Goal: Task Accomplishment & Management: Complete application form

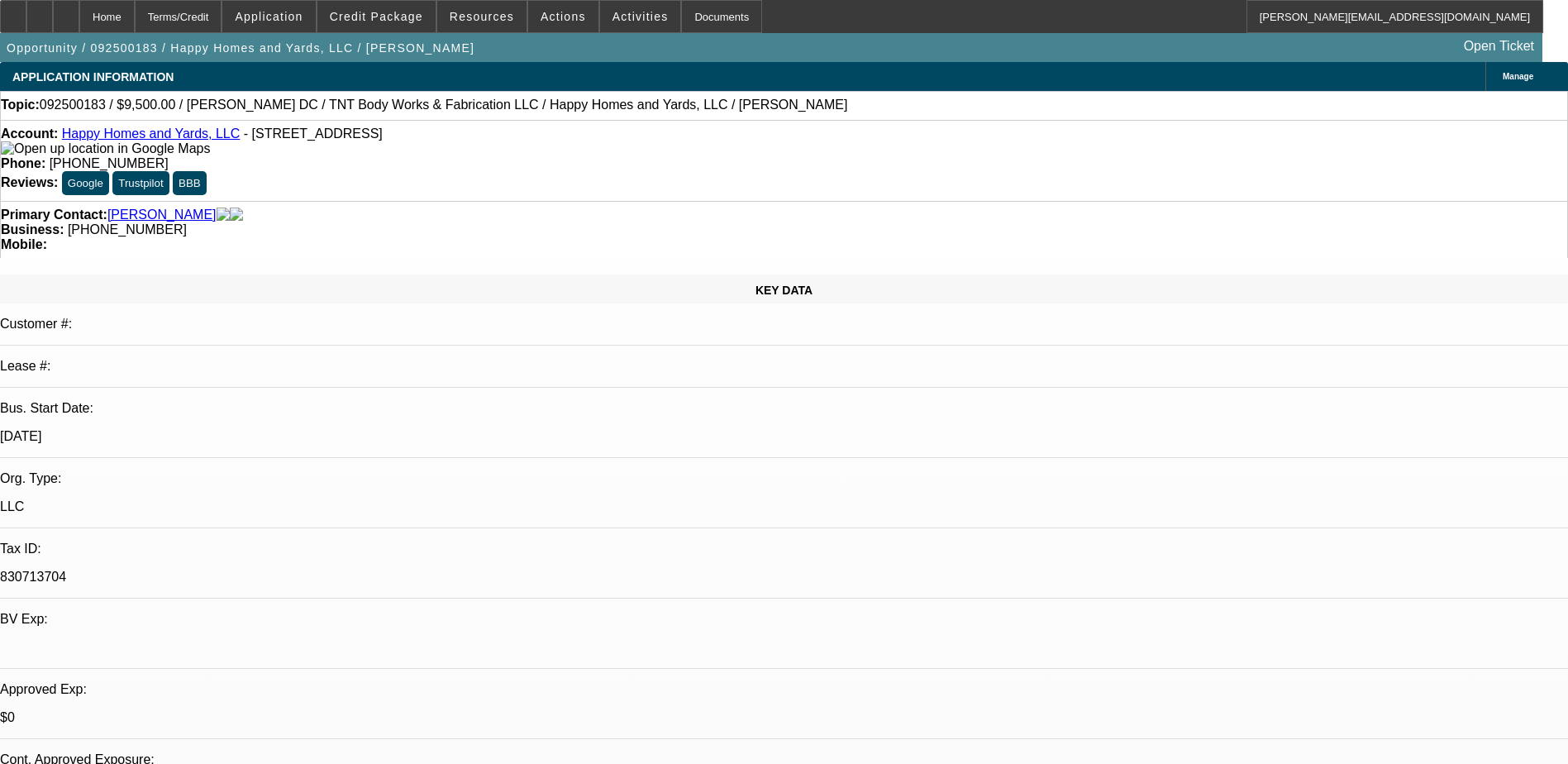
select select "0"
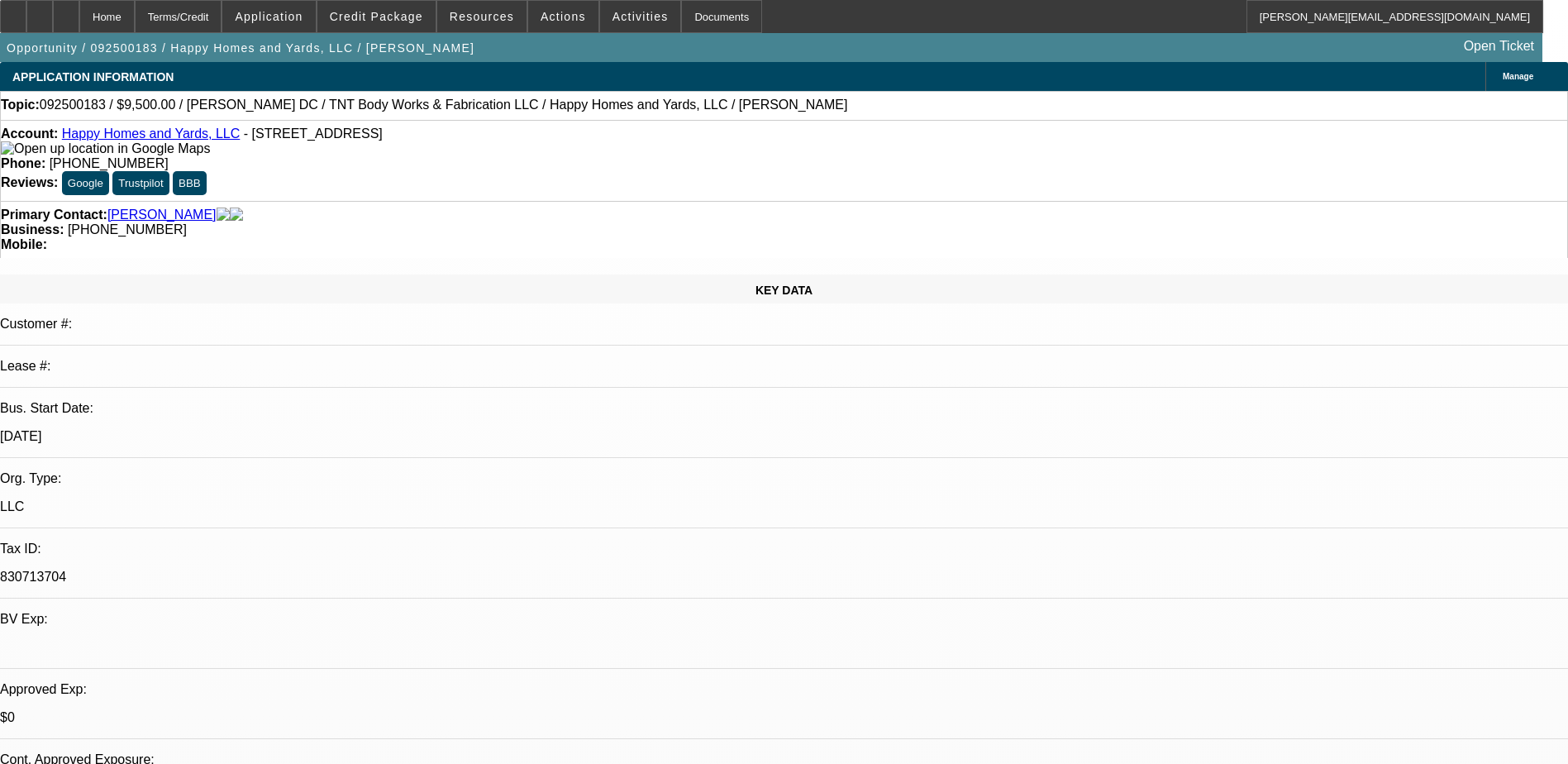
select select "0"
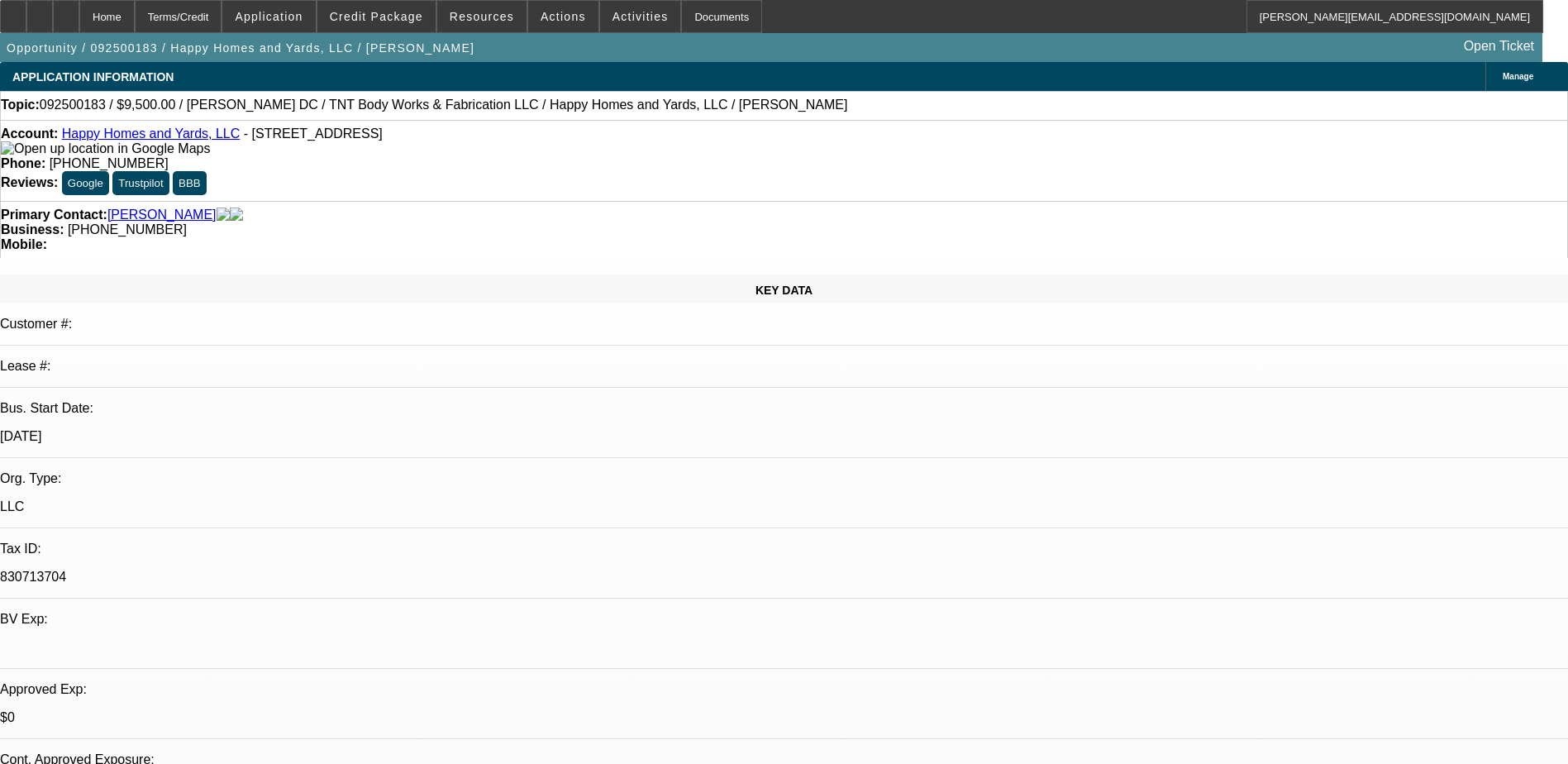
select select "0"
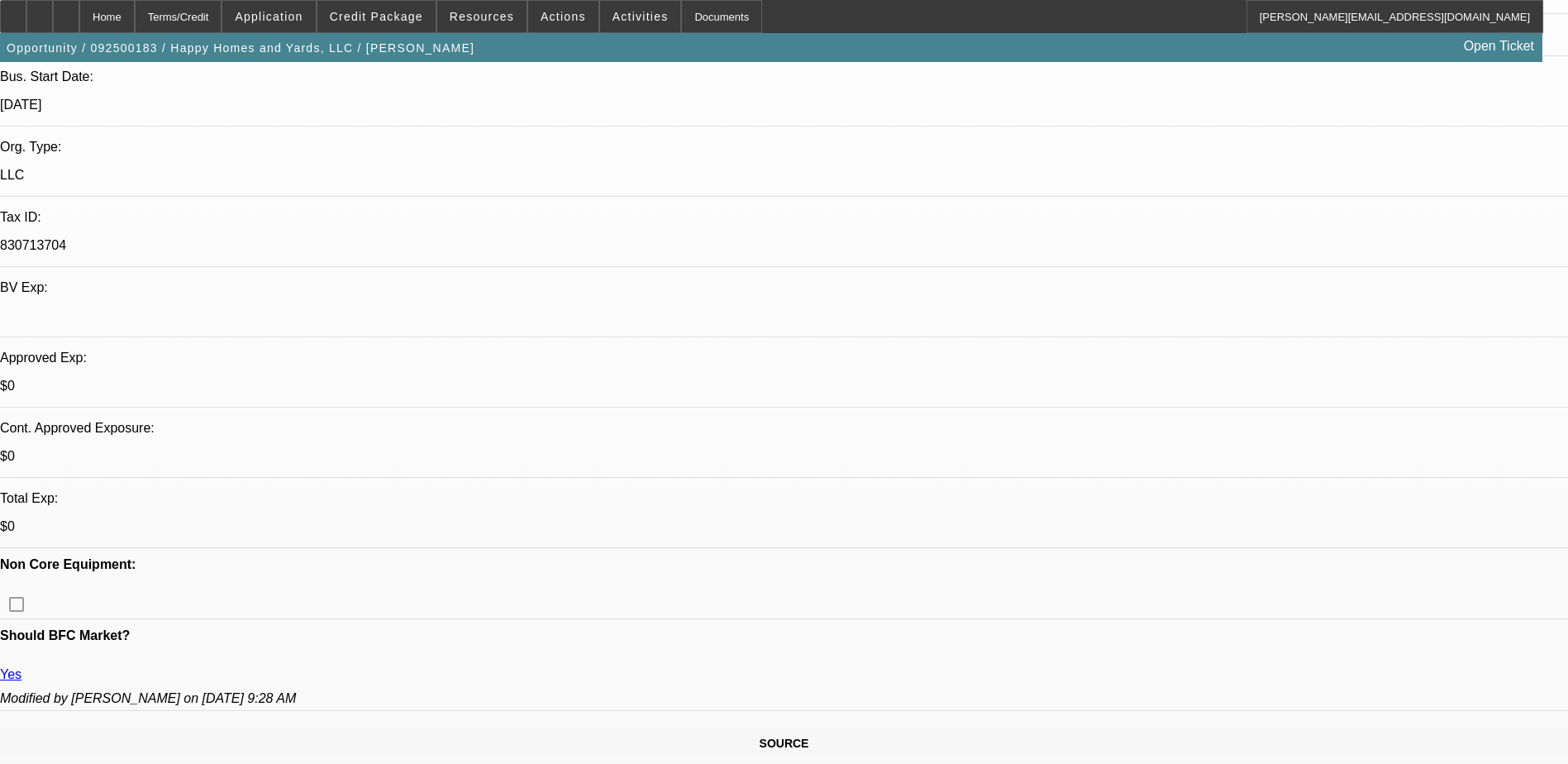
select select "1"
select select "6"
select select "1"
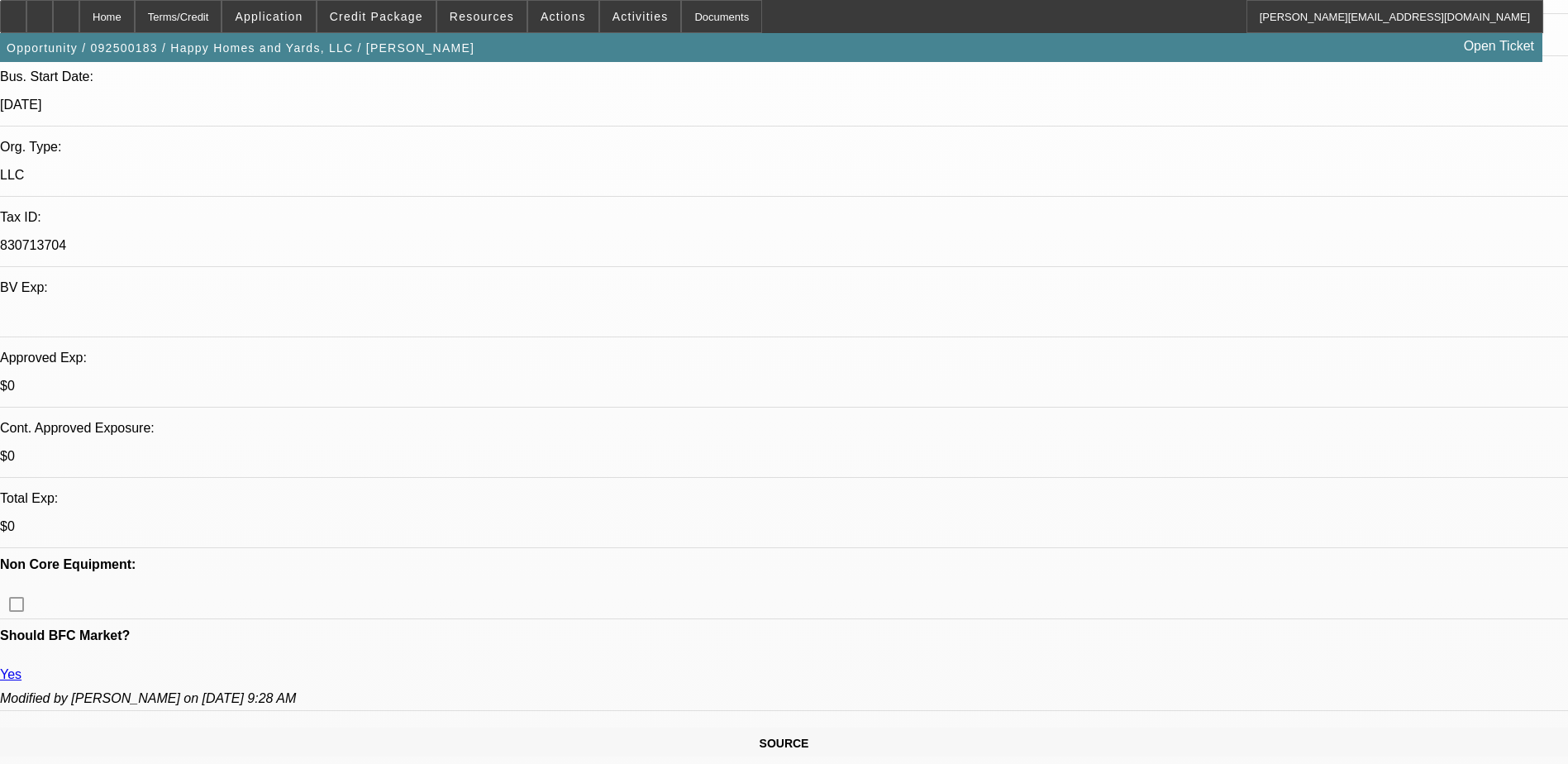
select select "6"
select select "1"
select select "6"
select select "1"
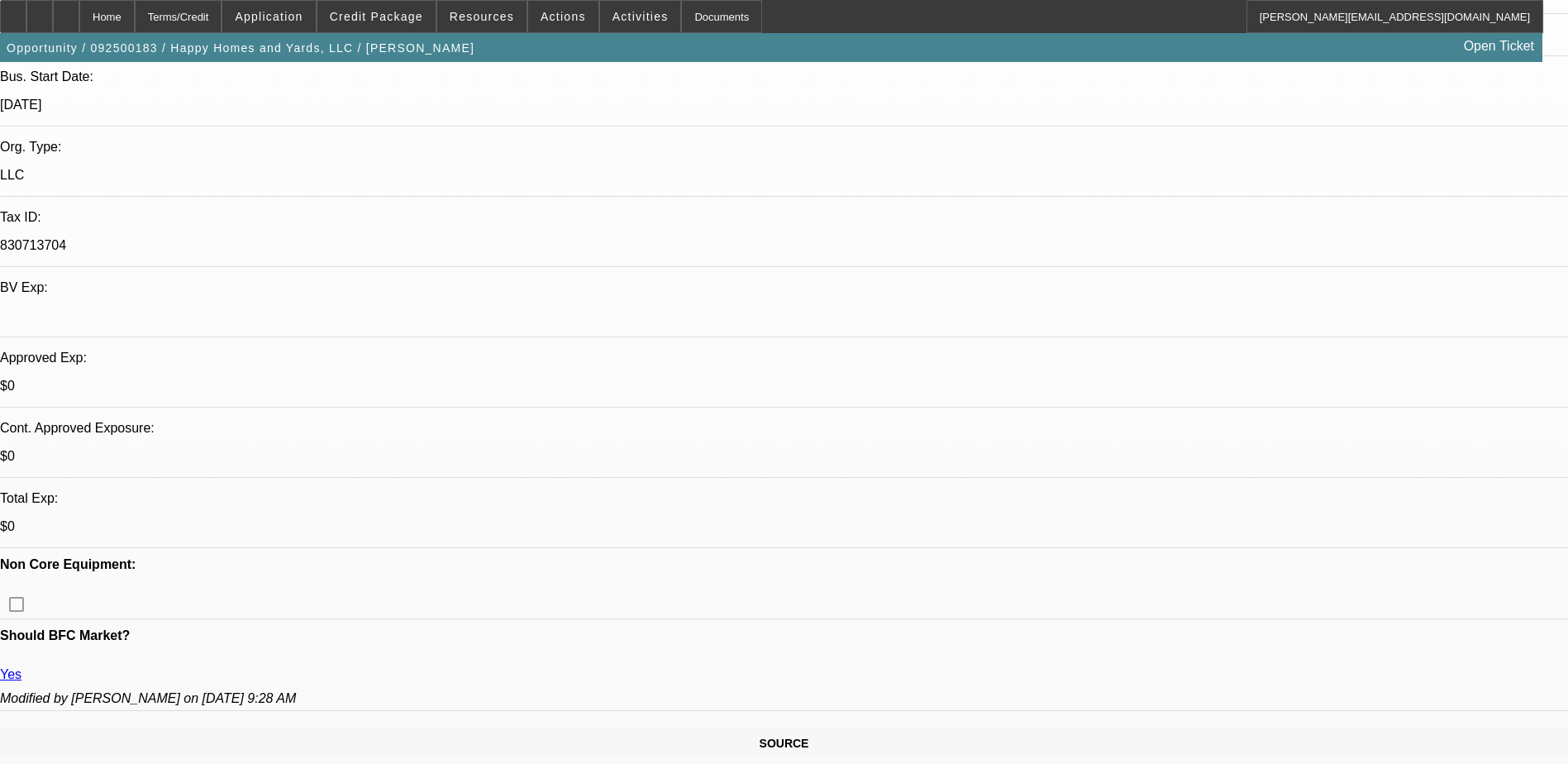
select select "1"
select select "6"
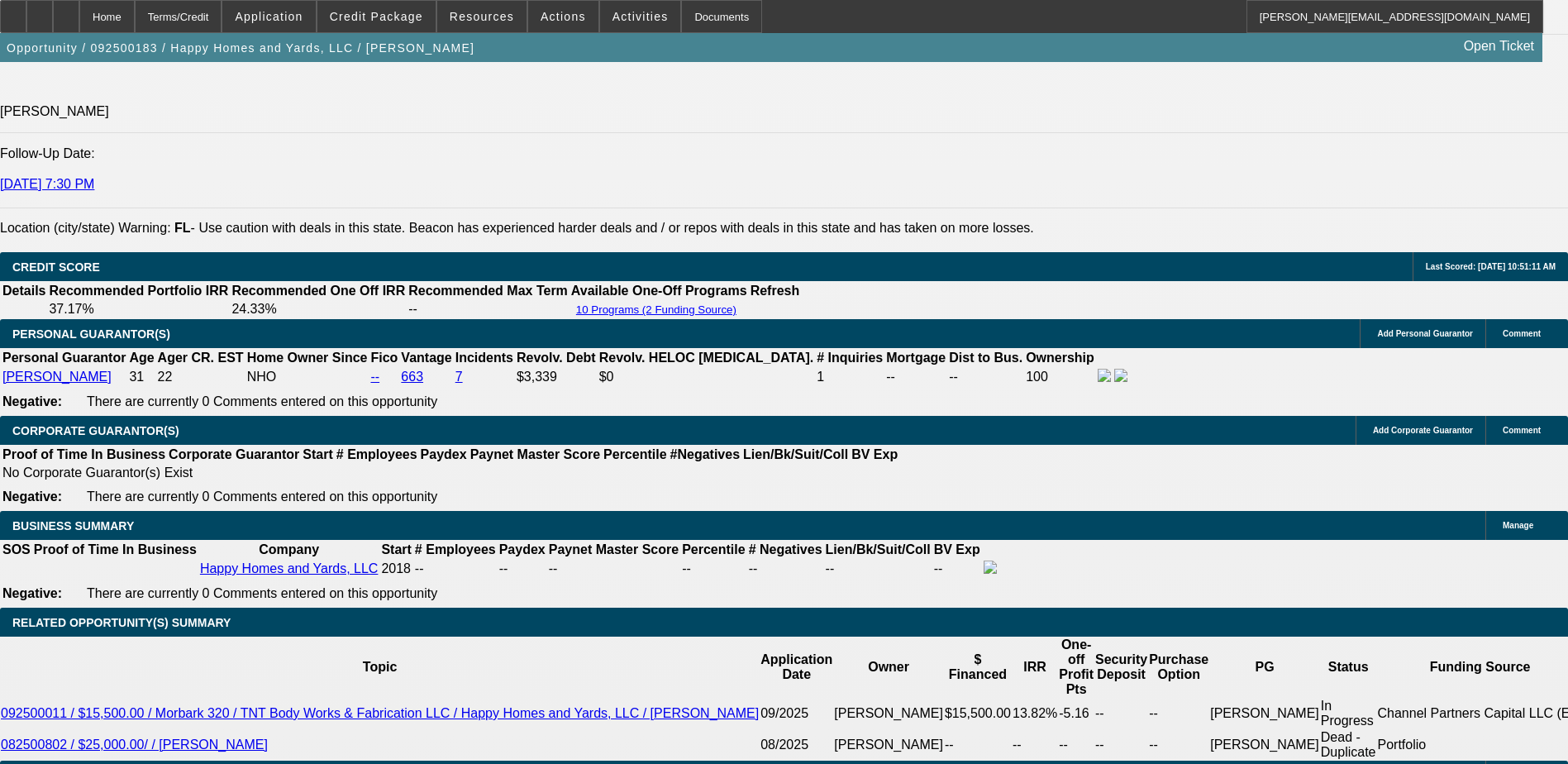
scroll to position [2232, 0]
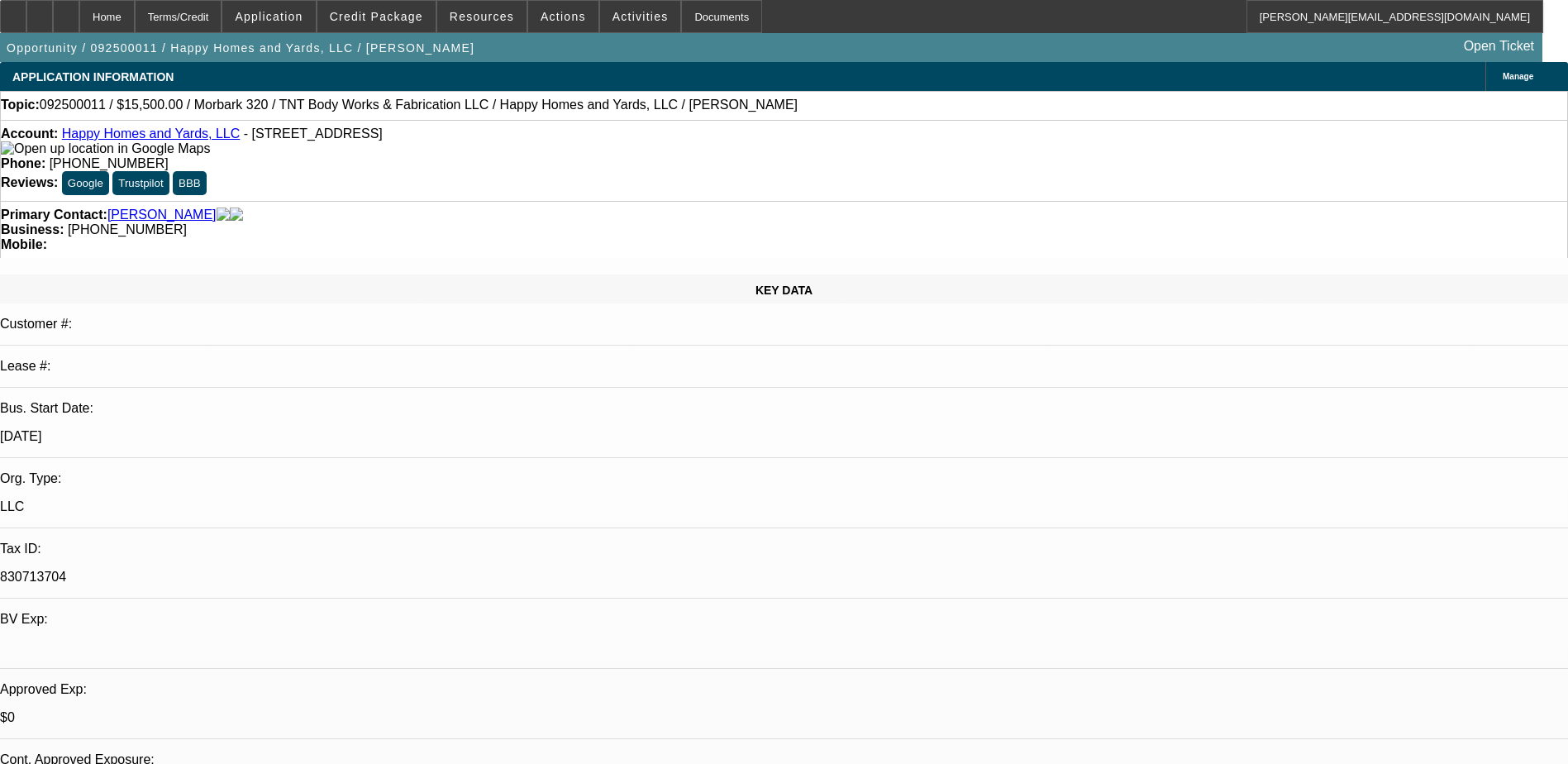
select select "0"
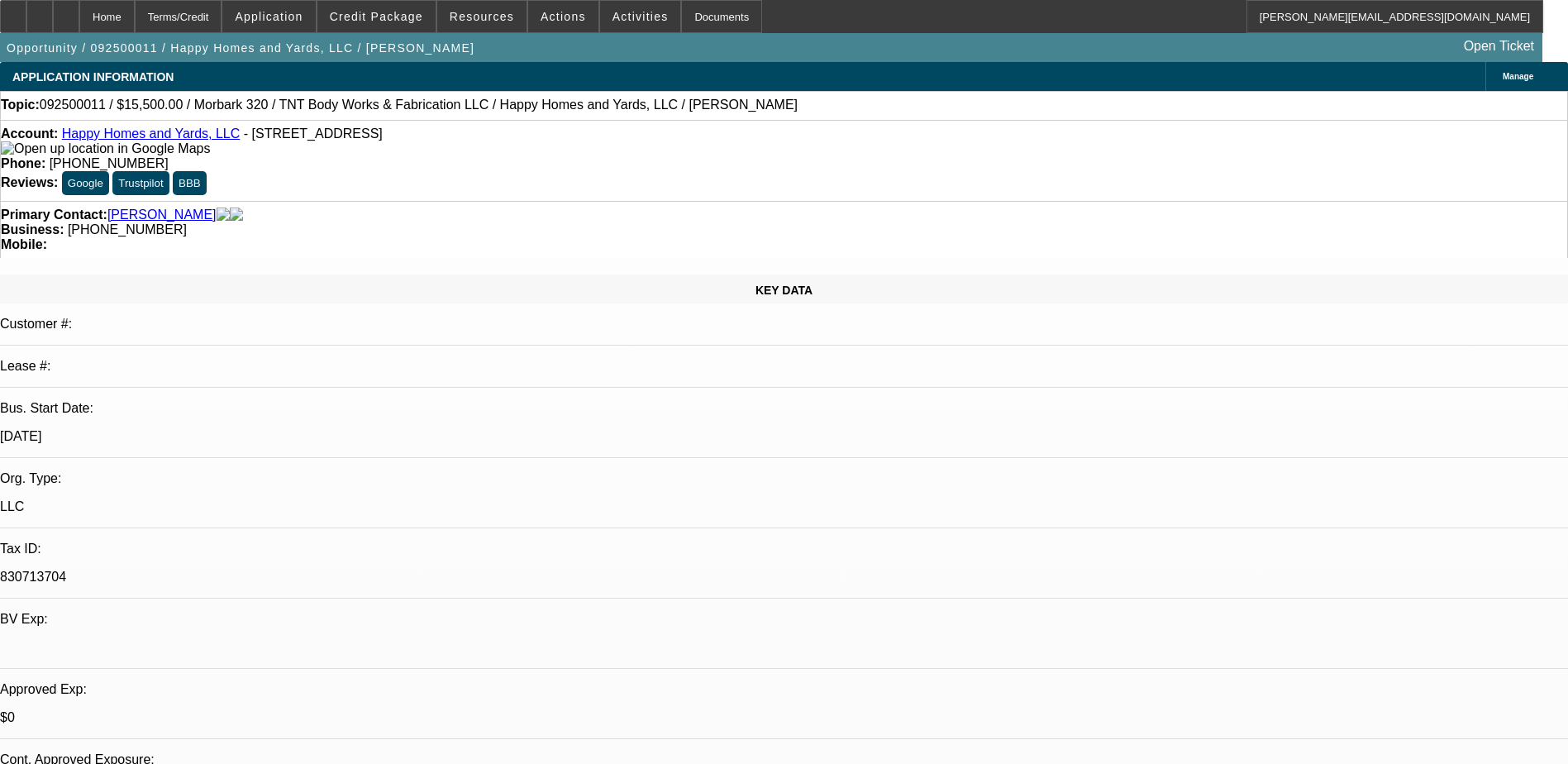
select select "0"
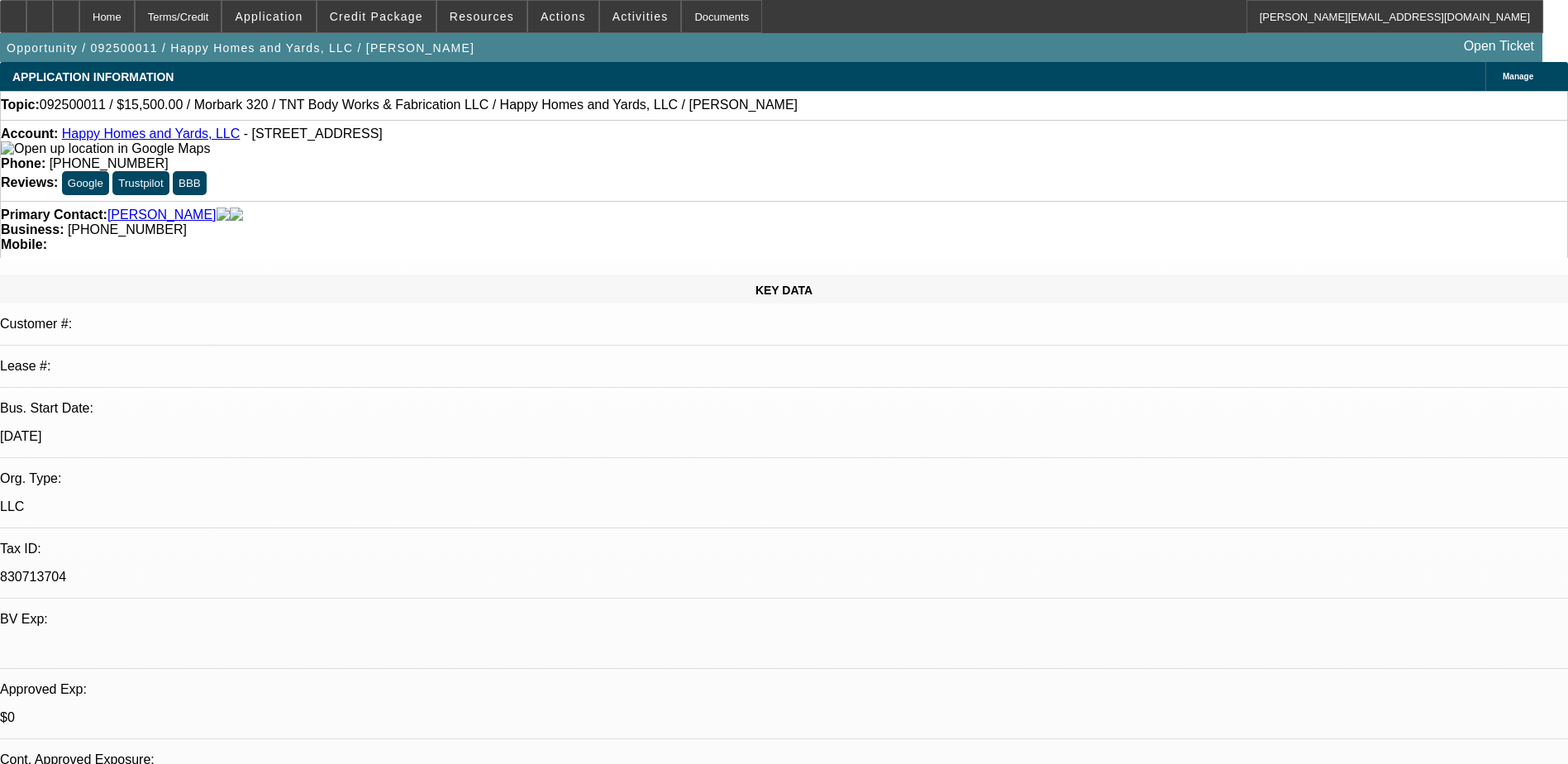
select select "2"
select select "0"
select select "1"
select select "2"
select select "6"
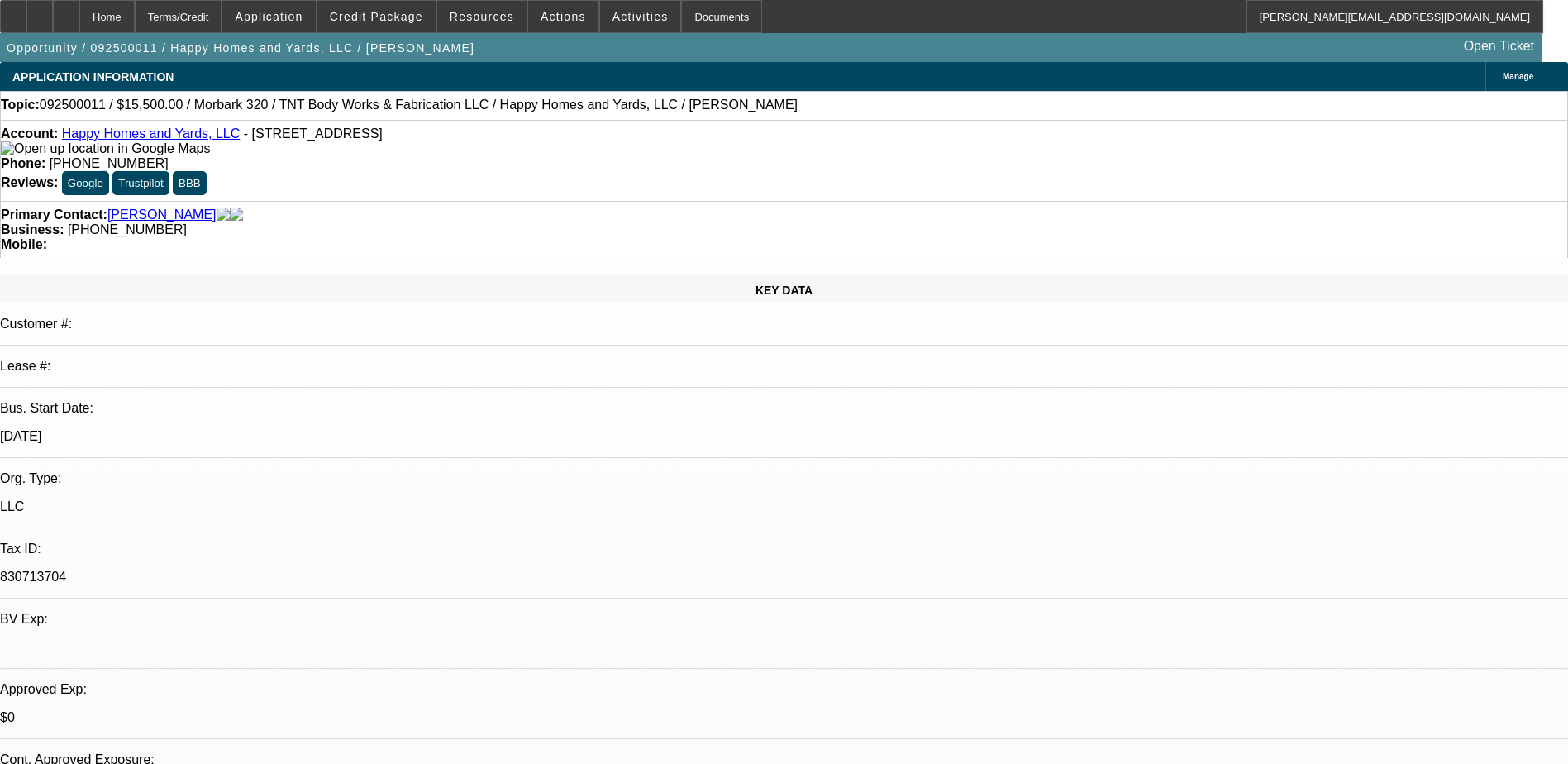
select select "1"
select select "6"
select select "1"
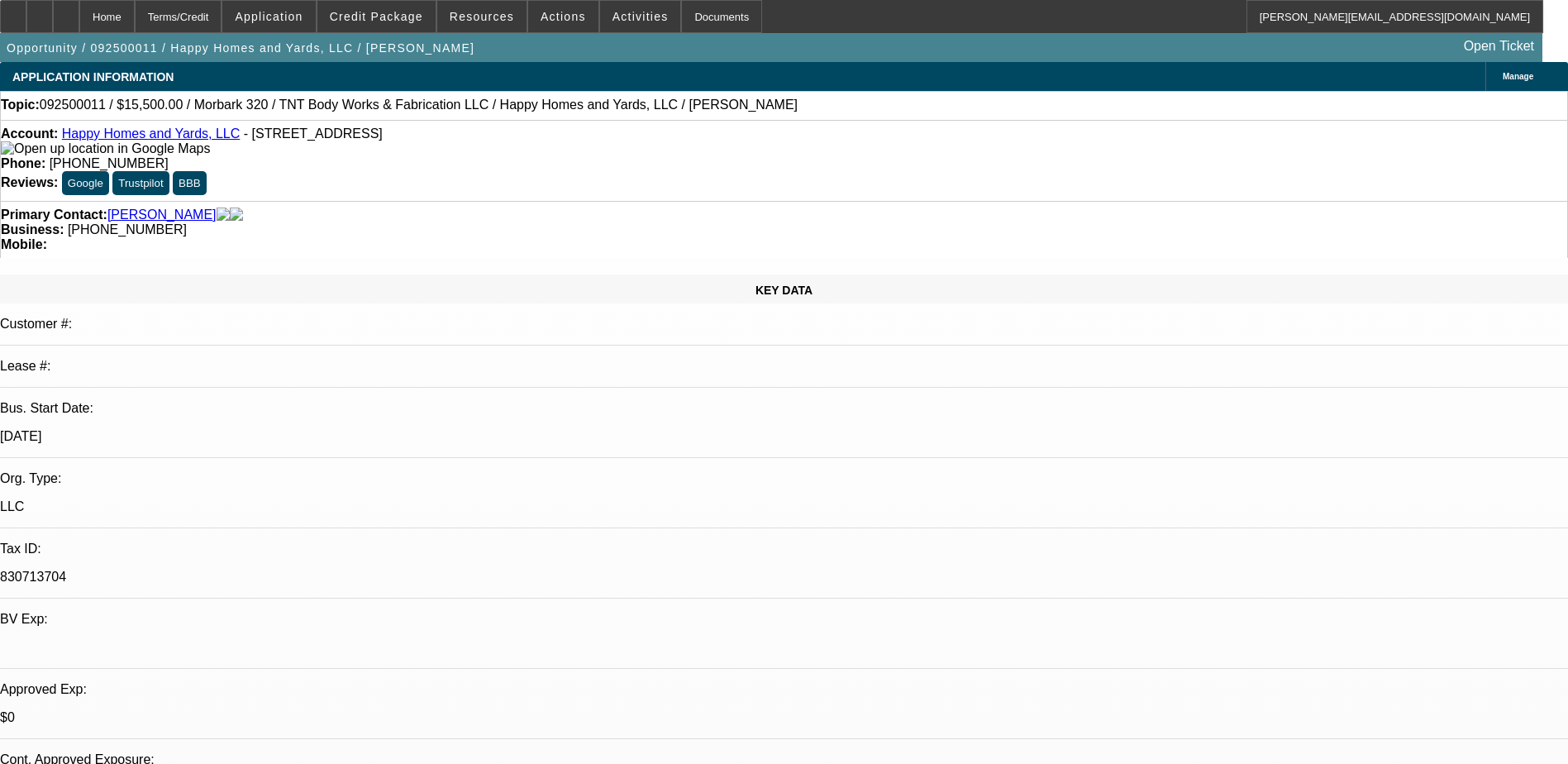
select select "6"
select select "1"
select select "2"
select select "6"
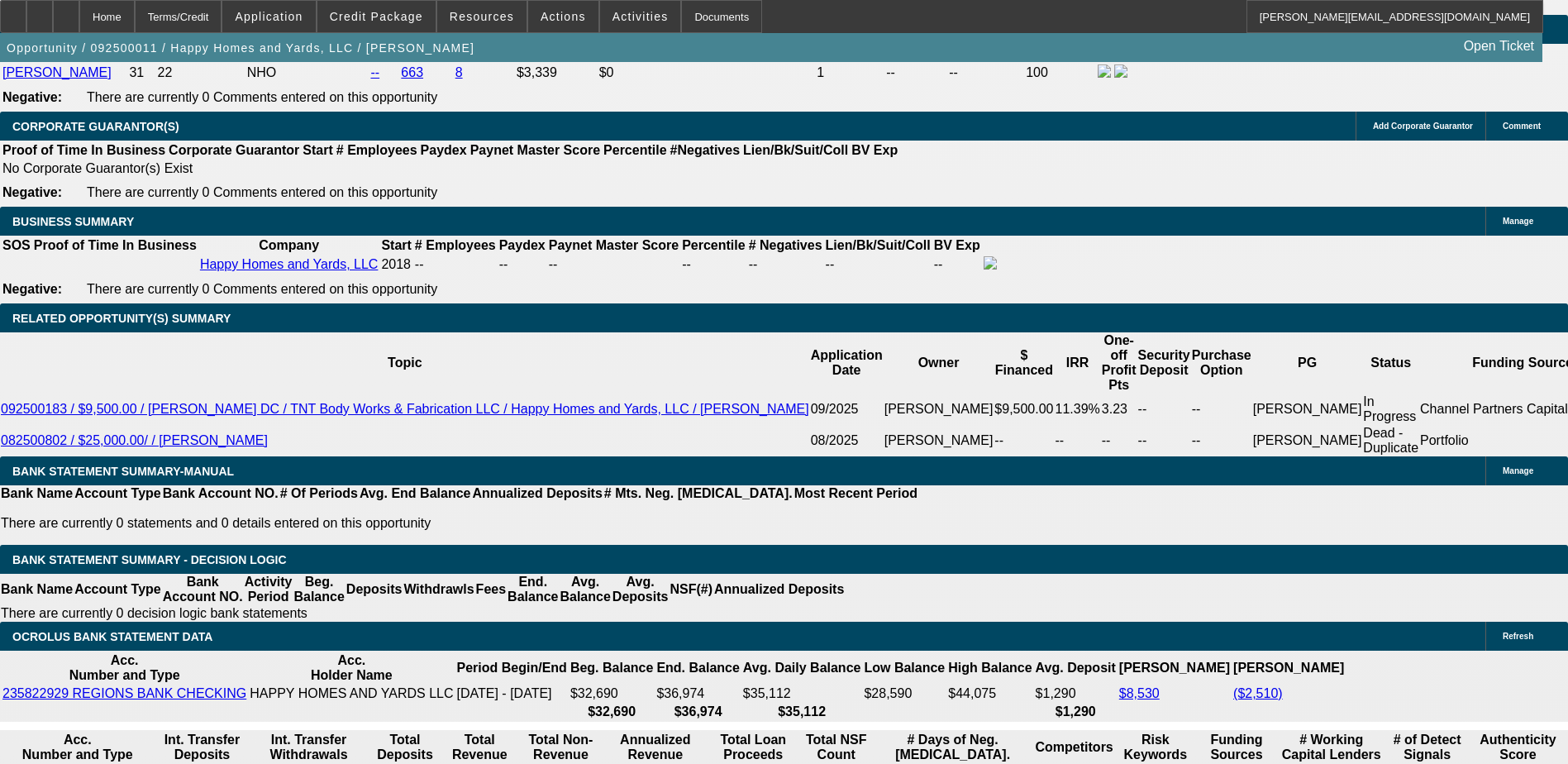
scroll to position [2645, 0]
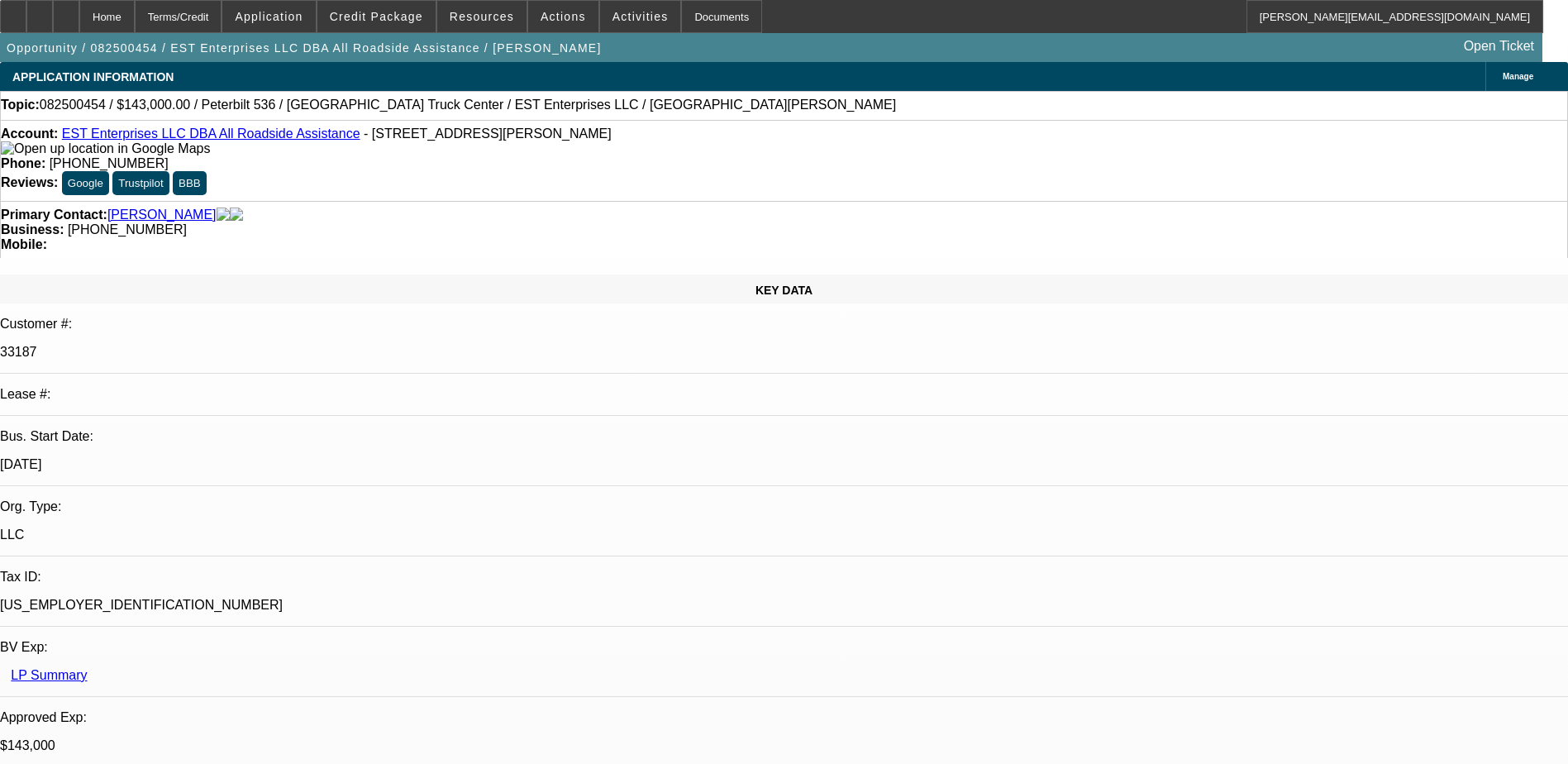
select select "0"
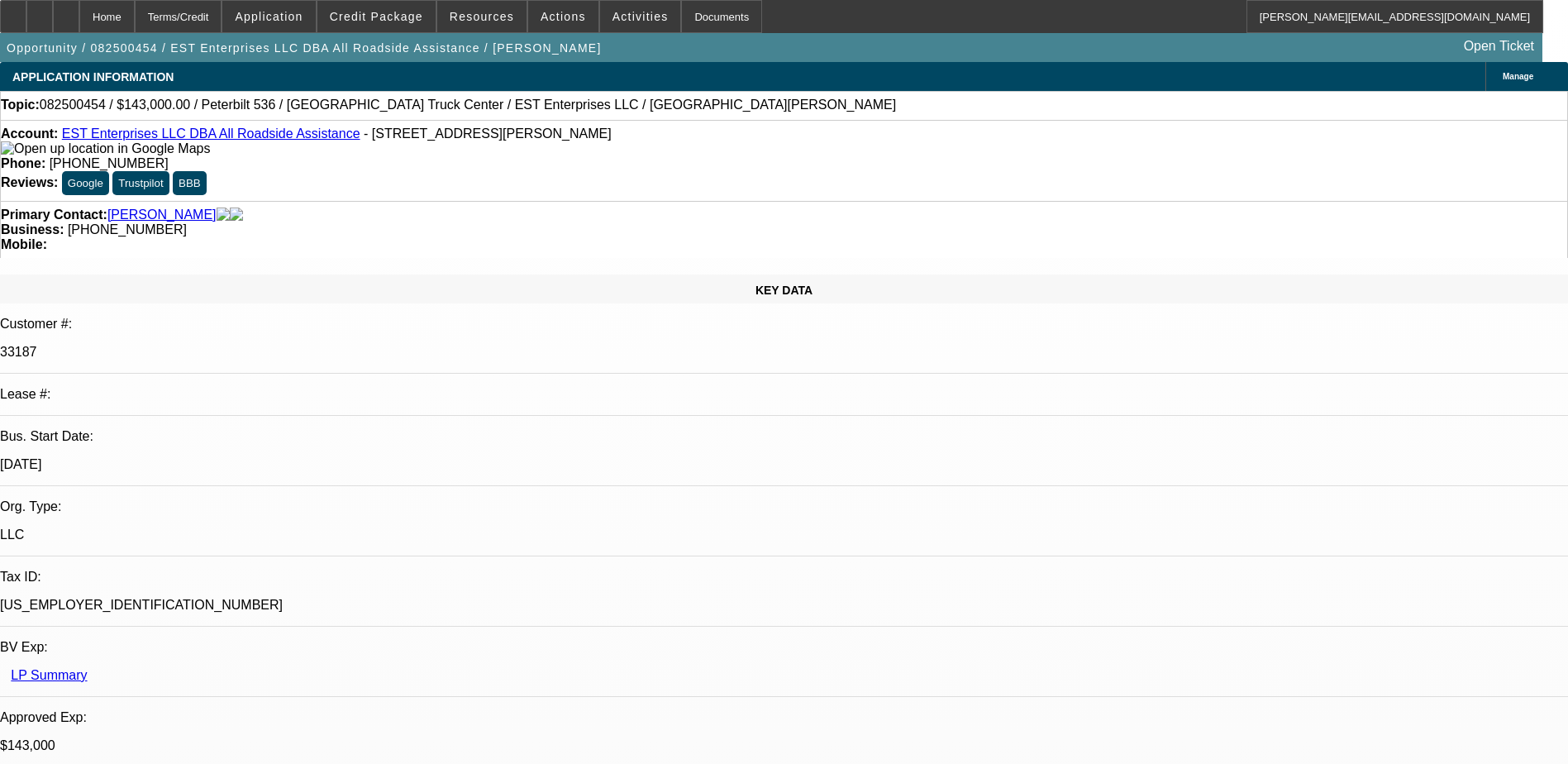
select select "0"
select select "2"
select select "0"
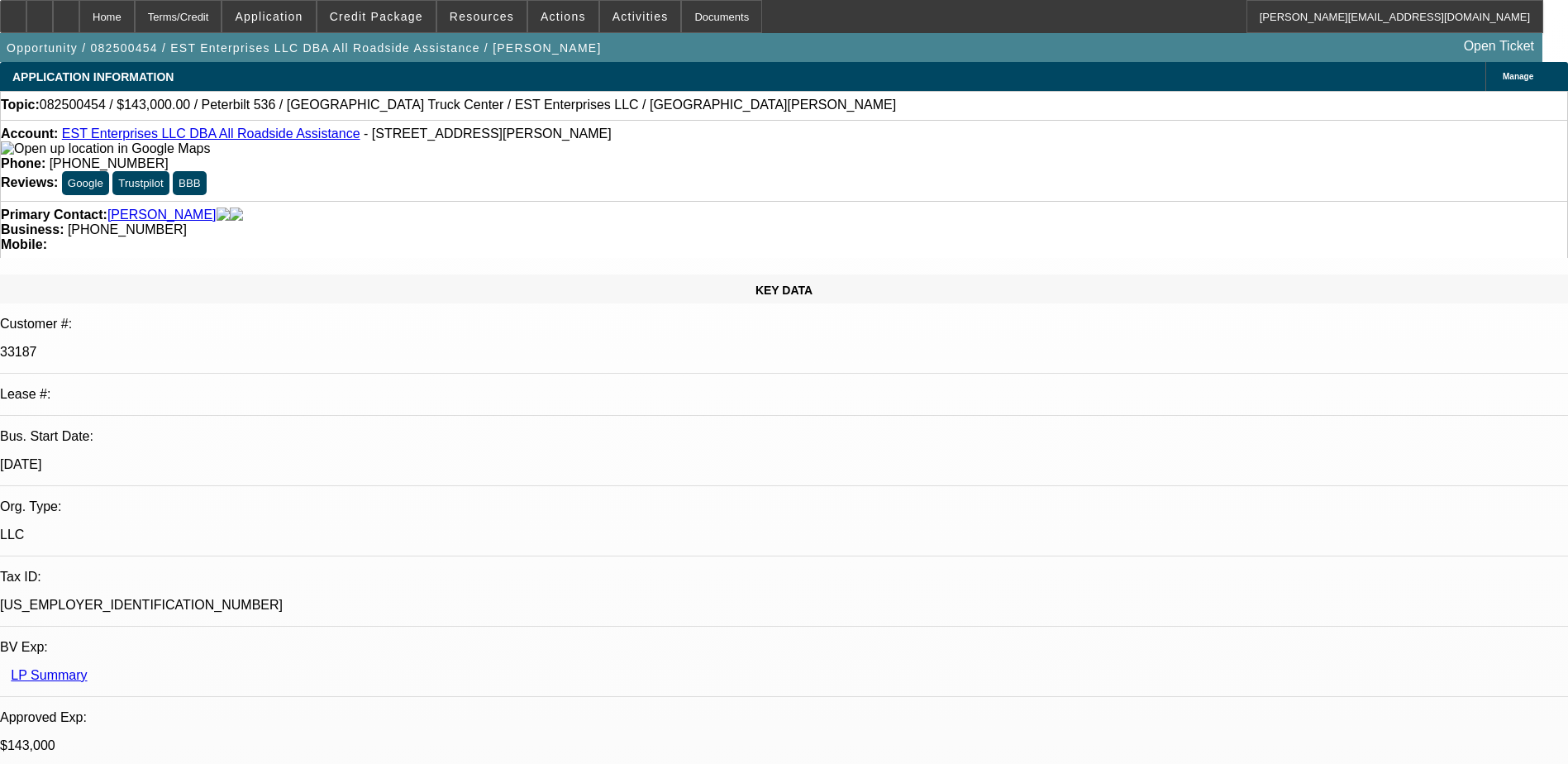
select select "2"
select select "0.1"
select select "1"
select select "2"
select select "6"
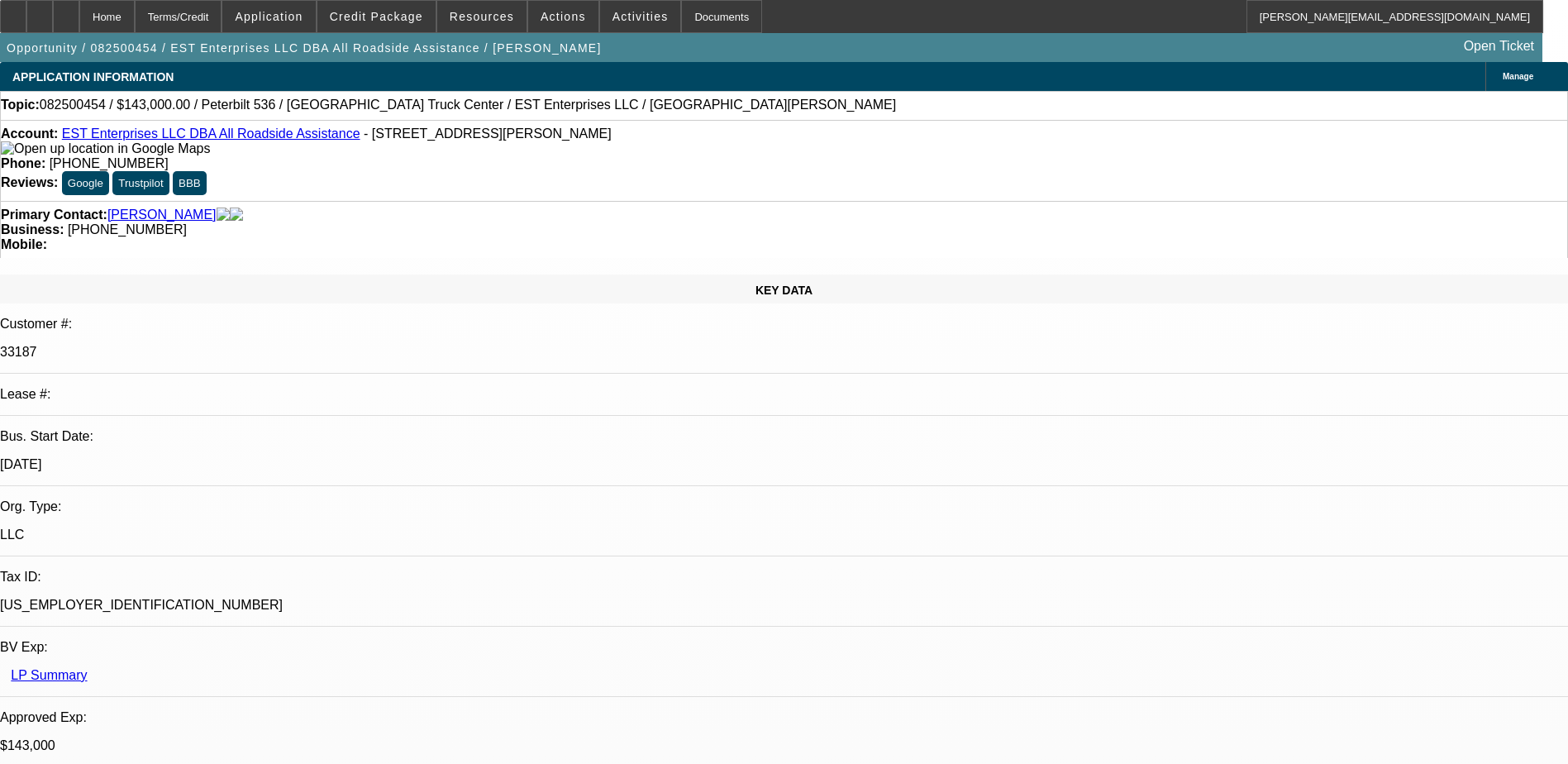
select select "1"
select select "2"
select select "6"
select select "1"
select select "2"
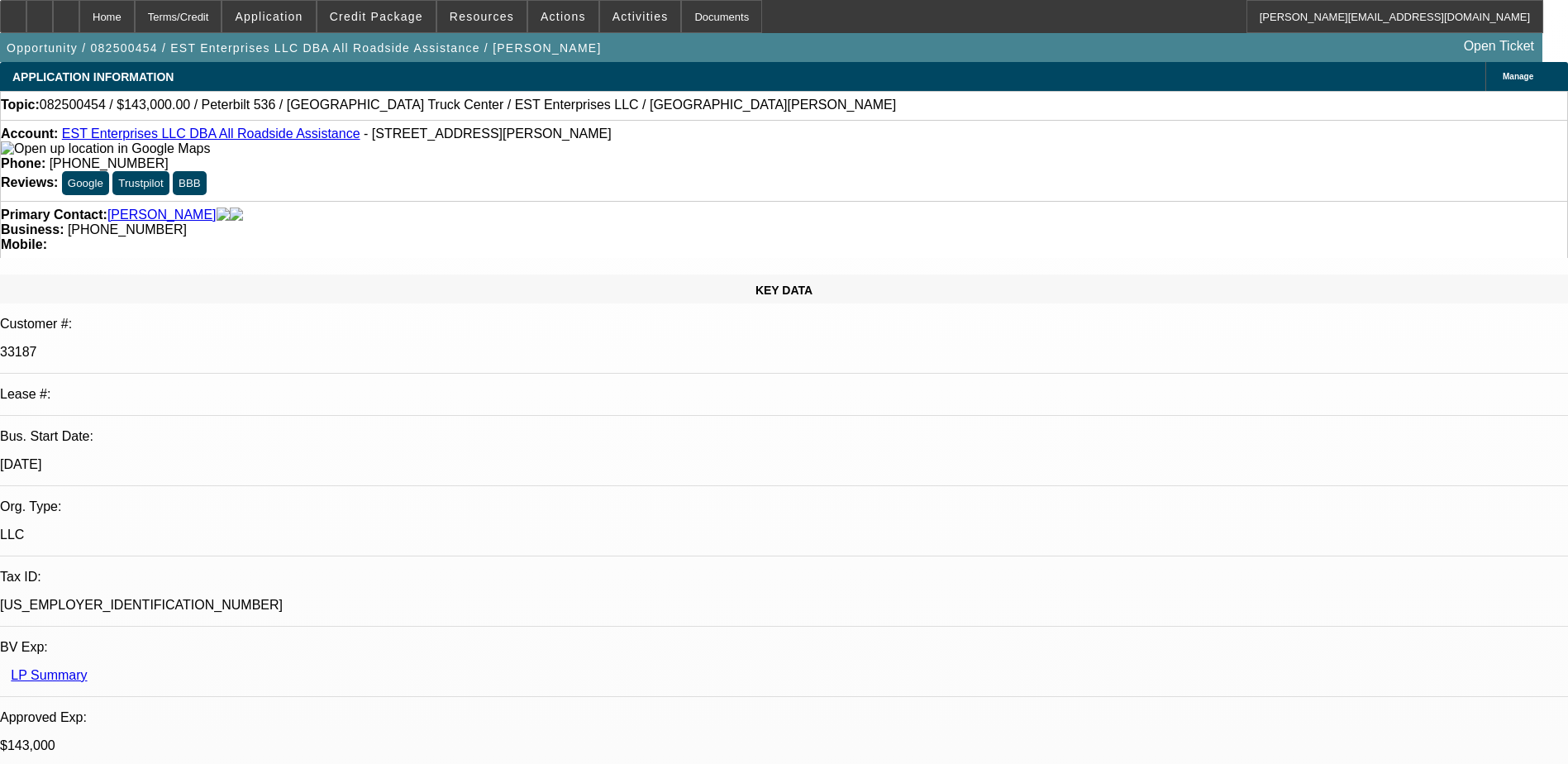
select select "6"
select select "1"
select select "2"
select select "4"
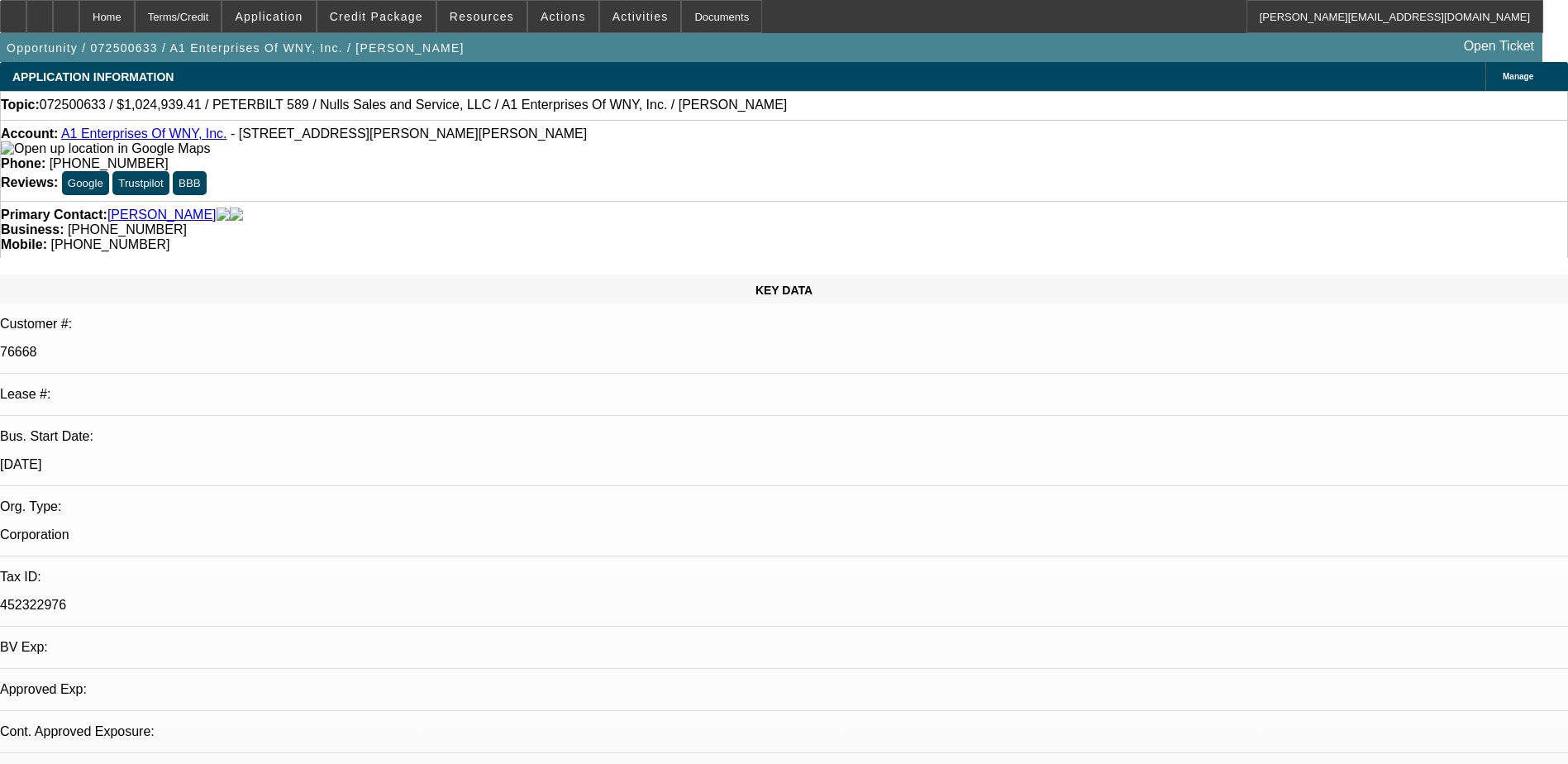
select select "0.1"
select select "2"
select select "0.1"
select select "4"
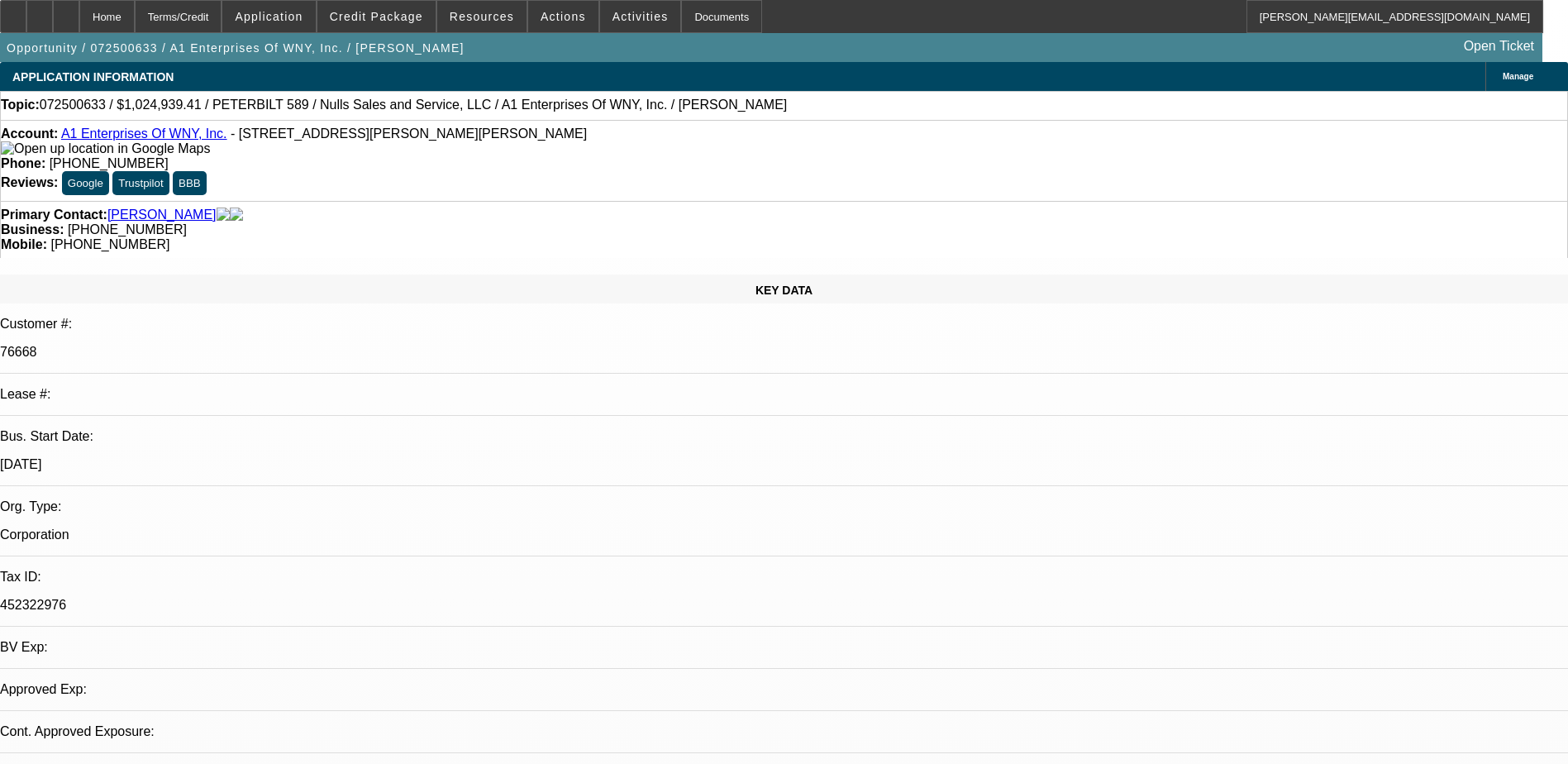
select select "0.1"
select select "2"
select select "0.1"
select select "4"
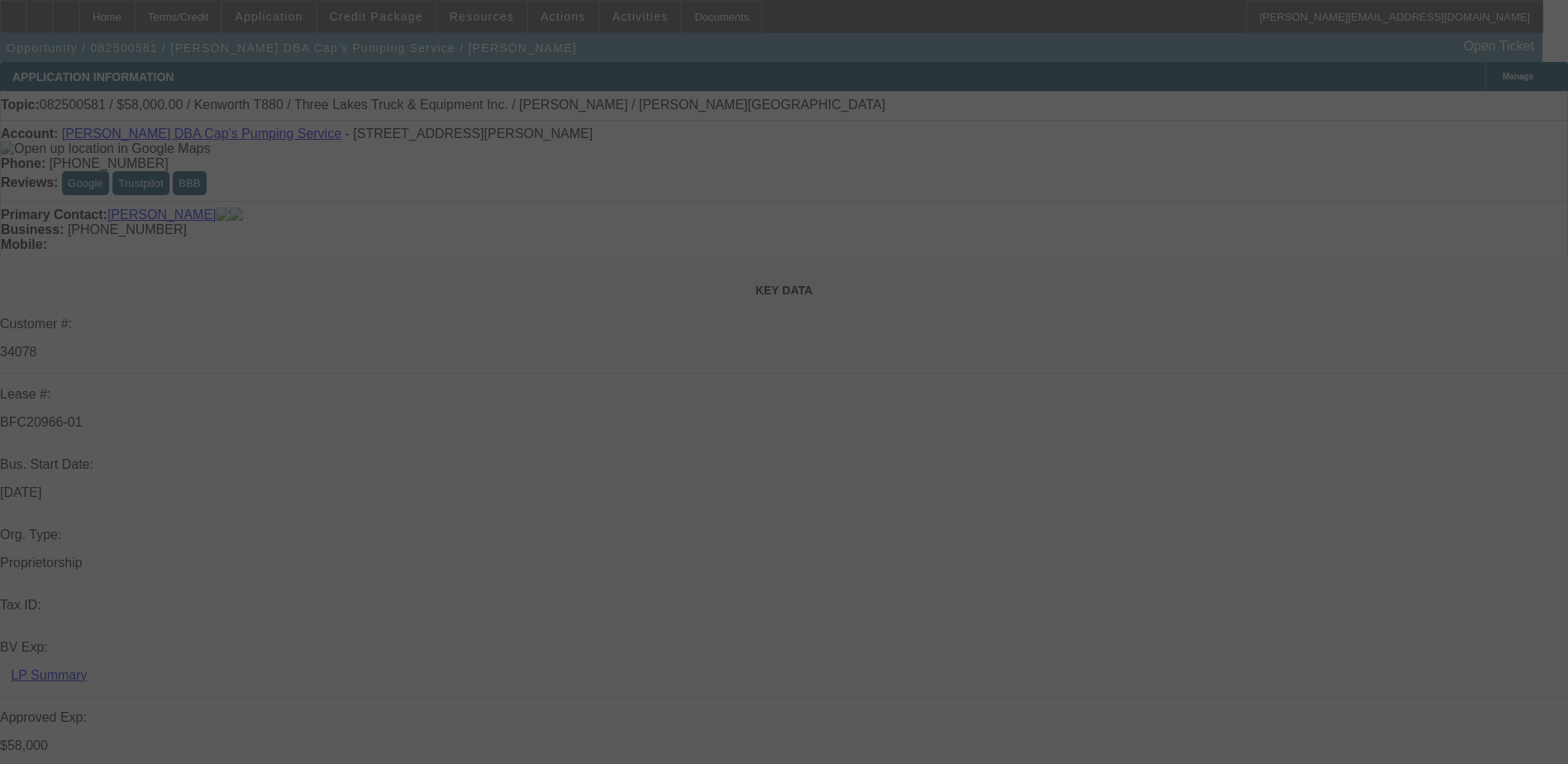
select select "0"
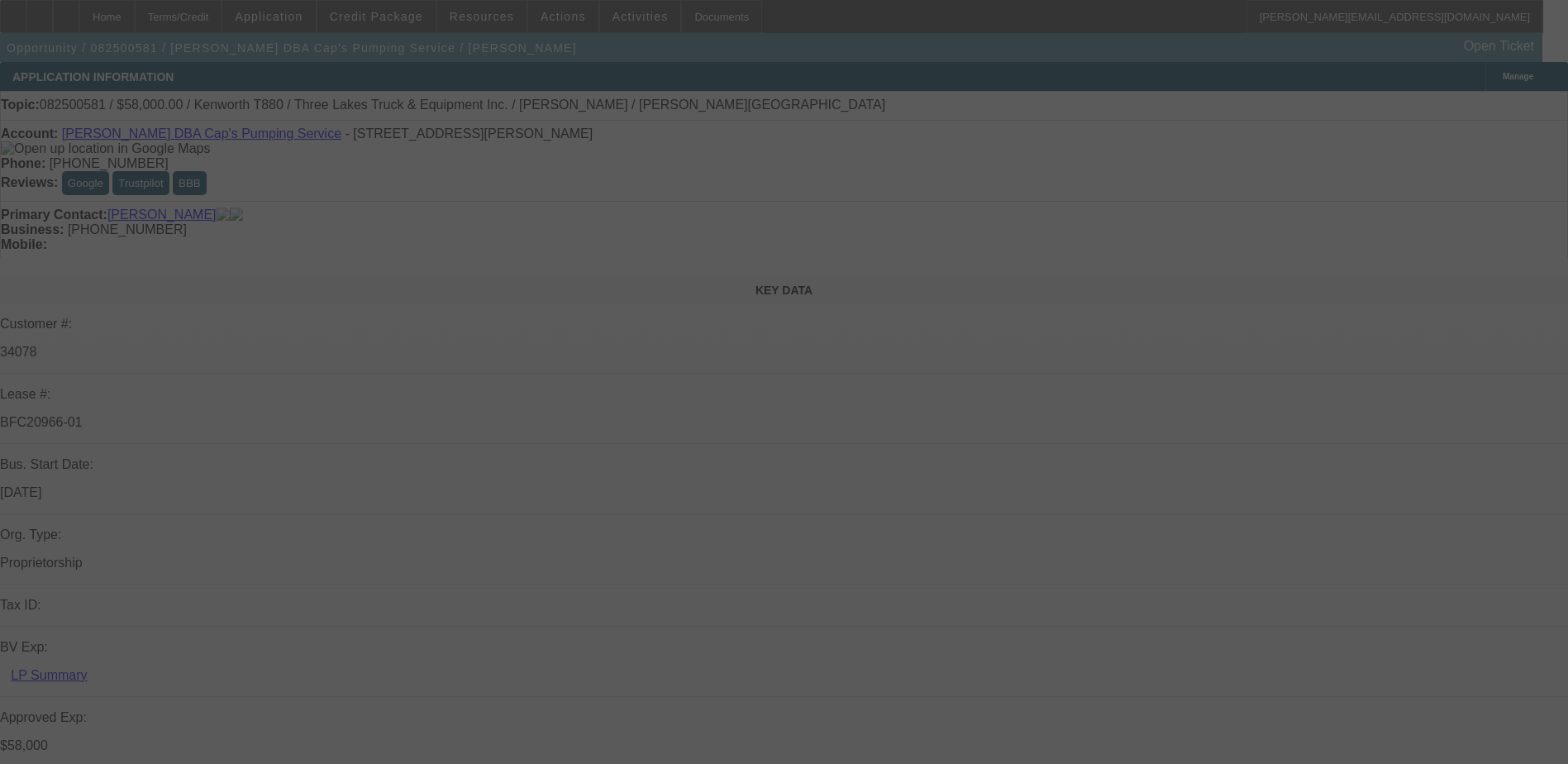
select select "0"
select select "0.1"
select select "0"
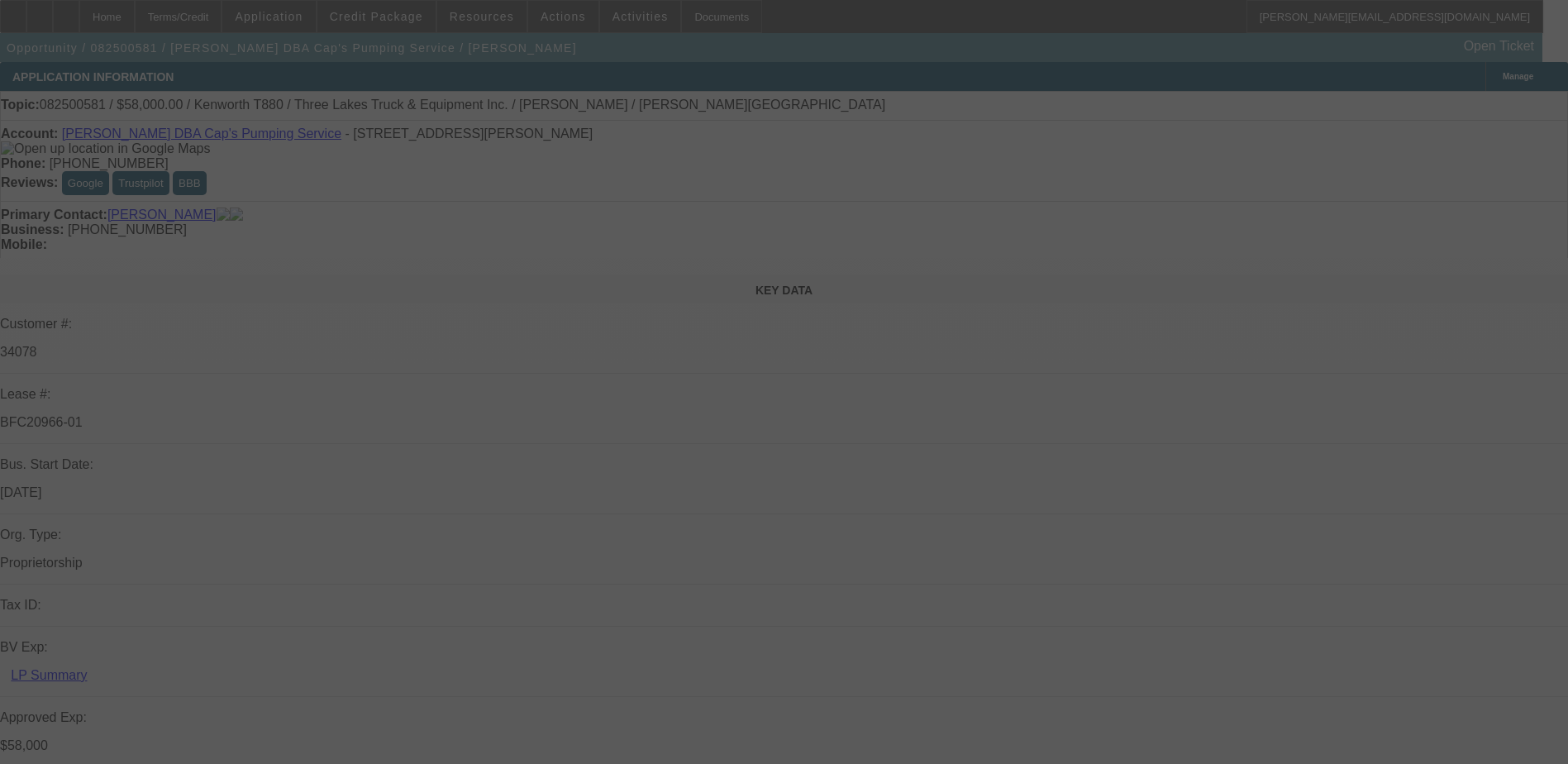
select select "0"
select select "0.1"
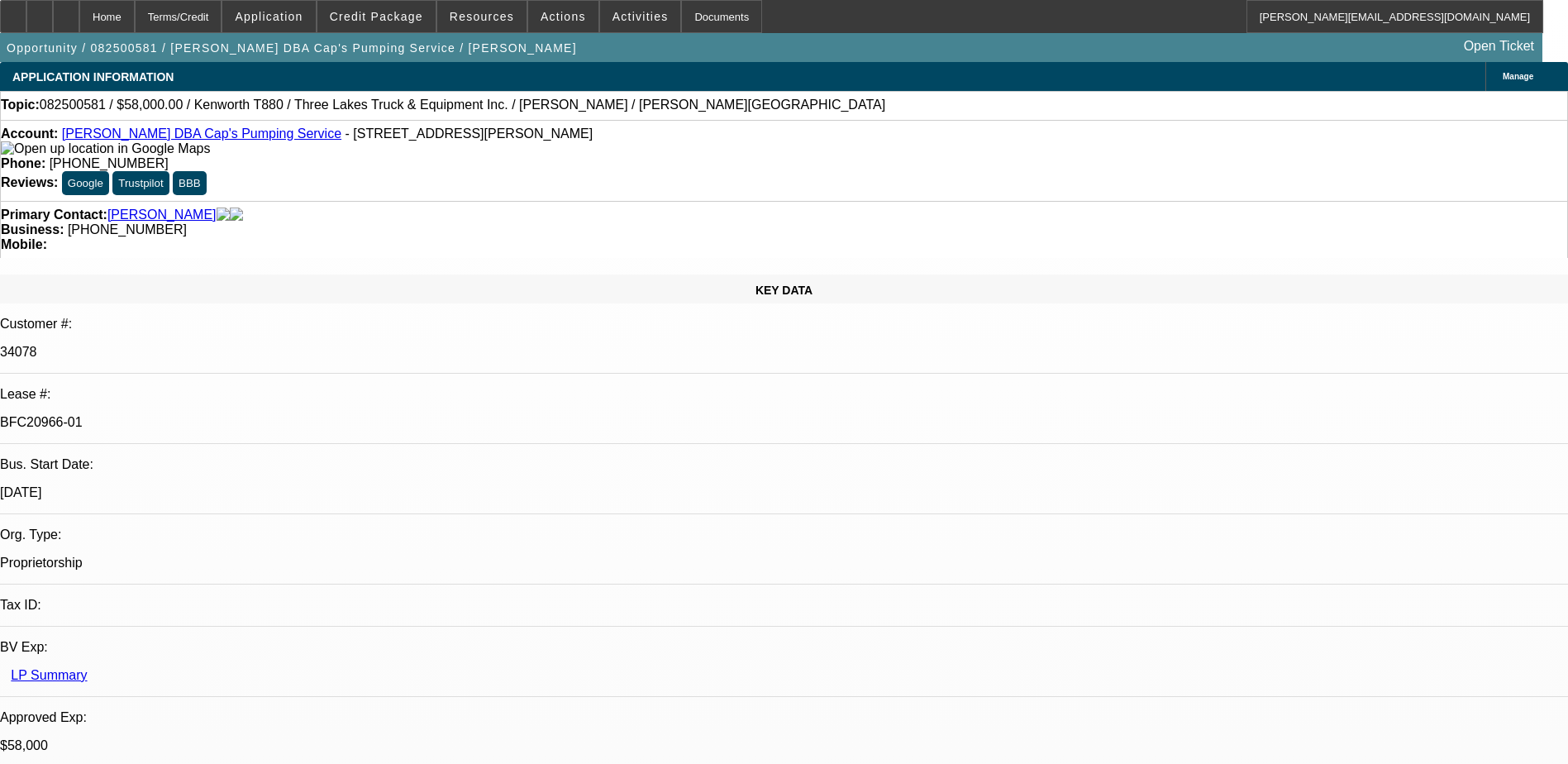
select select "1"
select select "9"
select select "6"
select select "1"
select select "9"
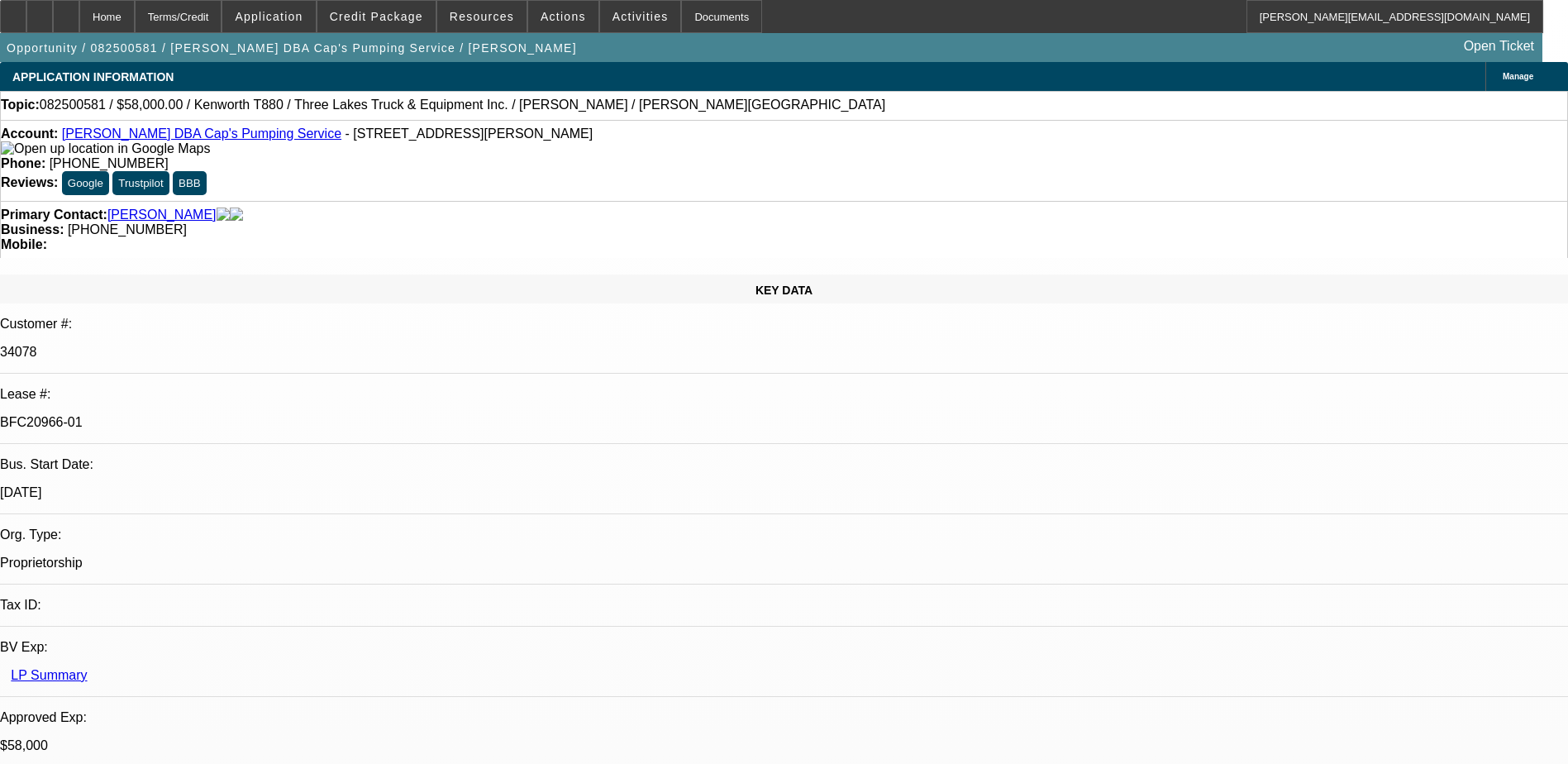
select select "6"
select select "1"
select select "9"
select select "4"
select select "1"
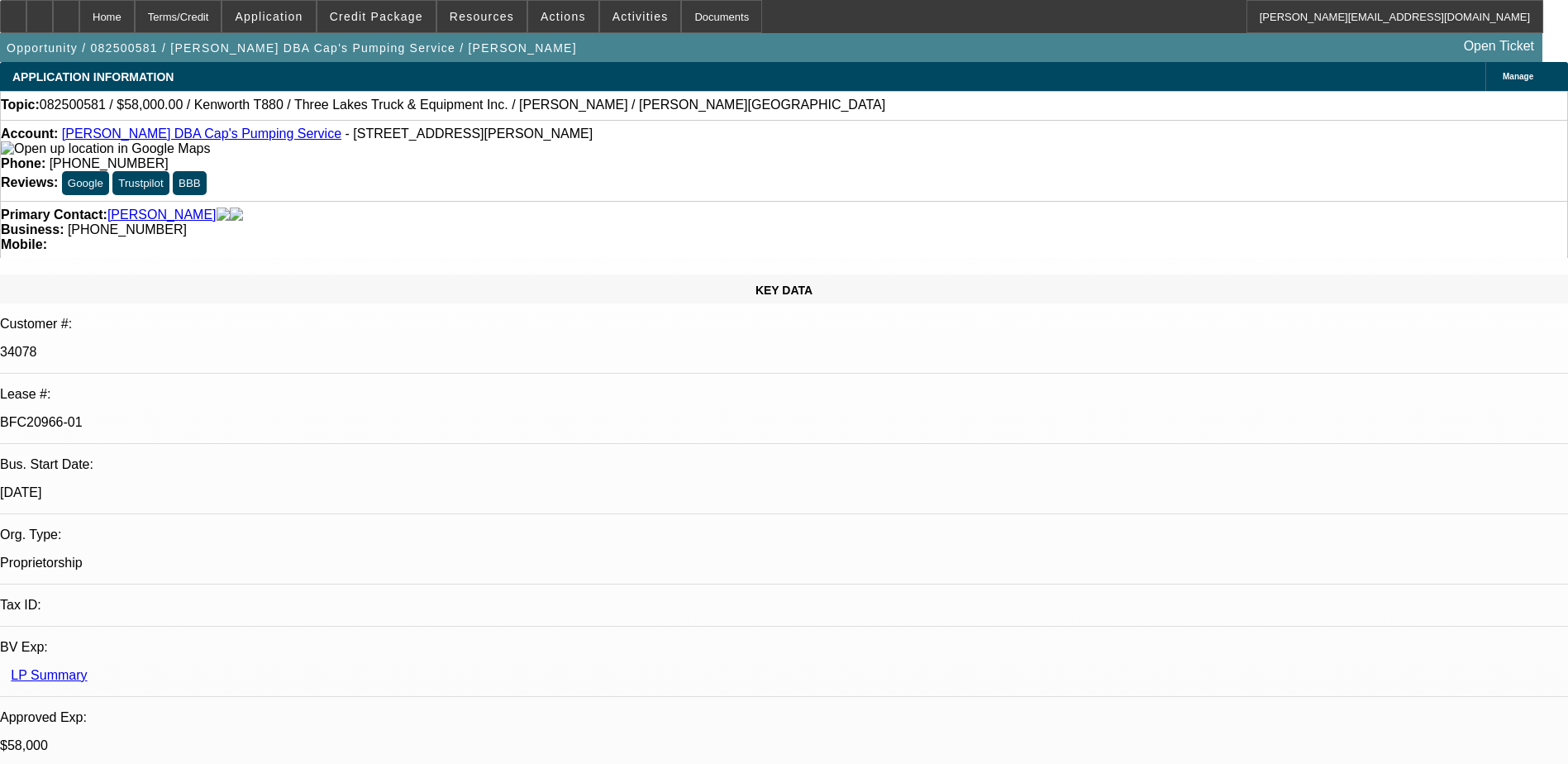
select select "1"
select select "4"
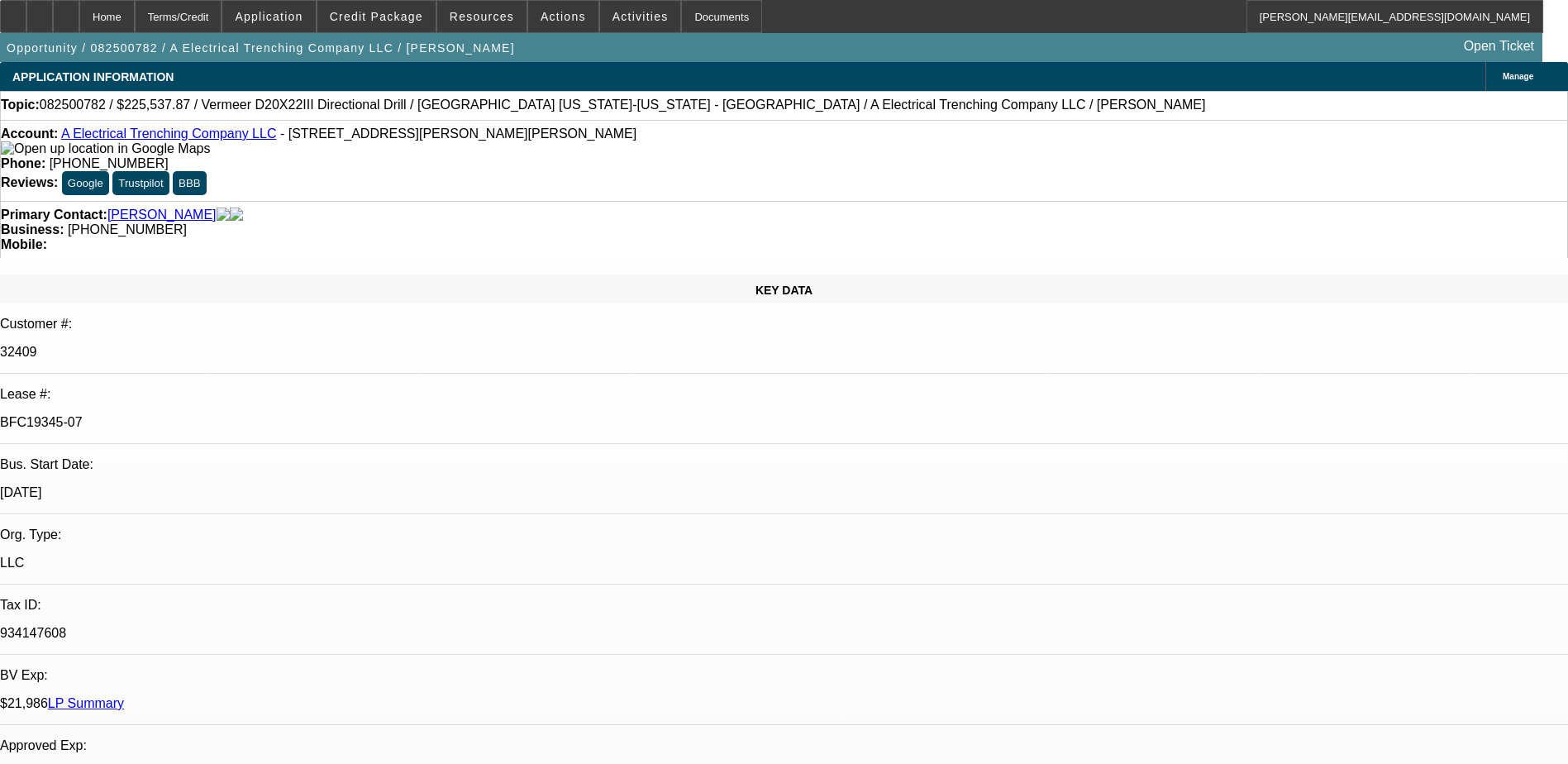
select select "0"
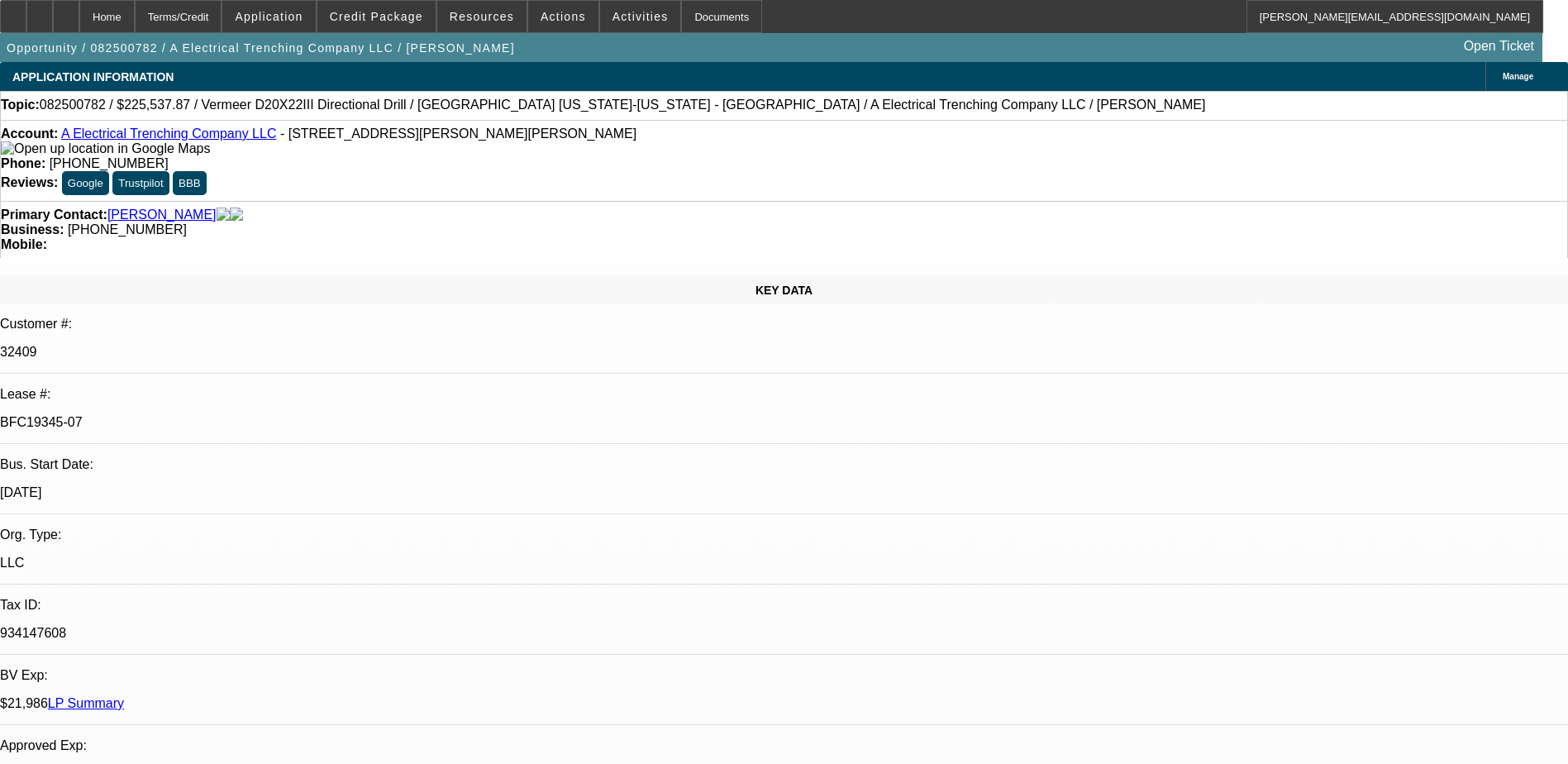
select select "0"
select select "1"
select select "3"
select select "6"
select select "1"
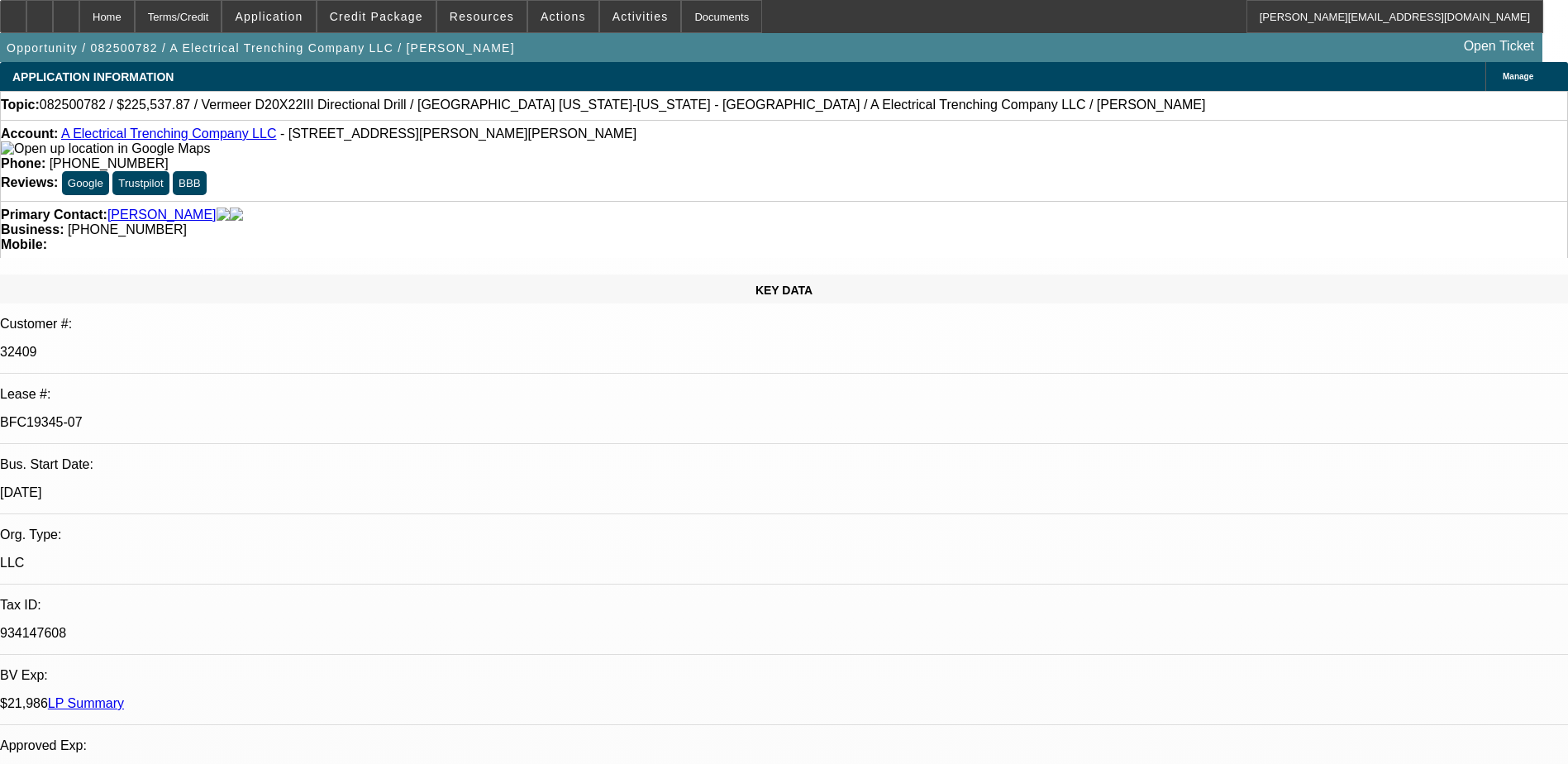
select select "3"
select select "6"
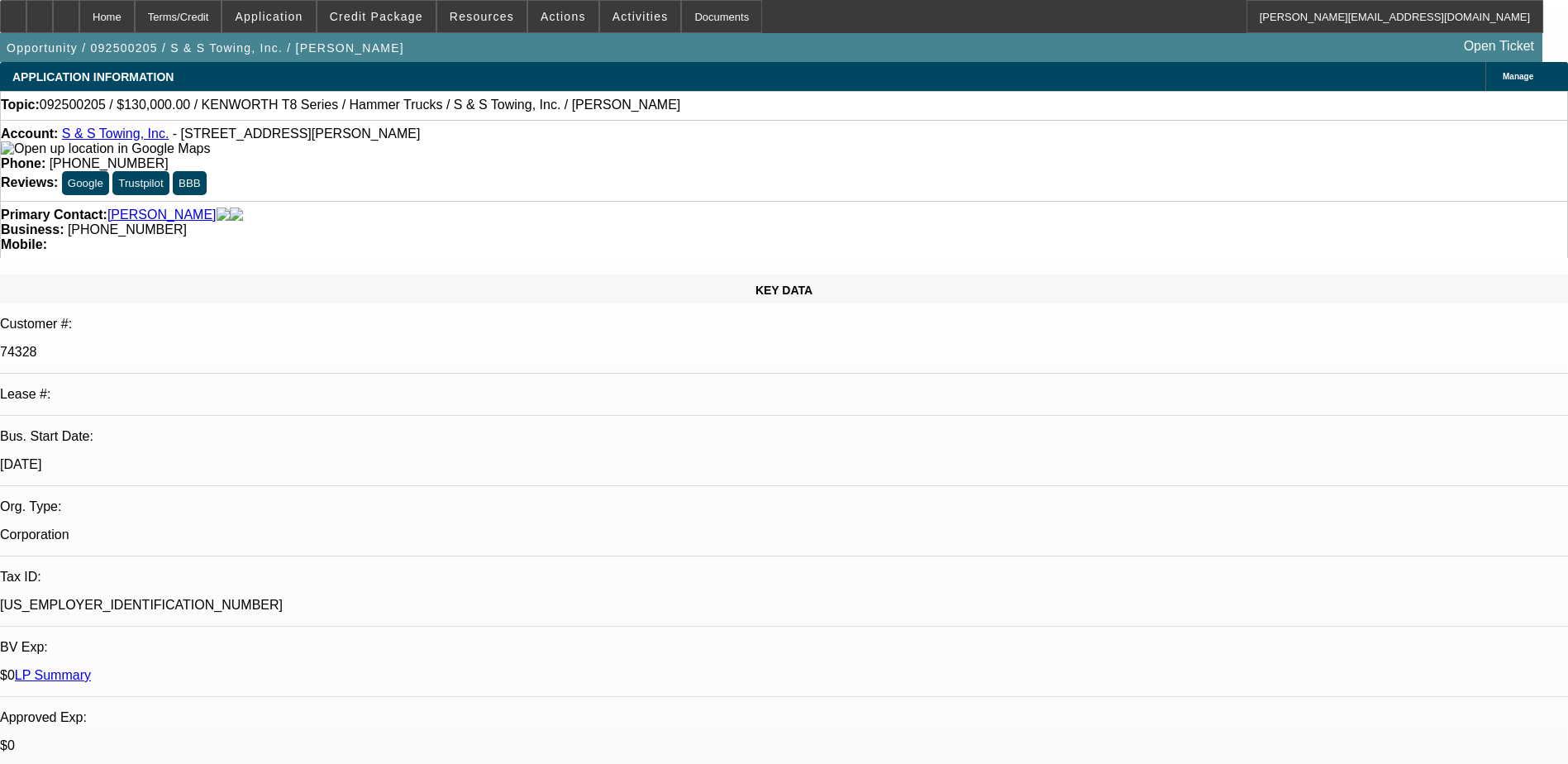
select select "0"
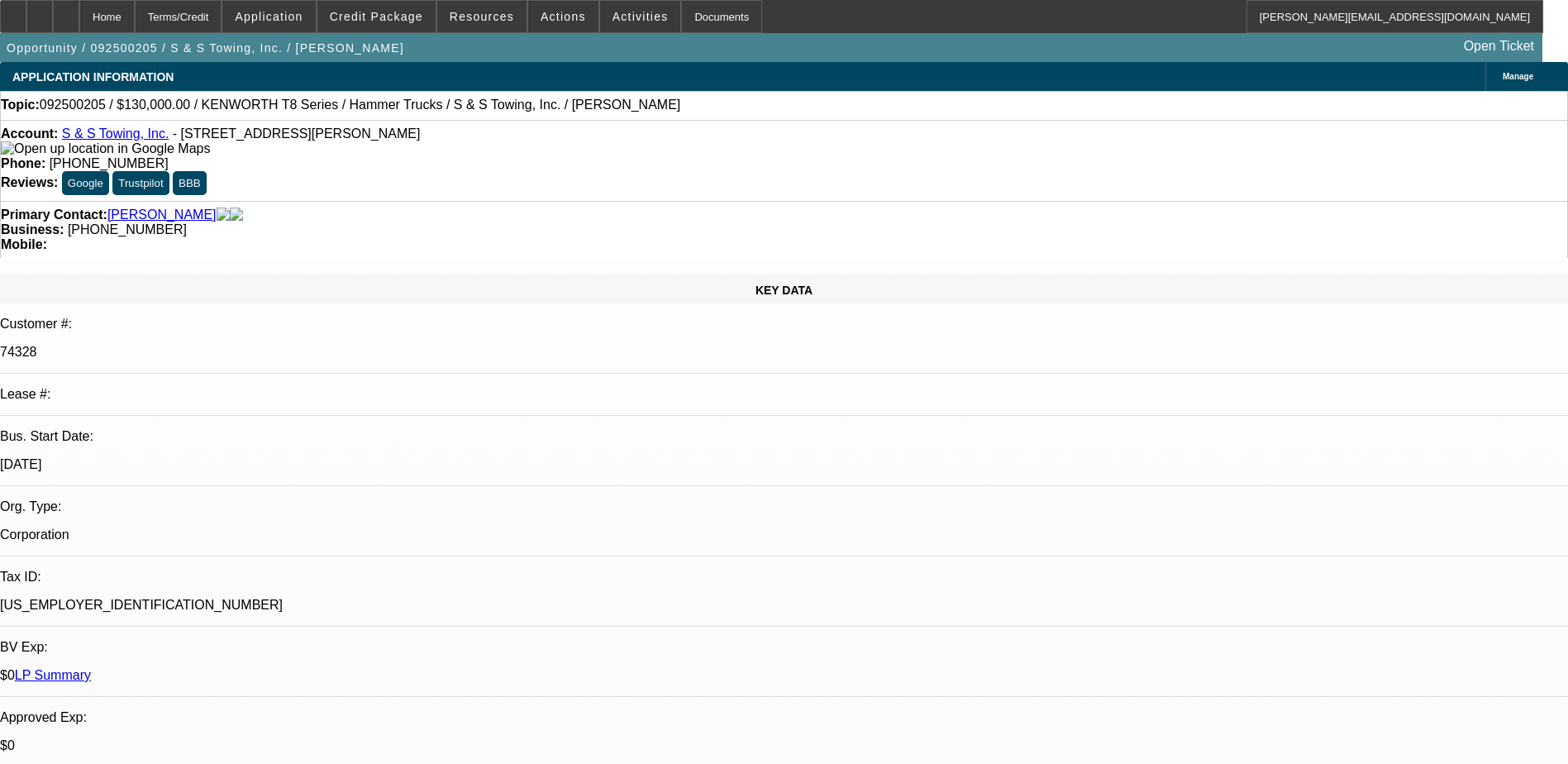
select select "0"
select select "1"
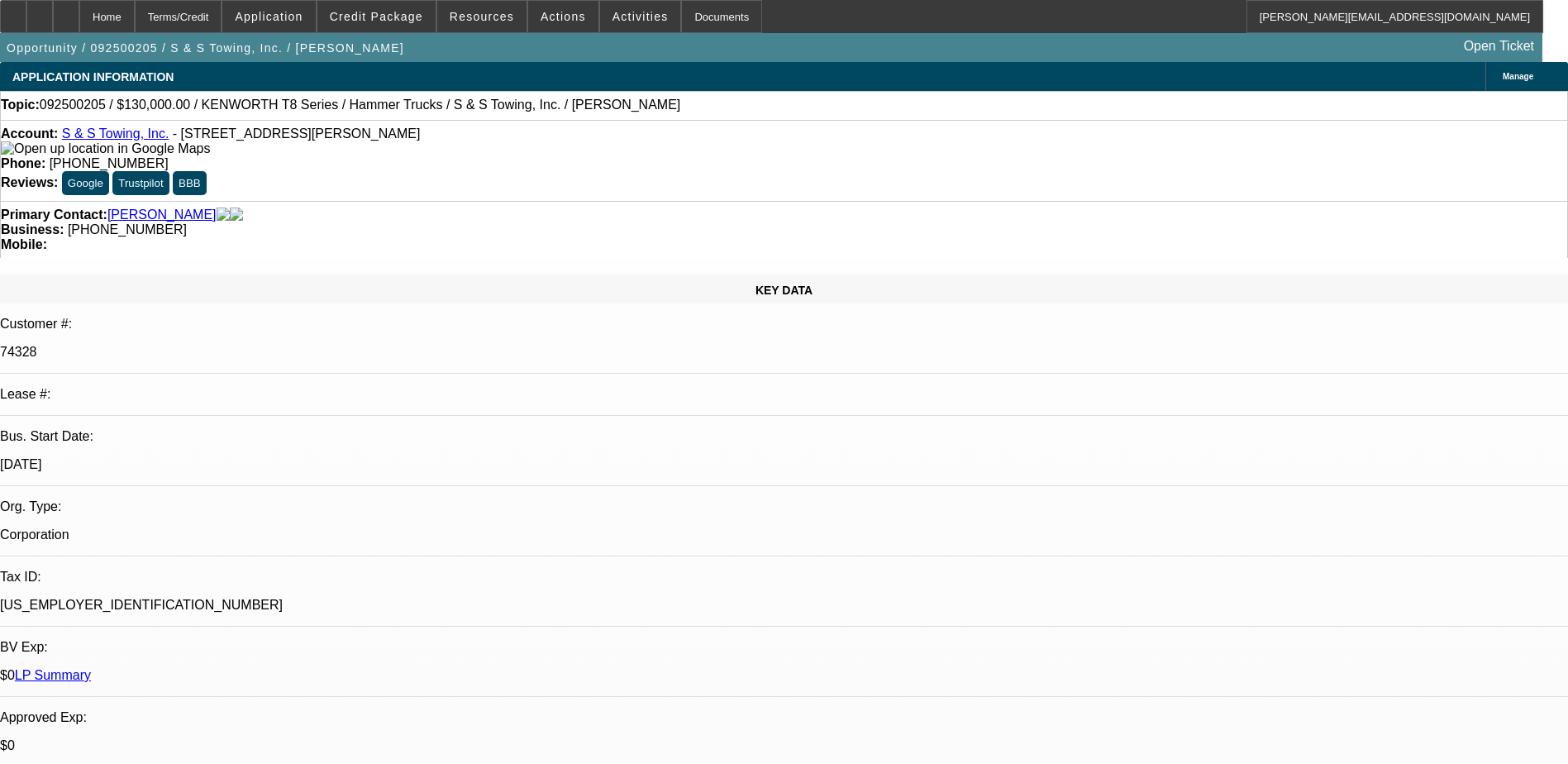
select select "2"
select select "6"
select select "1"
select select "2"
select select "6"
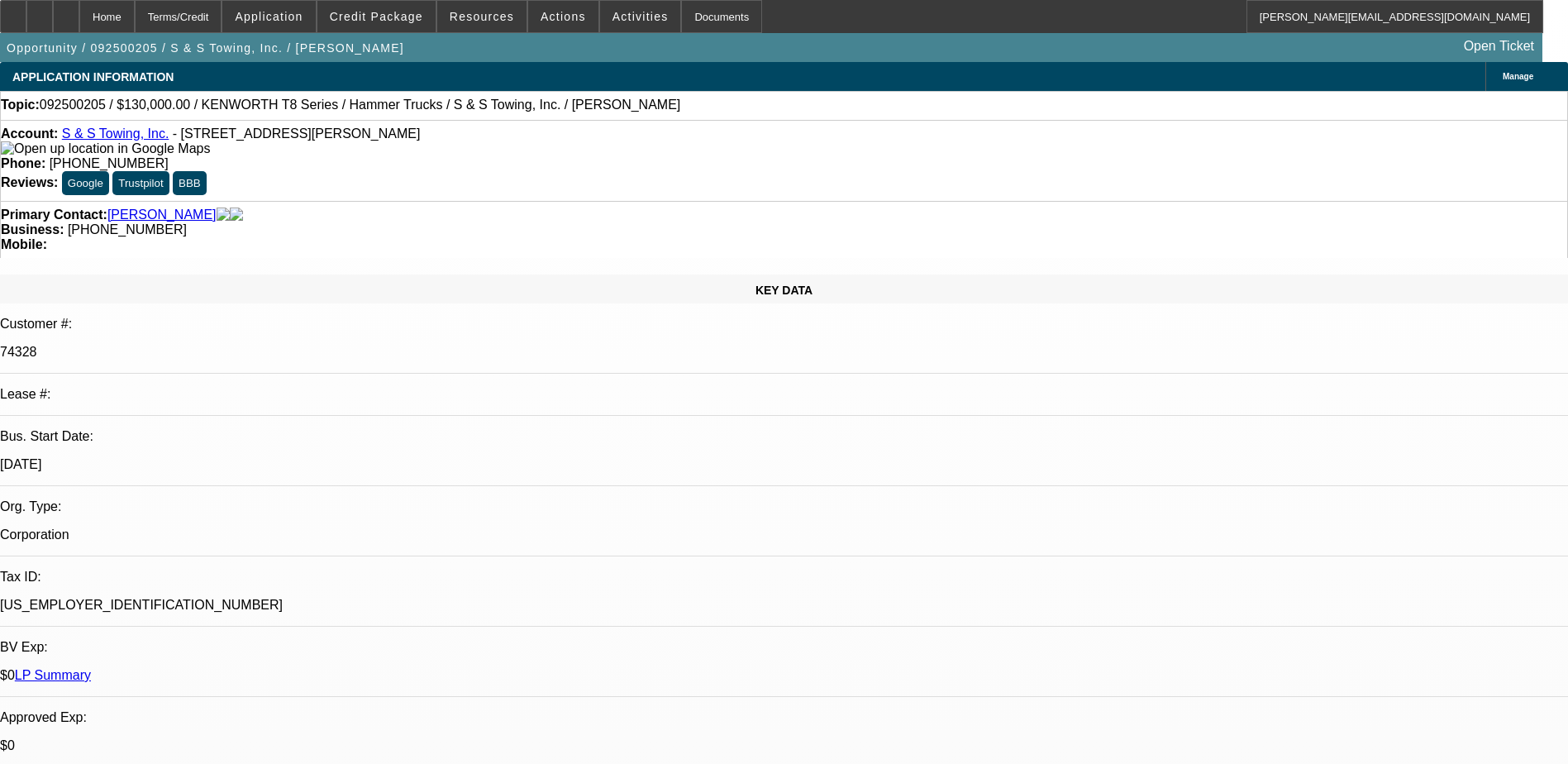
select select "1"
select select "2"
select select "6"
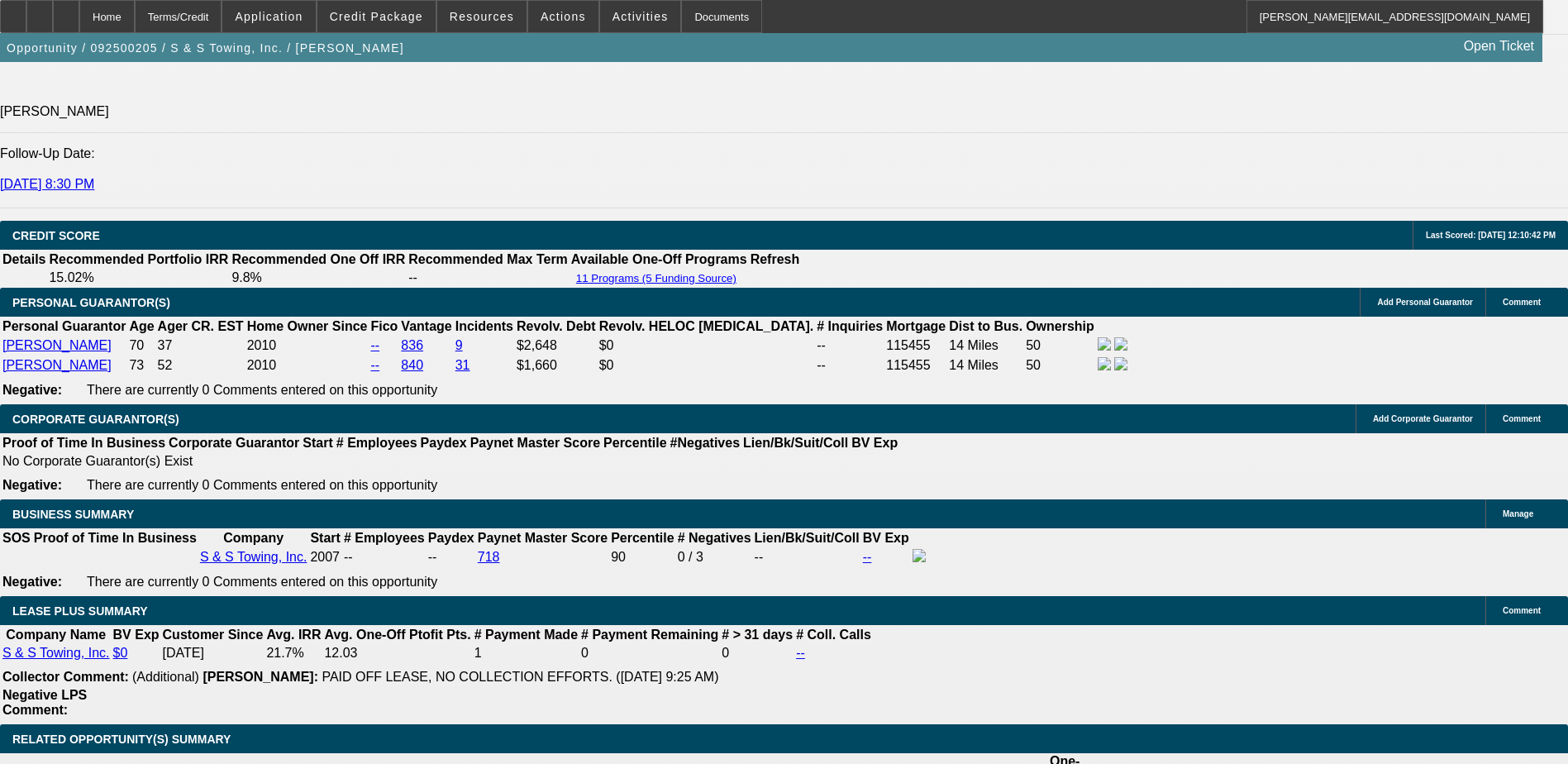
scroll to position [2217, 0]
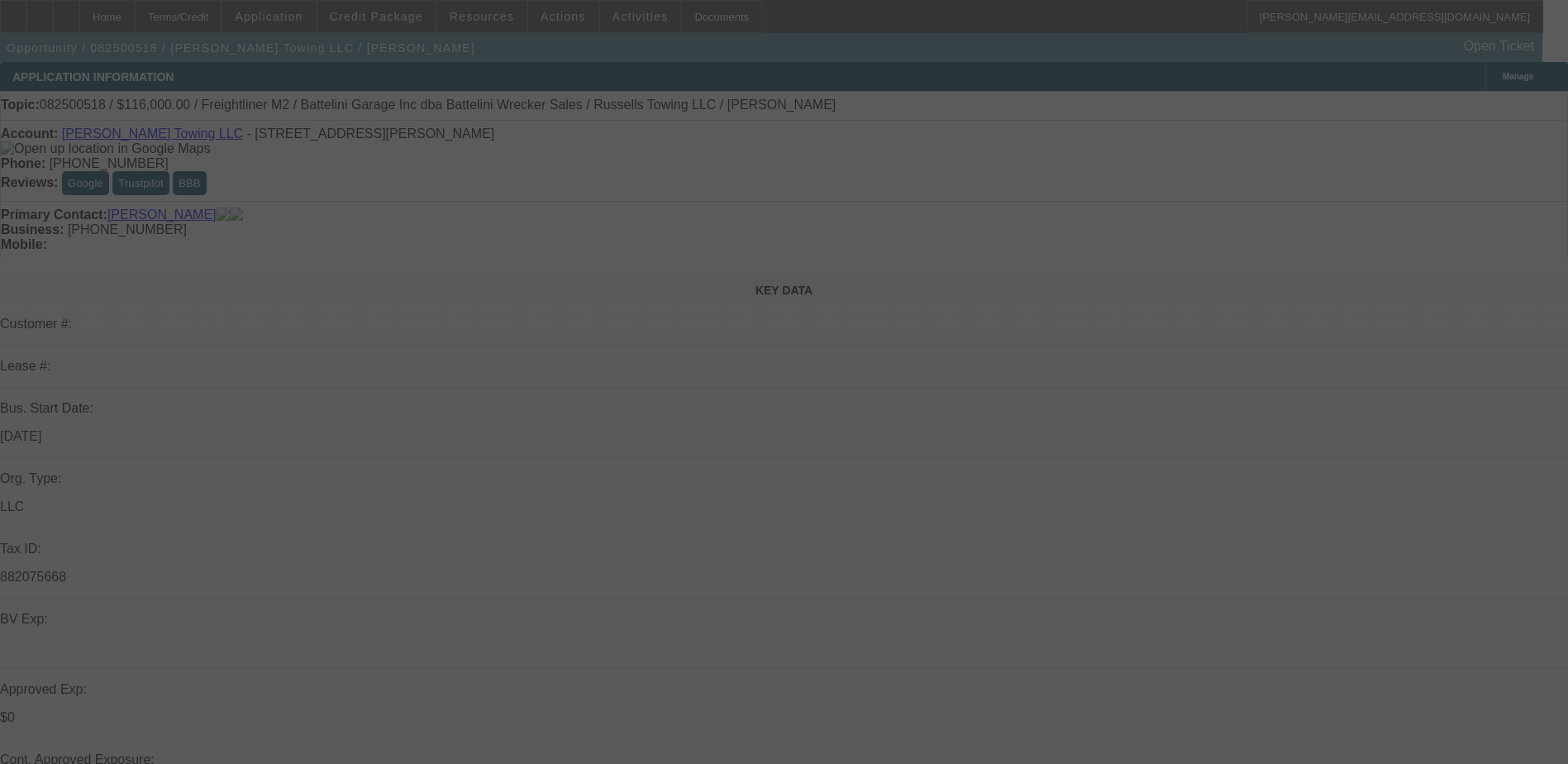
select select "0"
select select "3"
select select "0"
select select "6"
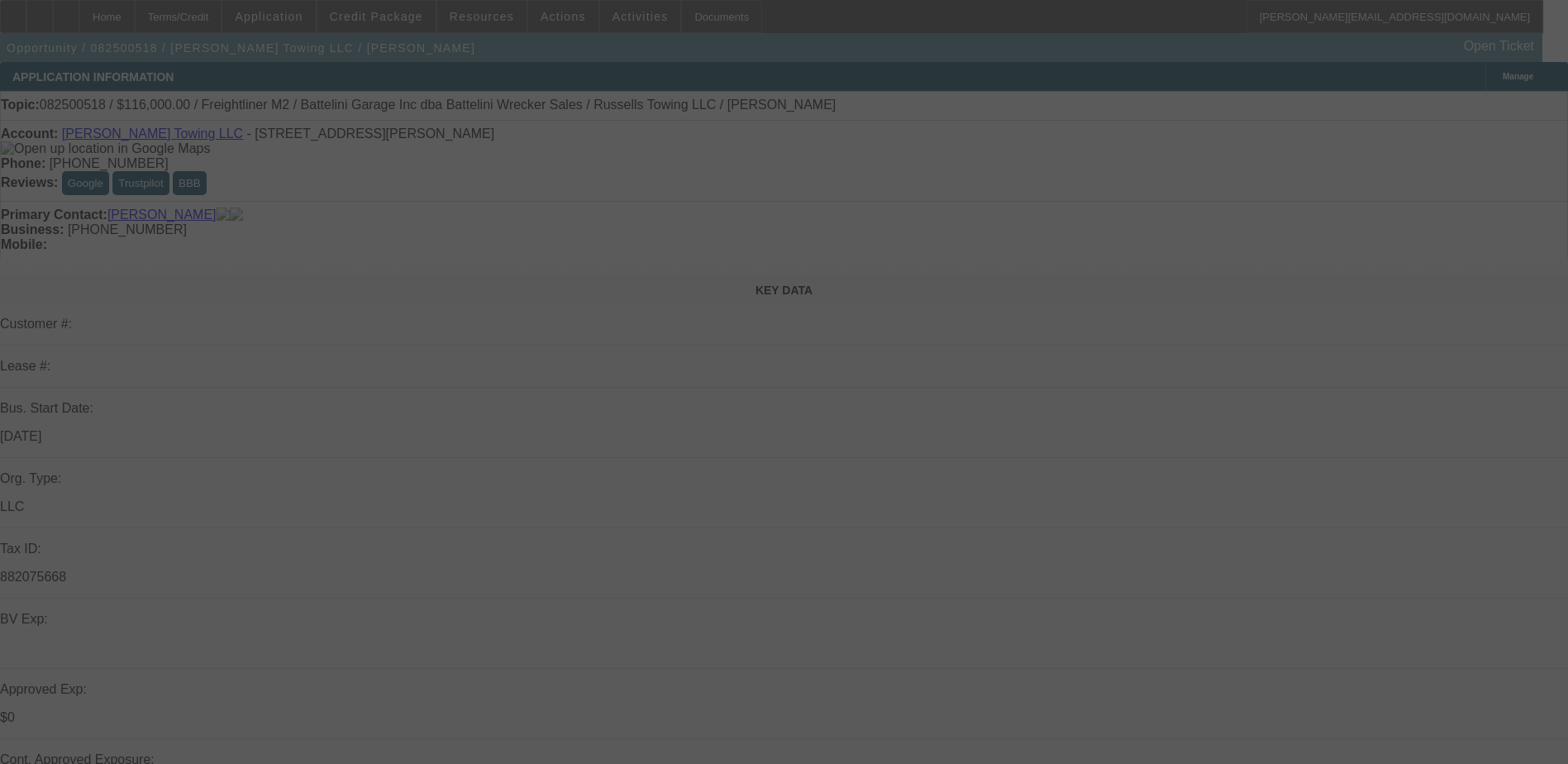
select select "0"
select select "3"
select select "0"
select select "6"
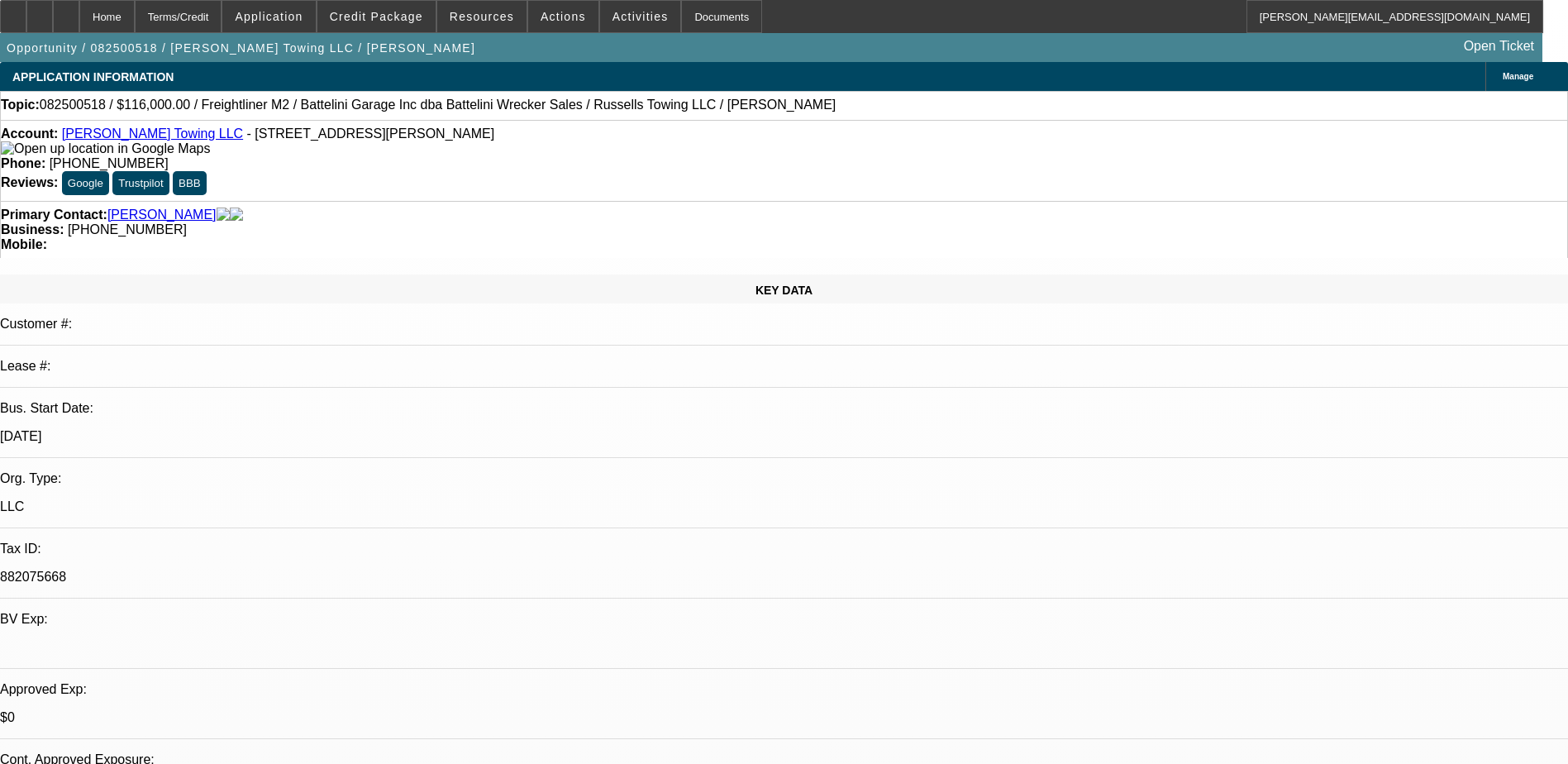
select select "0"
select select "3"
select select "0"
select select "6"
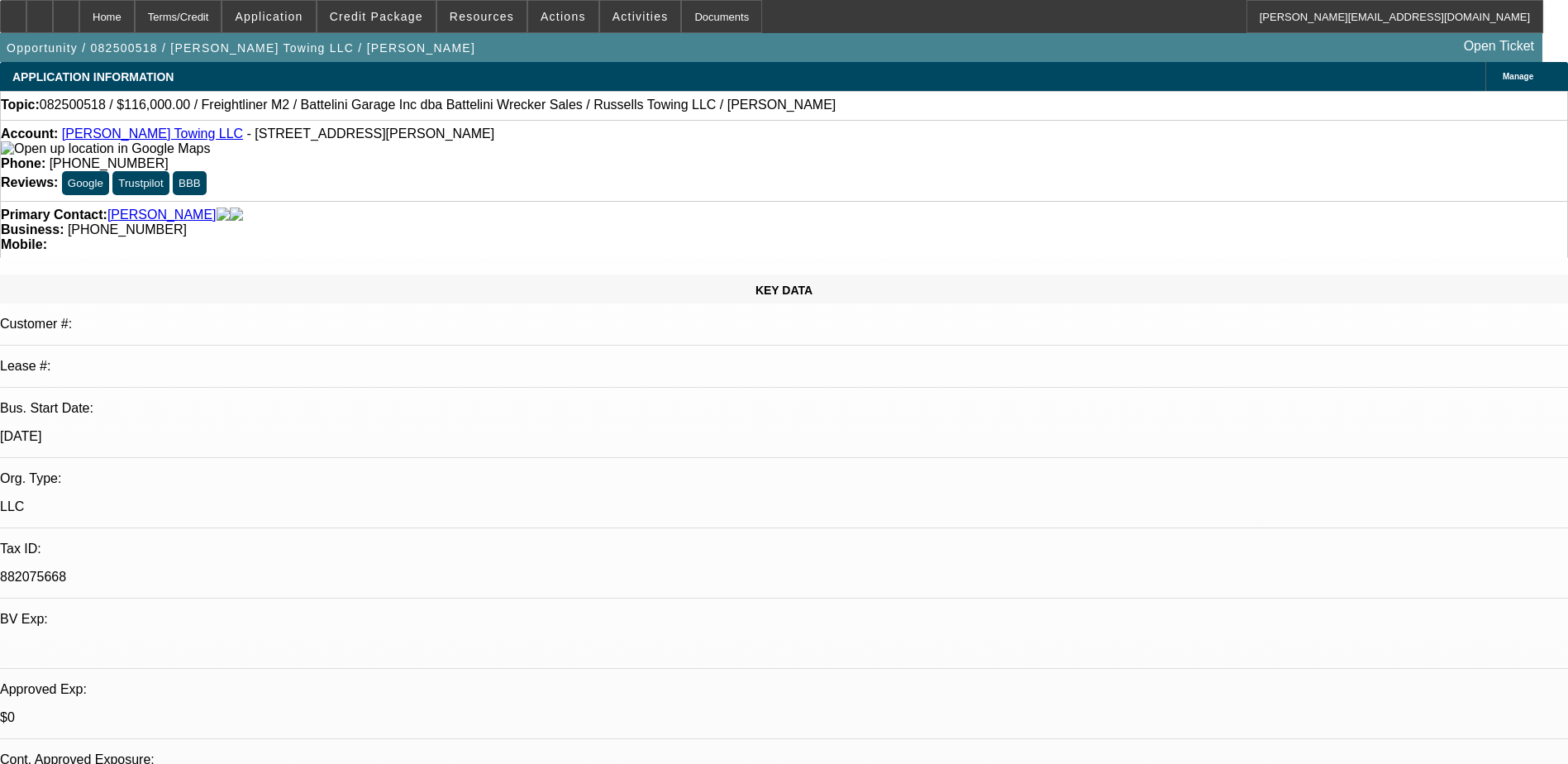
select select "0"
select select "3"
select select "0"
select select "6"
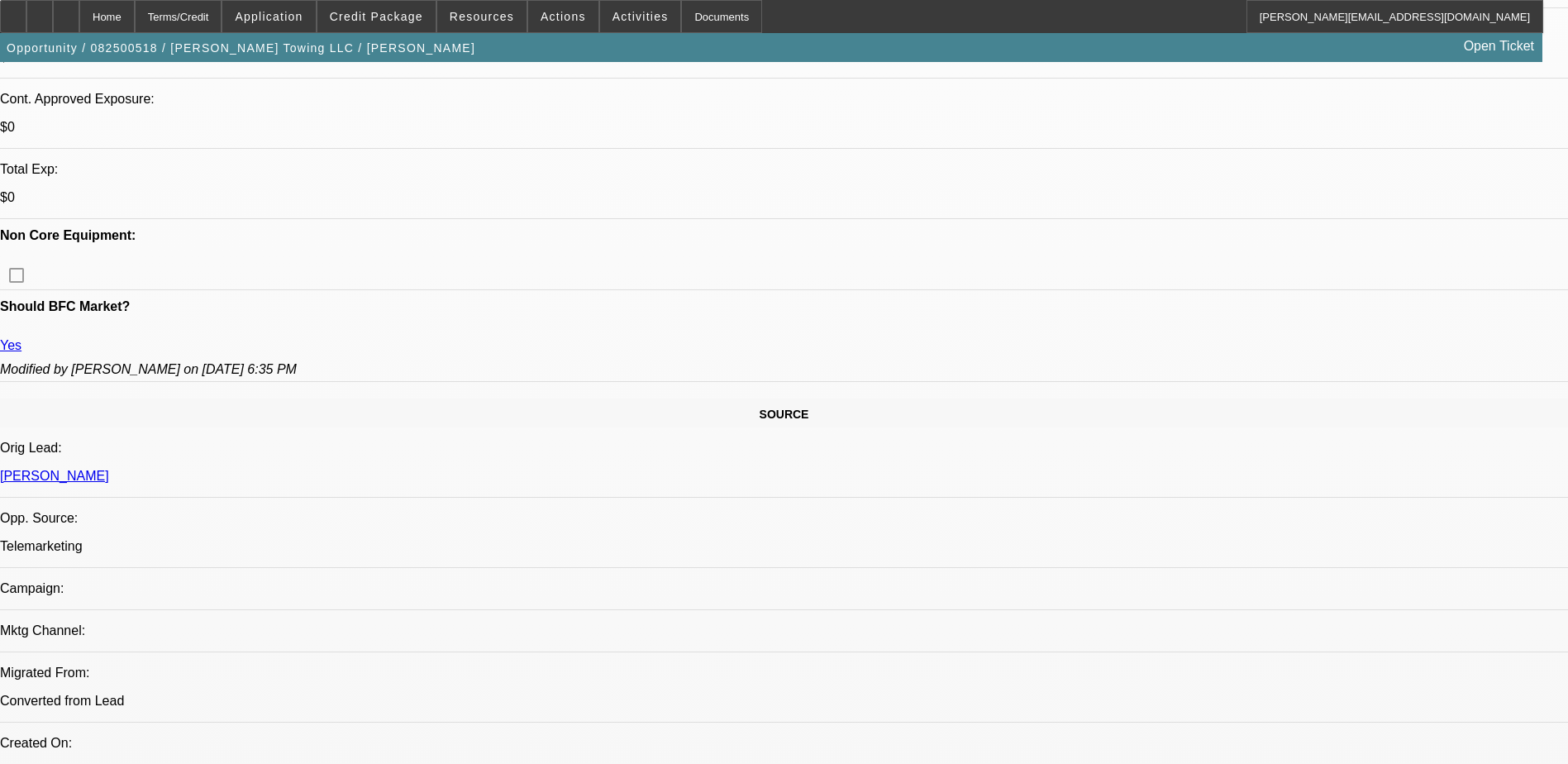
scroll to position [417, 0]
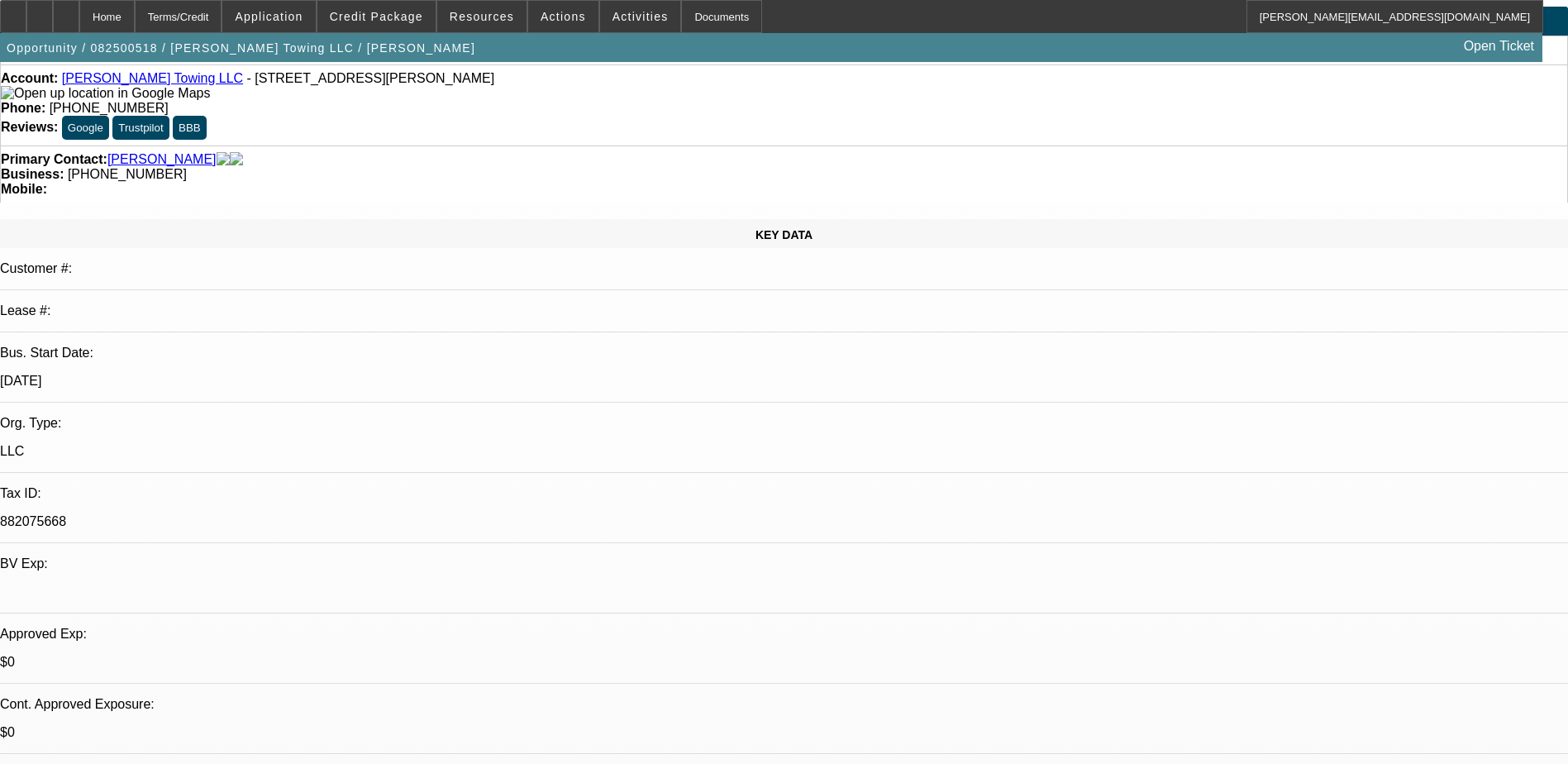
scroll to position [0, 0]
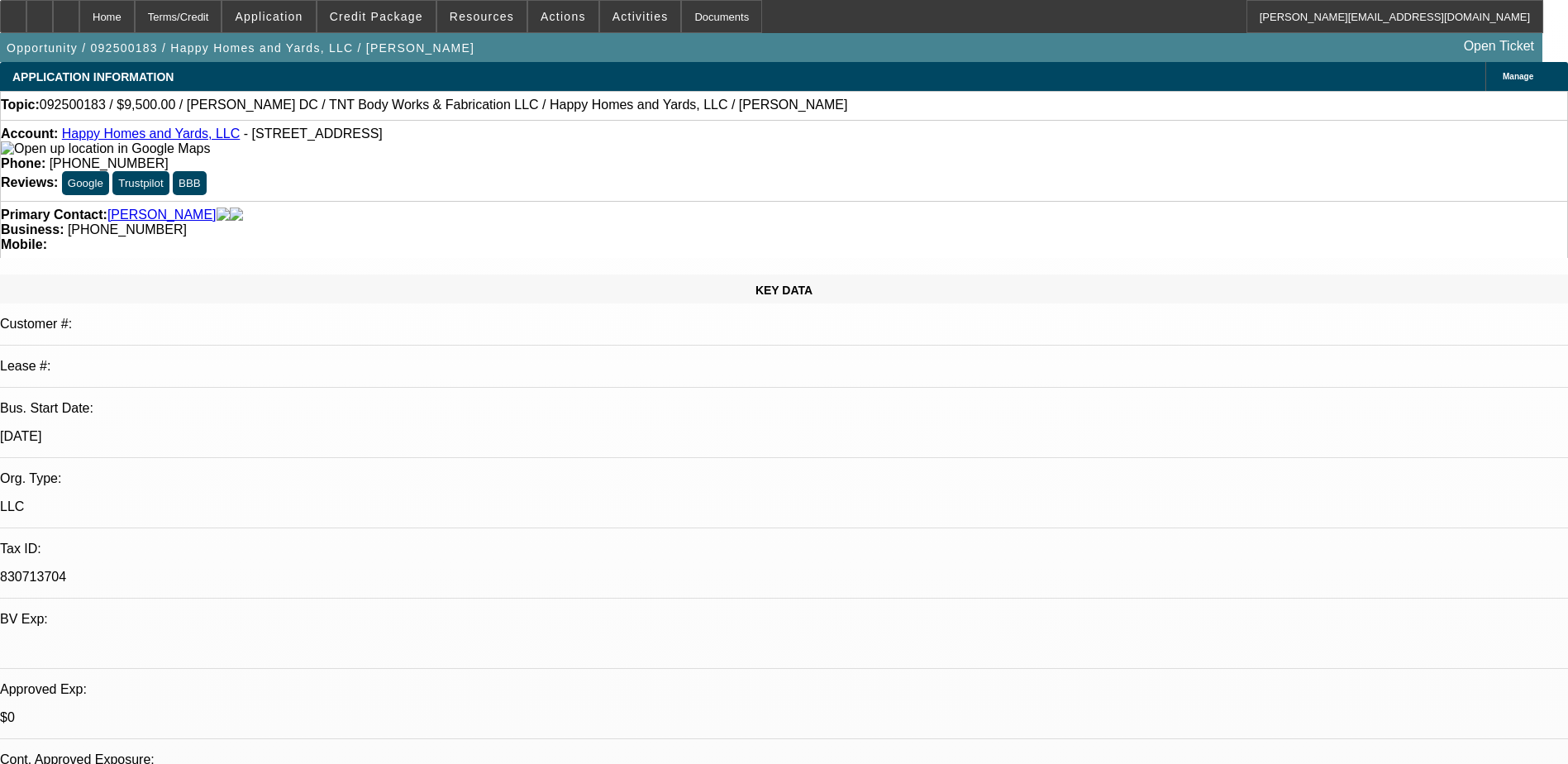
select select "0"
select select "6"
select select "0"
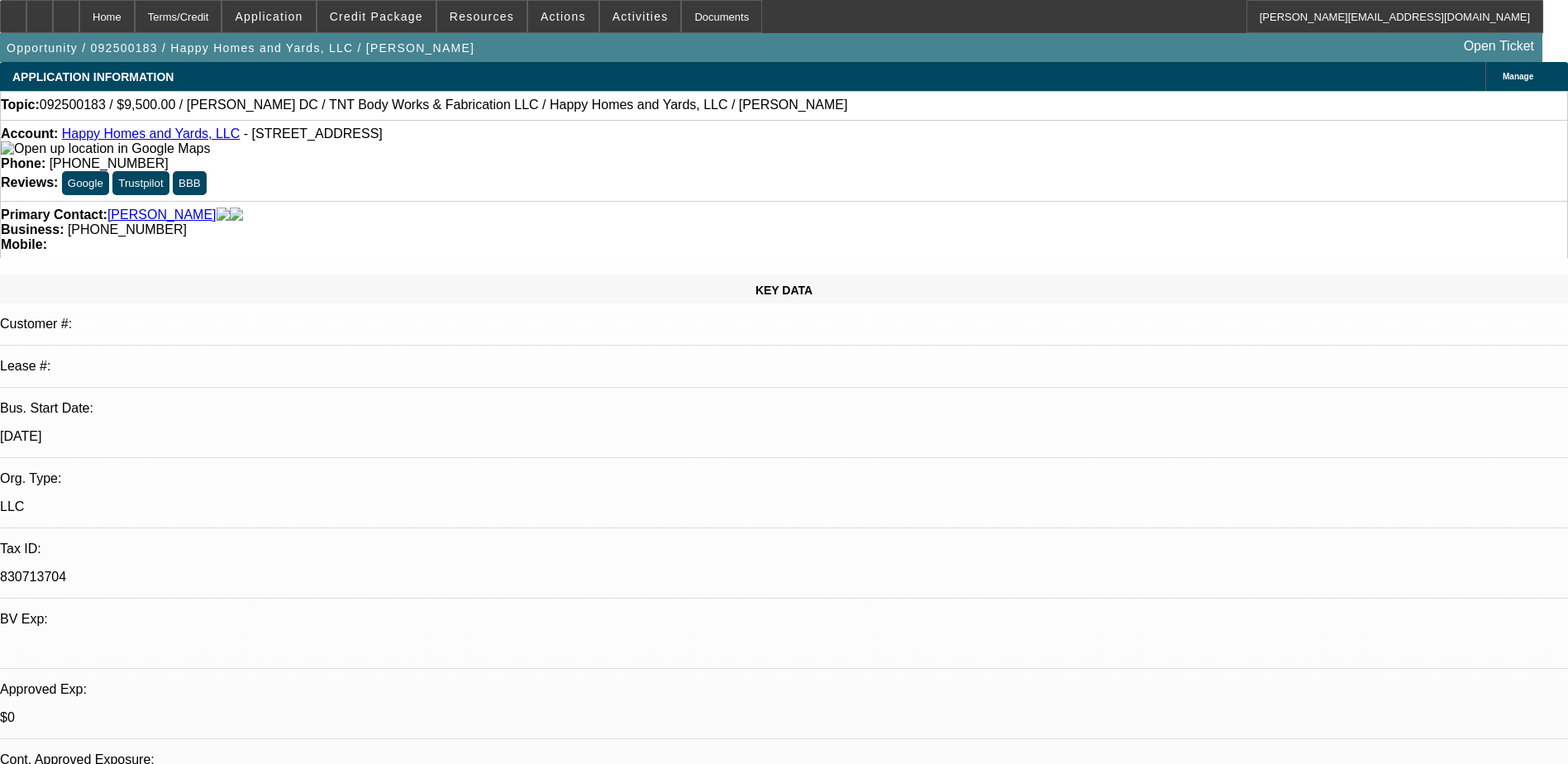
select select "0"
select select "6"
select select "0"
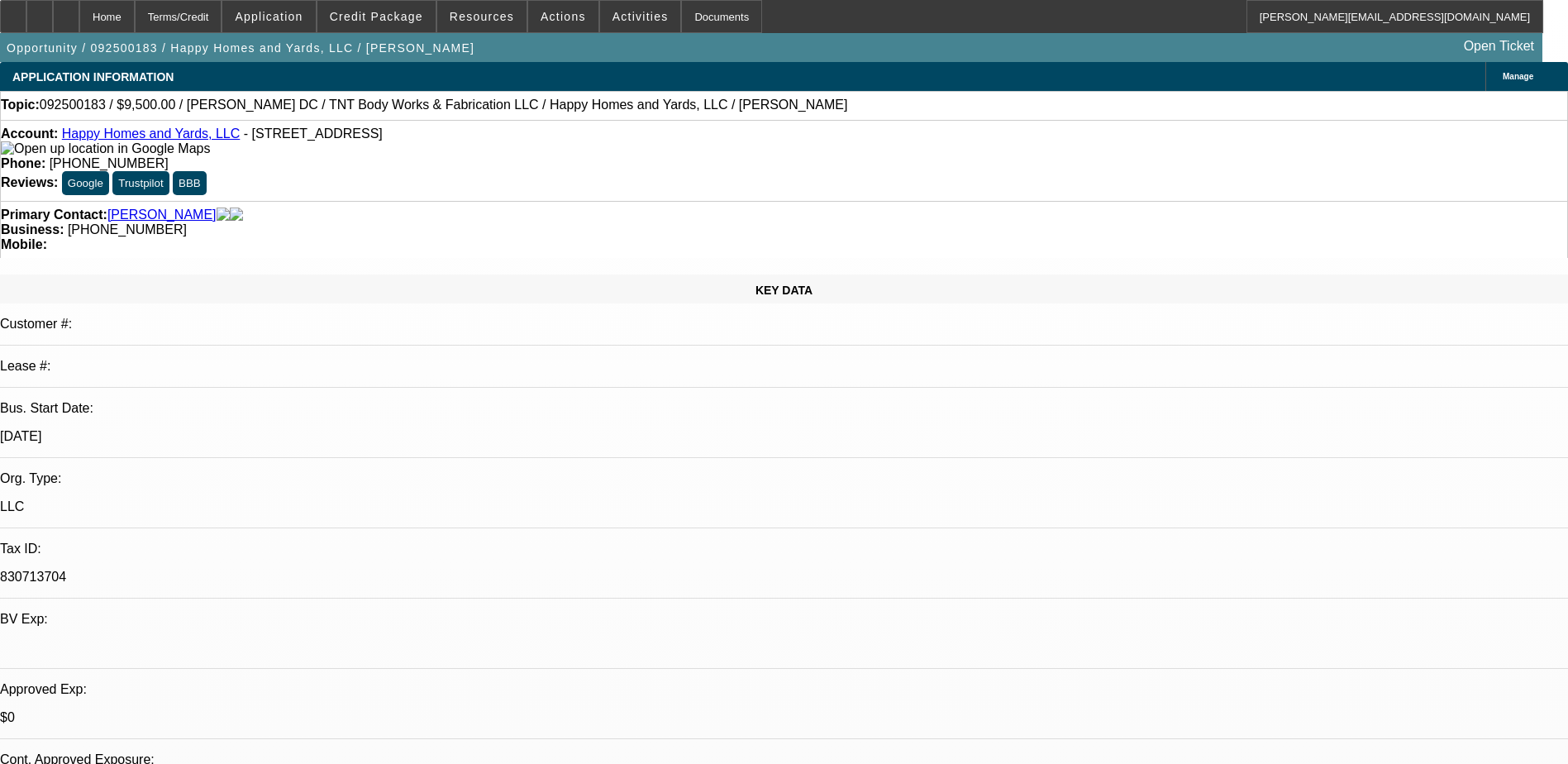
select select "0"
select select "6"
select select "0"
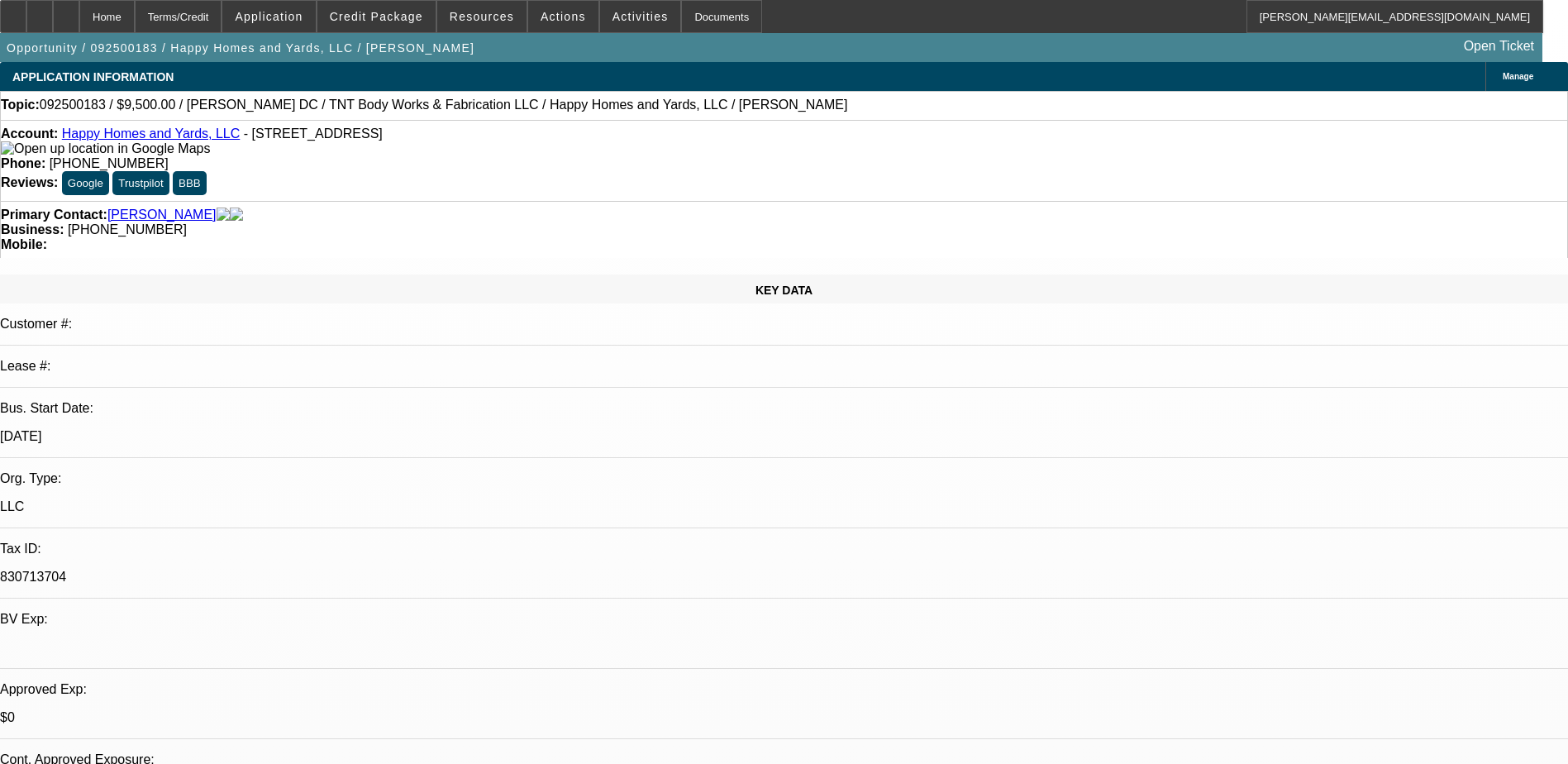
select select "6"
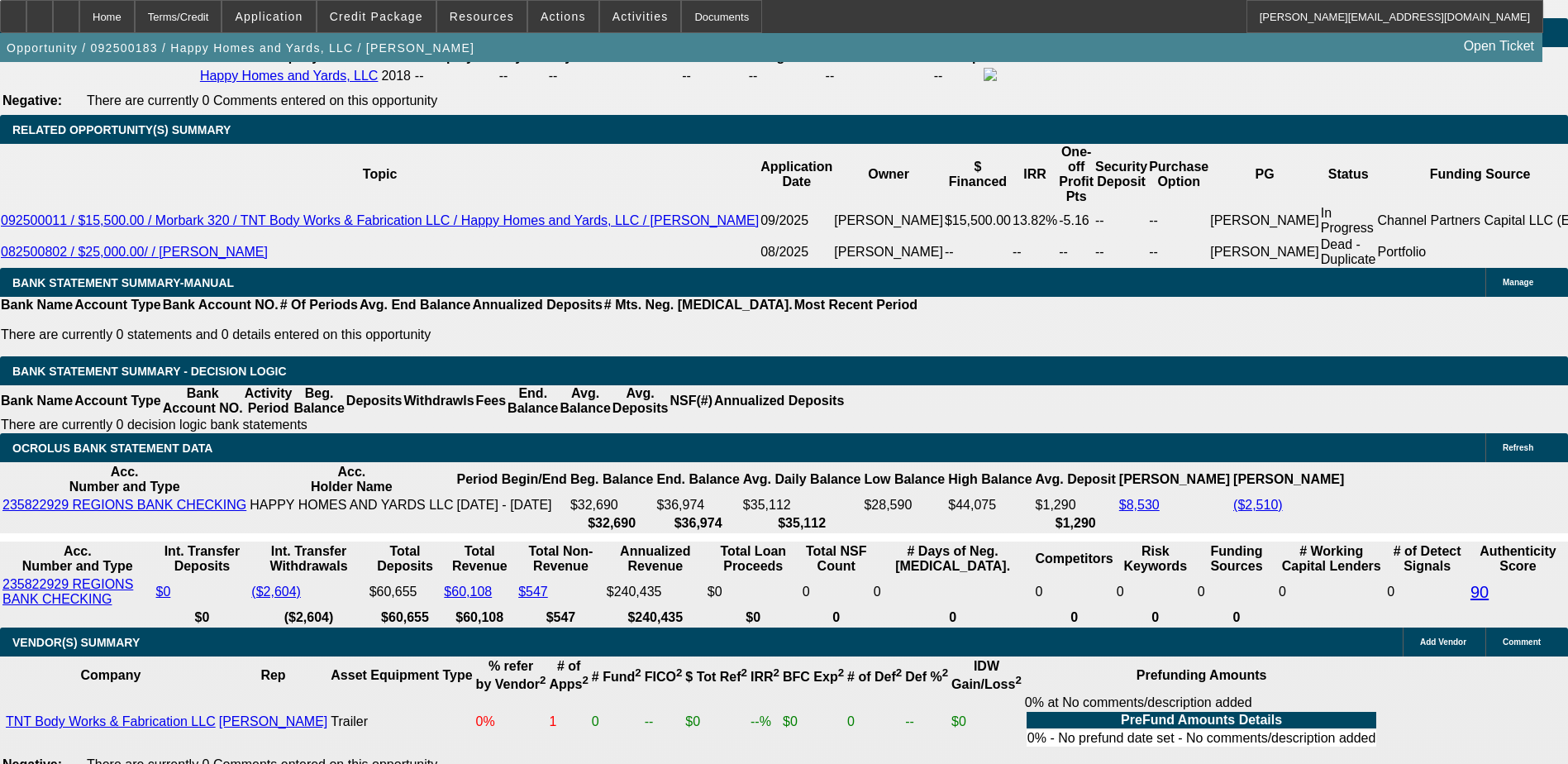
scroll to position [2645, 0]
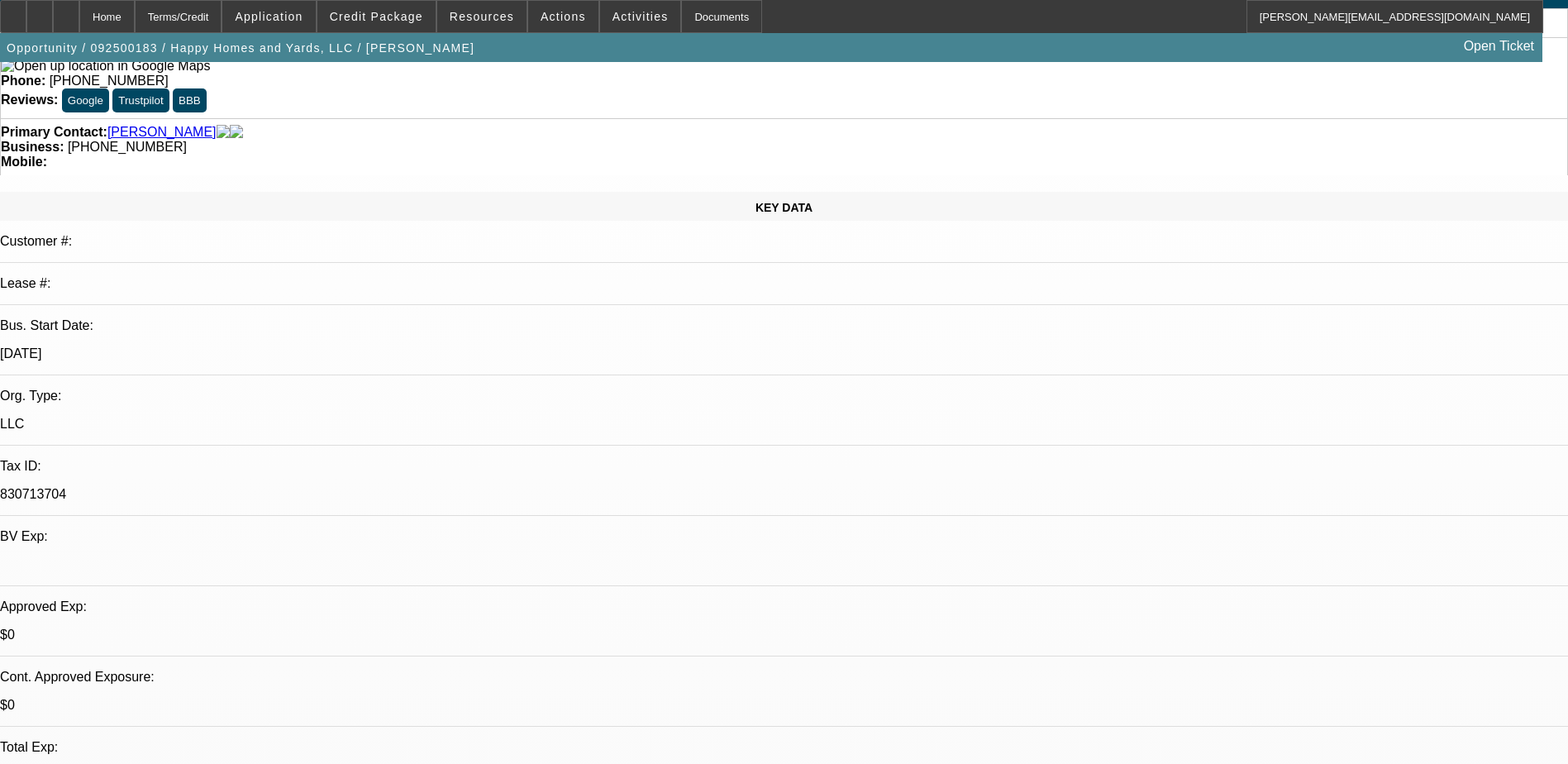
scroll to position [413, 0]
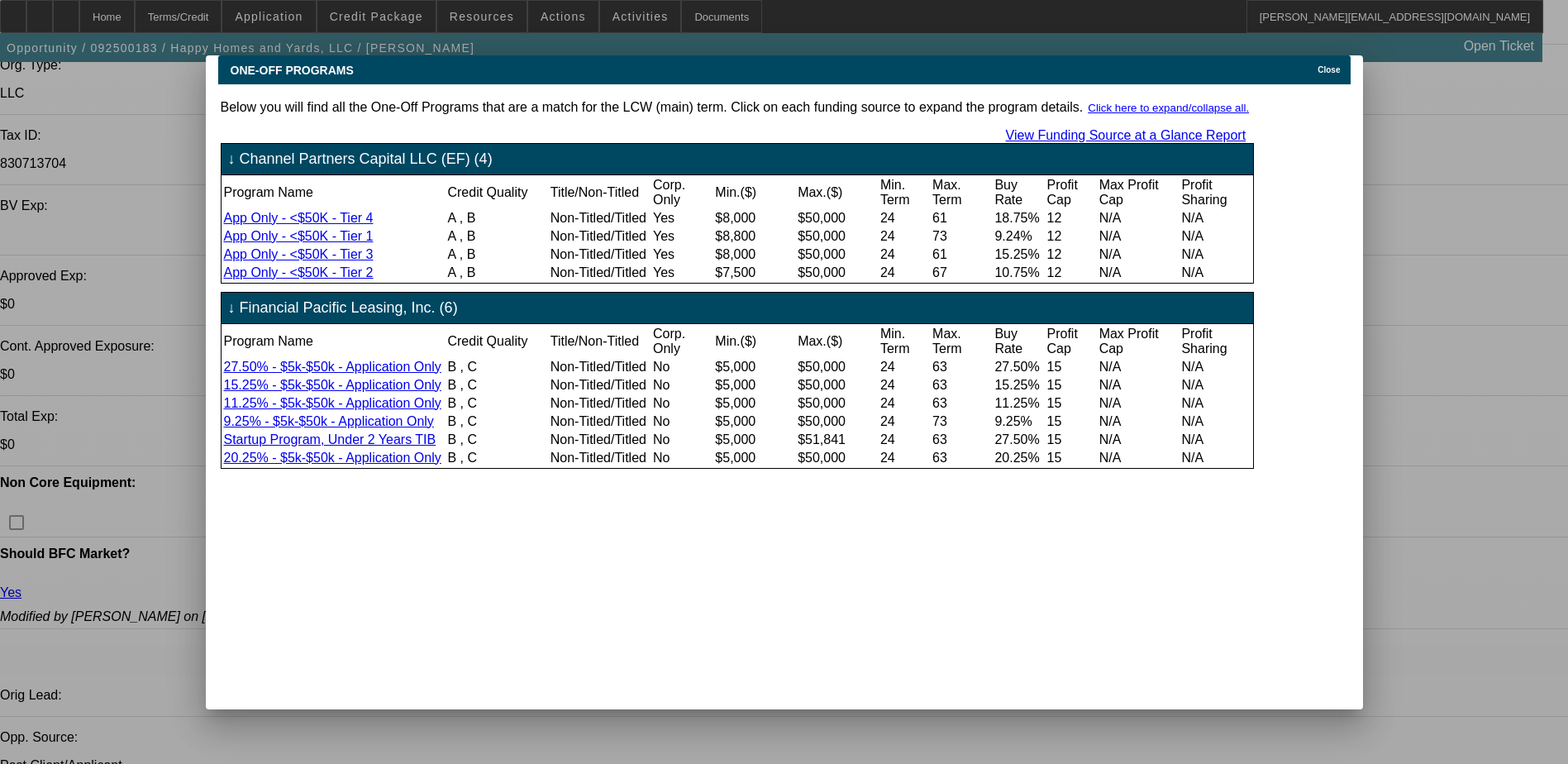
scroll to position [0, 0]
click at [1333, 65] on span "Close" at bounding box center [1329, 69] width 22 height 9
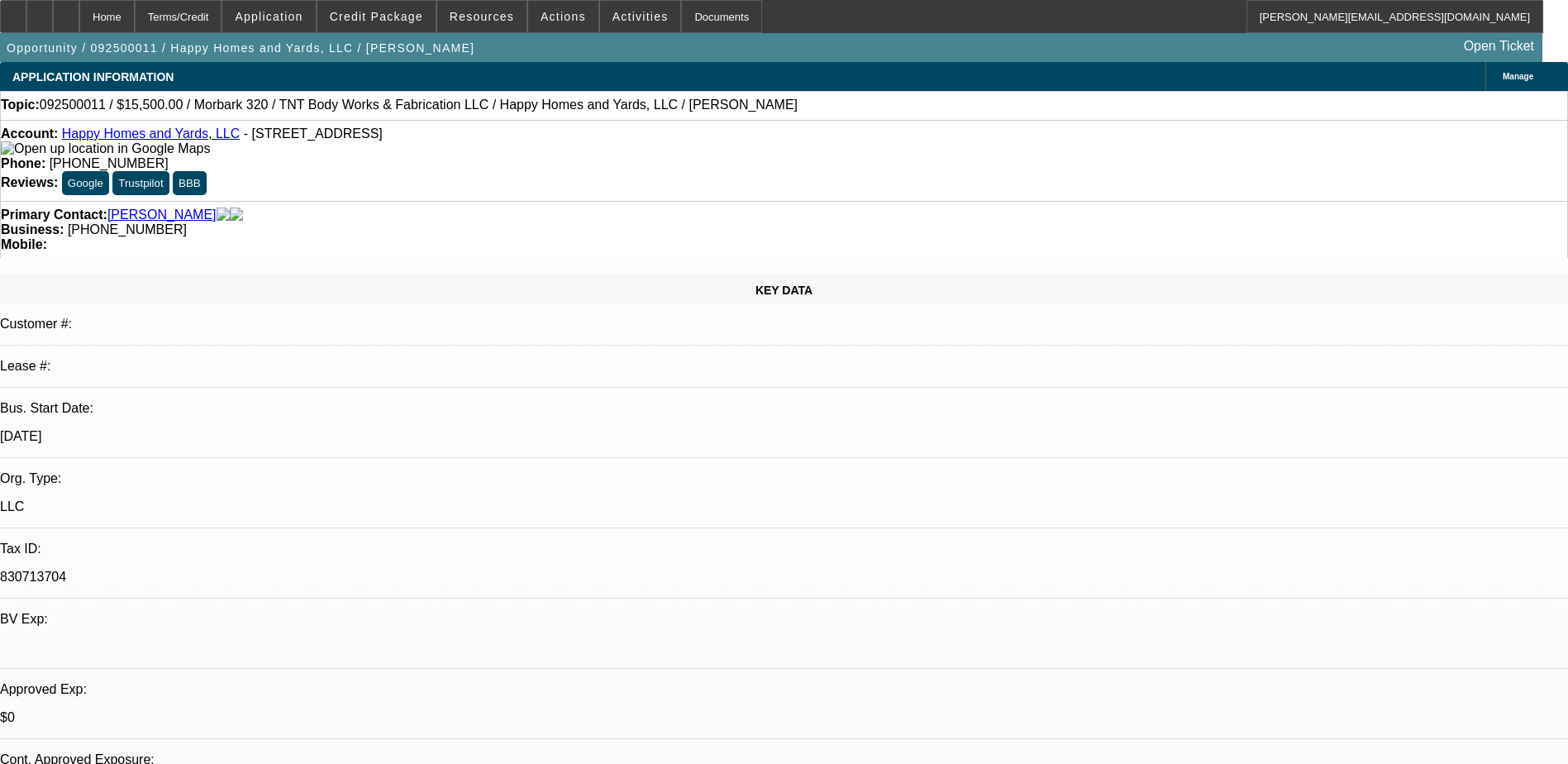
select select "0"
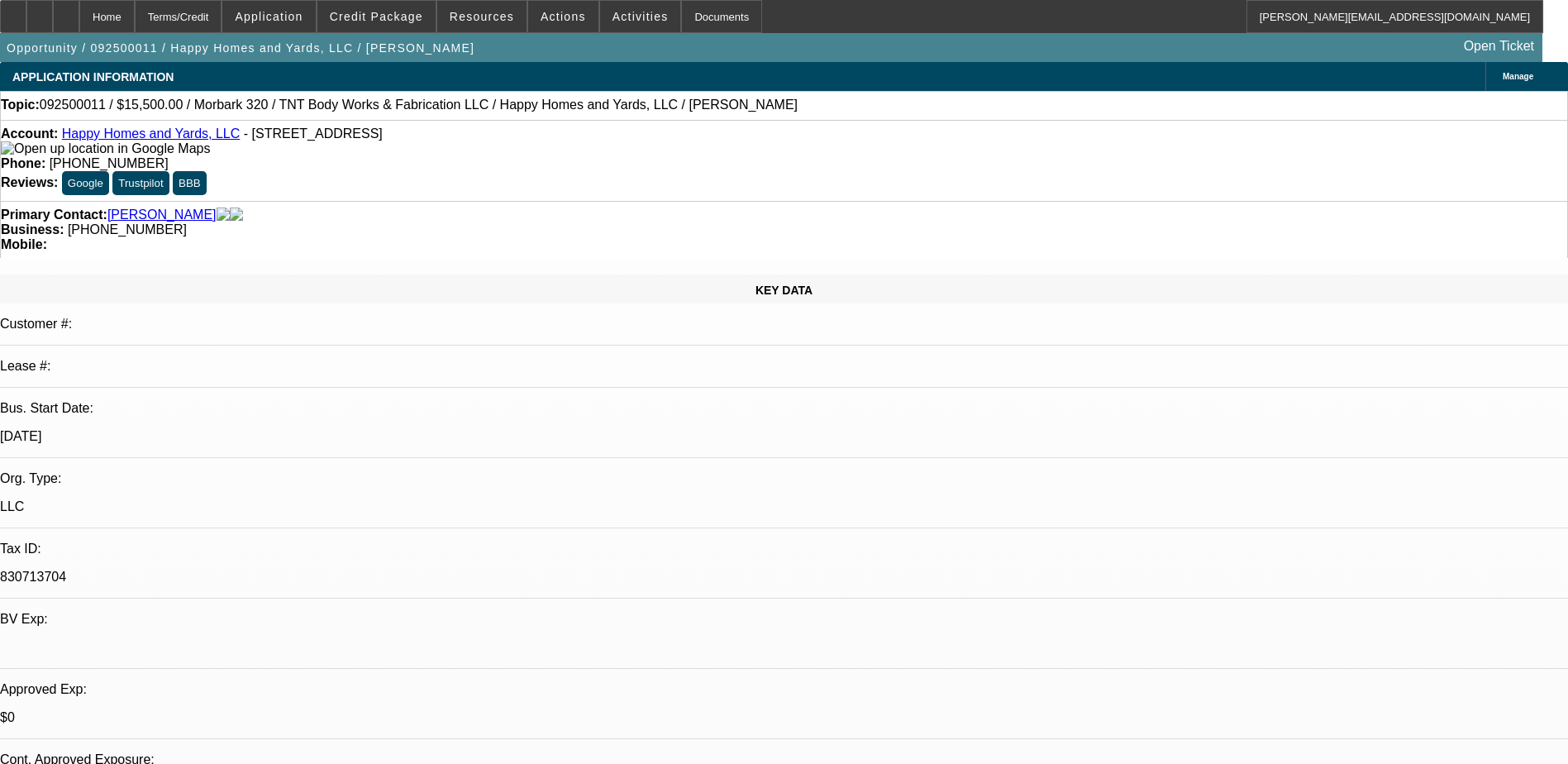
select select "0"
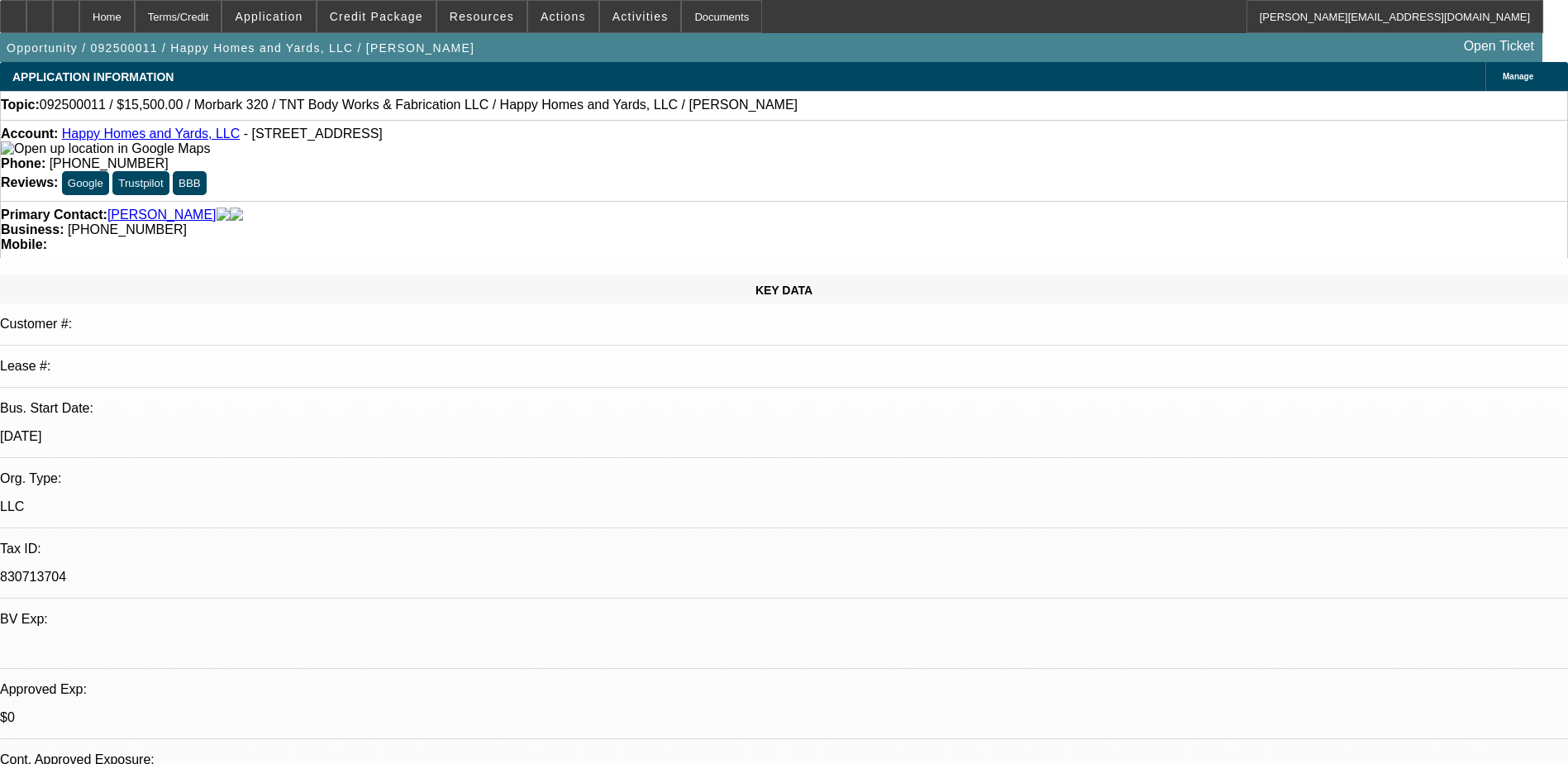
select select "2"
select select "0"
select select "1"
select select "2"
select select "6"
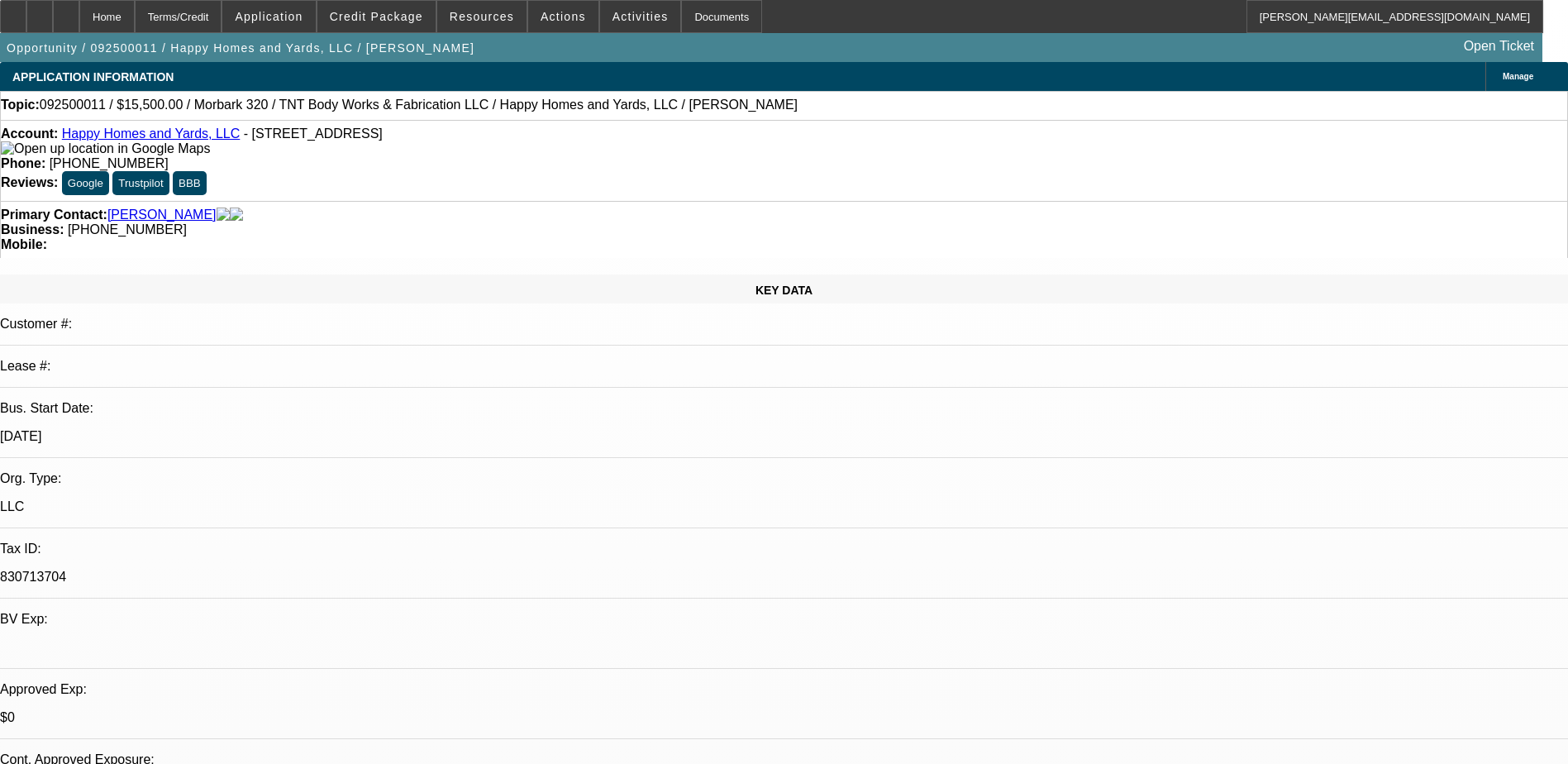
select select "1"
select select "6"
select select "1"
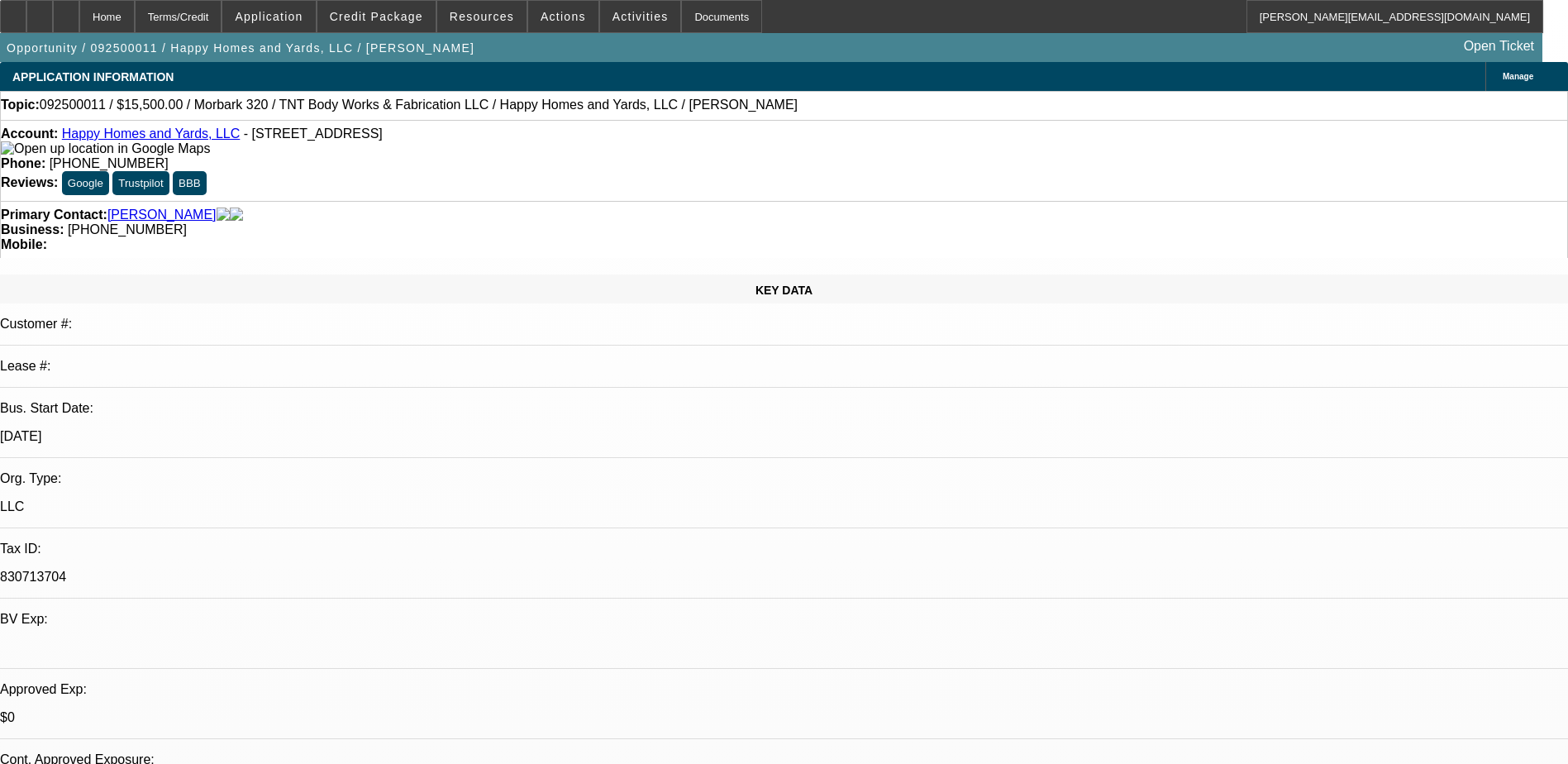
select select "6"
select select "1"
select select "2"
select select "6"
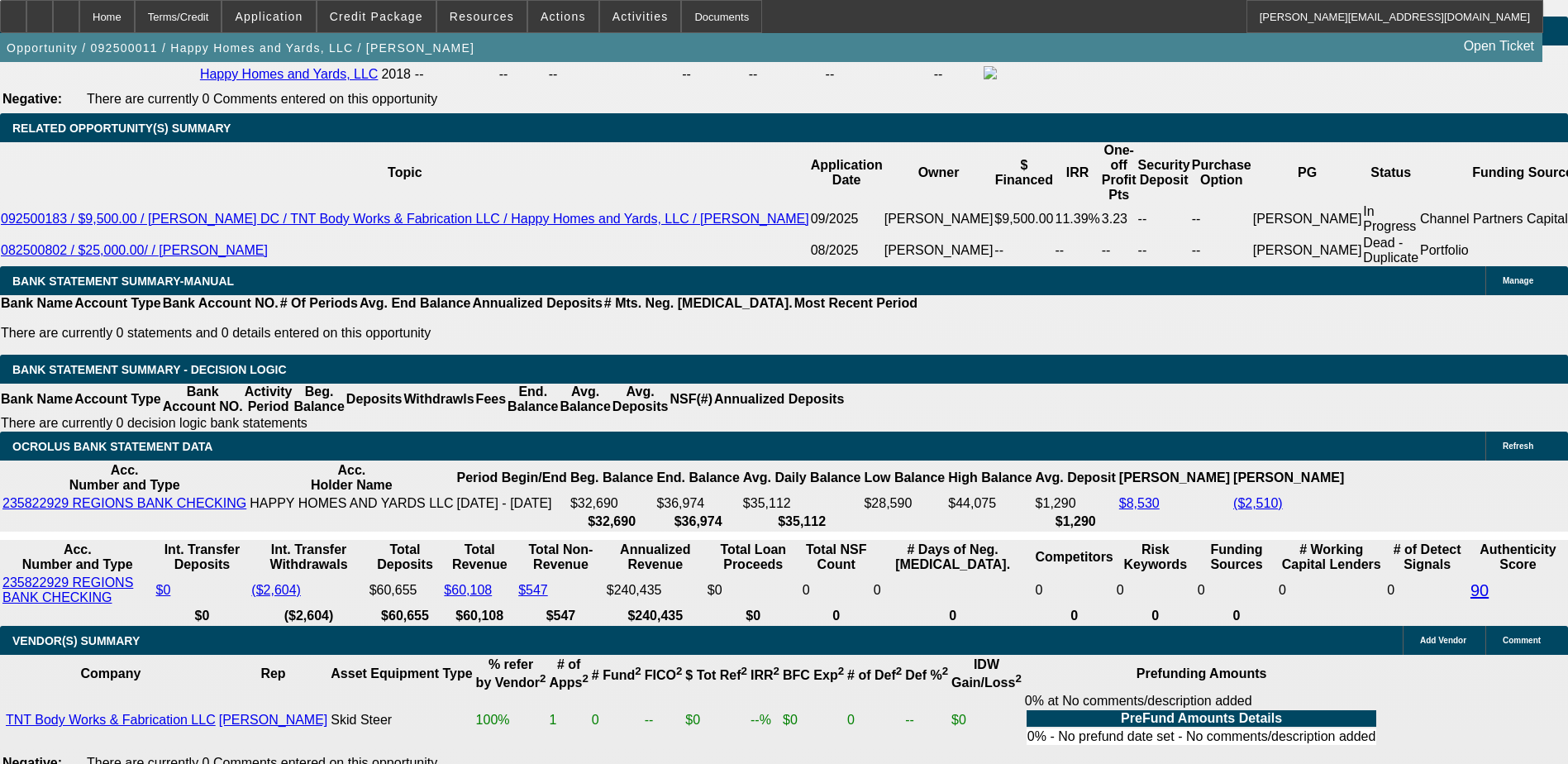
scroll to position [2728, 0]
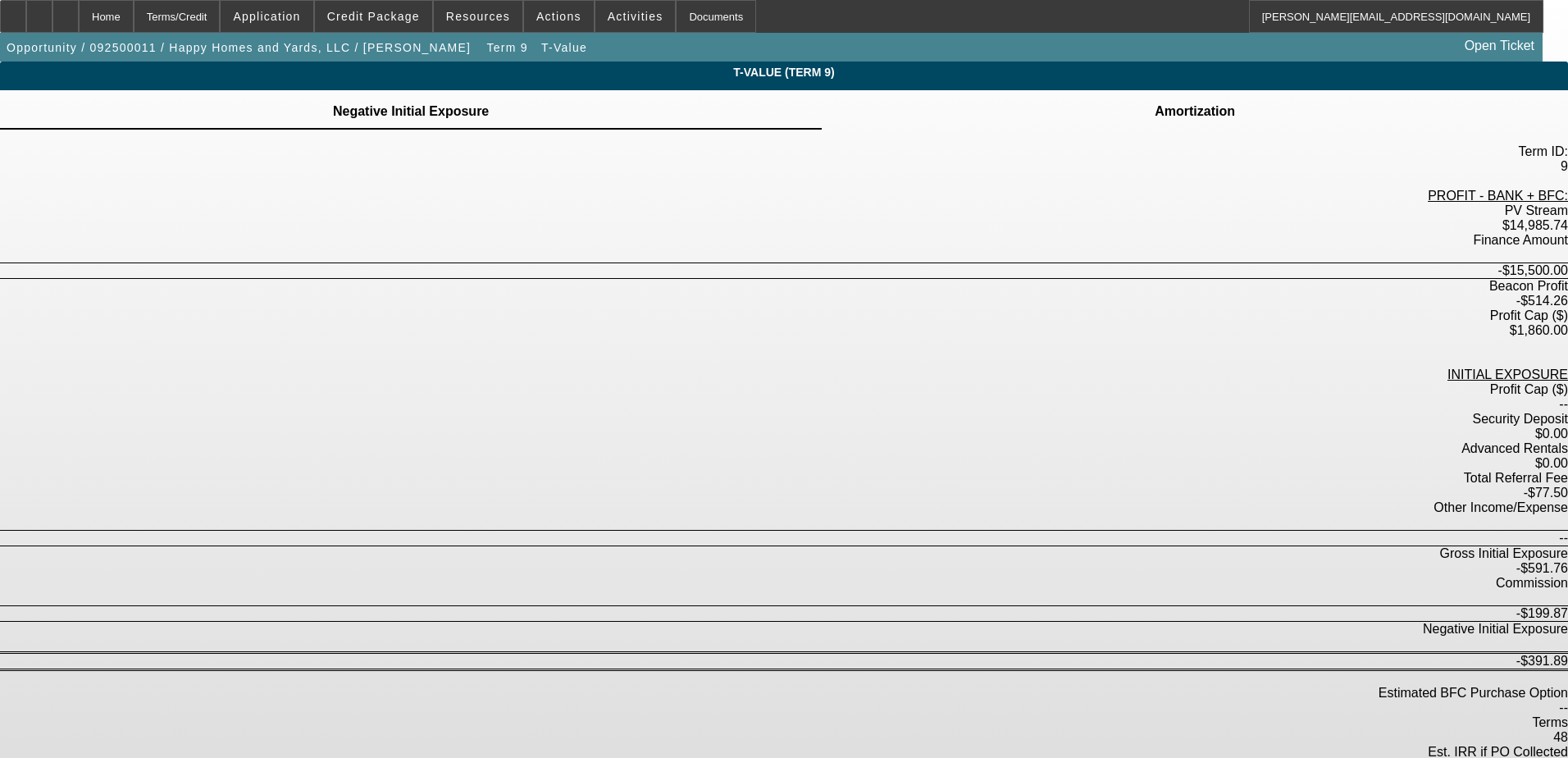
click at [1154, 114] on tbody "Amortization" at bounding box center [1195, 110] width 82 height 18
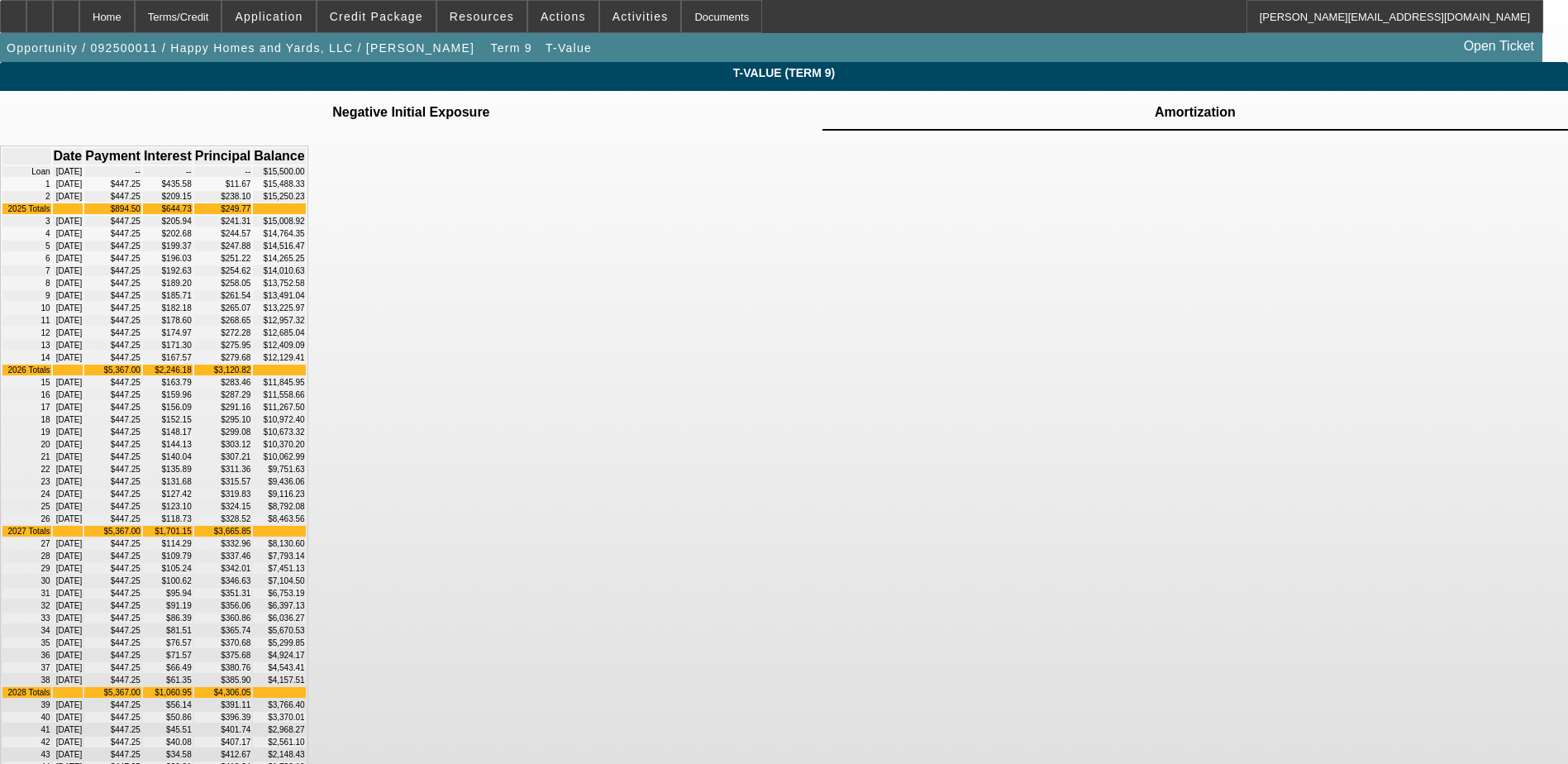
click at [490, 118] on td "Negative Initial Exposure" at bounding box center [410, 112] width 159 height 15
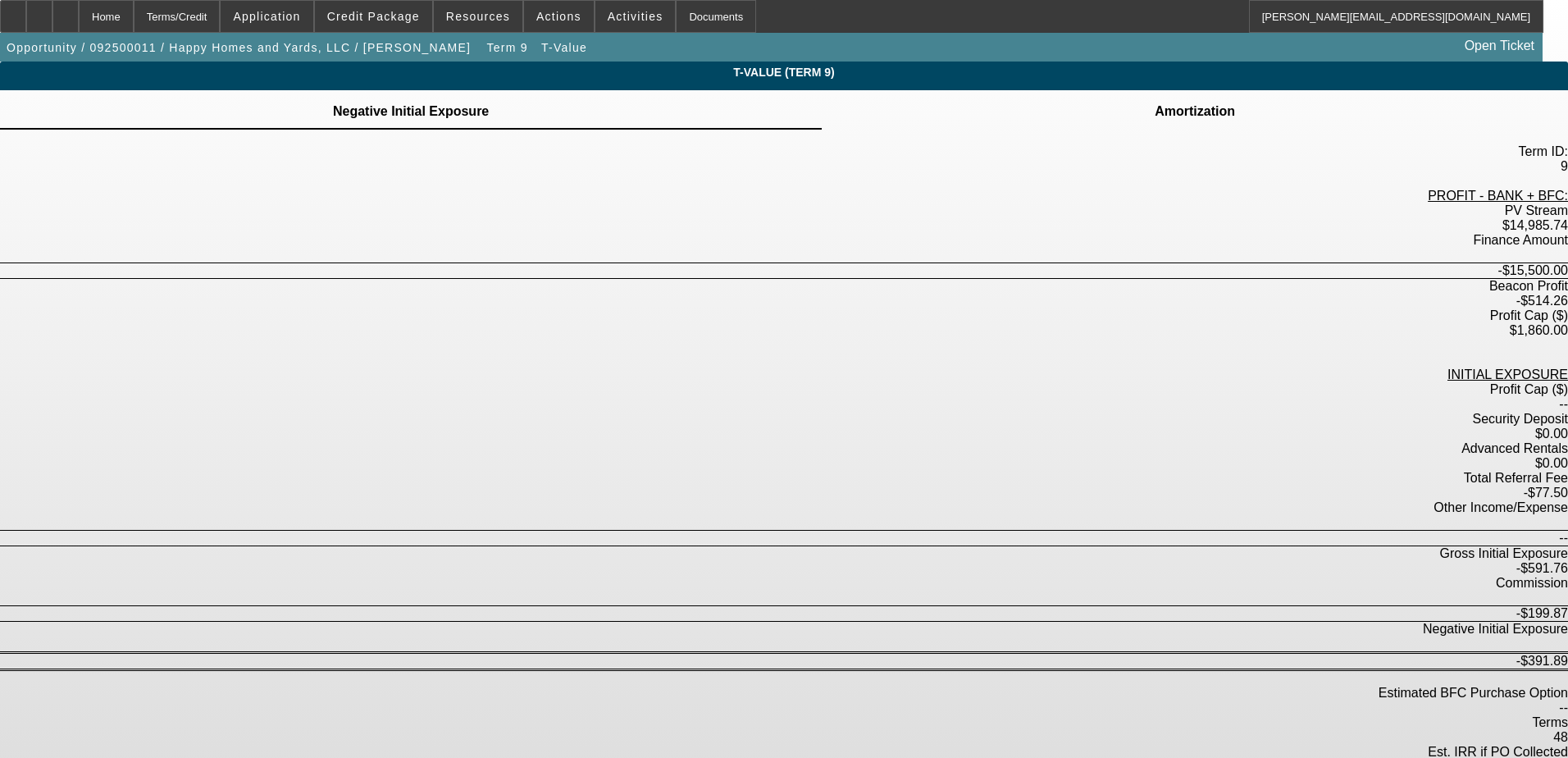
click at [1154, 116] on td "Amortization" at bounding box center [1195, 111] width 82 height 15
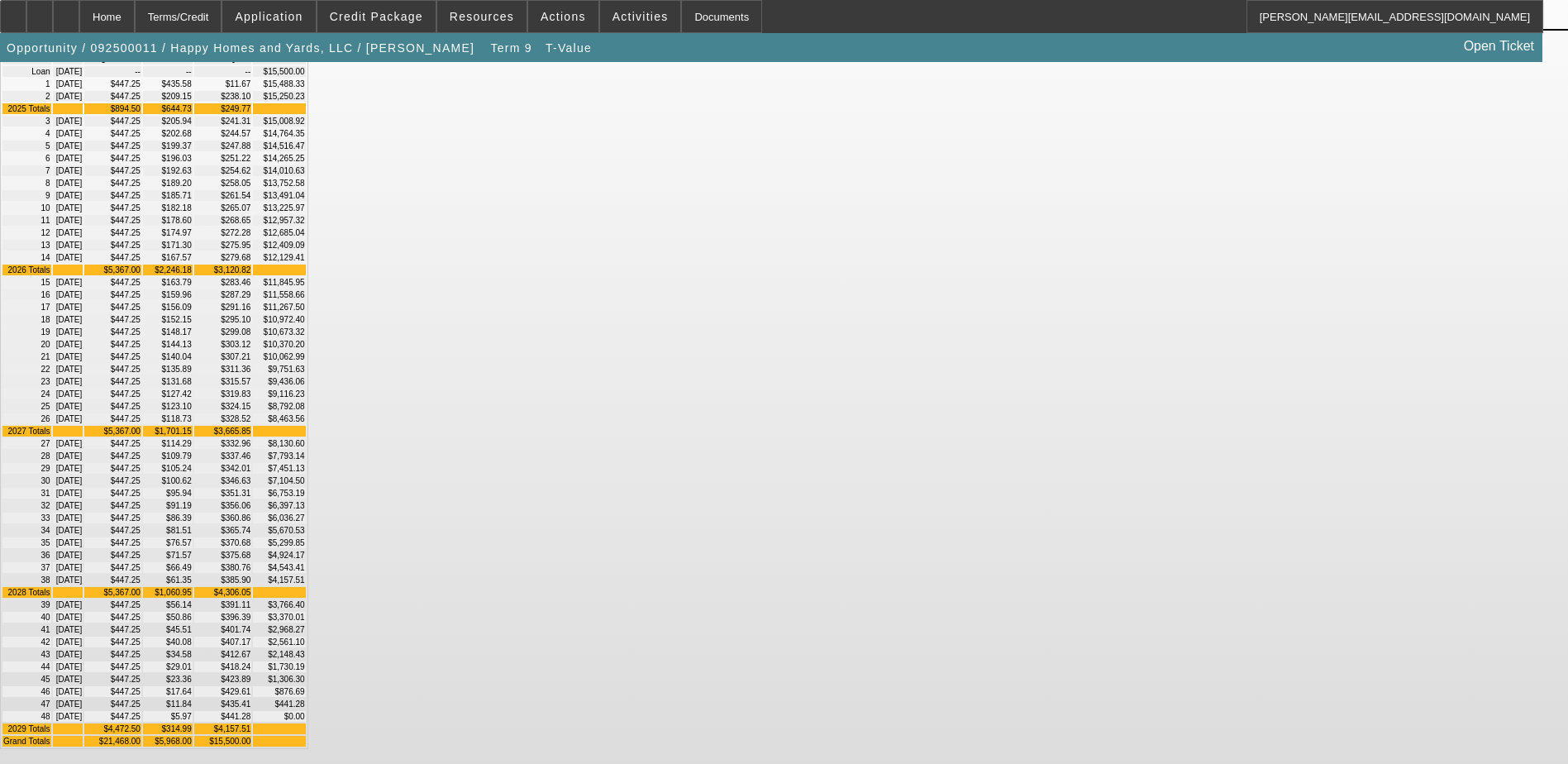
scroll to position [594, 0]
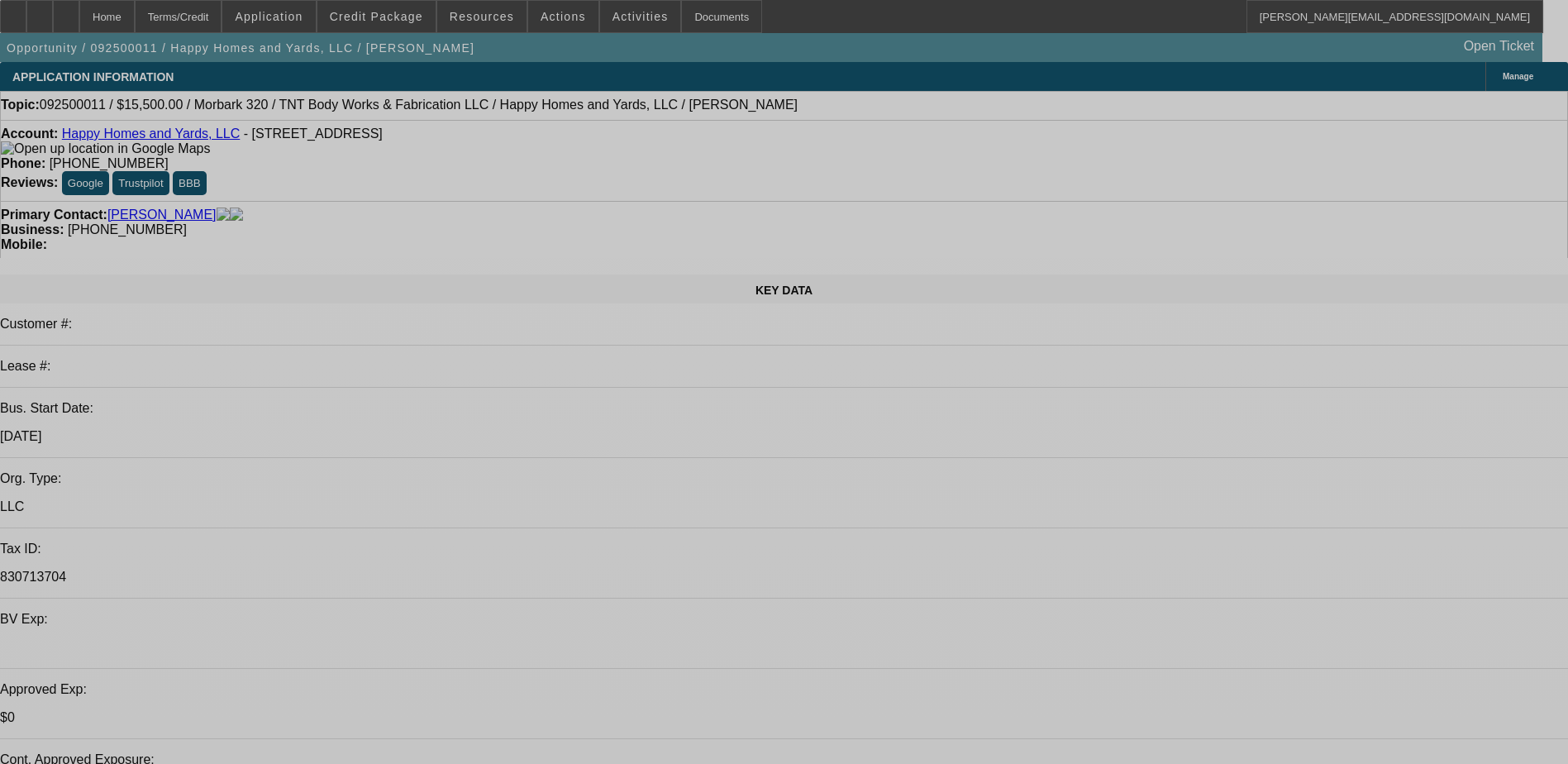
select select "0"
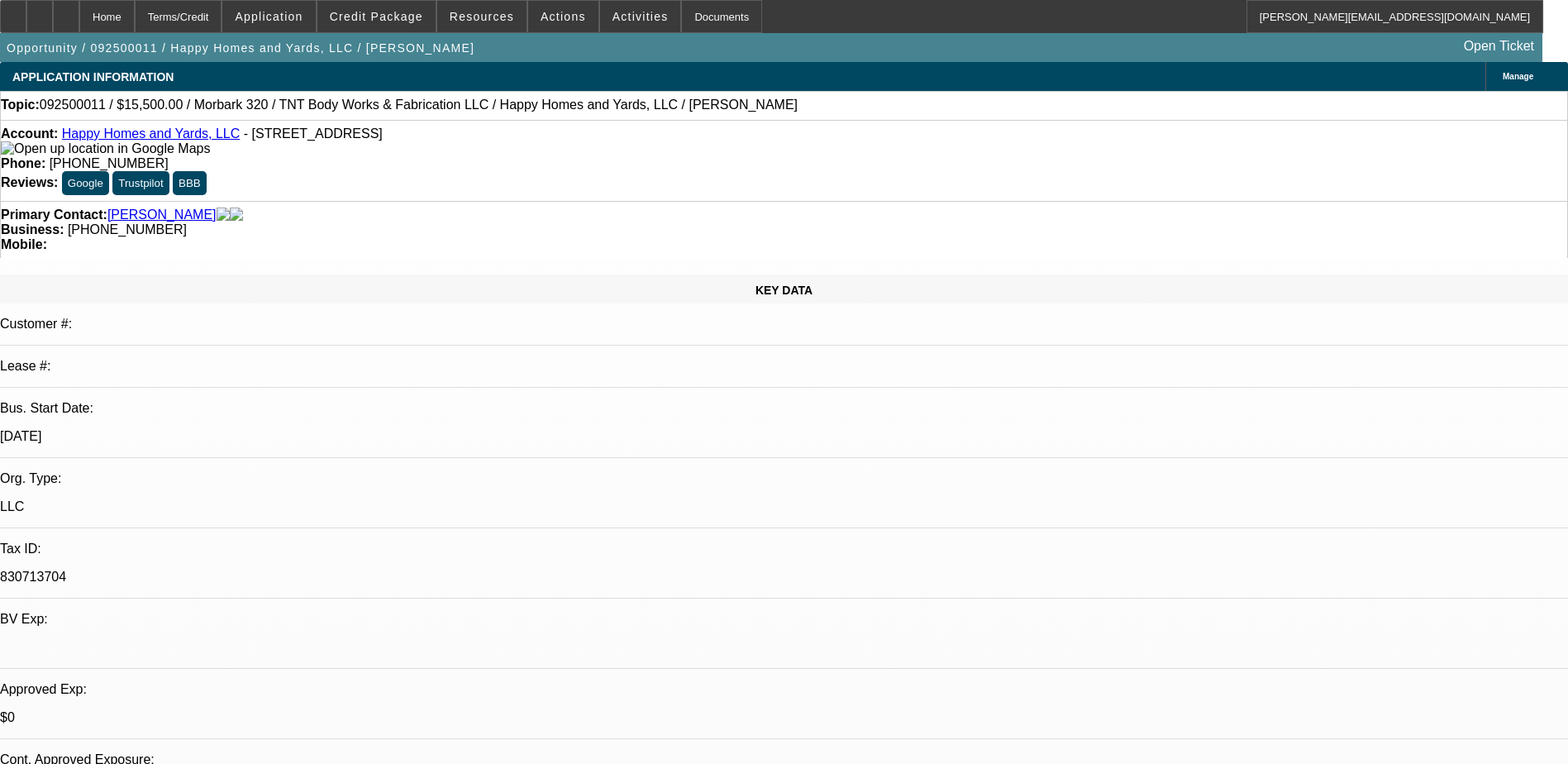
select select "0"
select select "2"
select select "0"
select select "6"
select select "0"
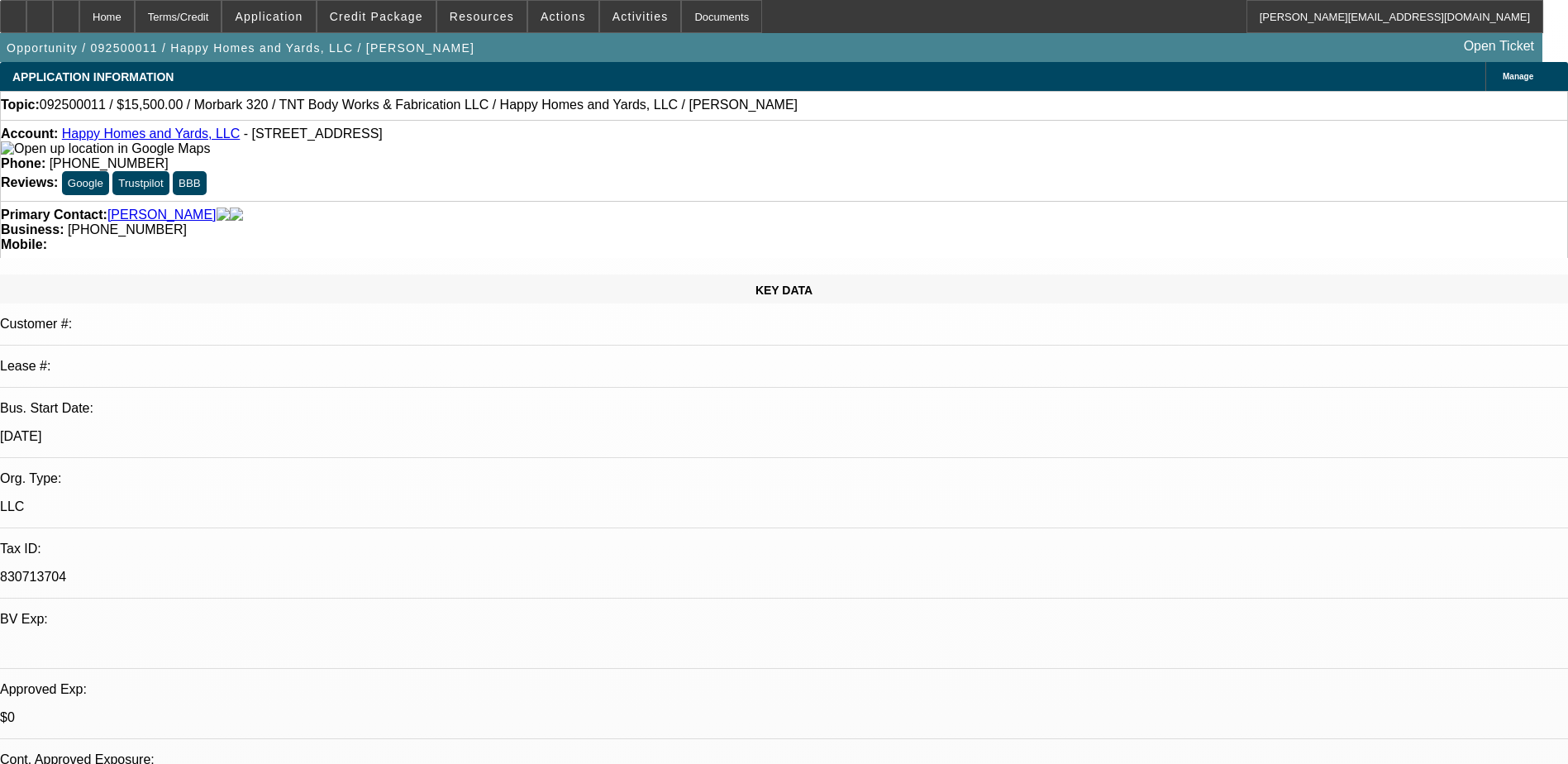
select select "0"
select select "6"
select select "0"
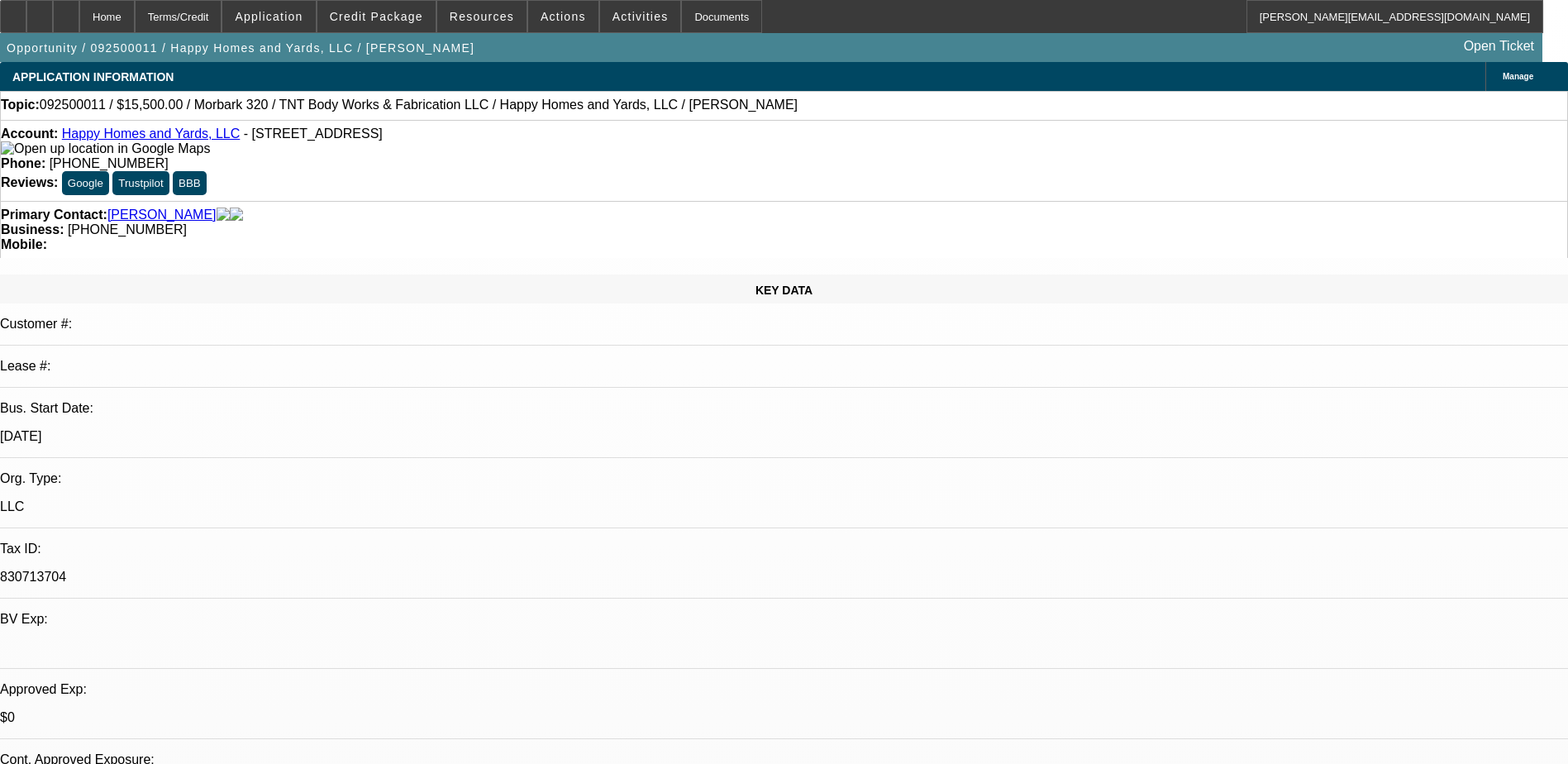
select select "0"
select select "6"
select select "0"
select select "2"
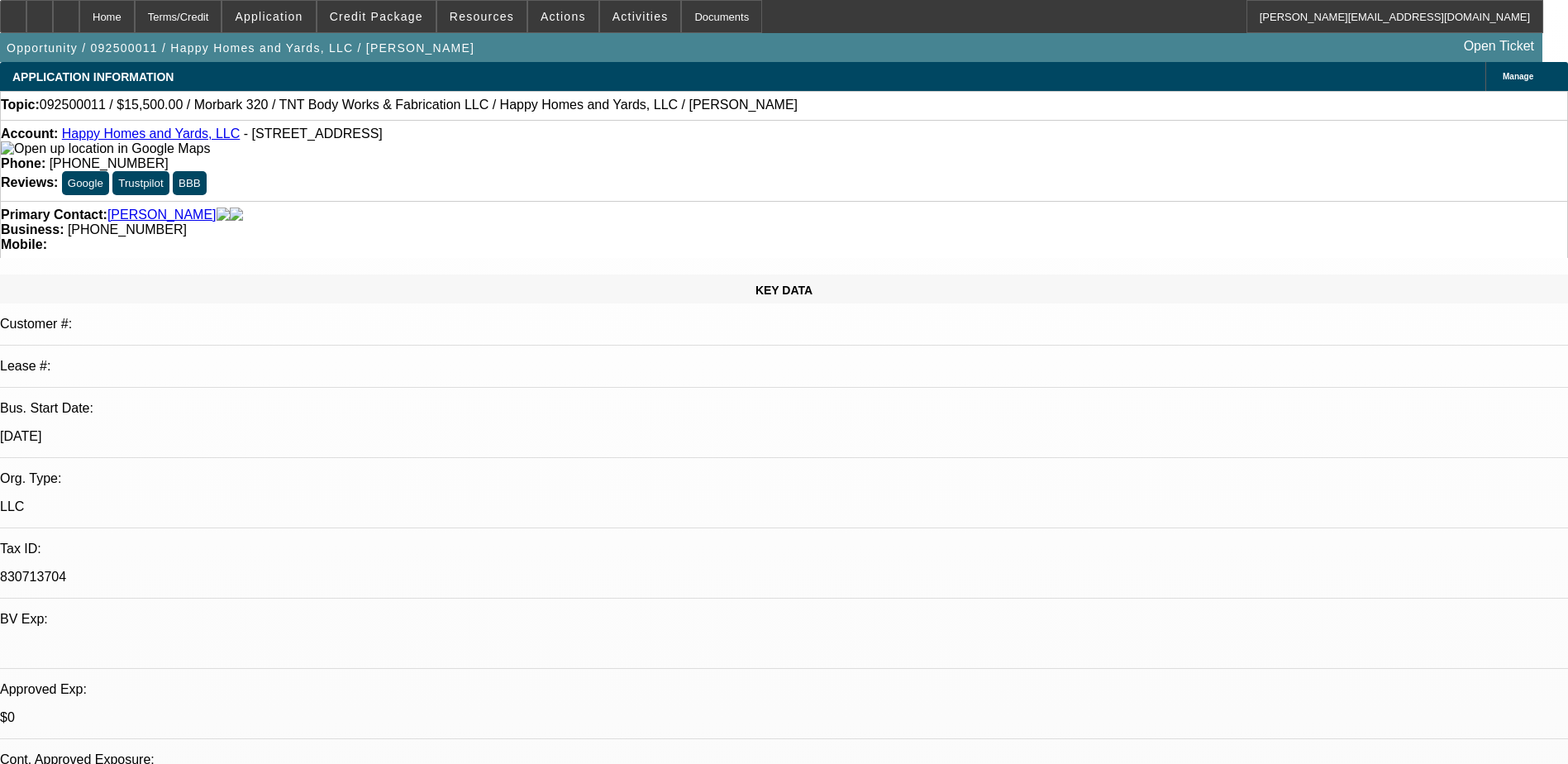
select select "0"
select select "6"
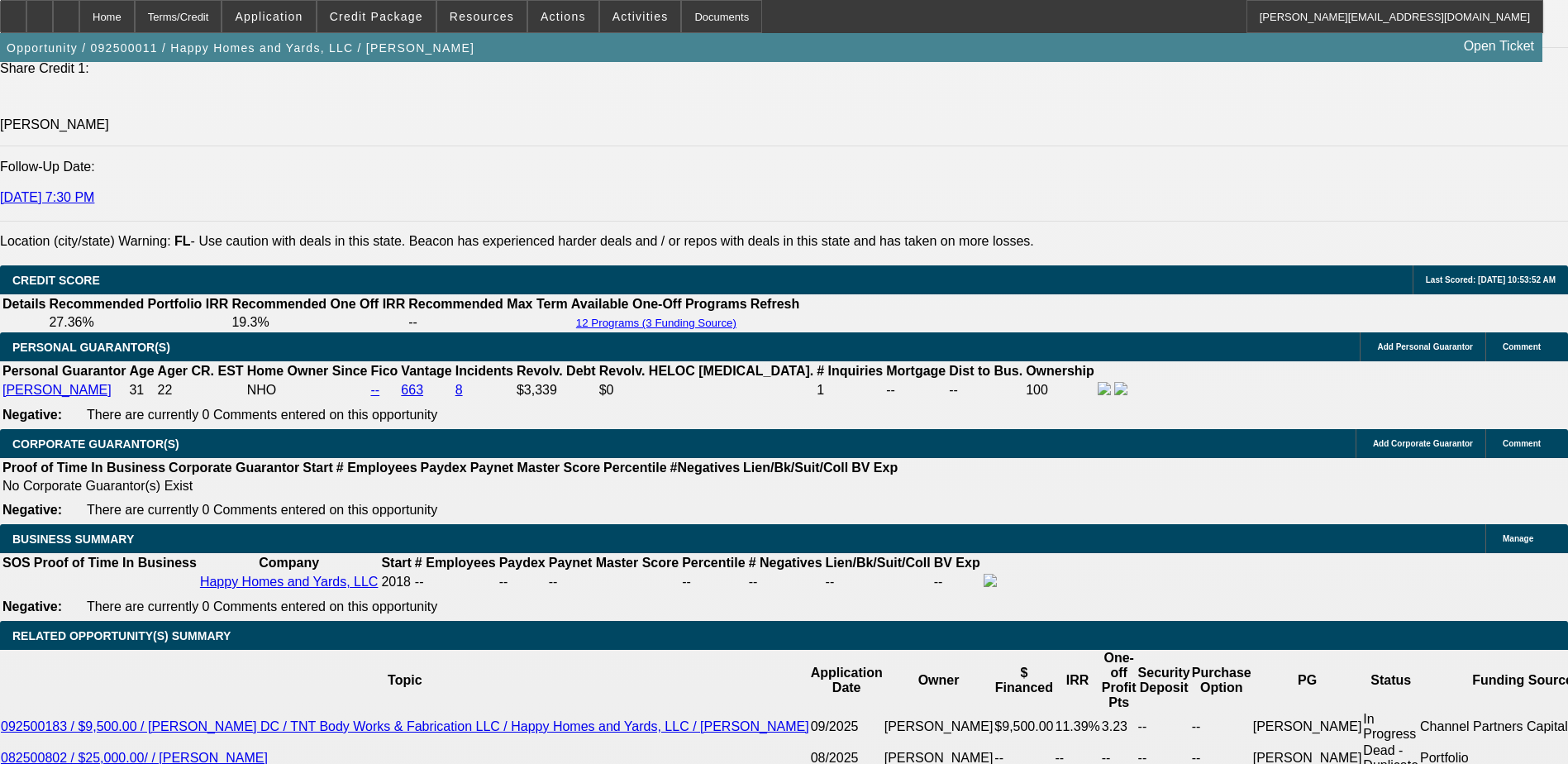
scroll to position [2397, 0]
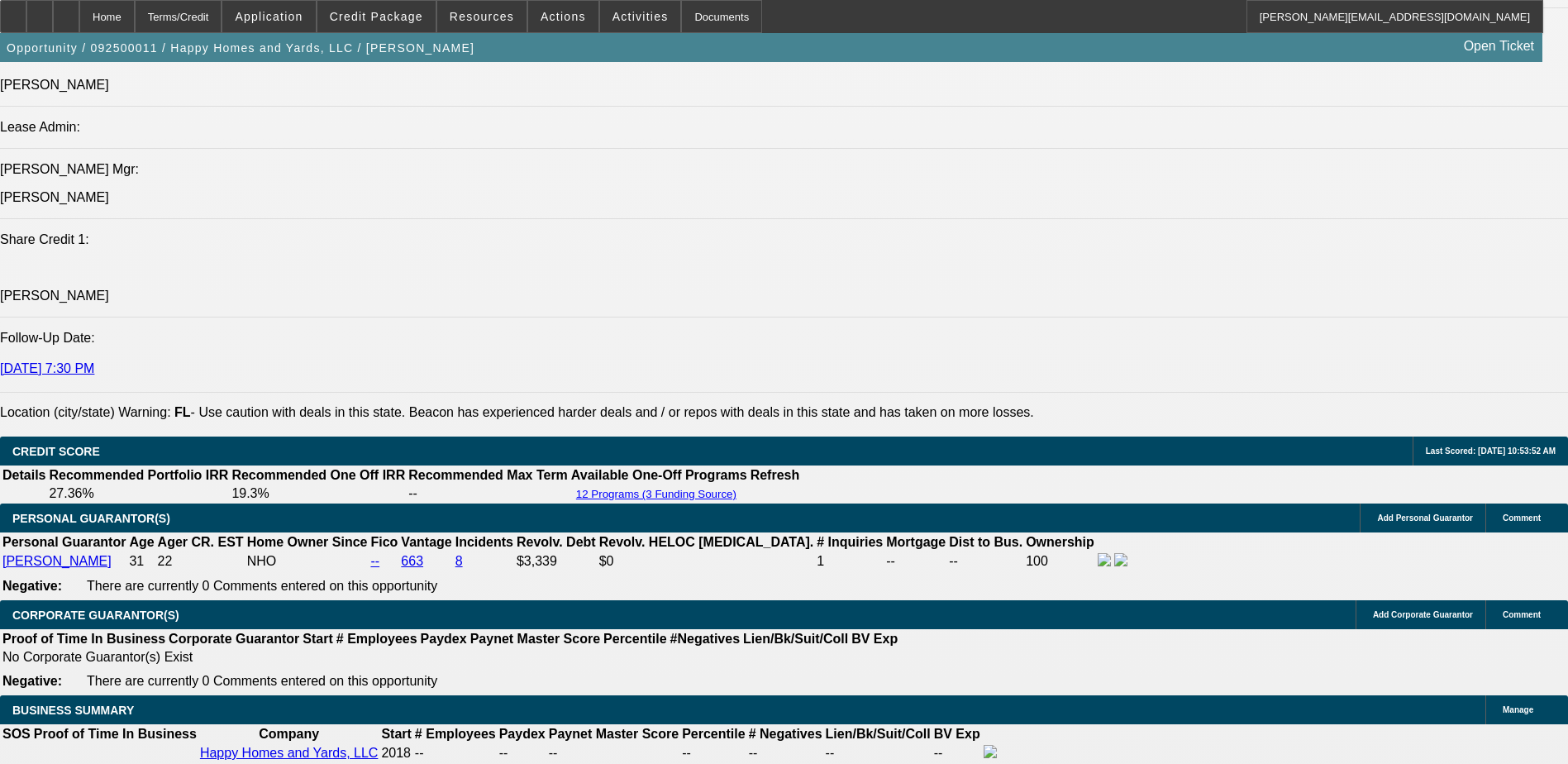
scroll to position [1901, 0]
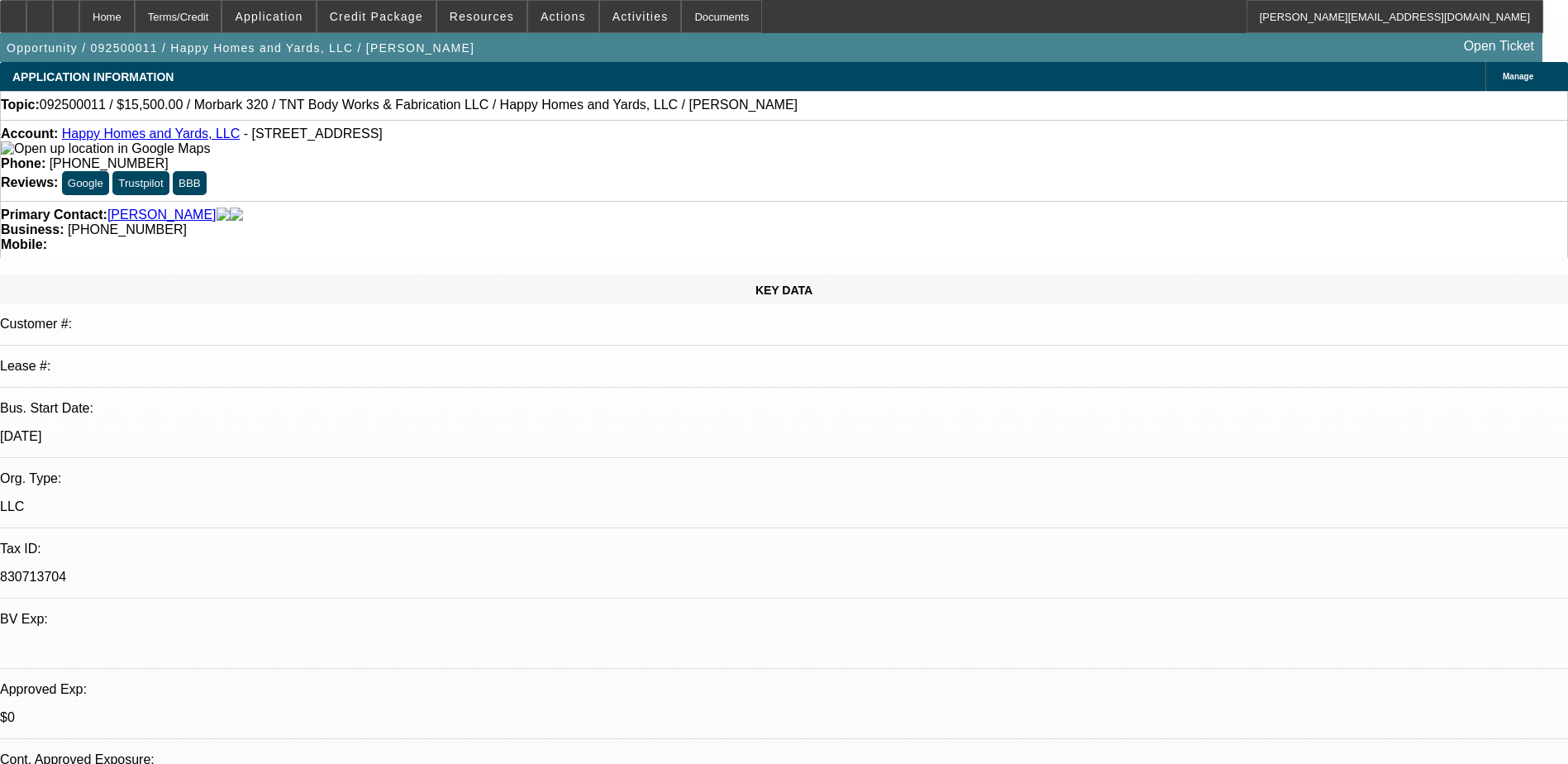
select select "0"
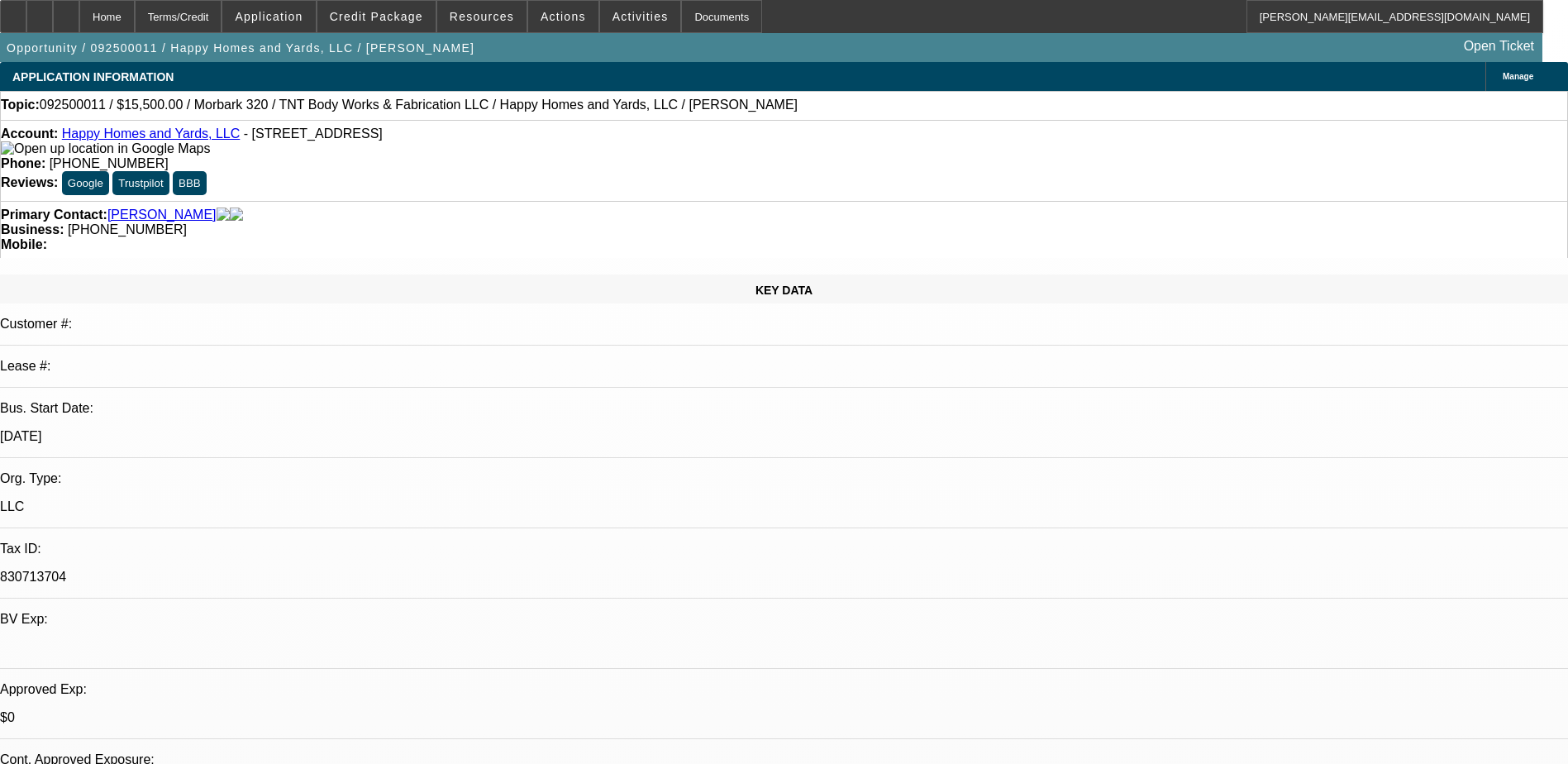
select select "0"
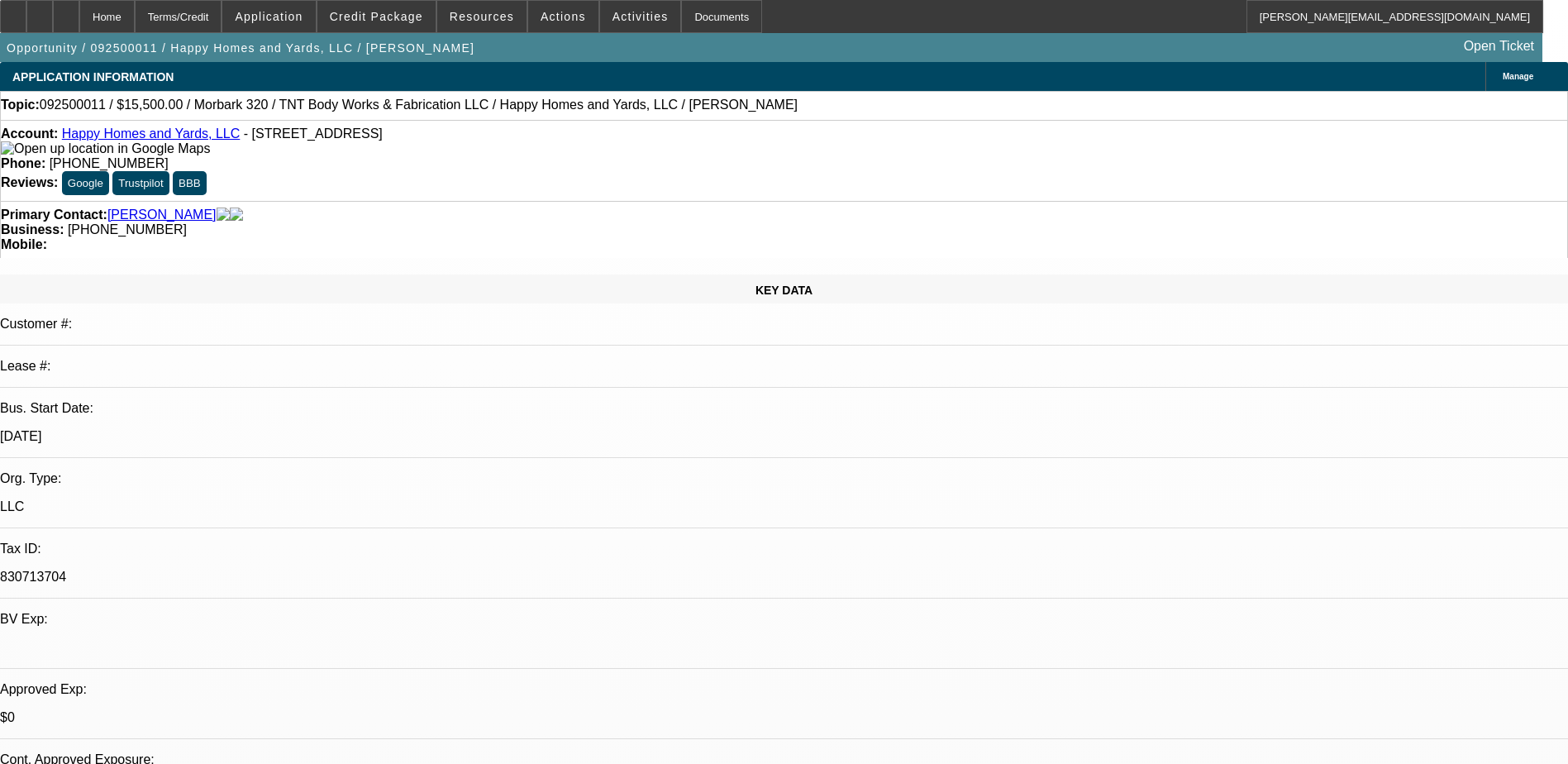
select select "2"
select select "0"
select select "1"
select select "2"
select select "6"
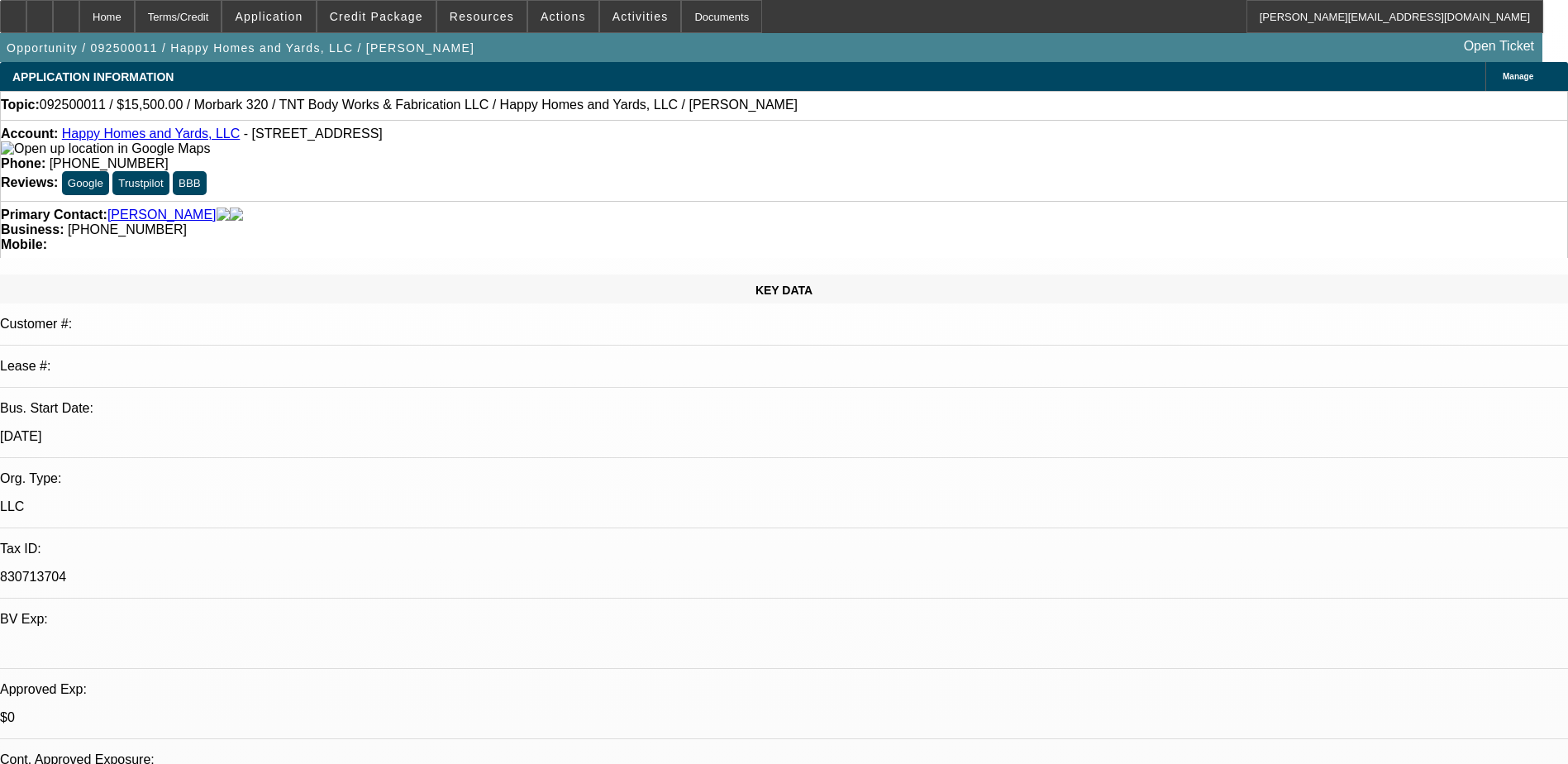
select select "1"
select select "6"
select select "1"
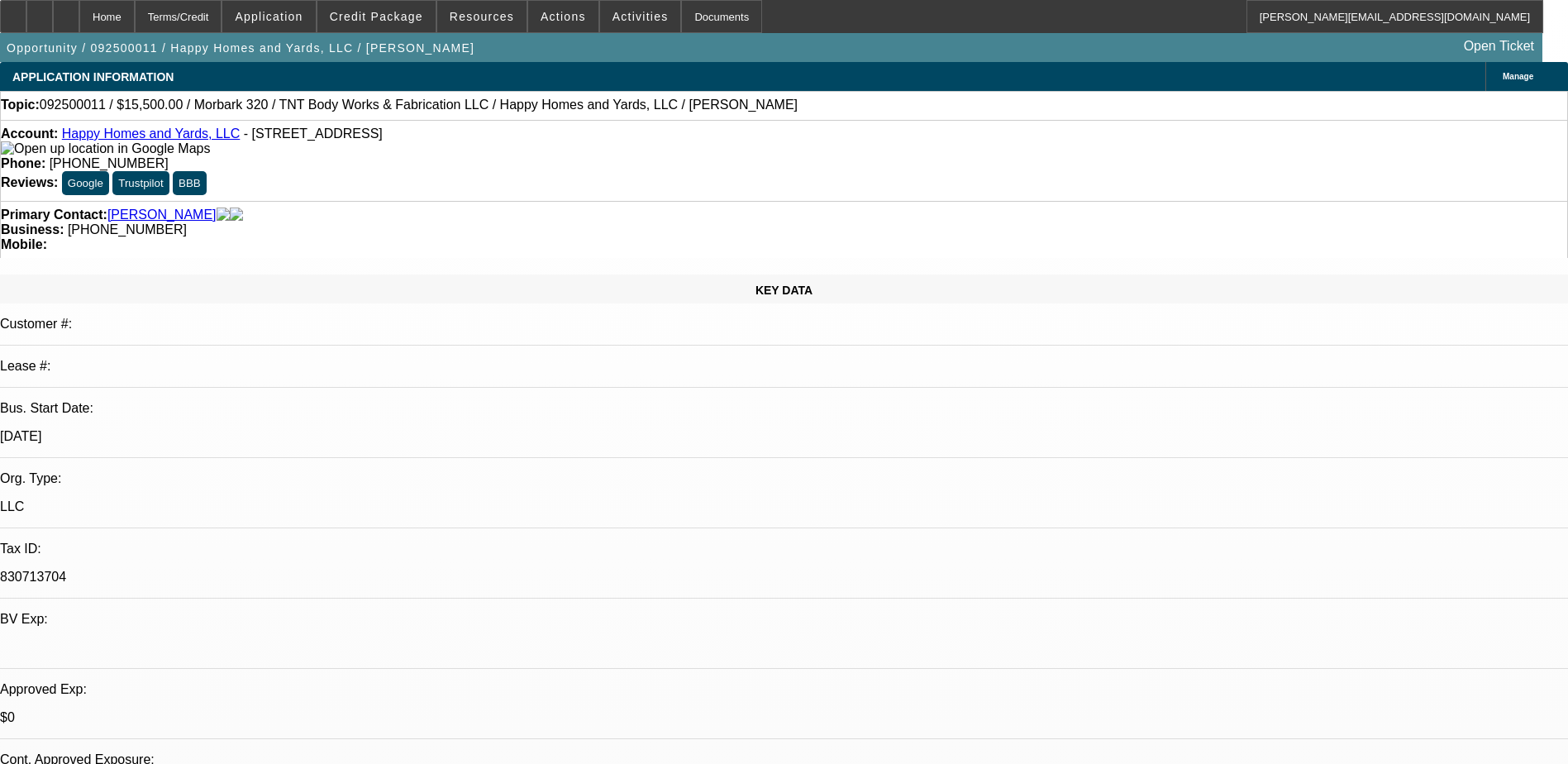
select select "6"
select select "1"
select select "2"
select select "6"
select select "0"
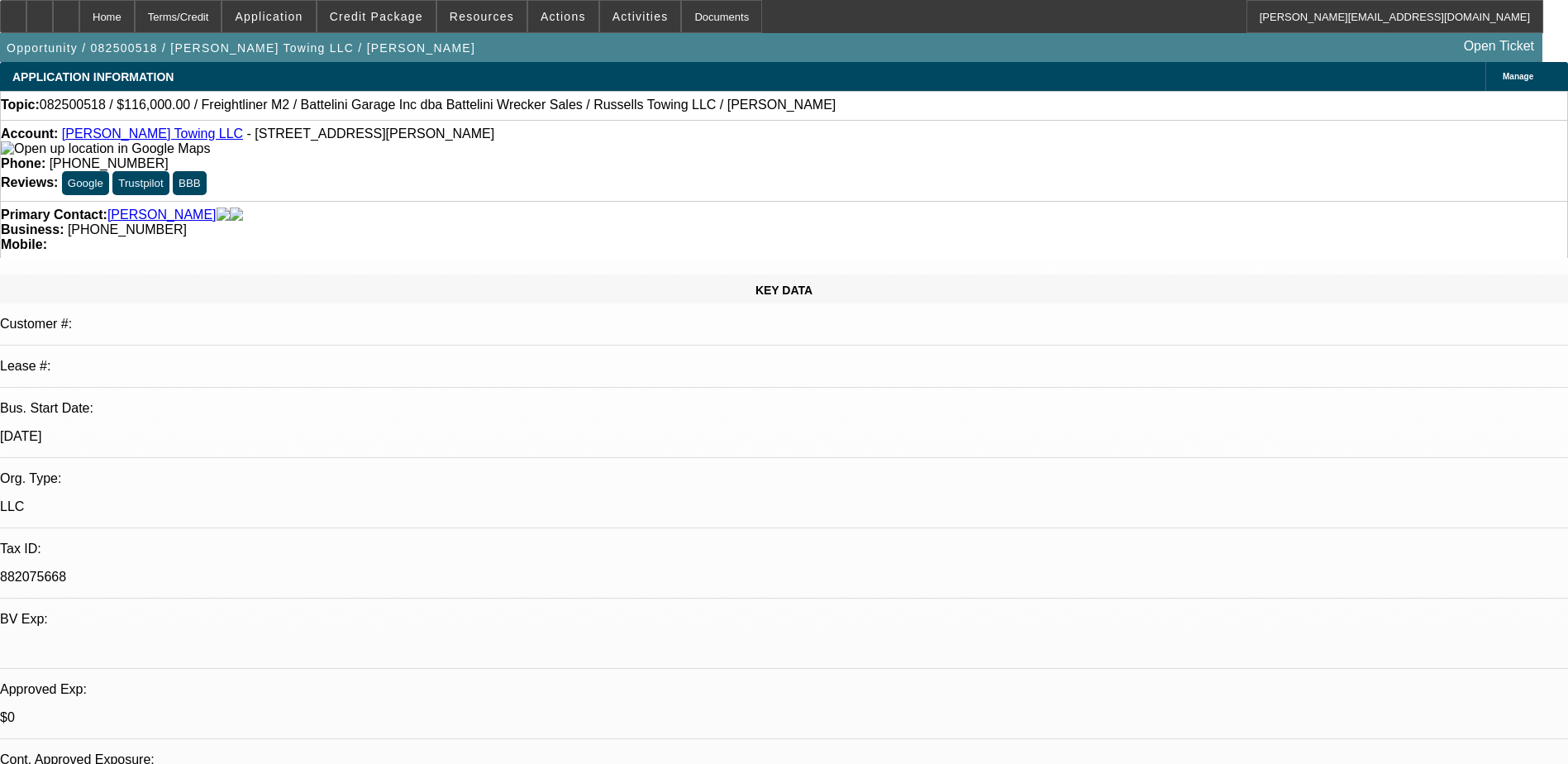
select select "0"
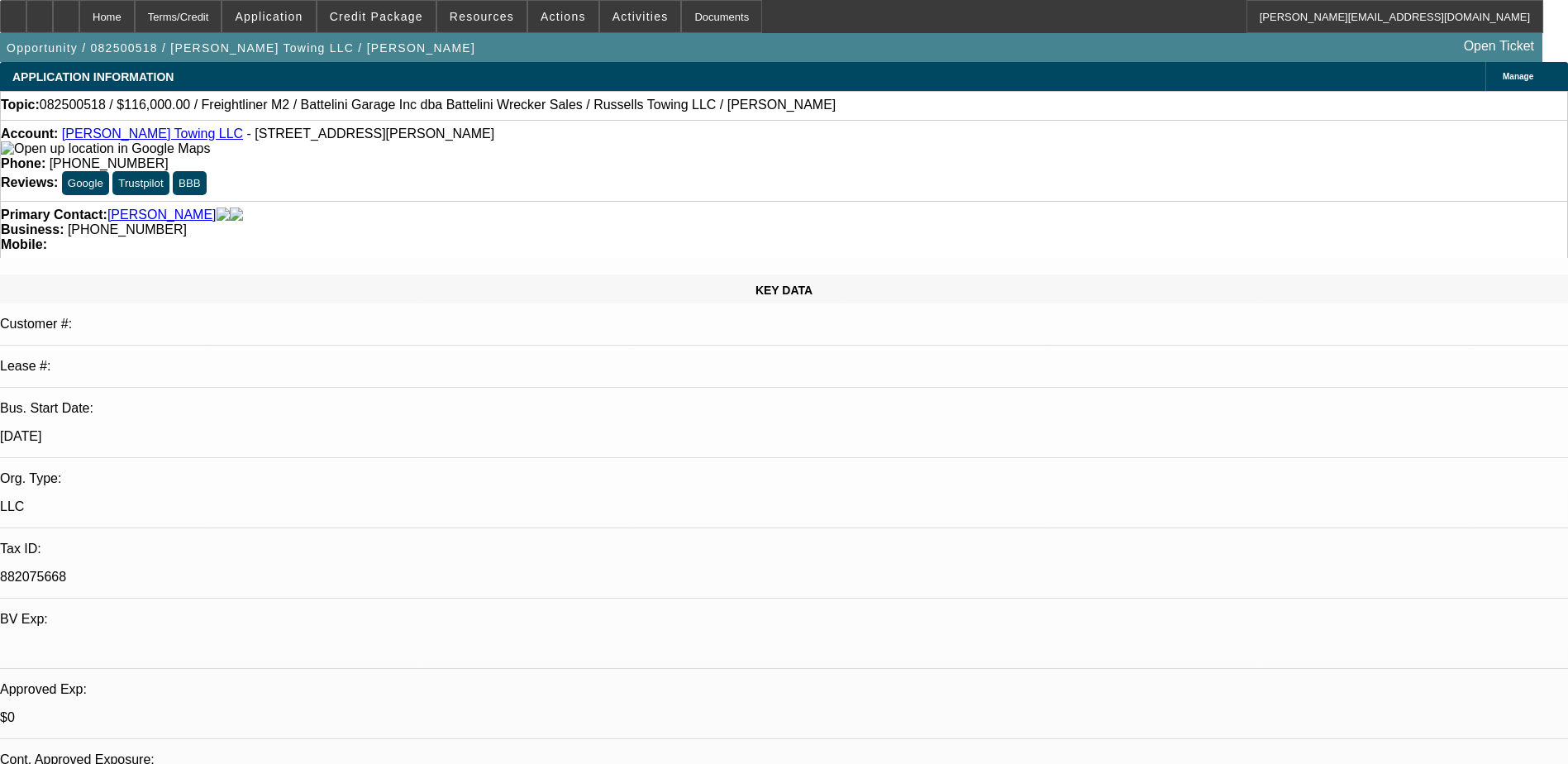
select select "1"
select select "3"
select select "6"
select select "1"
select select "3"
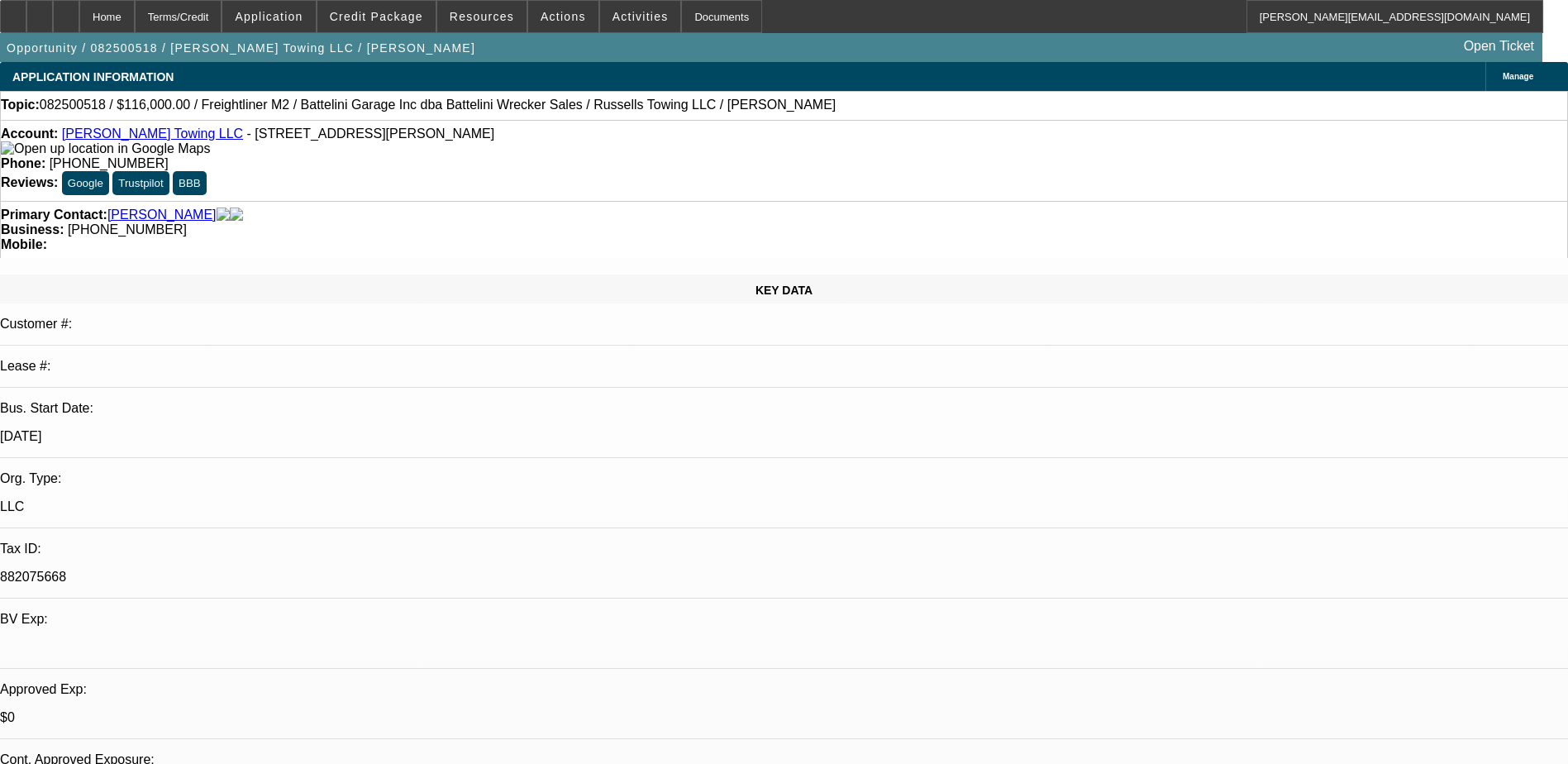
select select "6"
select select "0"
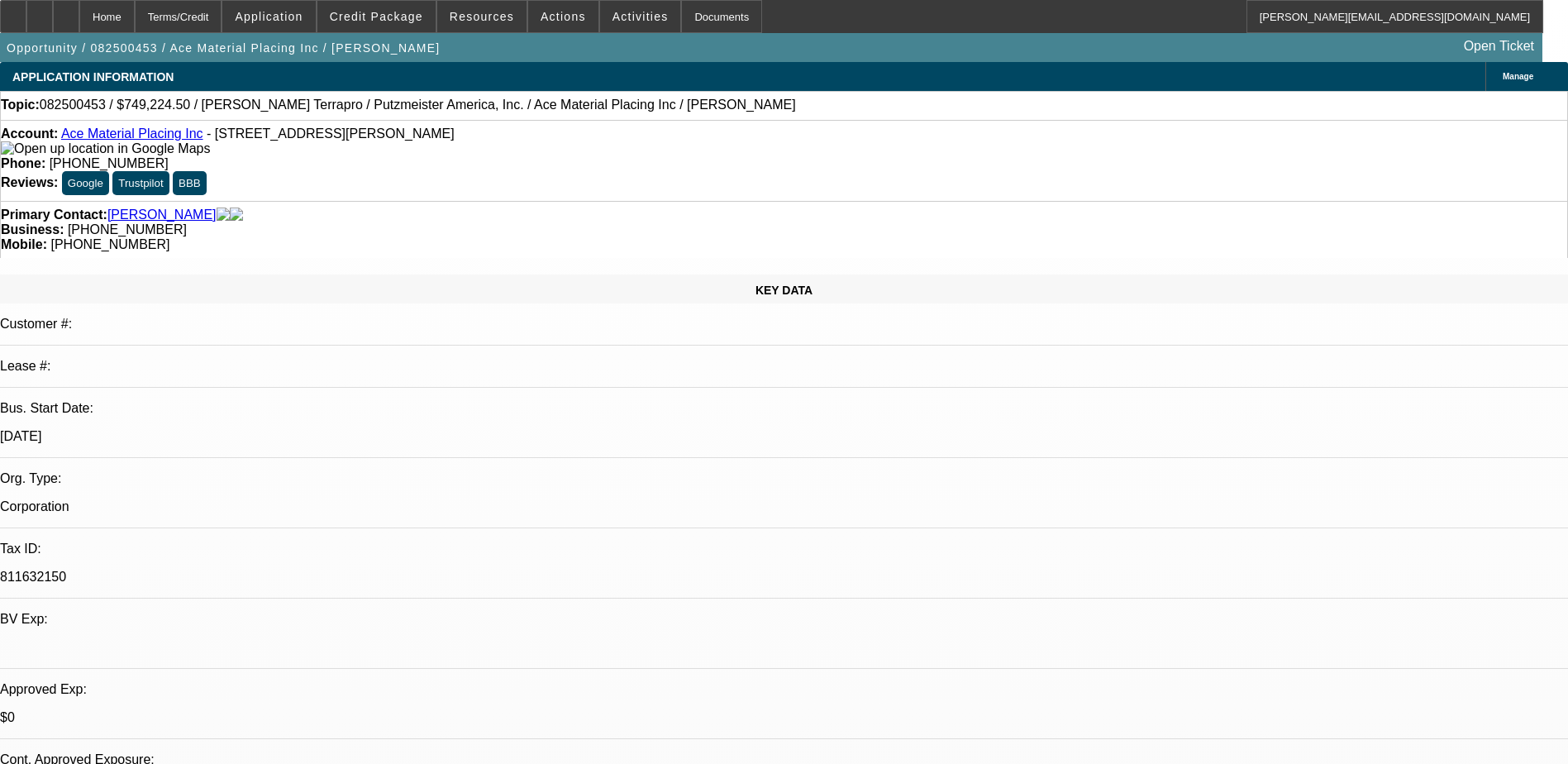
select select "0"
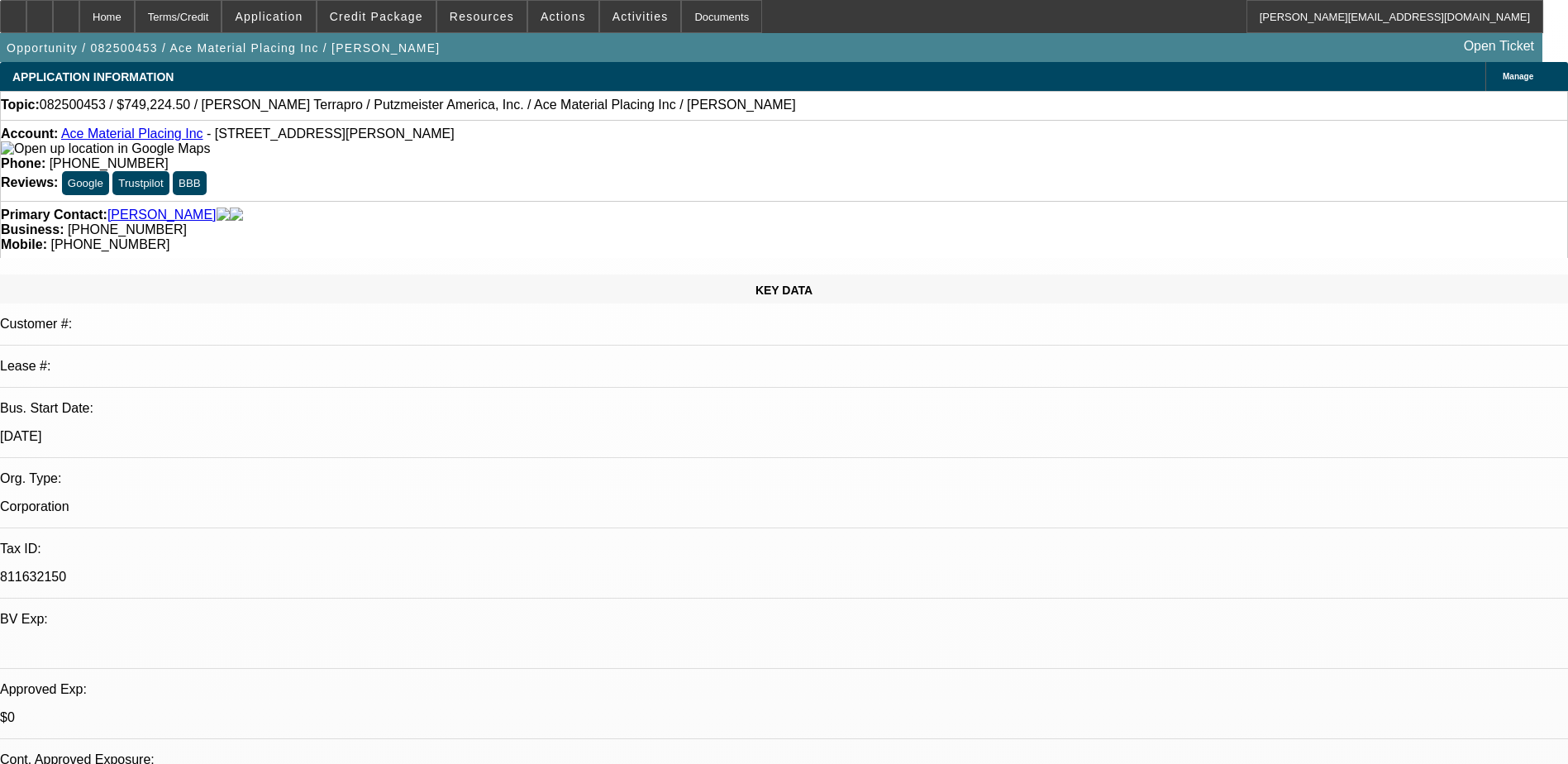
select select "0"
select select "1"
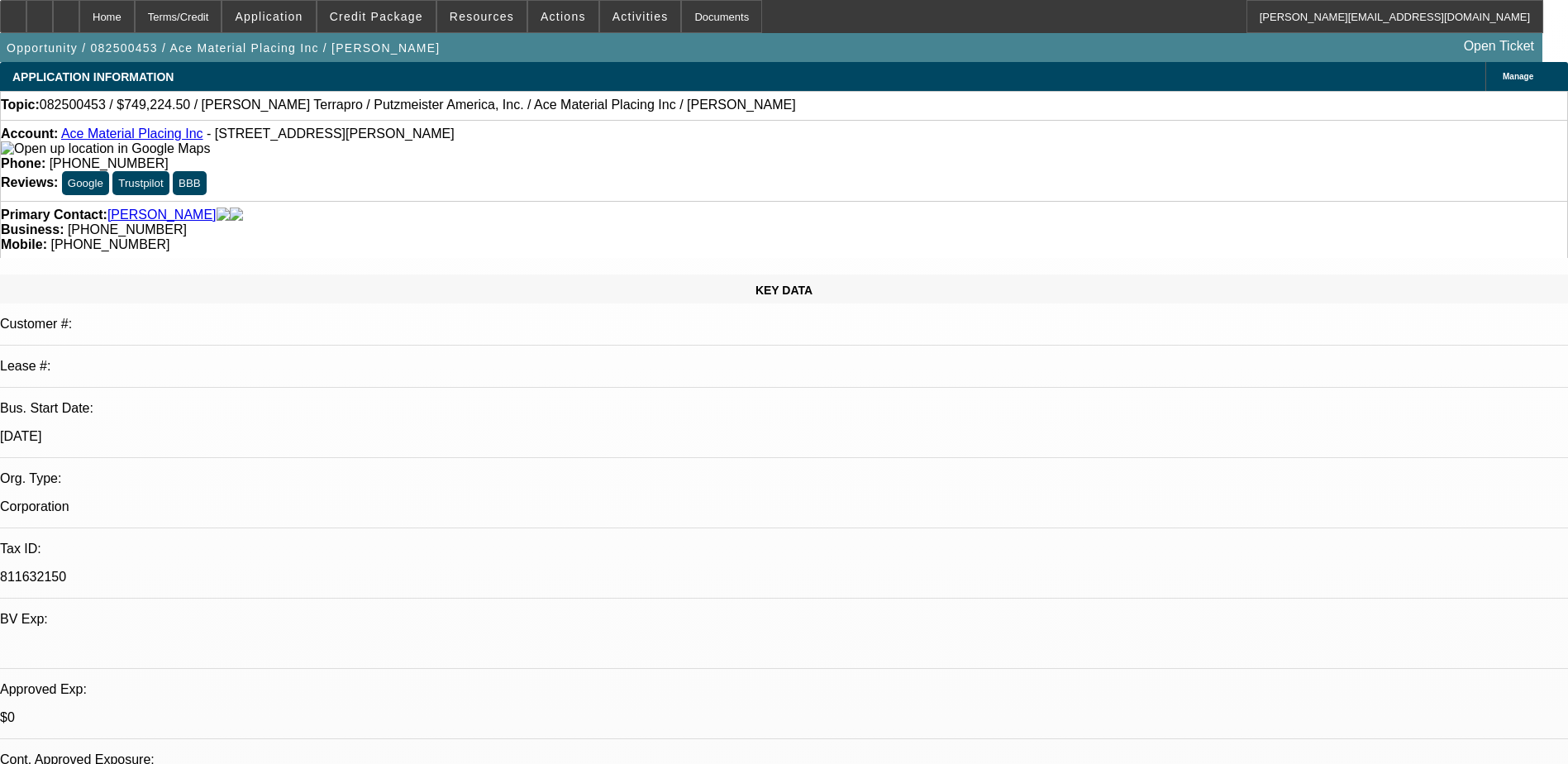
select select "6"
select select "1"
select select "6"
select select "1"
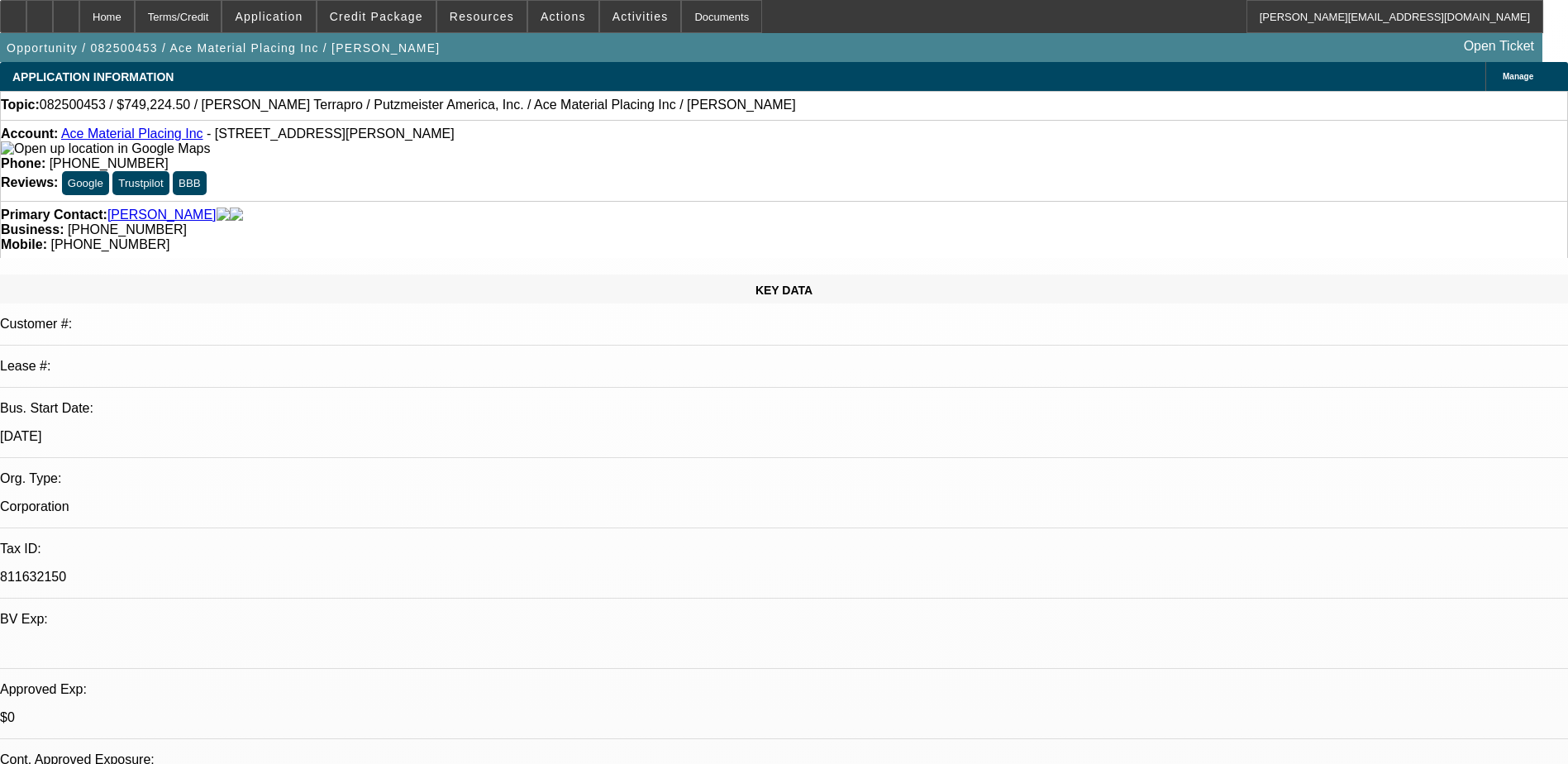
select select "1"
select select "6"
select select "1"
select select "6"
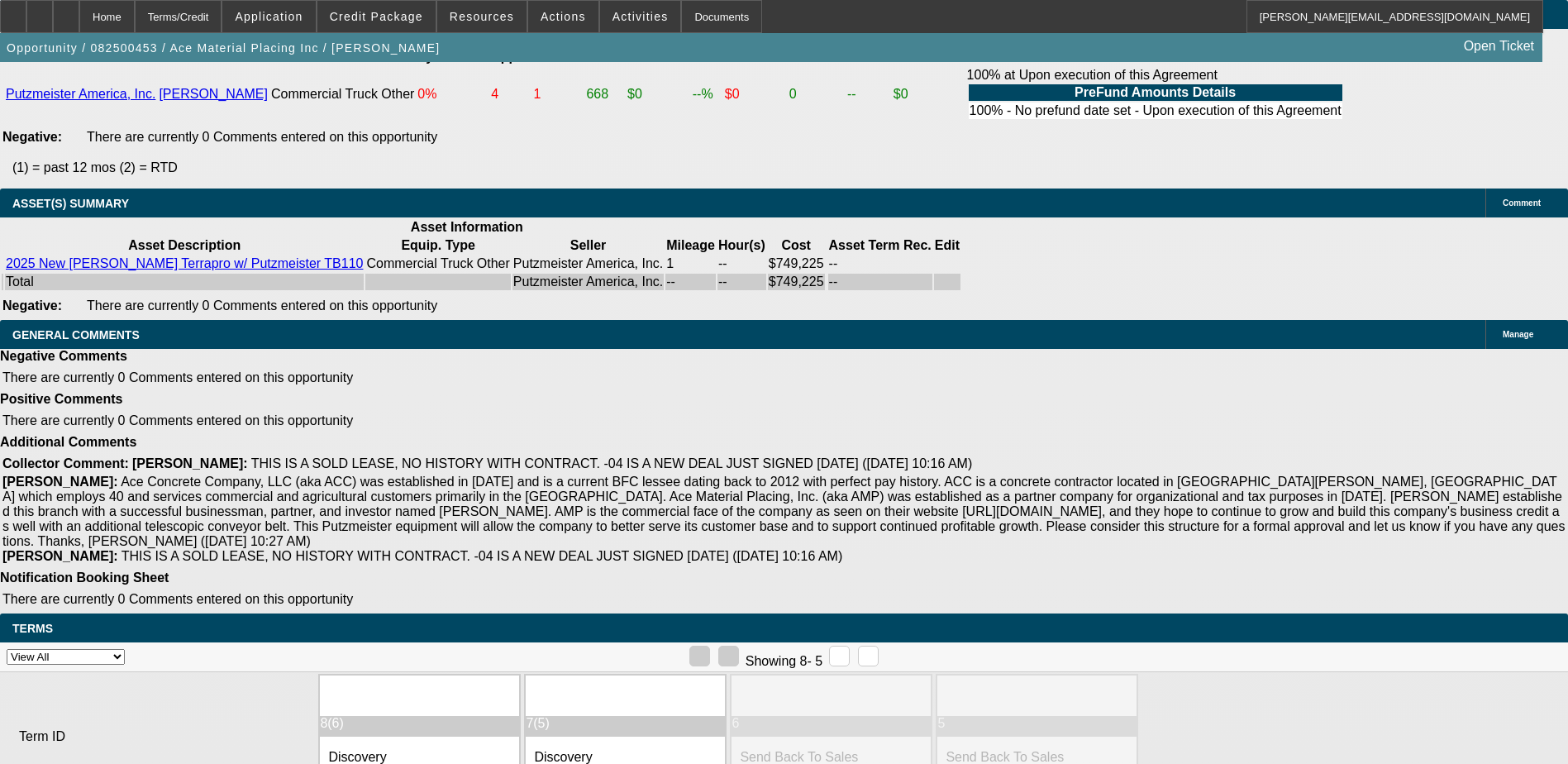
scroll to position [3321, 0]
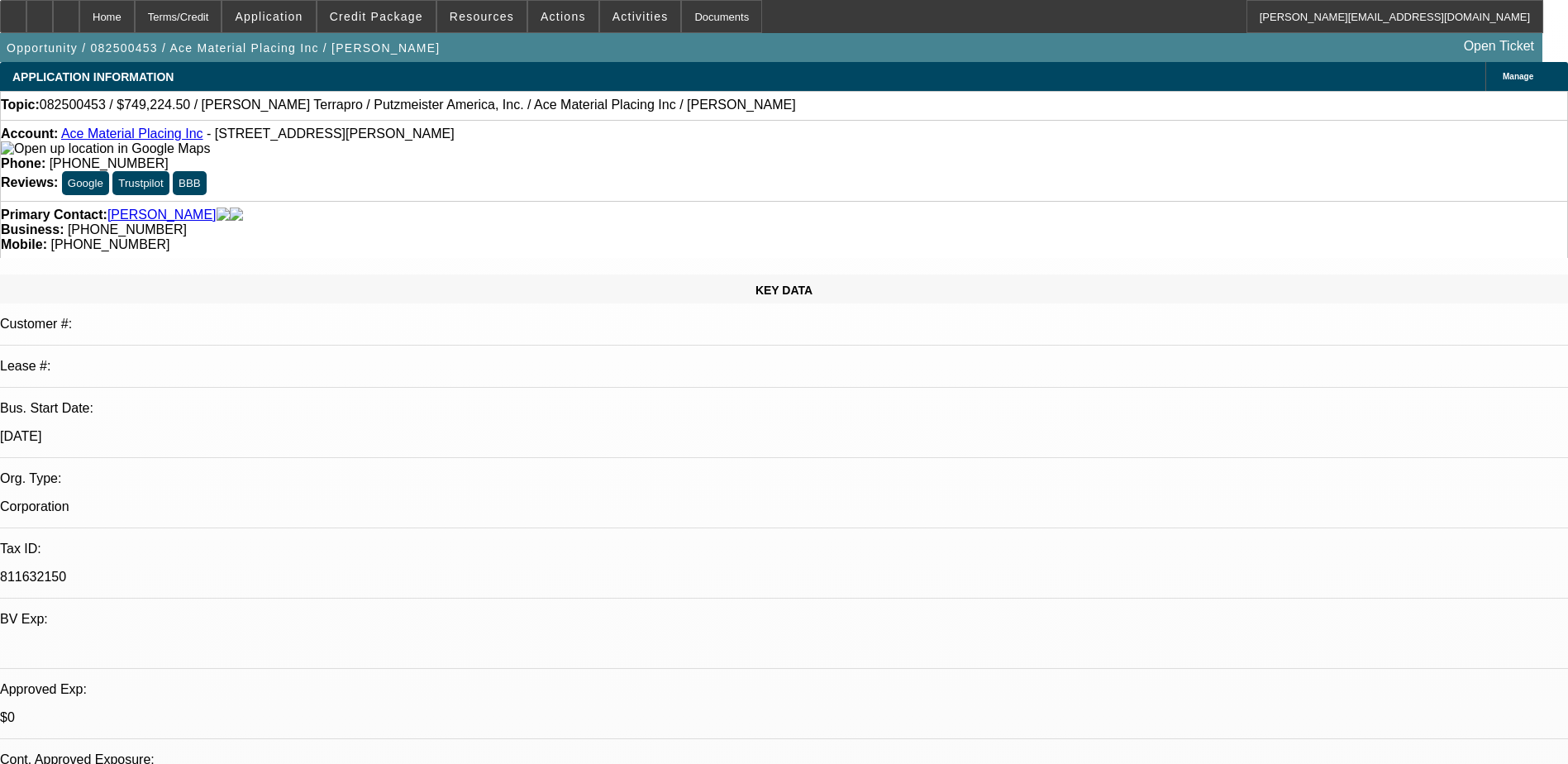
select select "0"
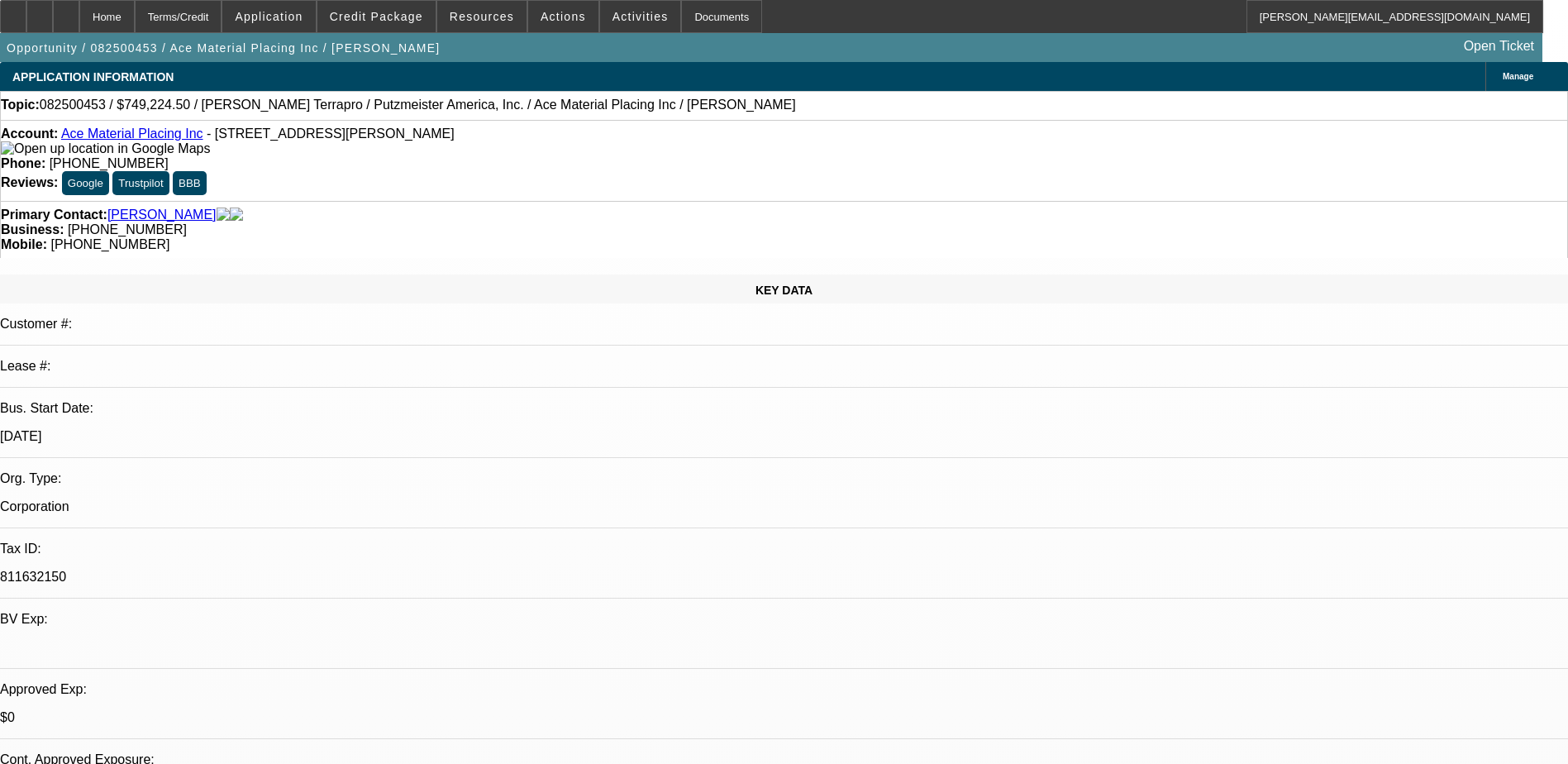
select select "0"
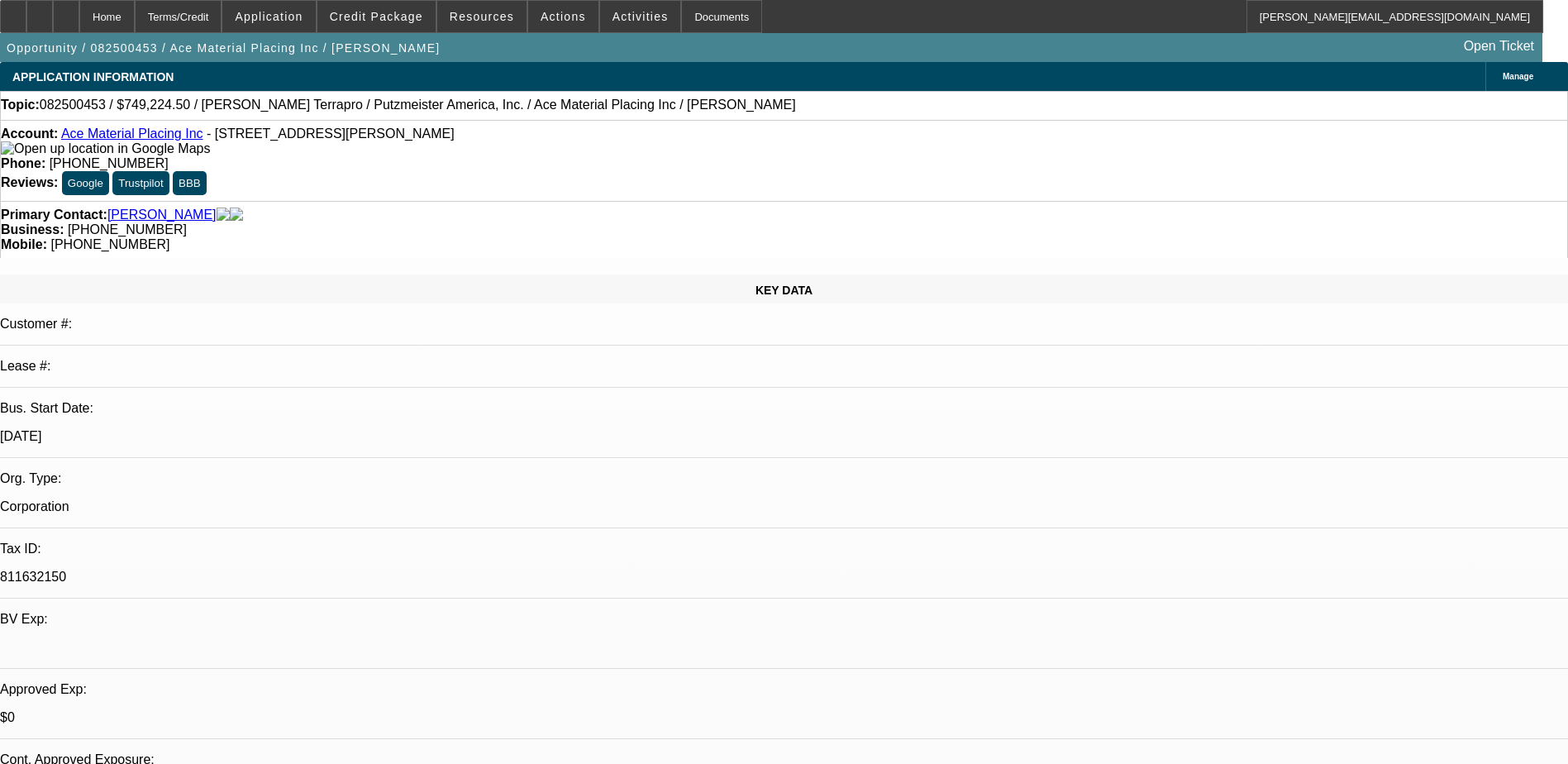
select select "0"
select select "1"
select select "6"
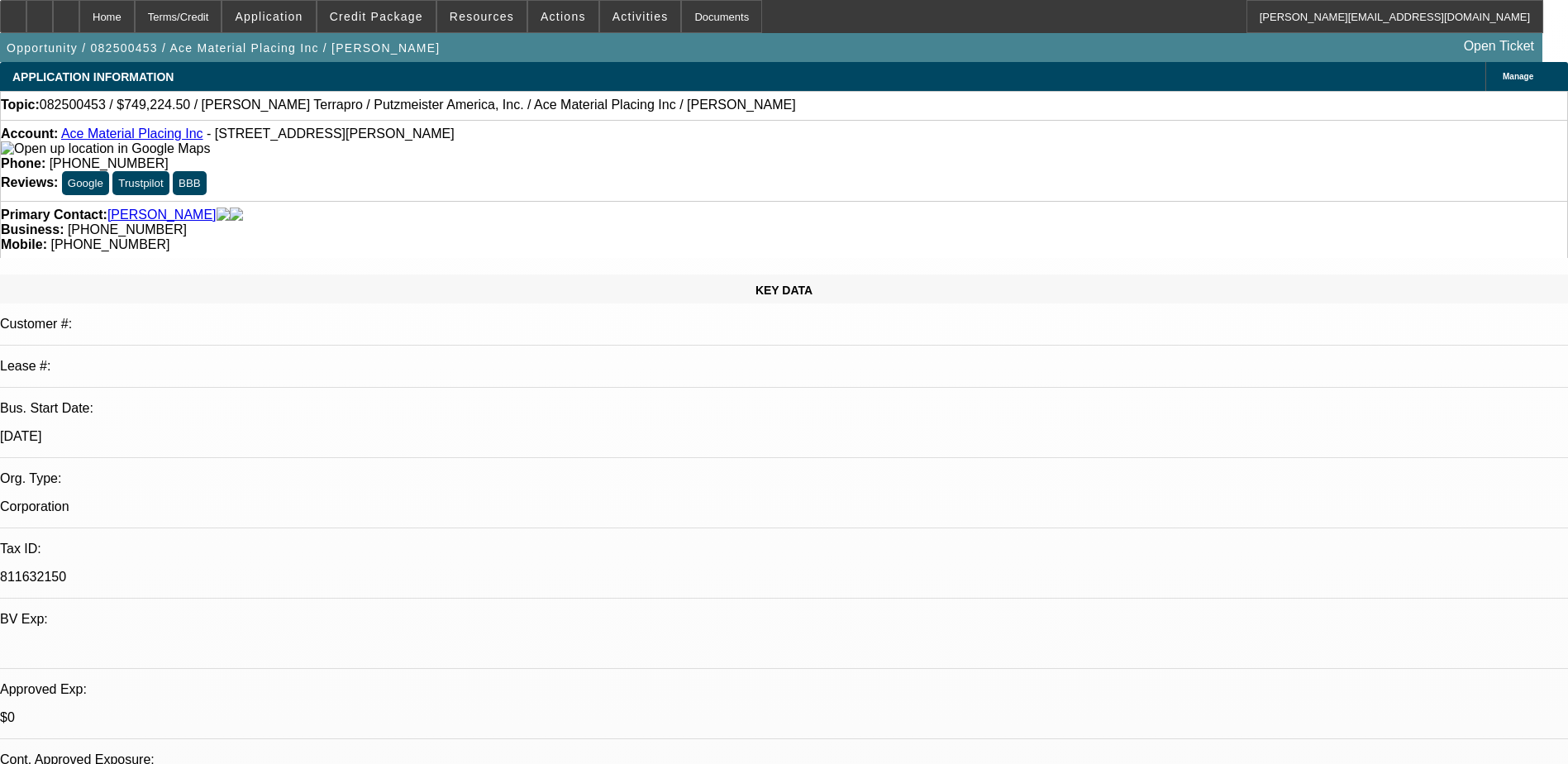
select select "1"
select select "6"
select select "1"
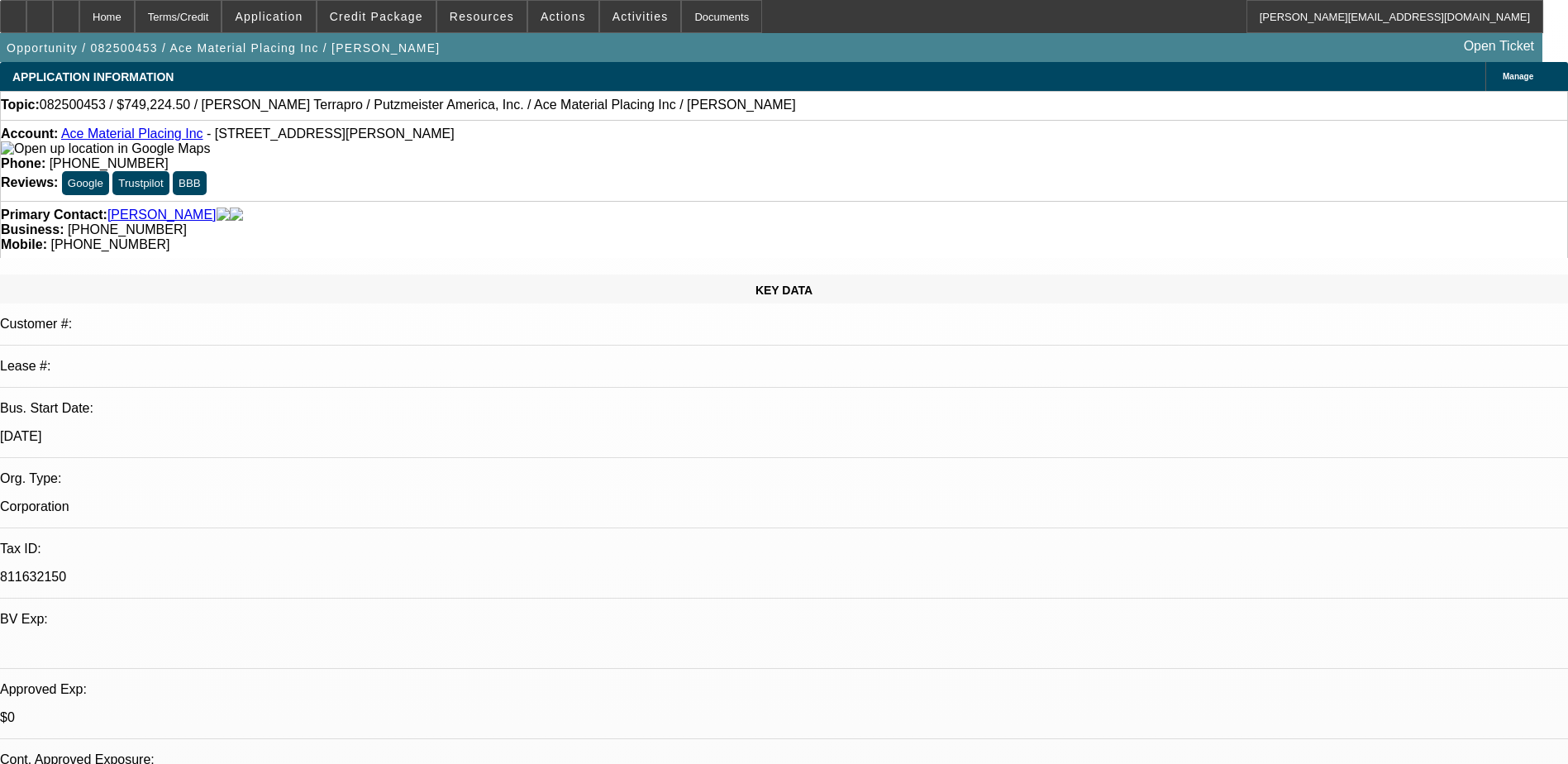
select select "6"
select select "1"
select select "6"
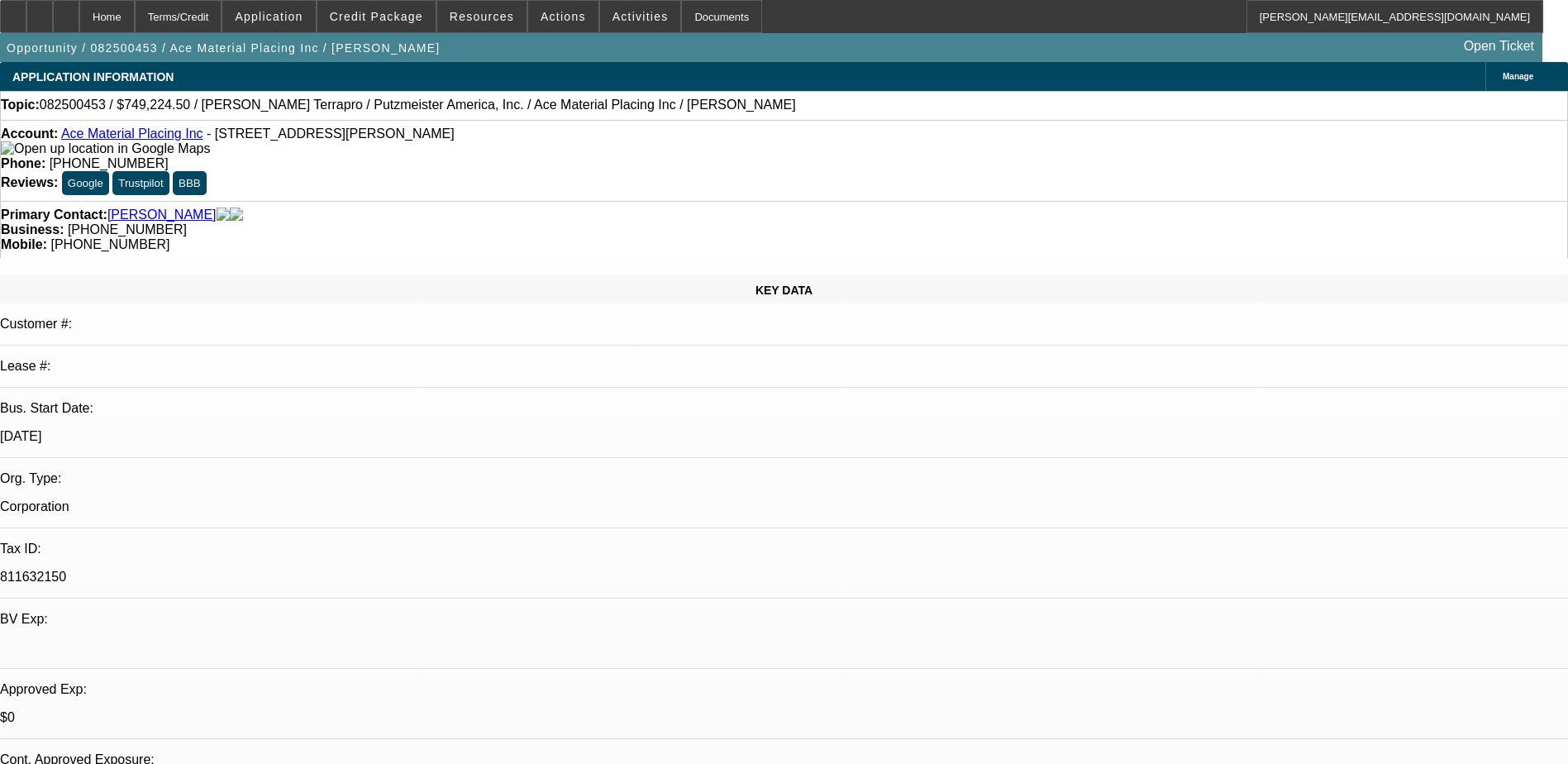
scroll to position [331, 0]
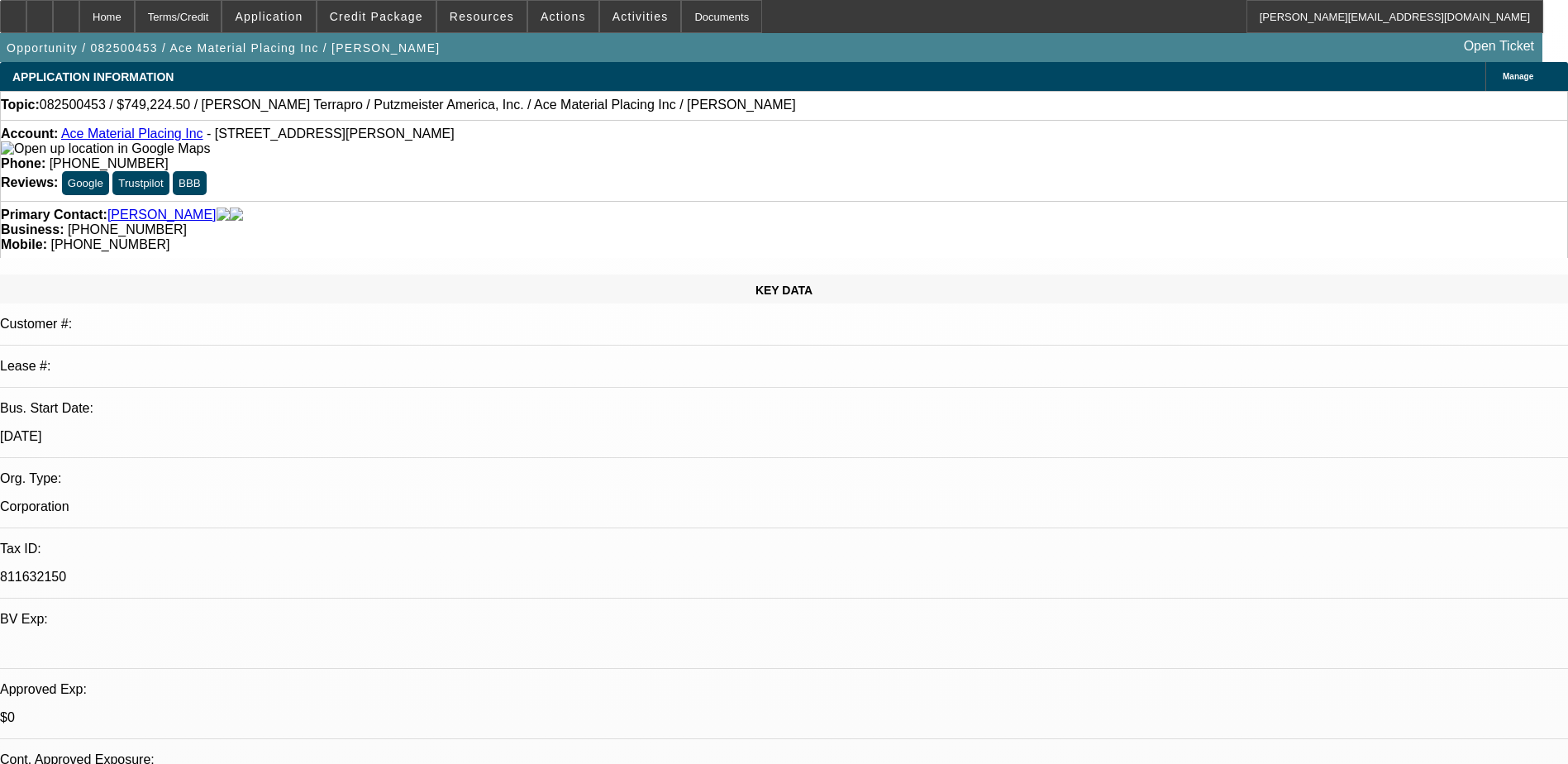
scroll to position [0, 0]
select select "0"
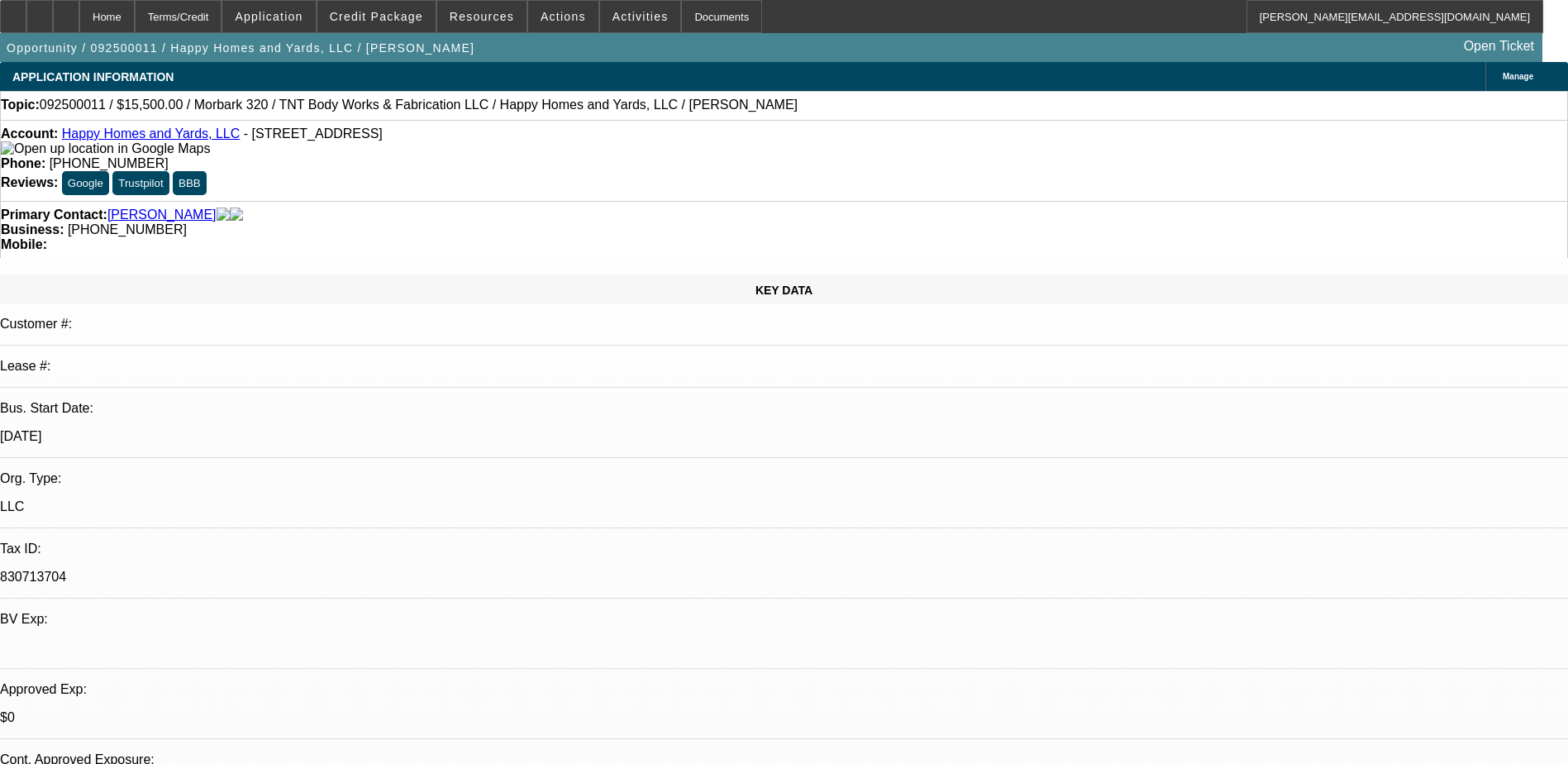
select select "2"
select select "0"
select select "6"
select select "0"
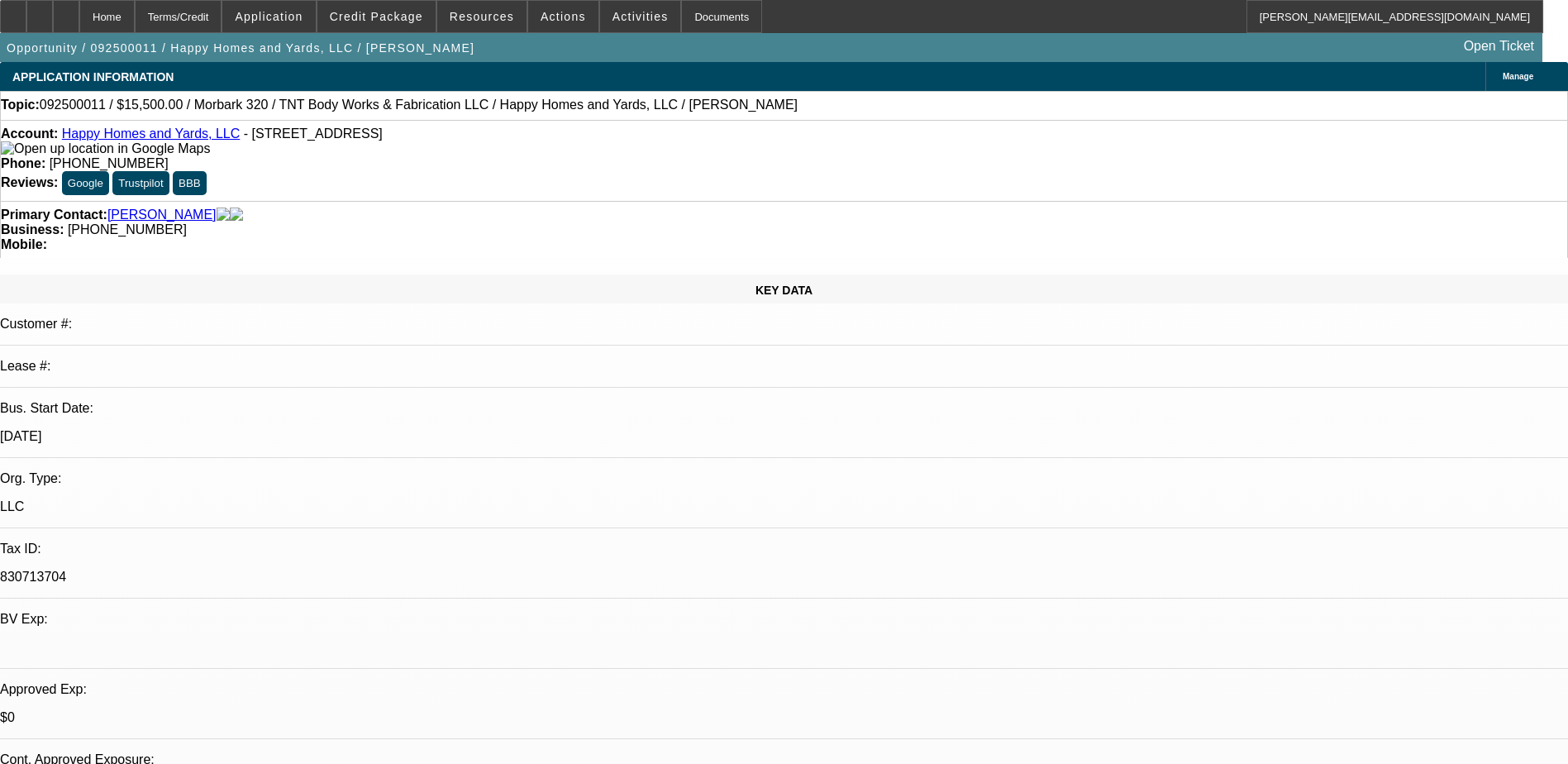
select select "0"
select select "6"
select select "0"
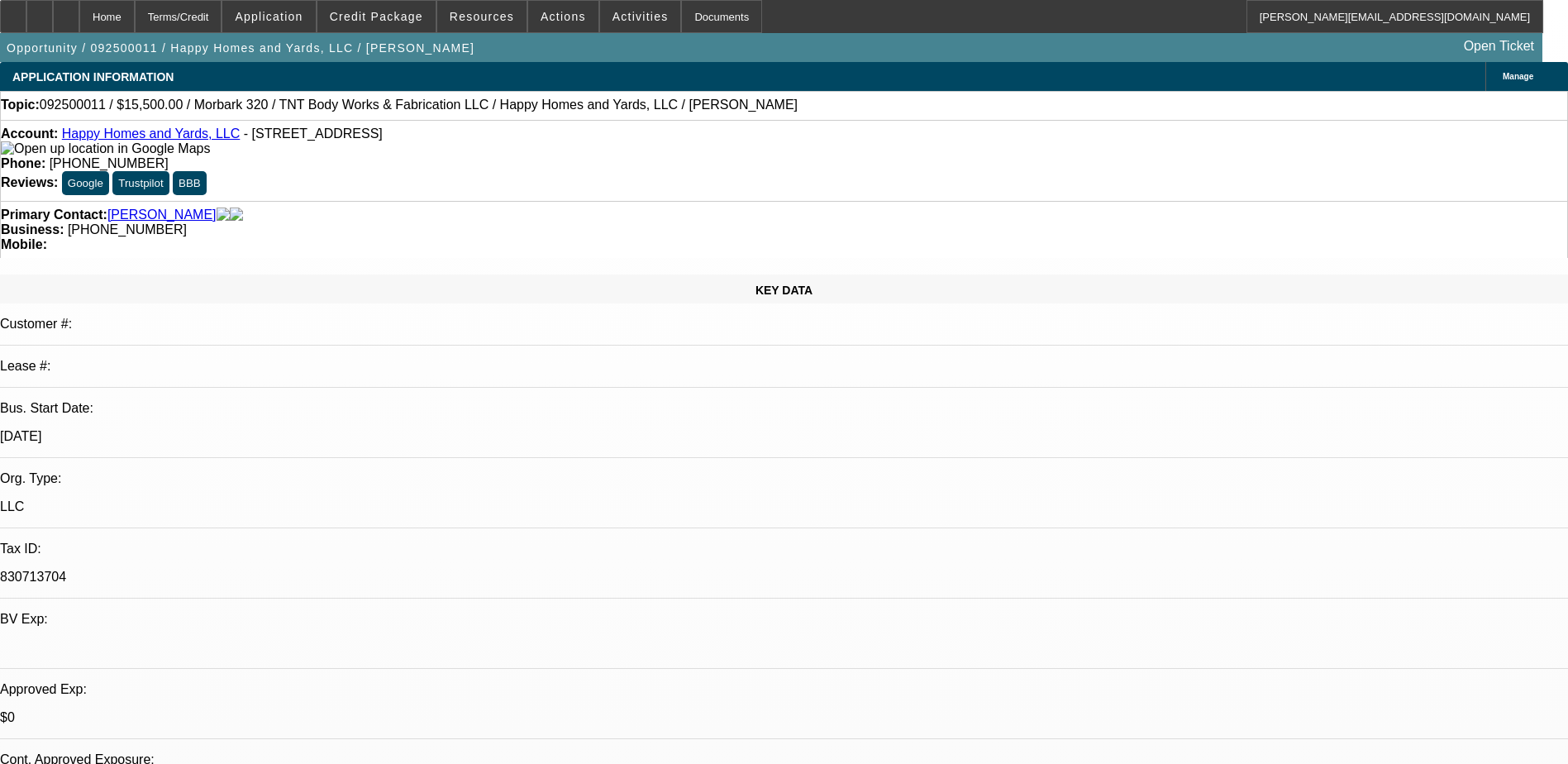
select select "6"
select select "0"
select select "2"
select select "0"
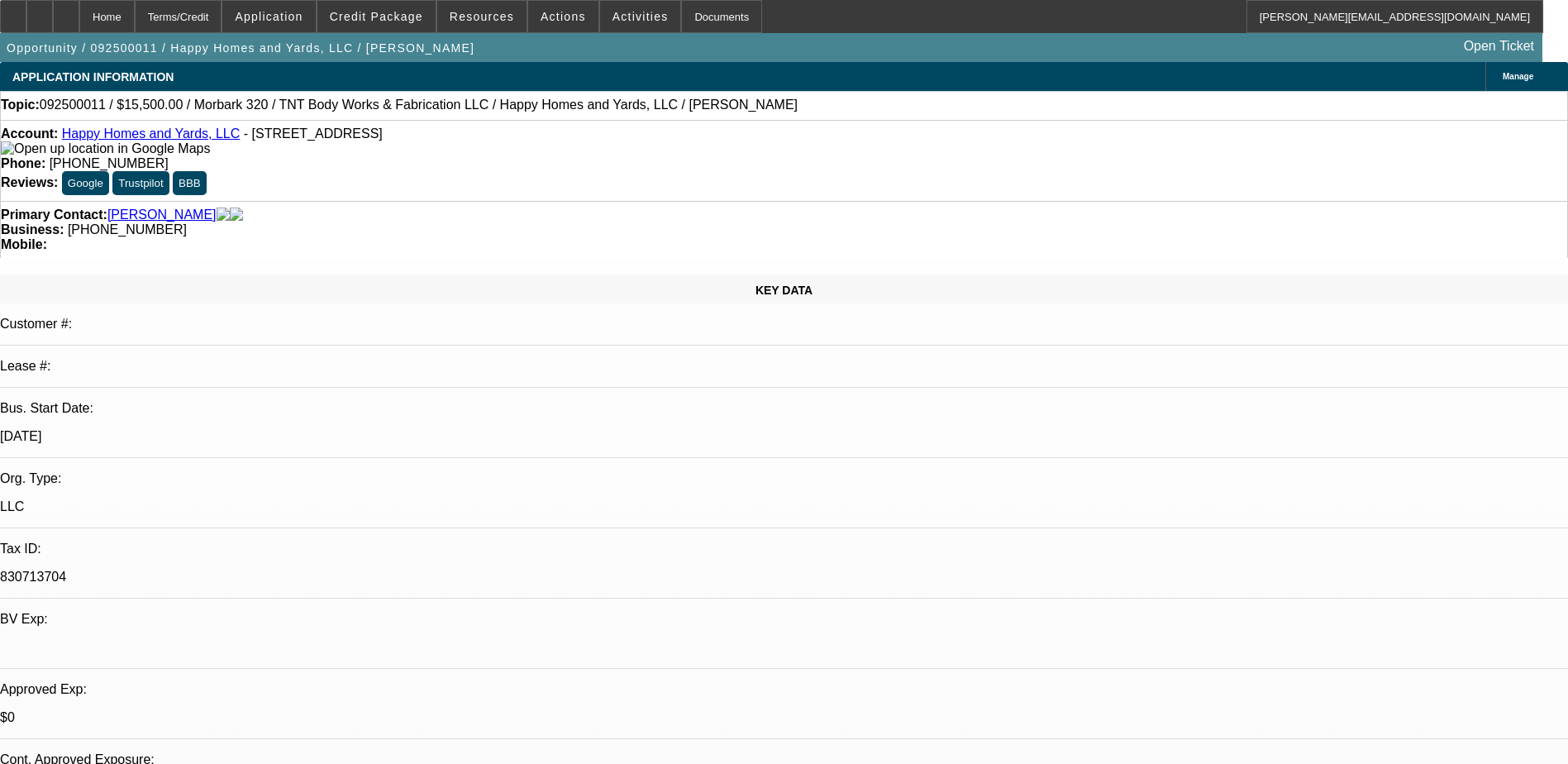
select select "6"
click at [66, 11] on icon at bounding box center [66, 11] width 0 height 0
select select "0"
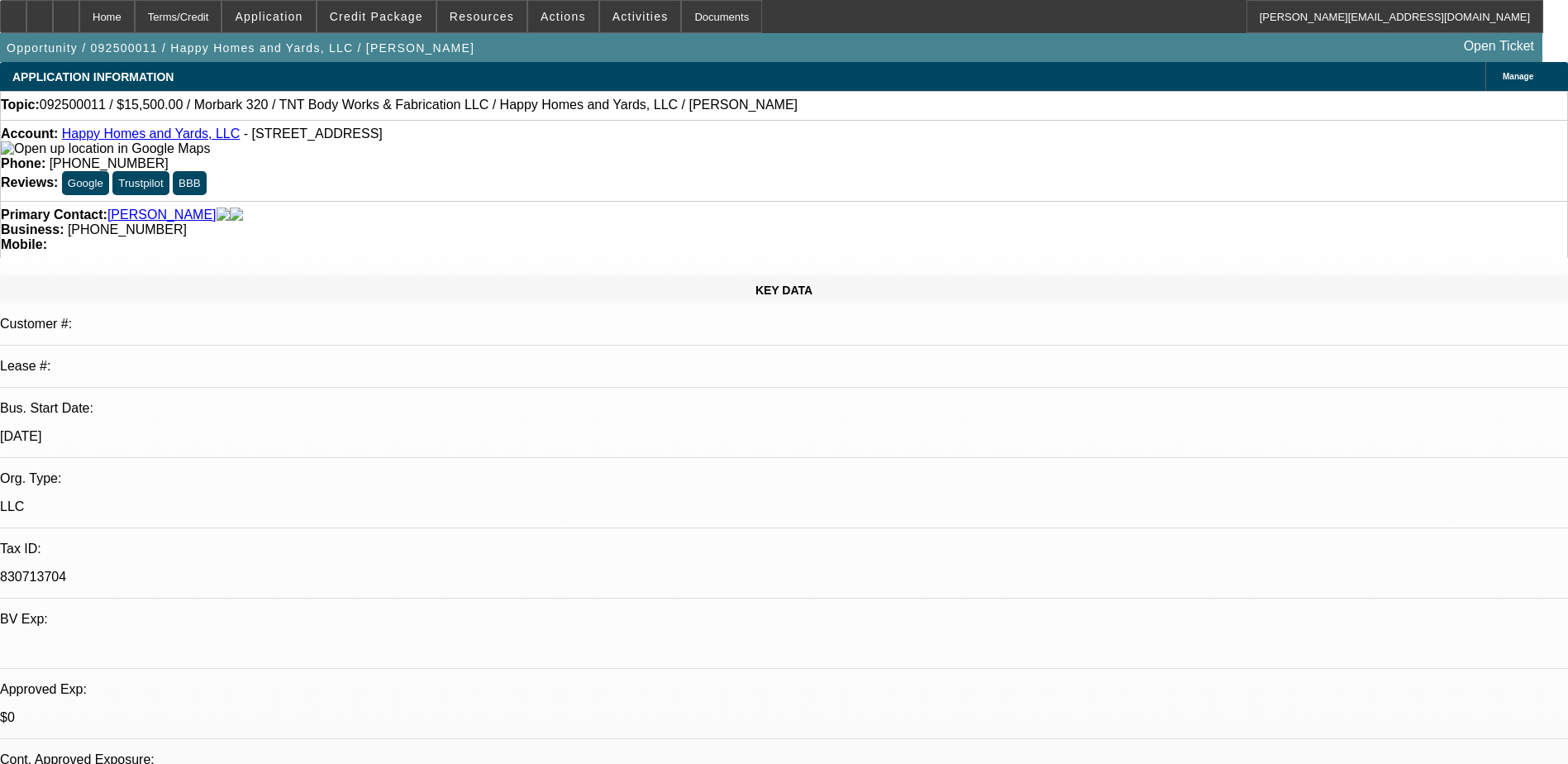
select select "0"
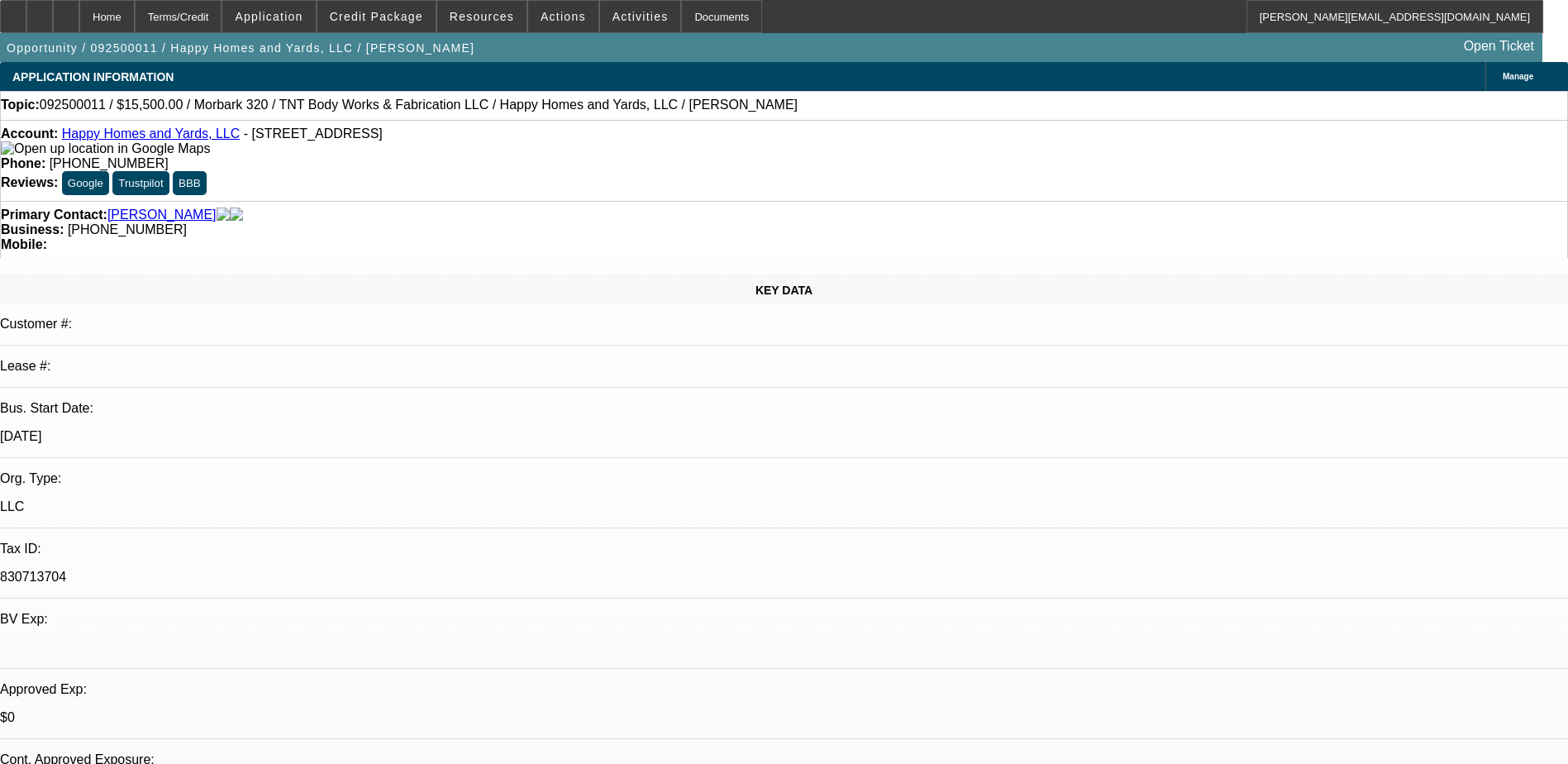
select select "0"
select select "2"
select select "0"
select select "1"
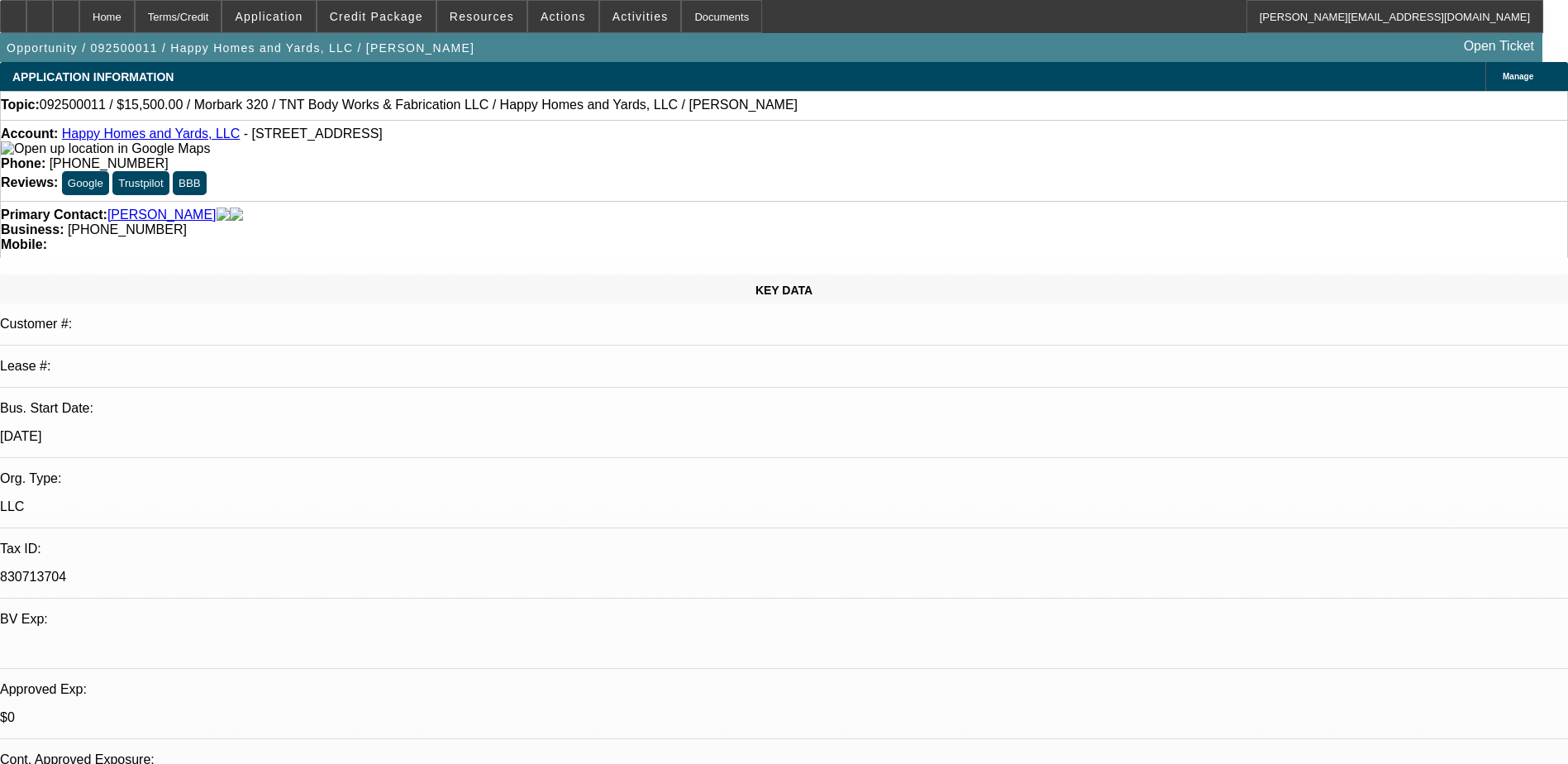
select select "2"
select select "6"
select select "1"
select select "6"
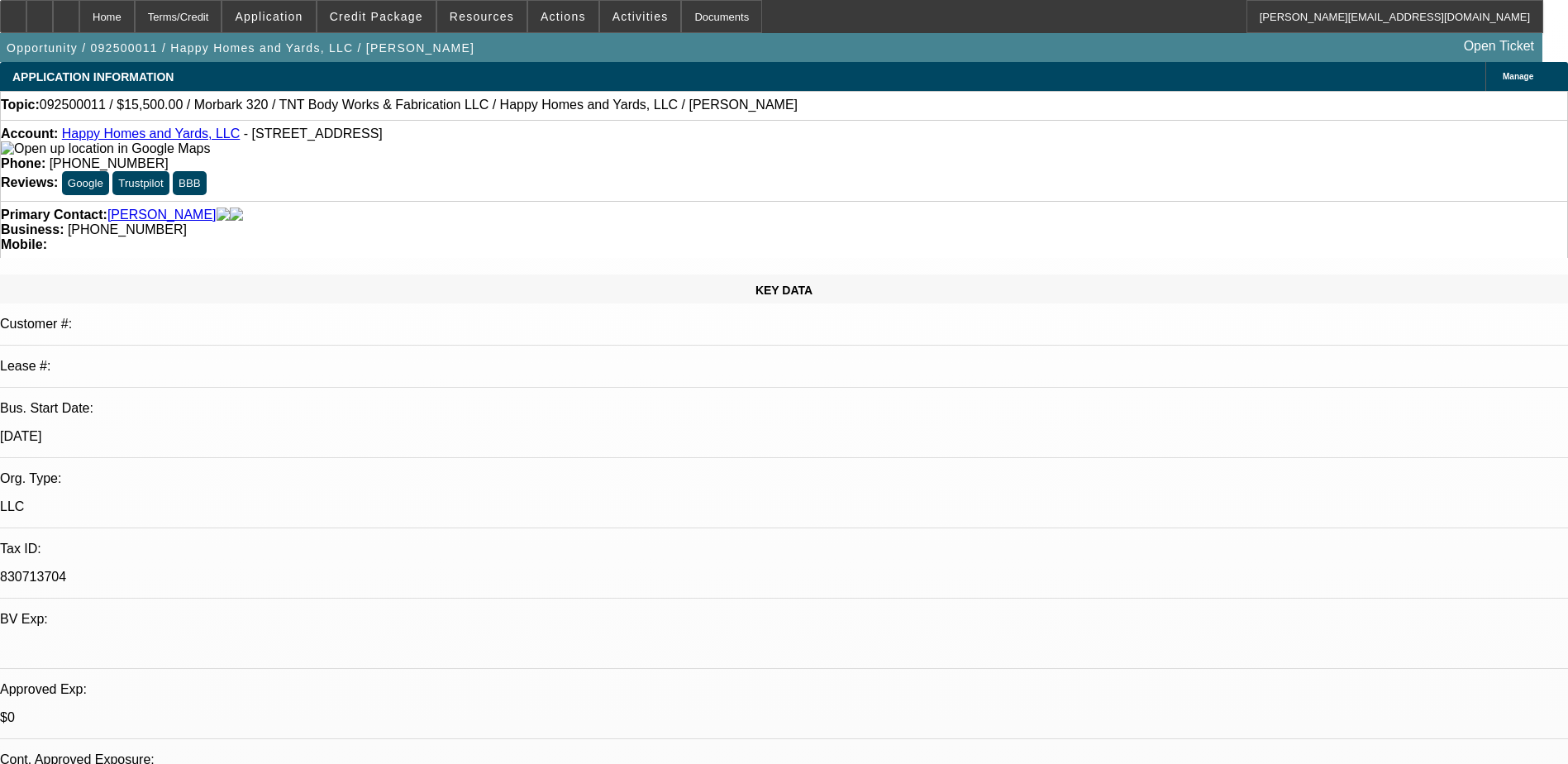
select select "1"
select select "6"
select select "1"
select select "2"
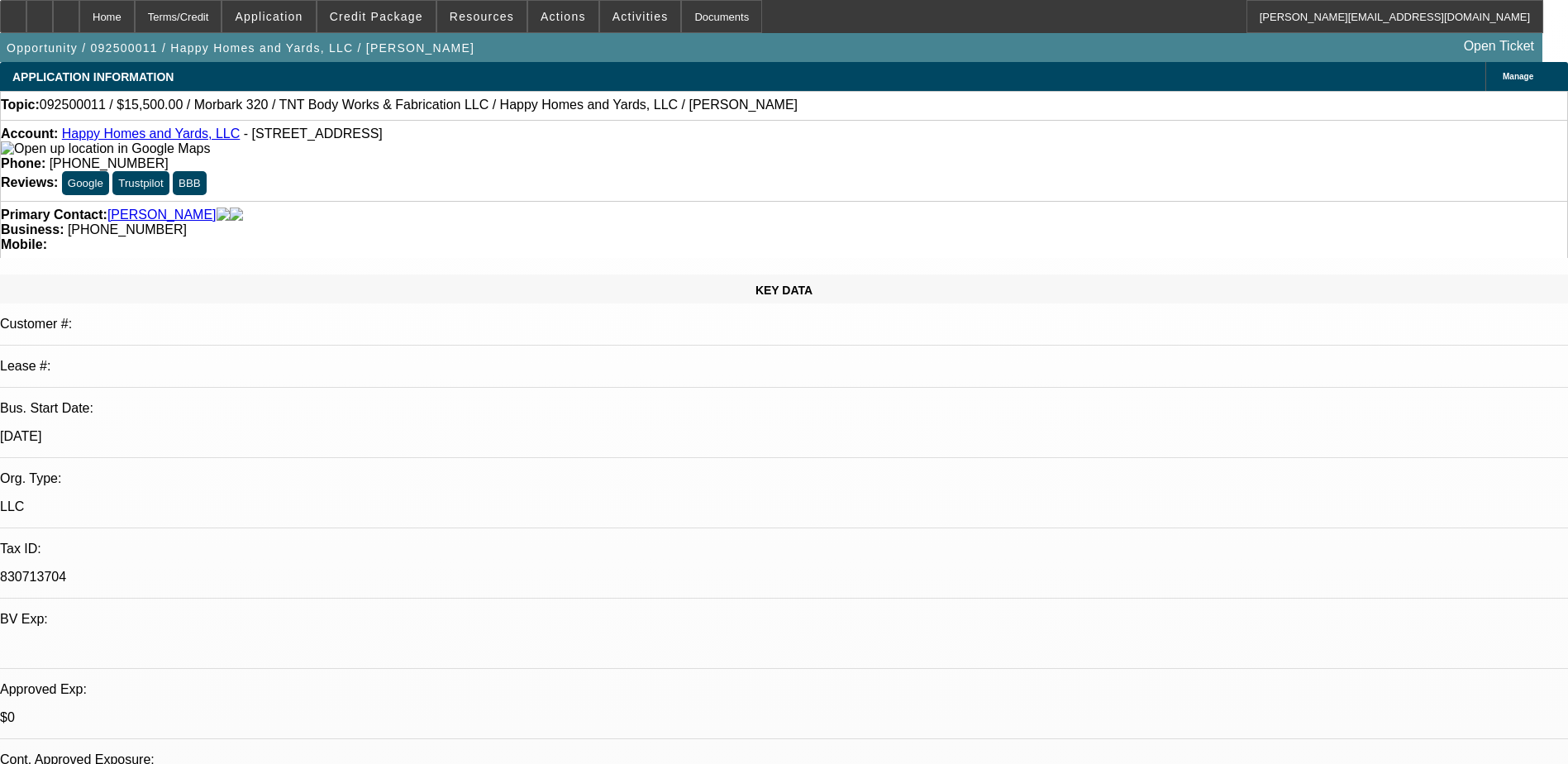
select select "6"
click at [375, 12] on span "Credit Package" at bounding box center [376, 16] width 93 height 13
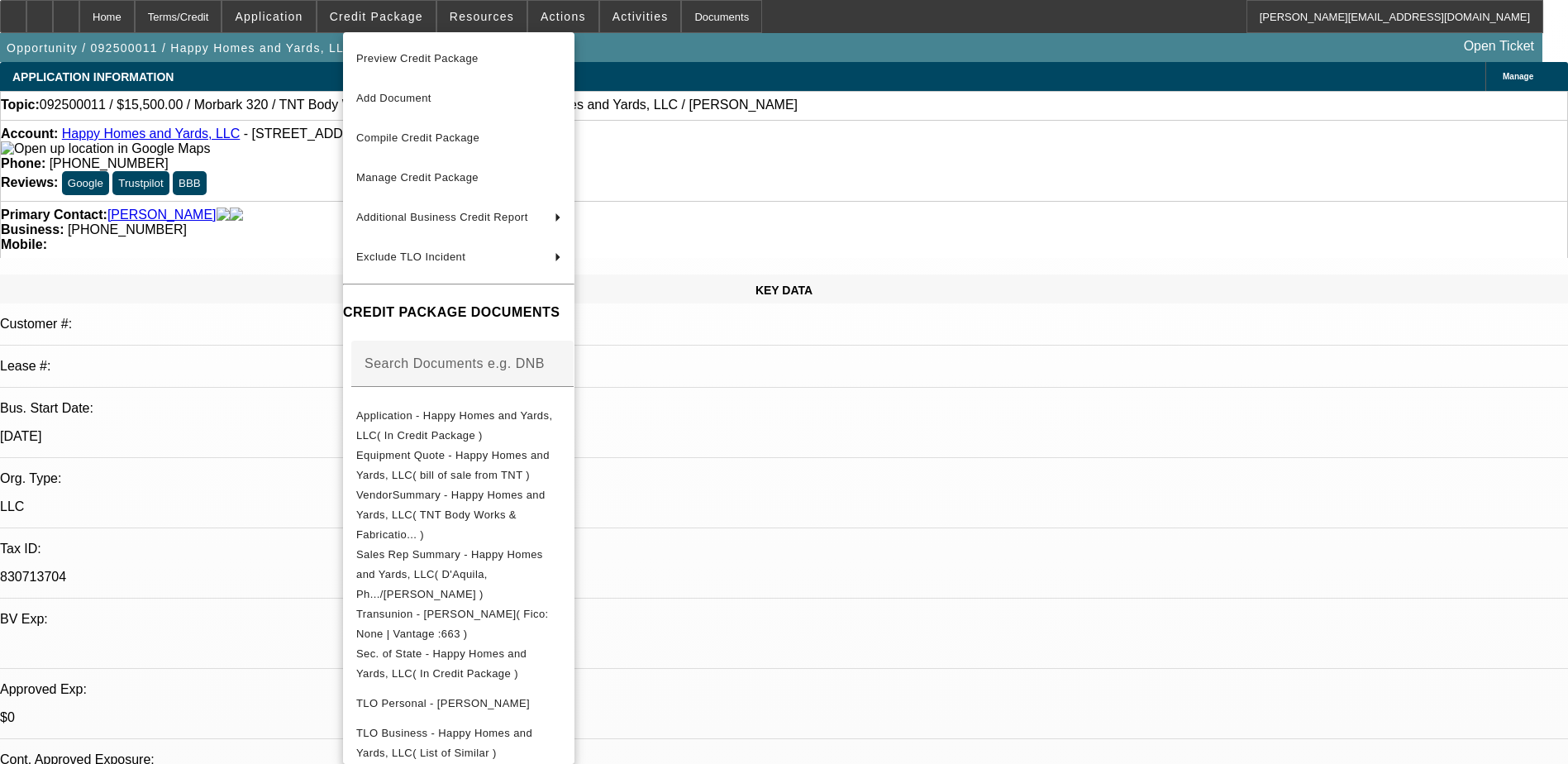
click at [857, 88] on div at bounding box center [784, 382] width 1568 height 764
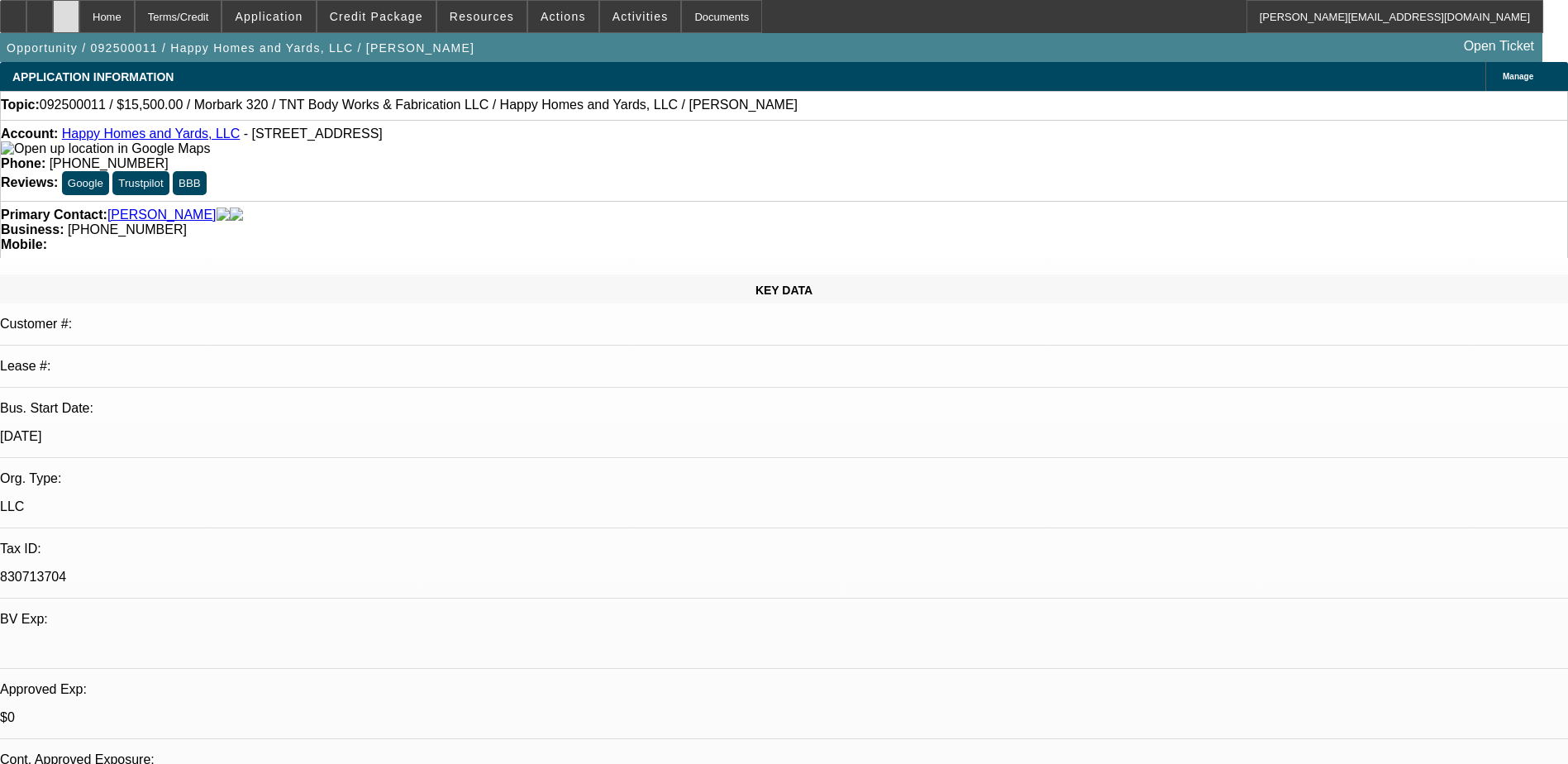
click at [79, 14] on div at bounding box center [66, 16] width 26 height 33
select select "0"
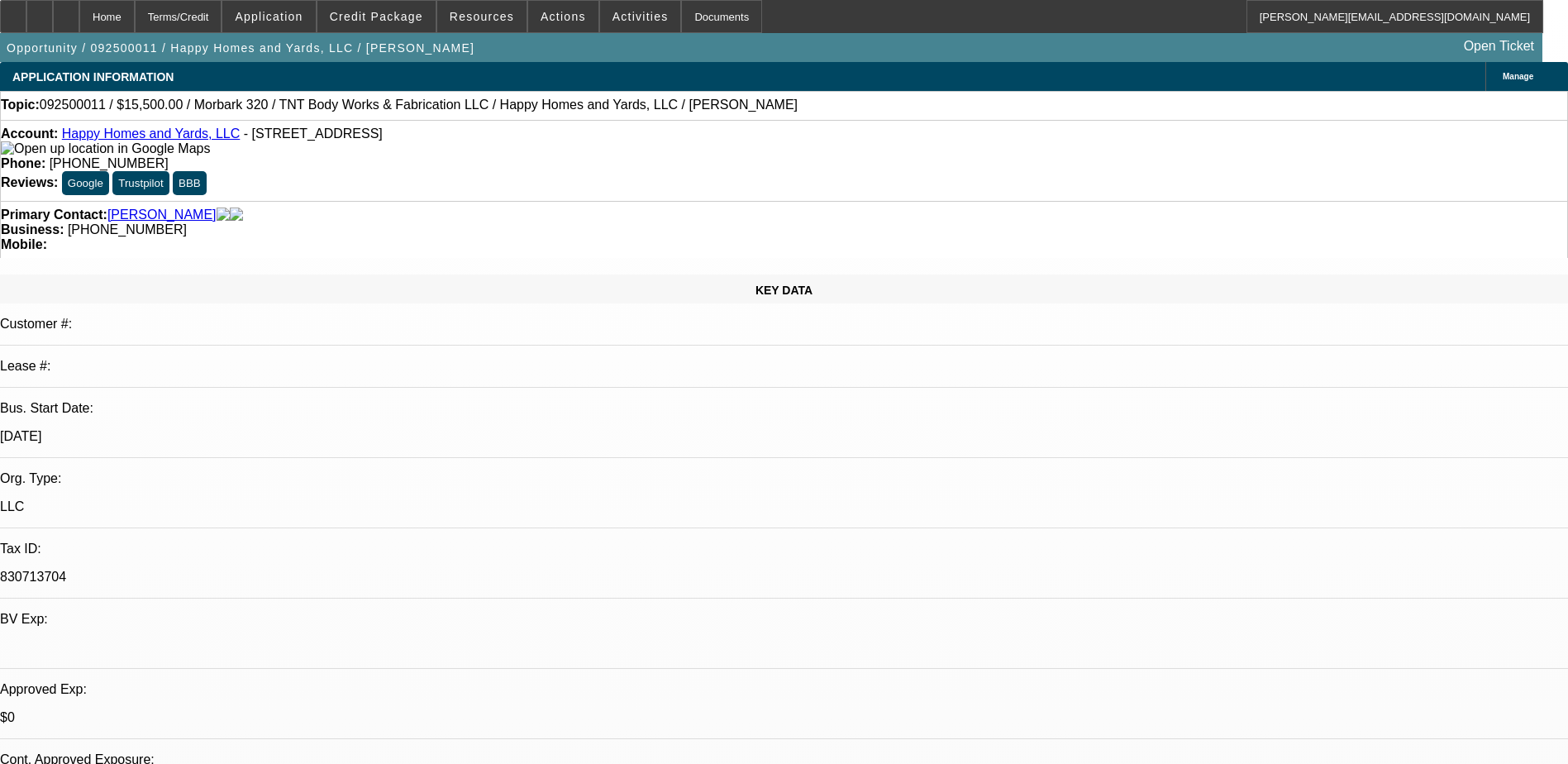
select select "0"
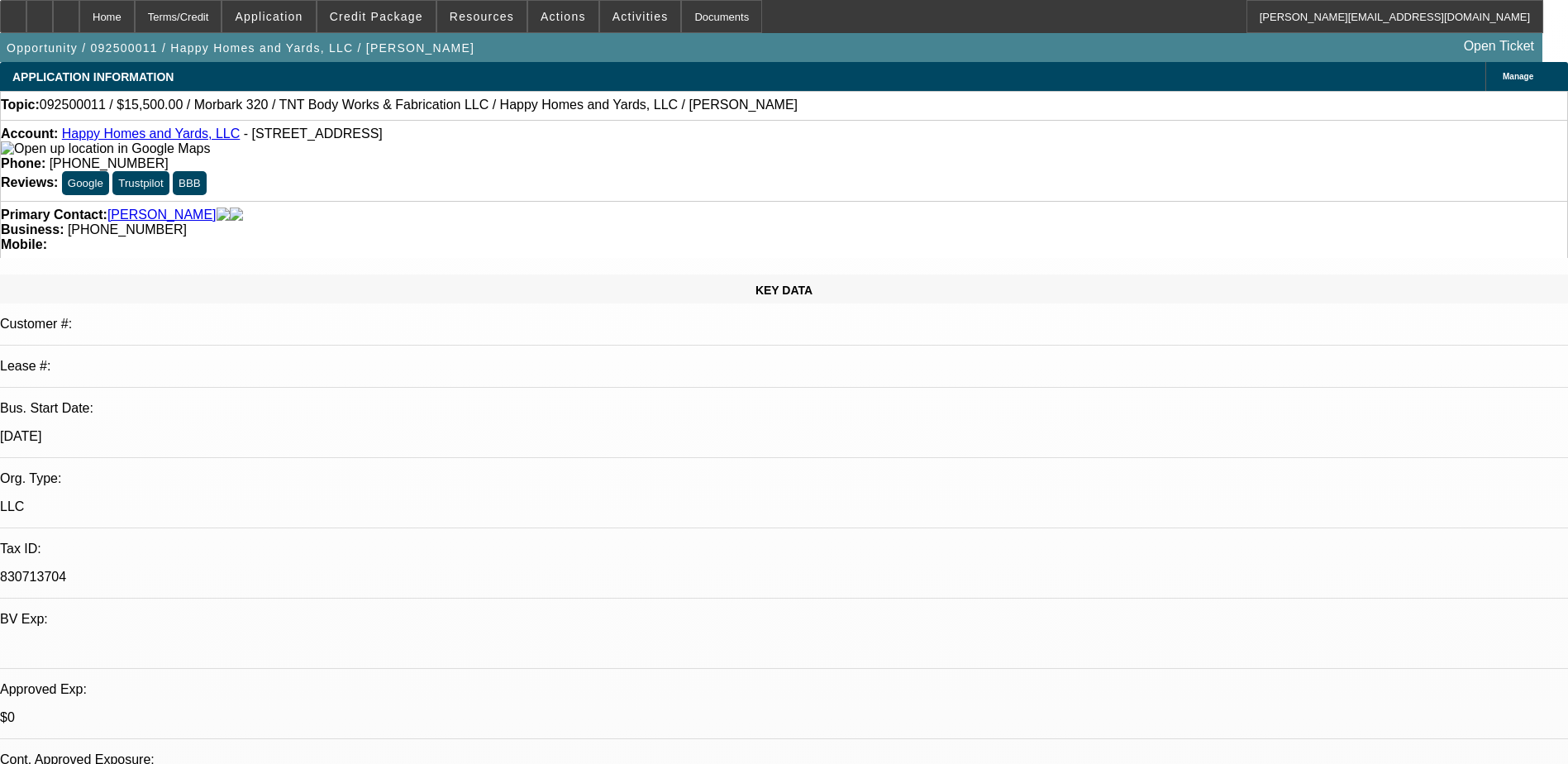
select select "0"
select select "2"
select select "0"
select select "1"
select select "2"
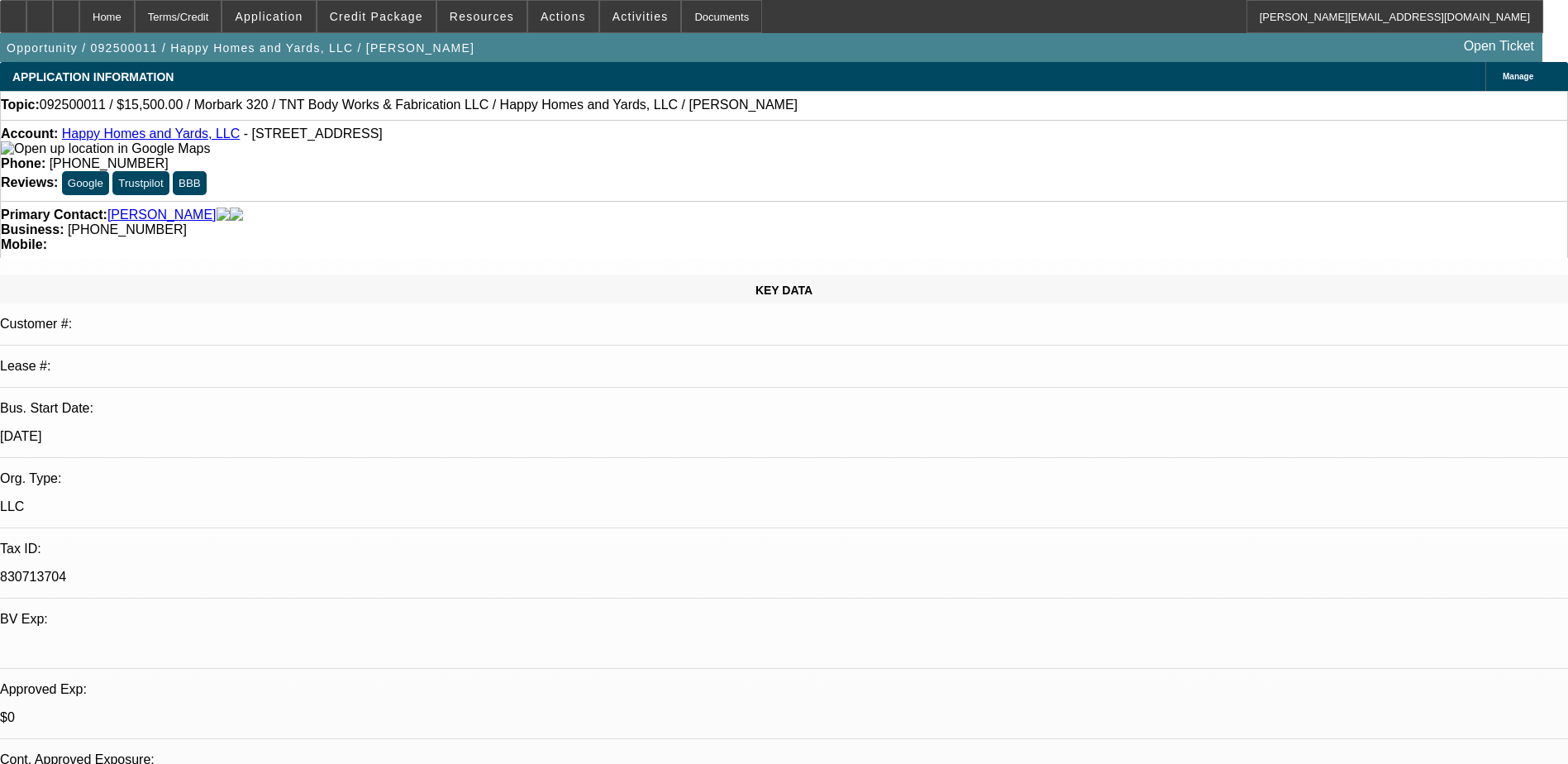
select select "6"
select select "1"
select select "6"
select select "1"
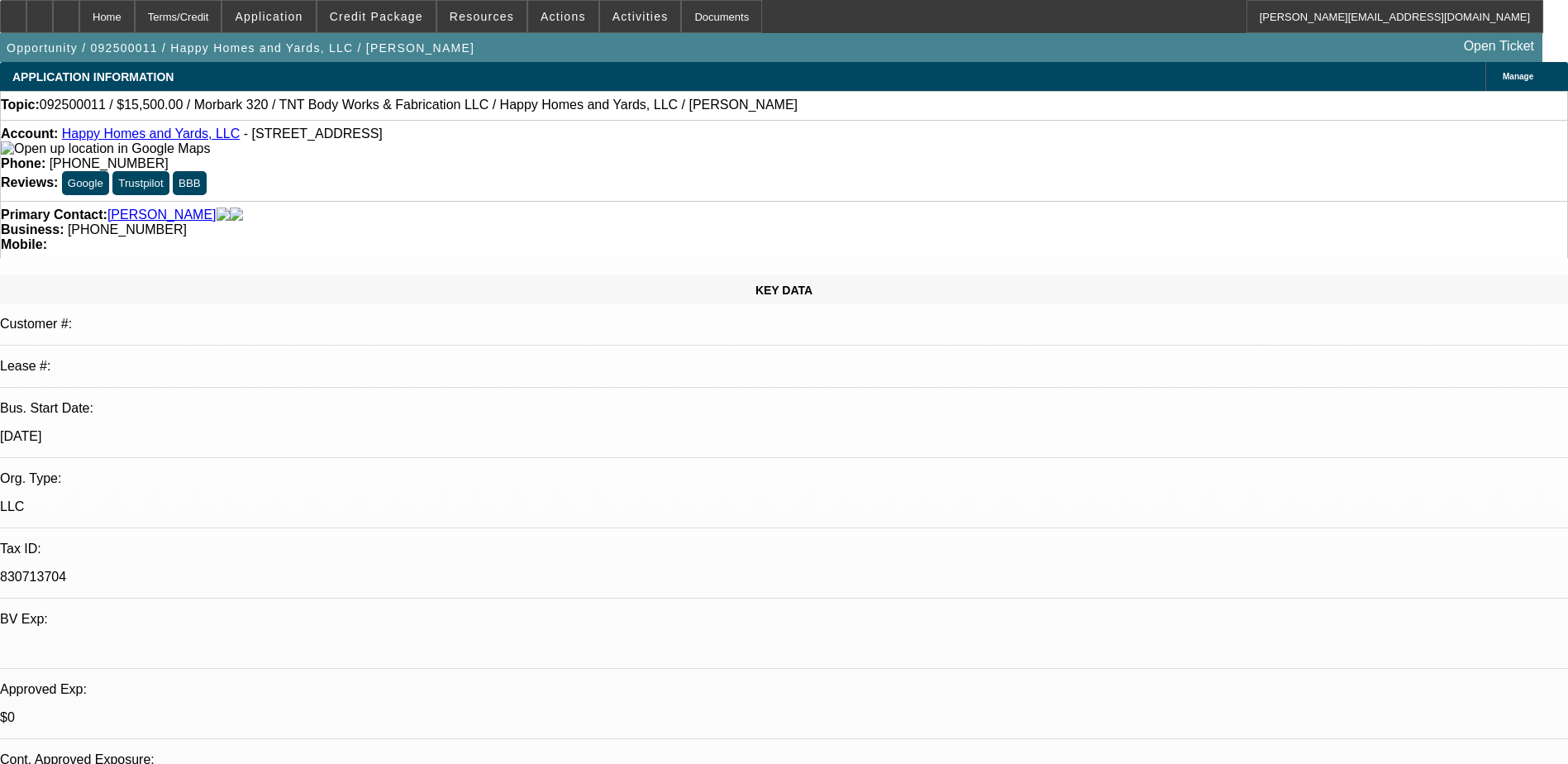
select select "1"
select select "6"
select select "1"
select select "2"
select select "6"
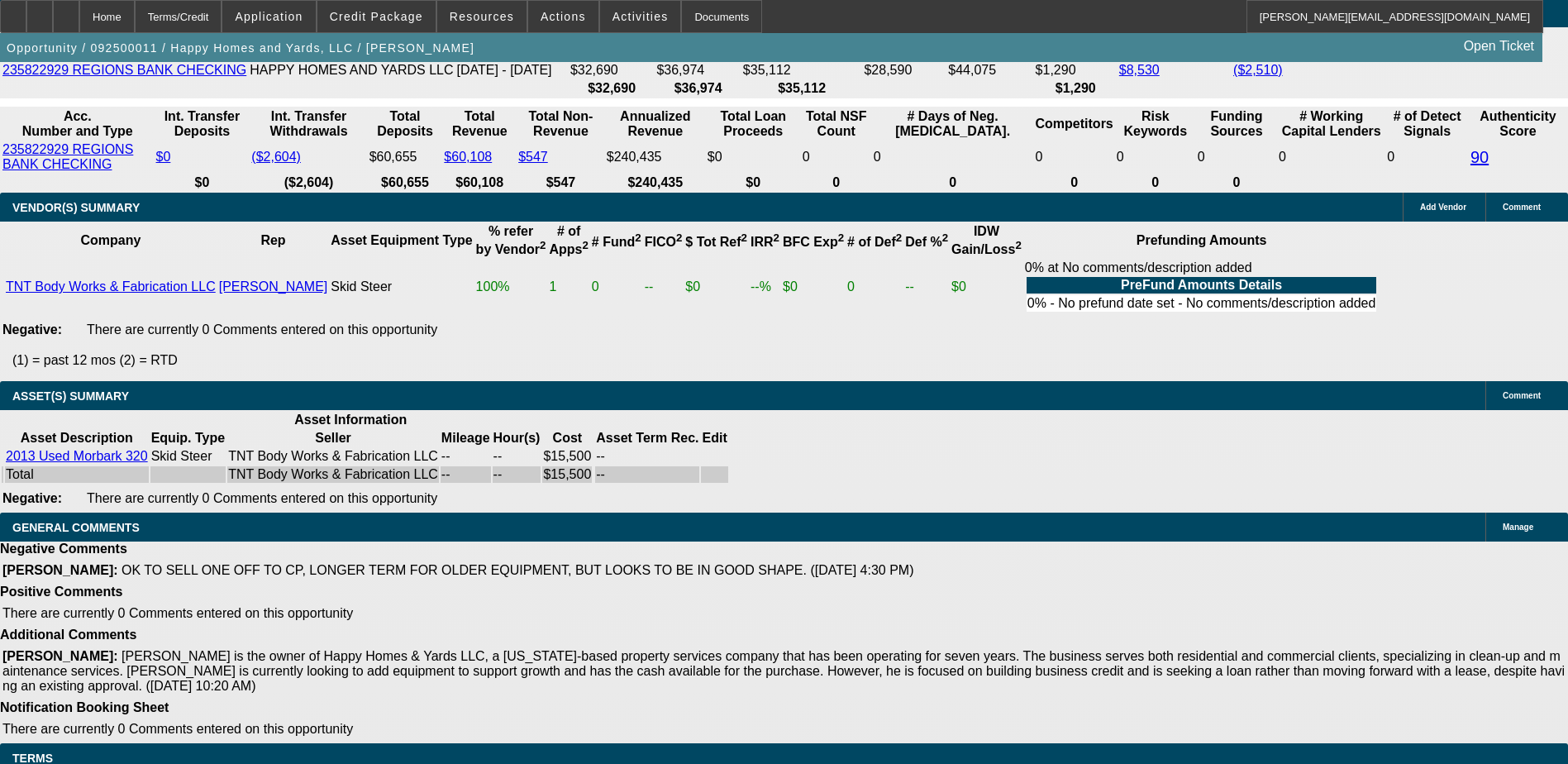
scroll to position [1999, 0]
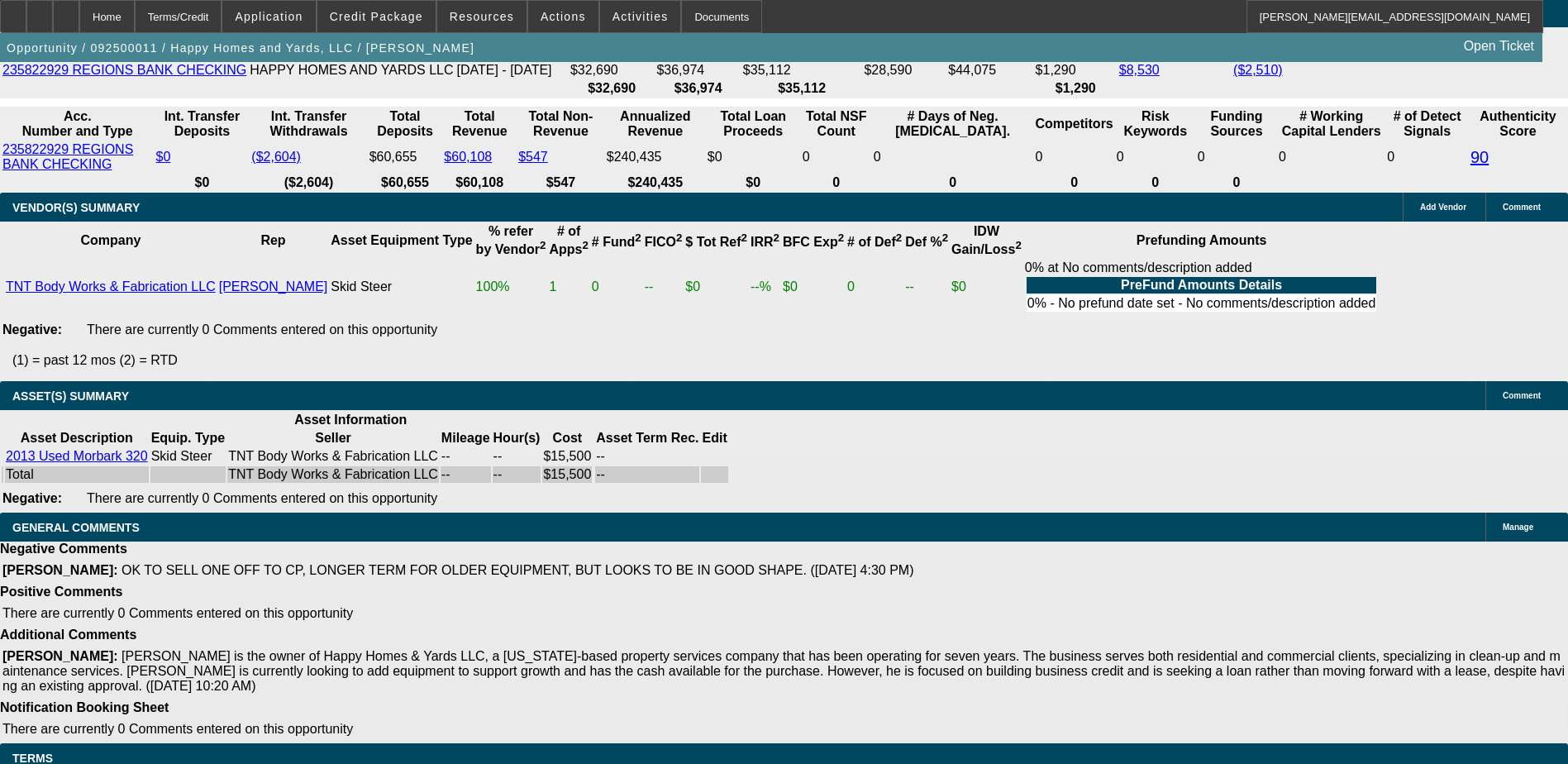
drag, startPoint x: 1182, startPoint y: 207, endPoint x: 1147, endPoint y: 207, distance: 34.7
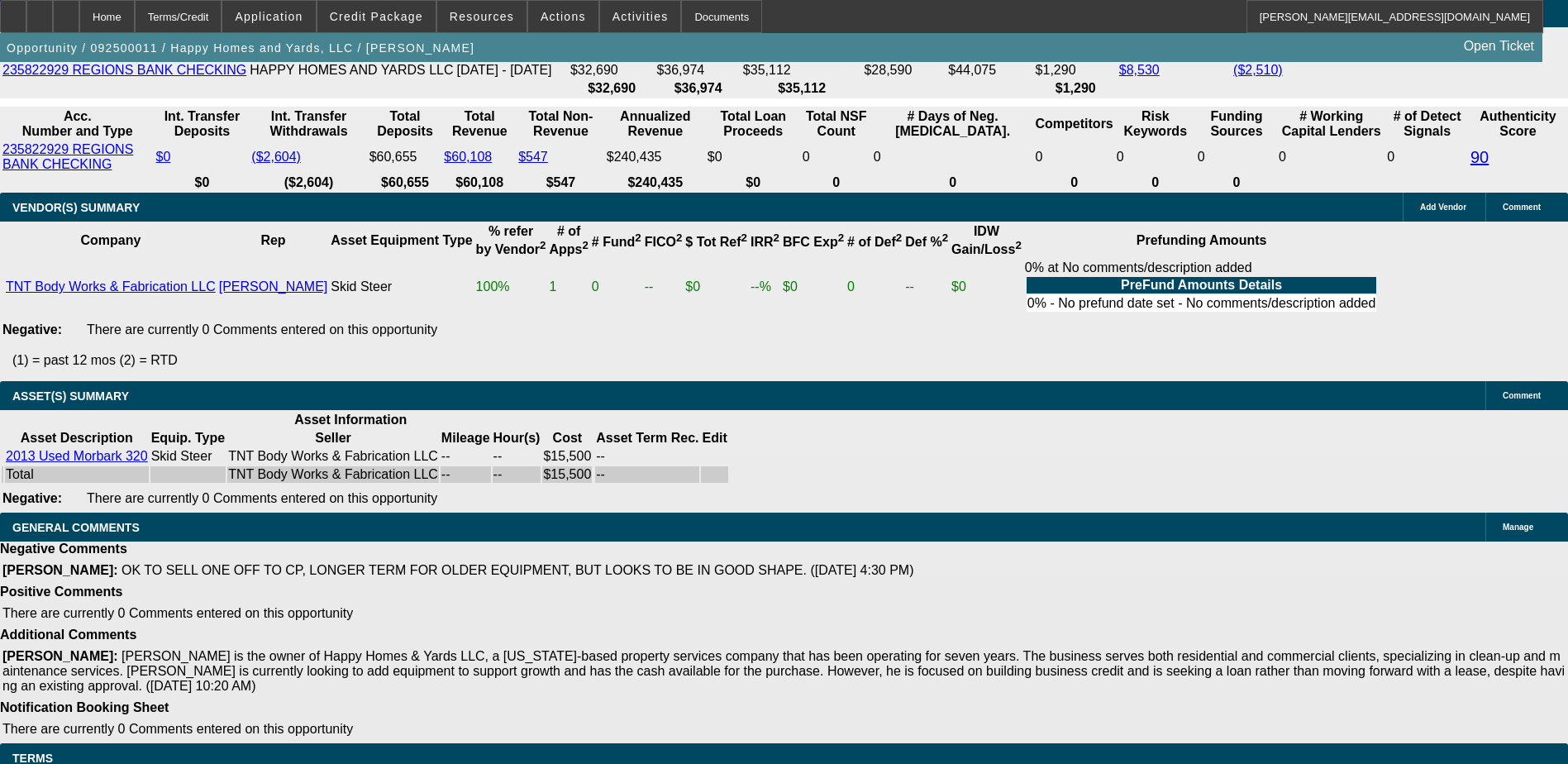
scroll to position [1090, 0]
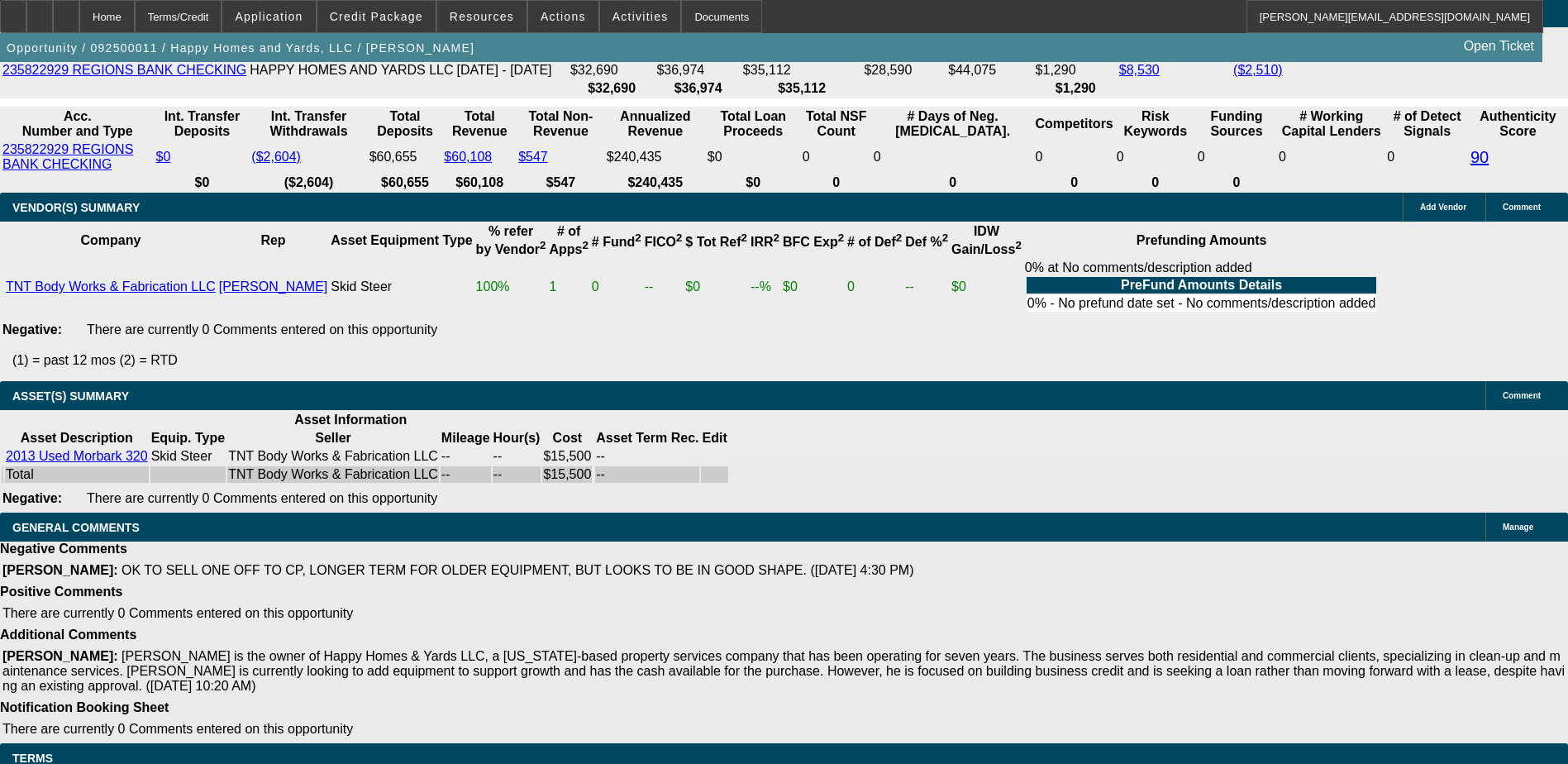
scroll to position [83, 0]
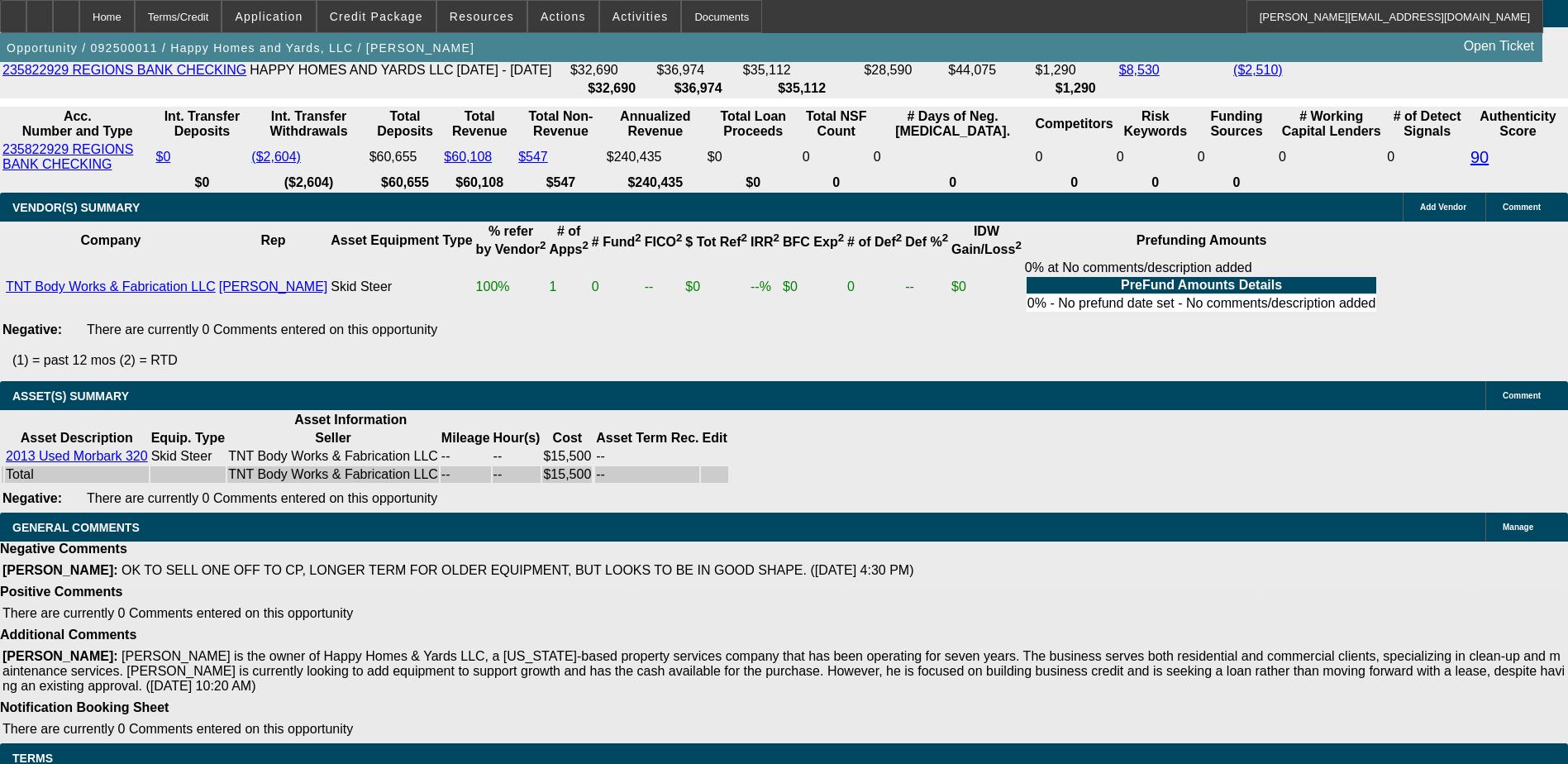
scroll to position [677, 0]
drag, startPoint x: 1177, startPoint y: 316, endPoint x: 1283, endPoint y: 254, distance: 122.6
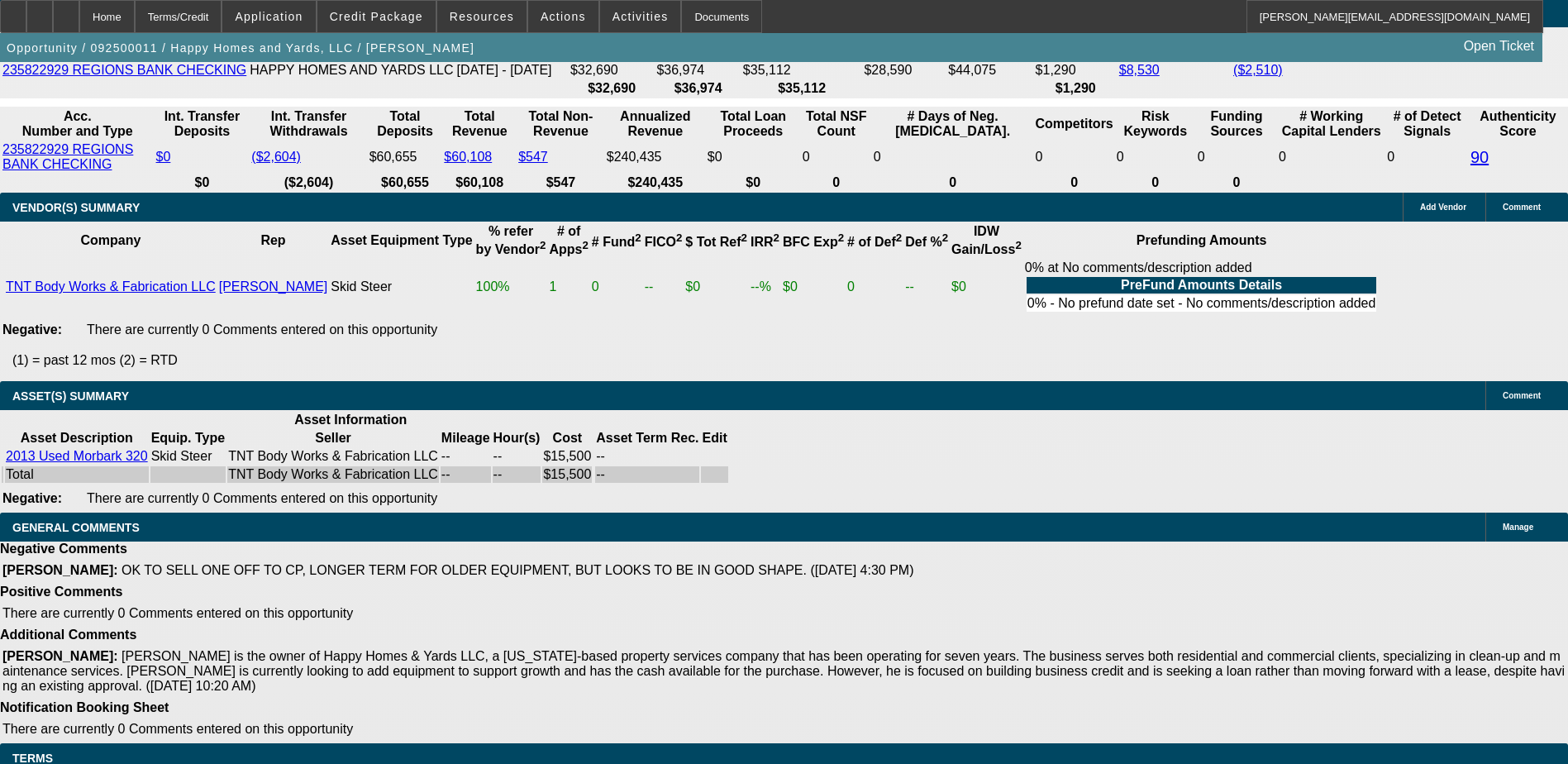
scroll to position [0, 0]
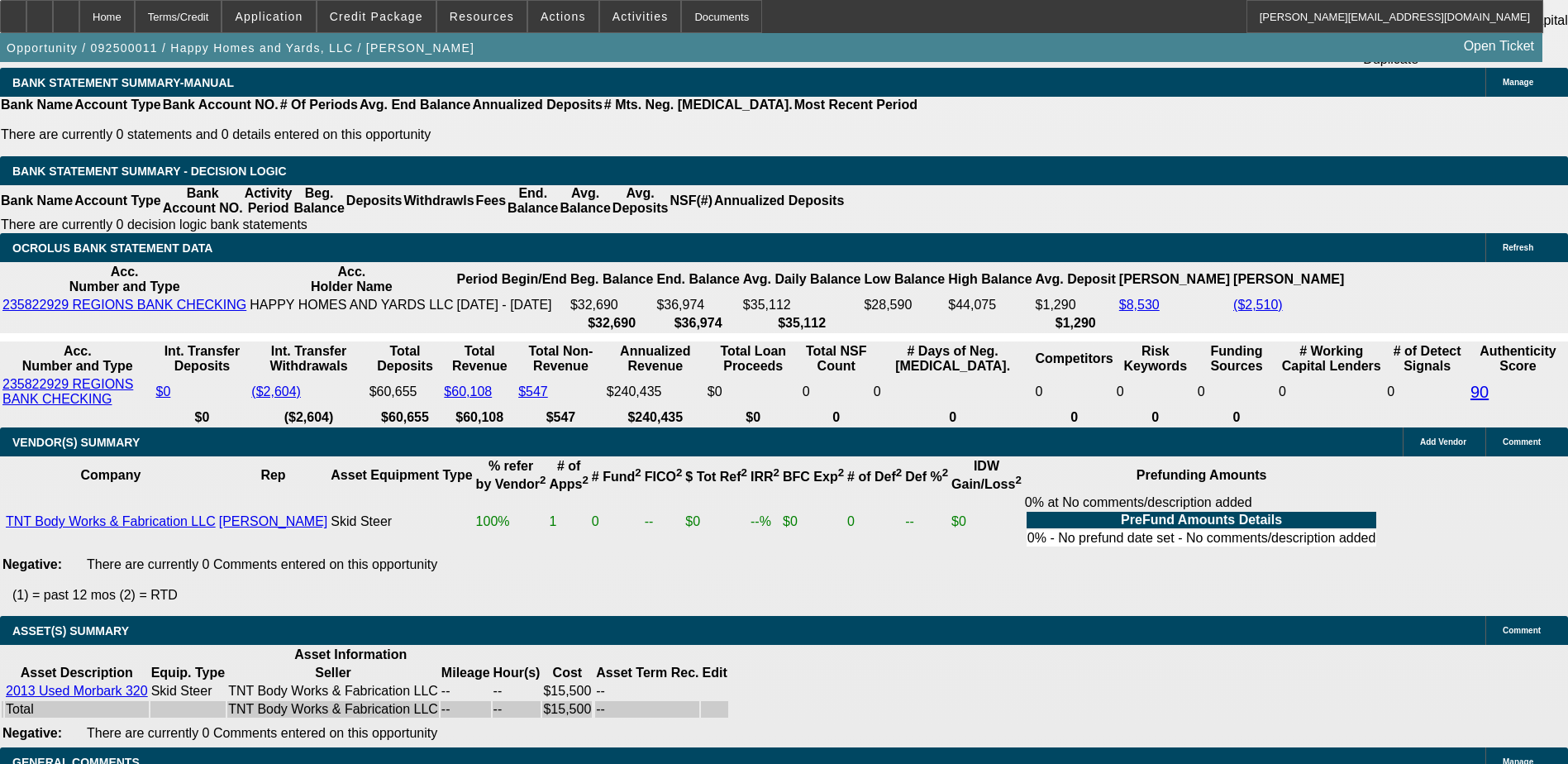
scroll to position [2943, 0]
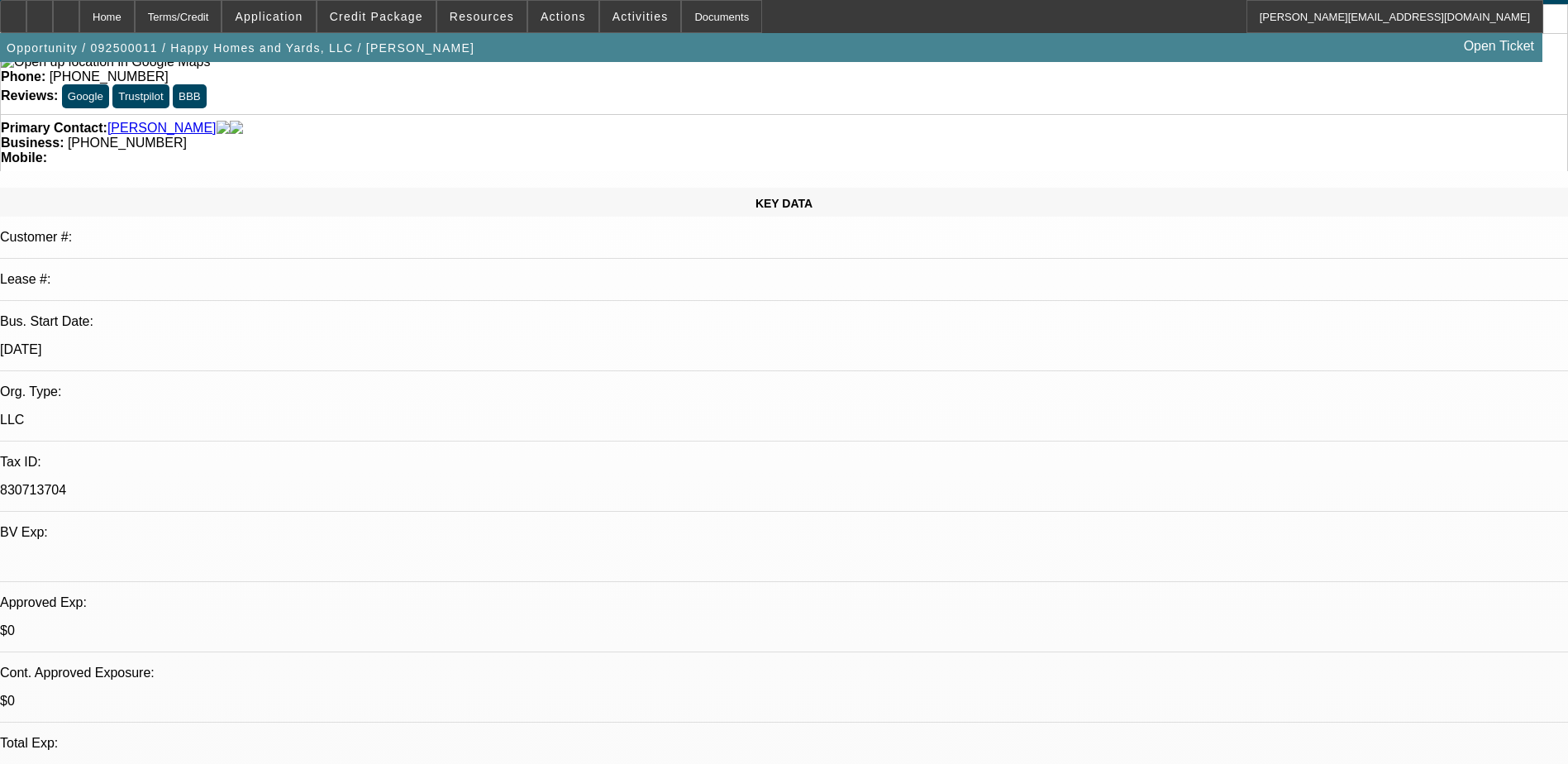
scroll to position [0, 0]
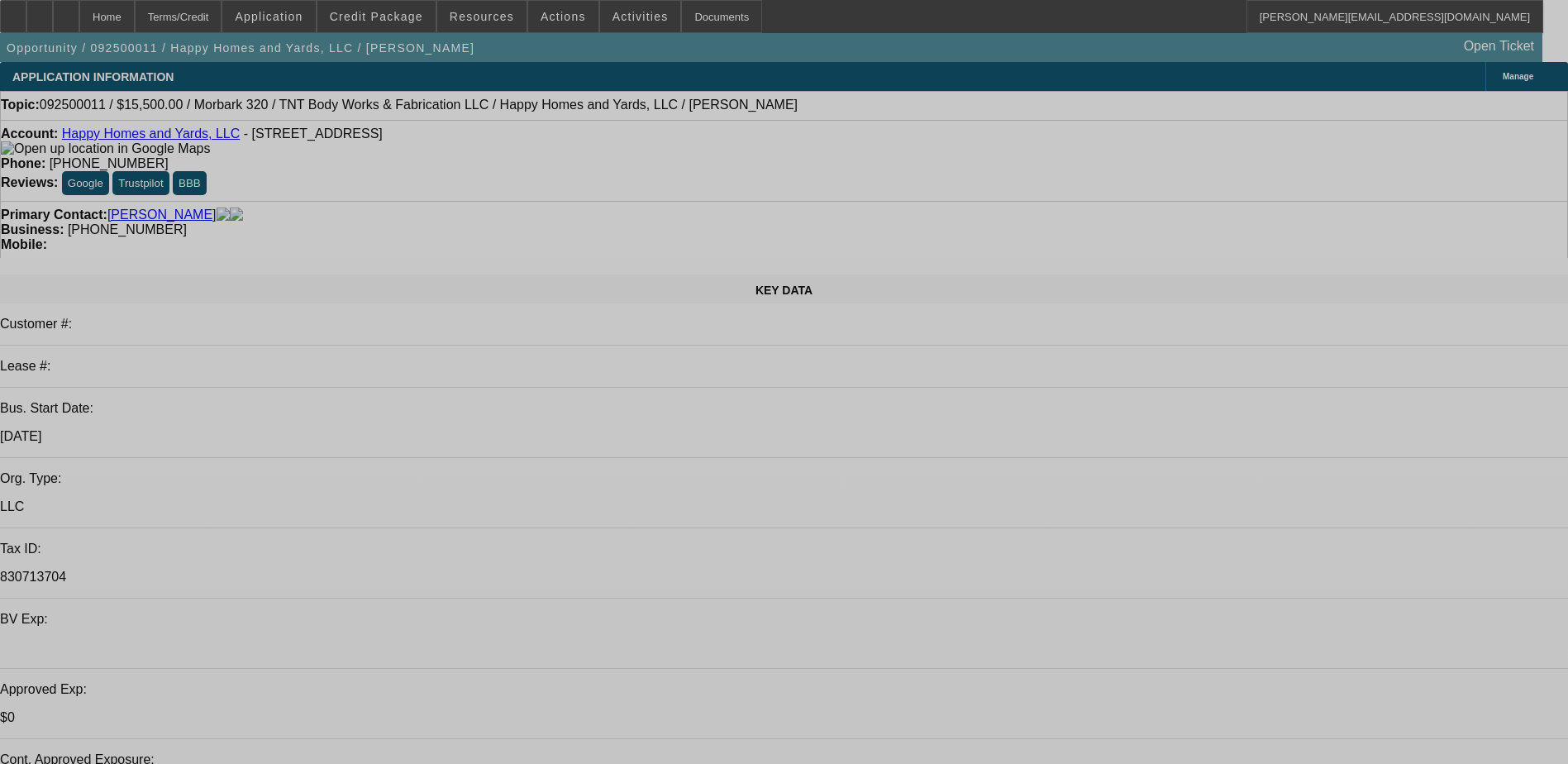
select select "0"
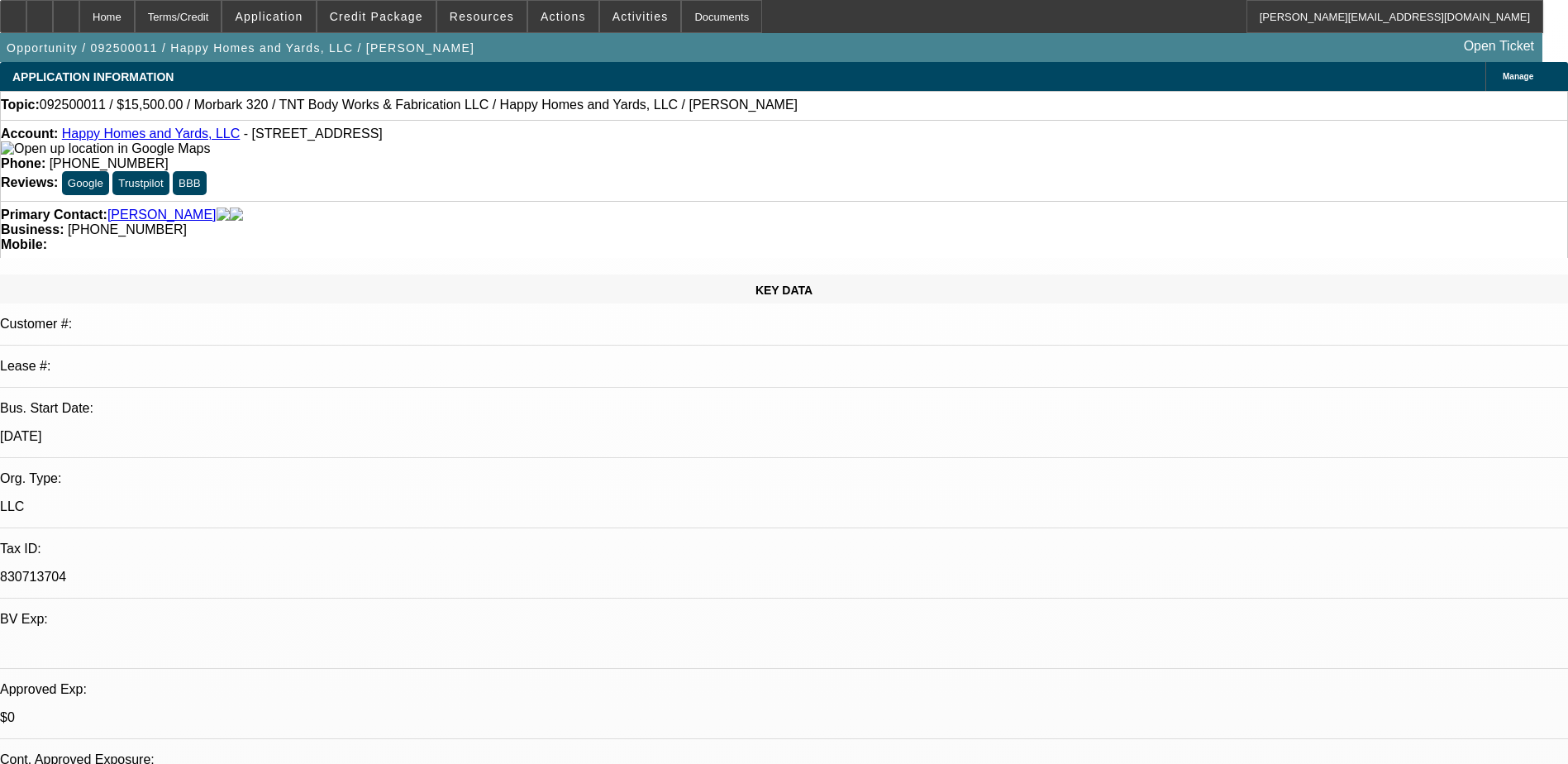
select select "0"
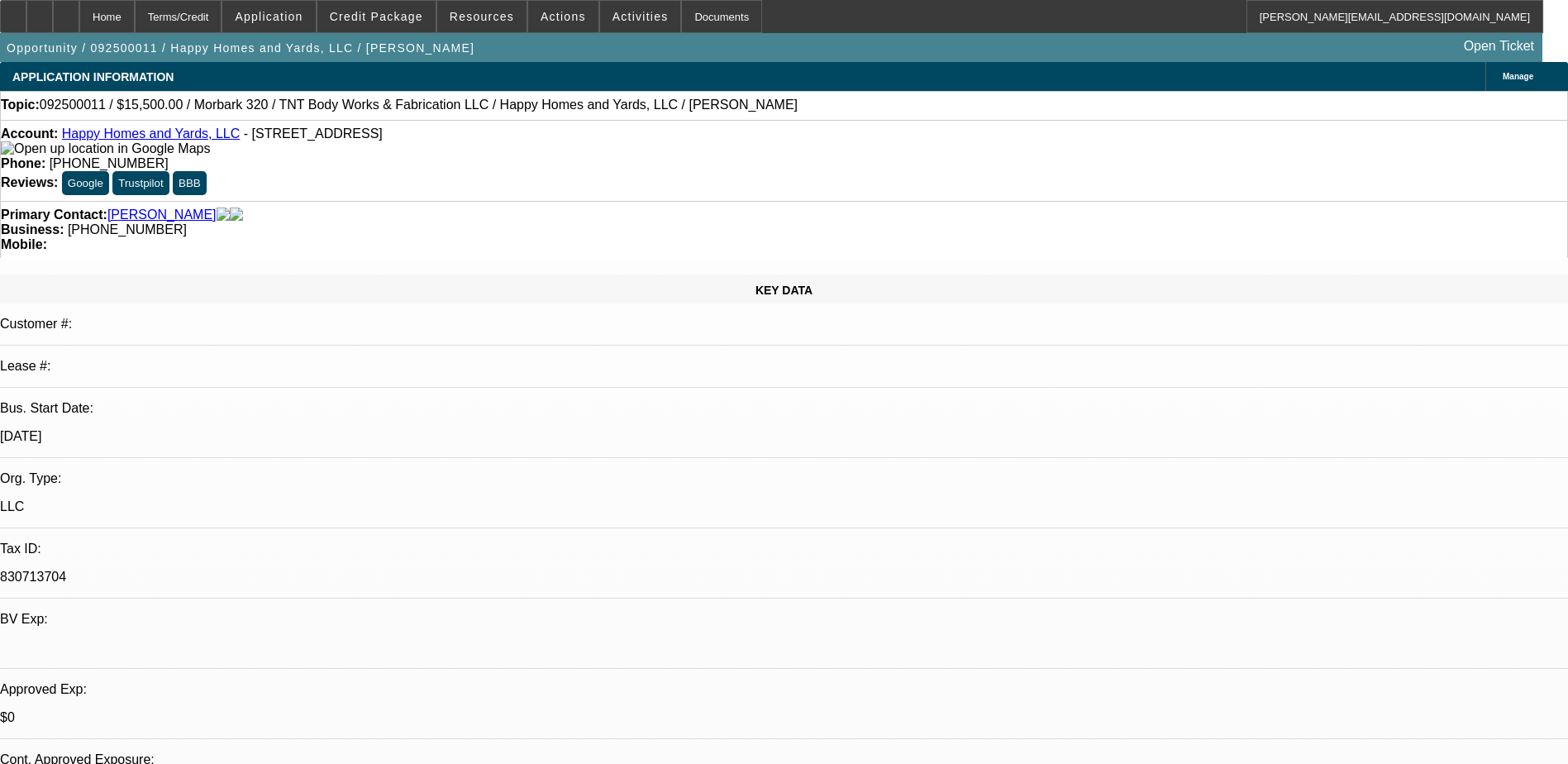
select select "0"
select select "2"
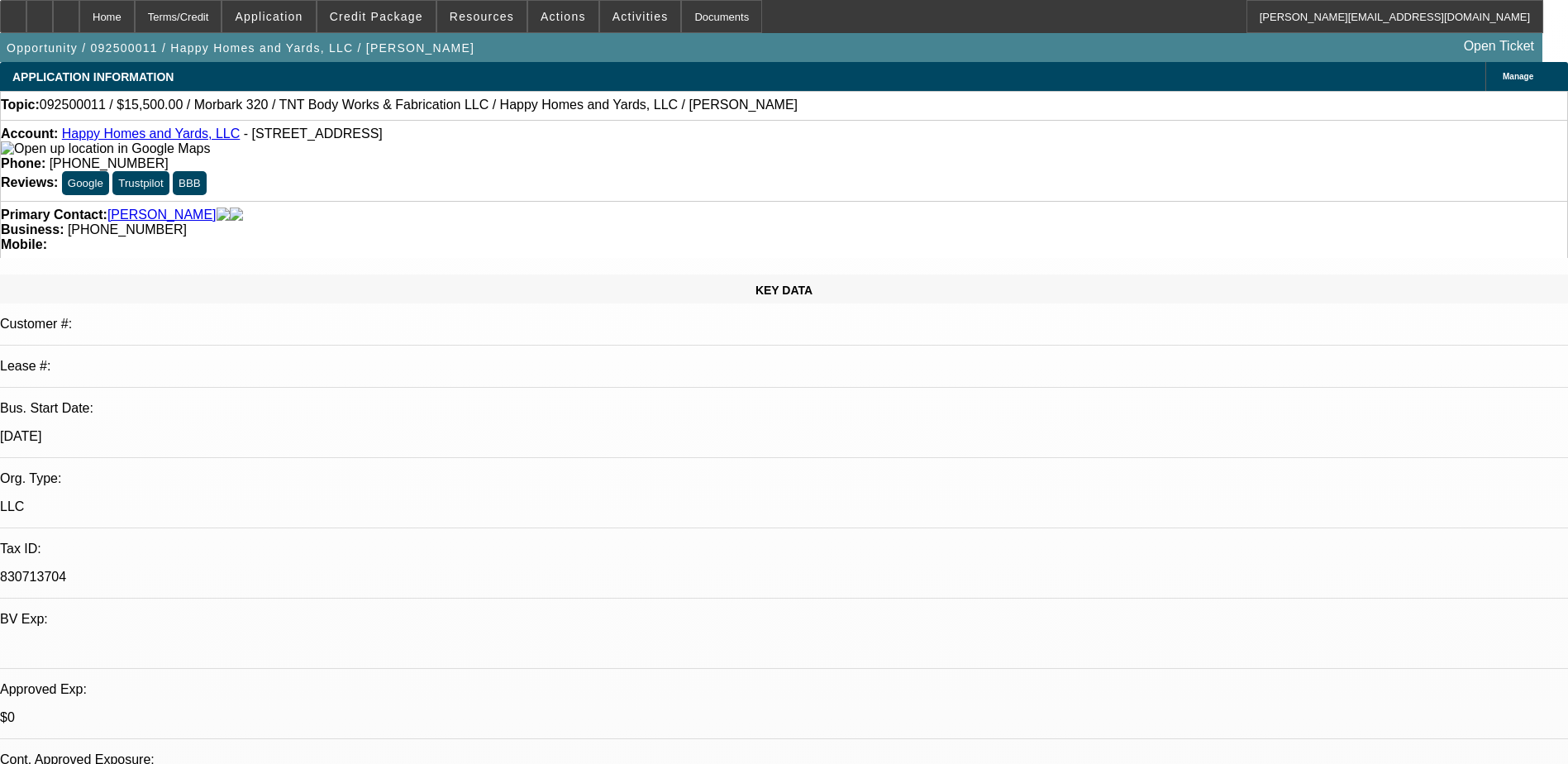
select select "0"
select select "1"
select select "2"
select select "6"
select select "1"
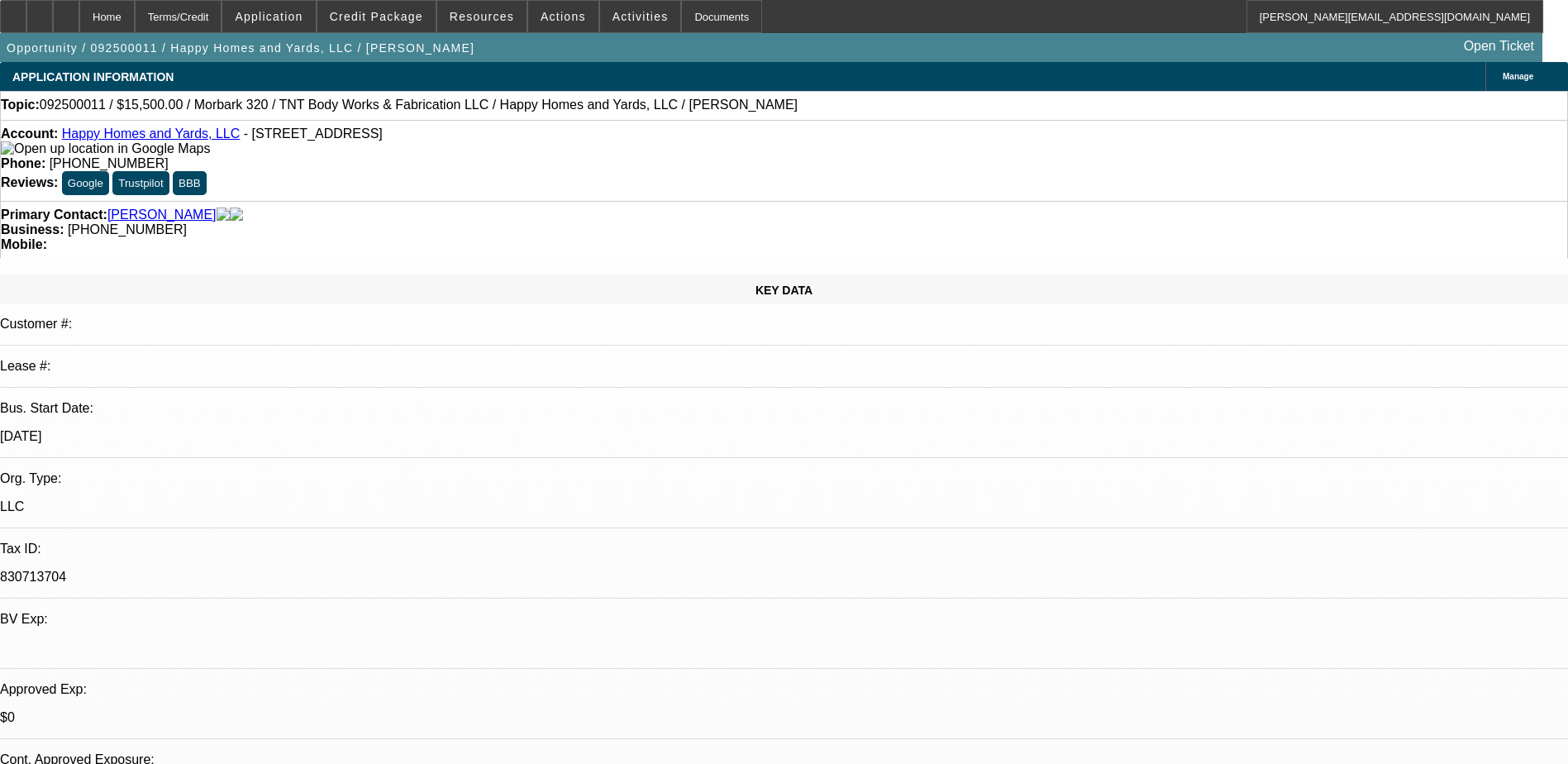
select select "1"
select select "6"
select select "1"
select select "6"
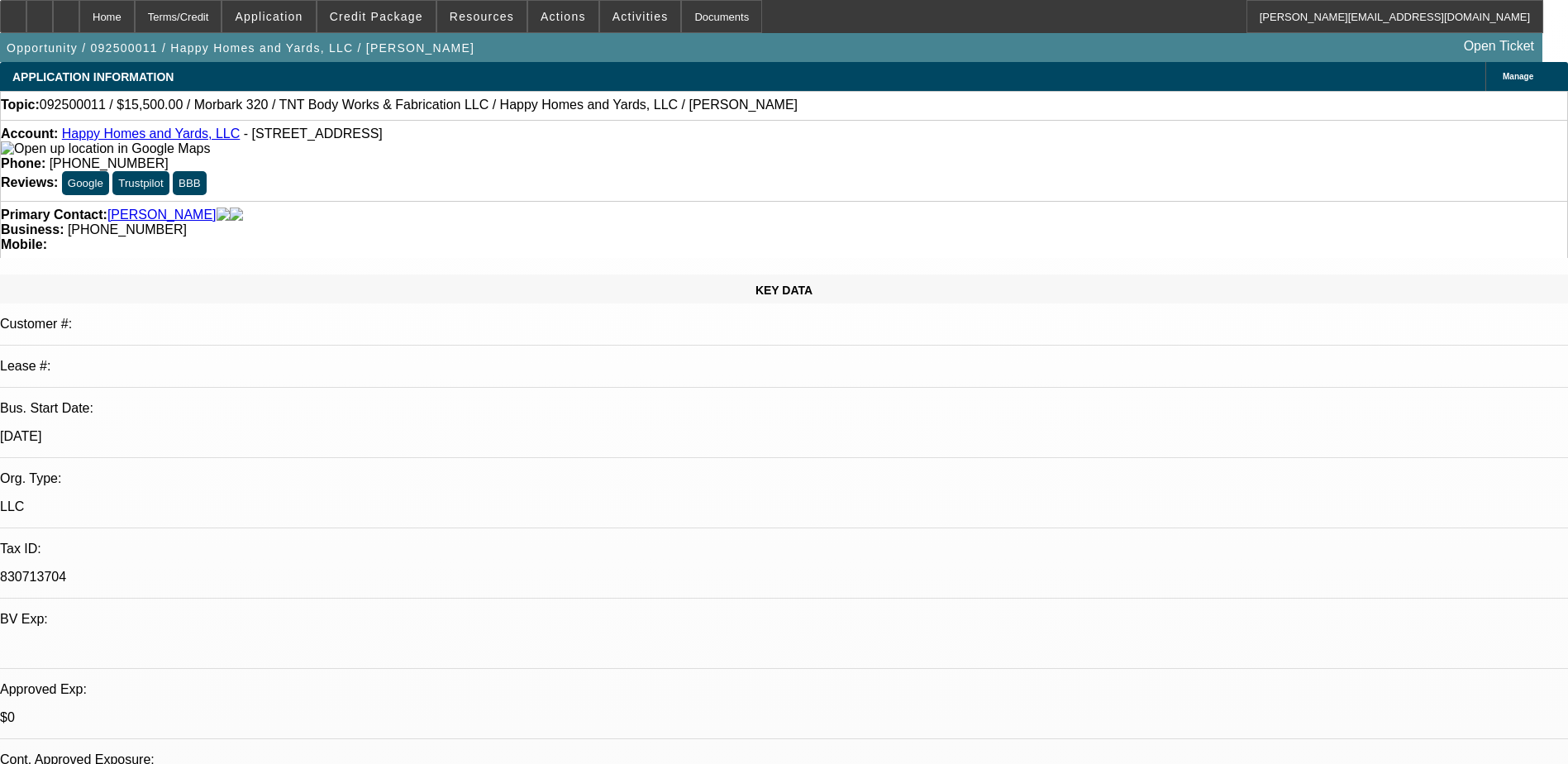
select select "1"
select select "2"
select select "6"
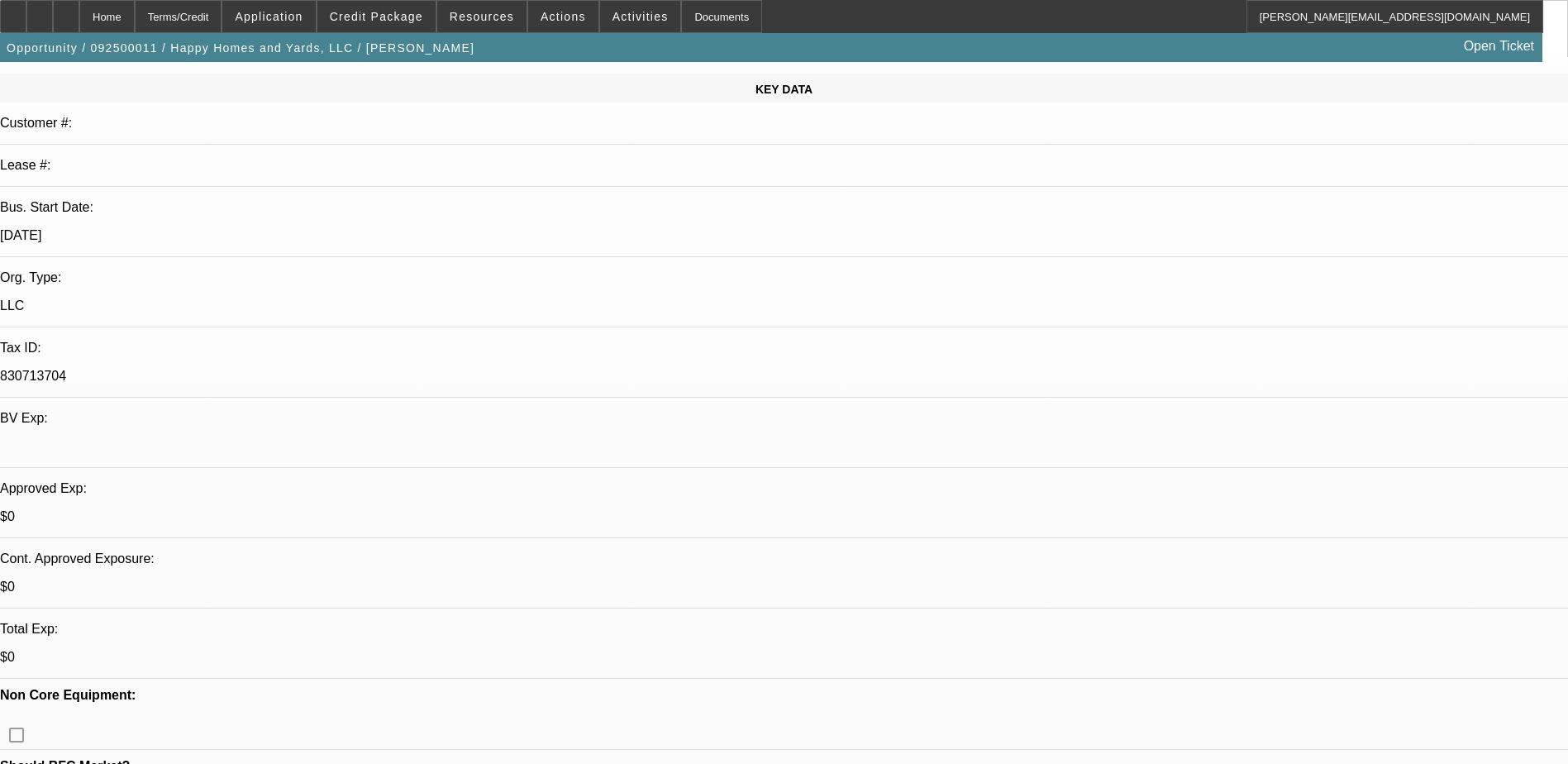
scroll to position [248, 0]
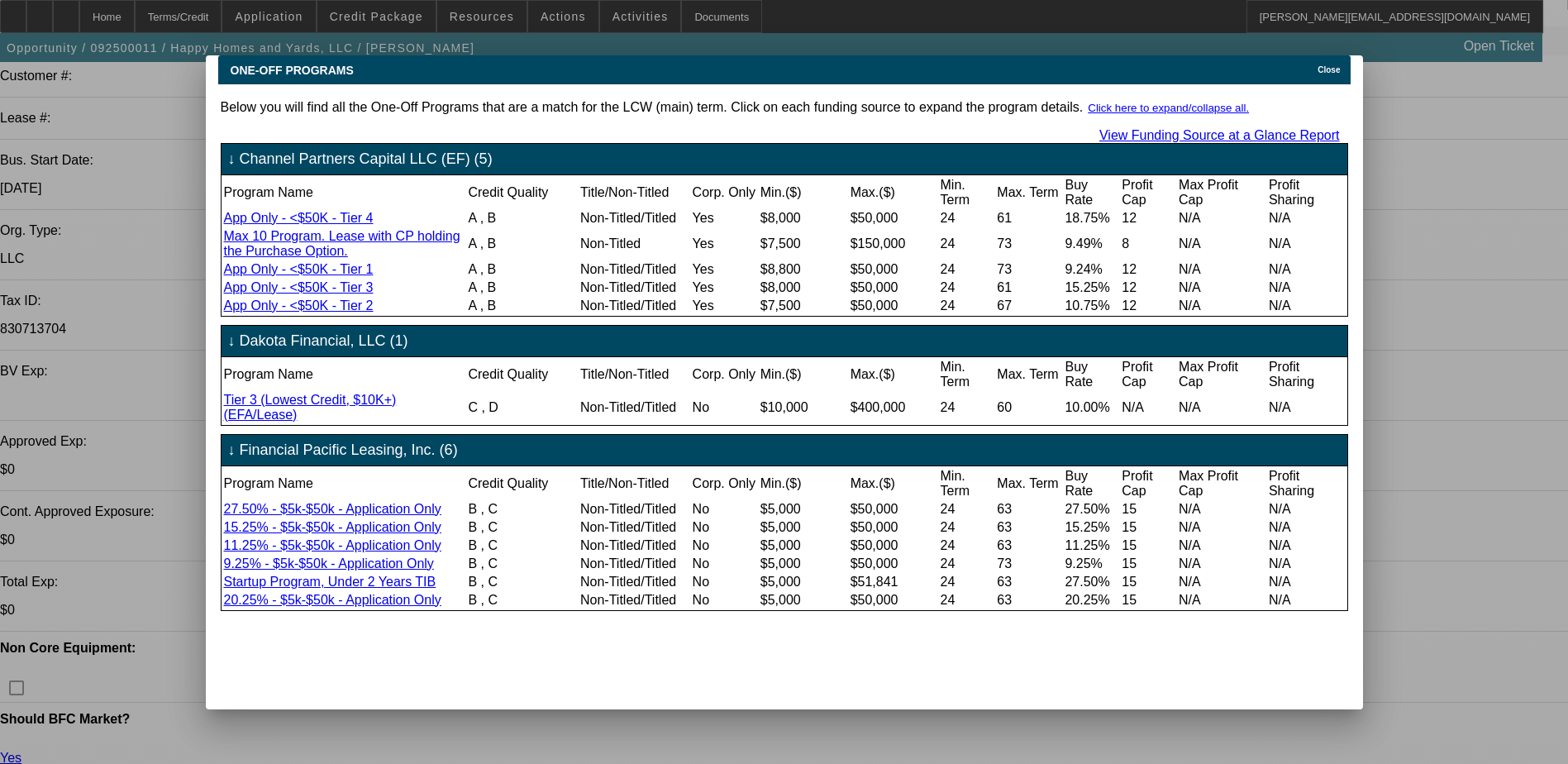
scroll to position [0, 0]
drag, startPoint x: 644, startPoint y: 54, endPoint x: 560, endPoint y: 55, distance: 83.5
click at [560, 55] on div "ONE-OFF PROGRAMS Close" at bounding box center [784, 69] width 1132 height 29
click at [1334, 65] on span "Close" at bounding box center [1329, 69] width 22 height 9
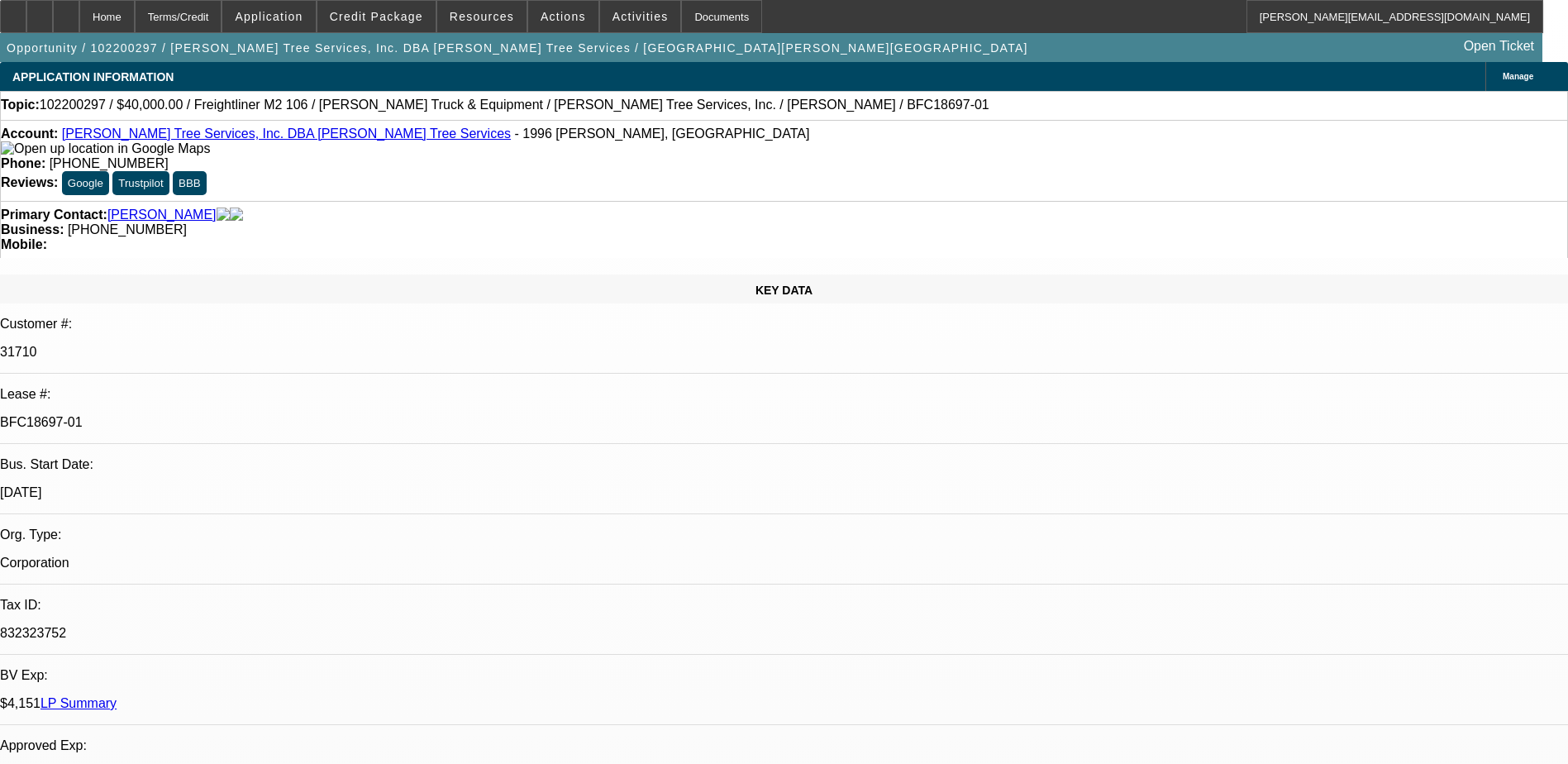
select select "0"
select select "0.1"
select select "0"
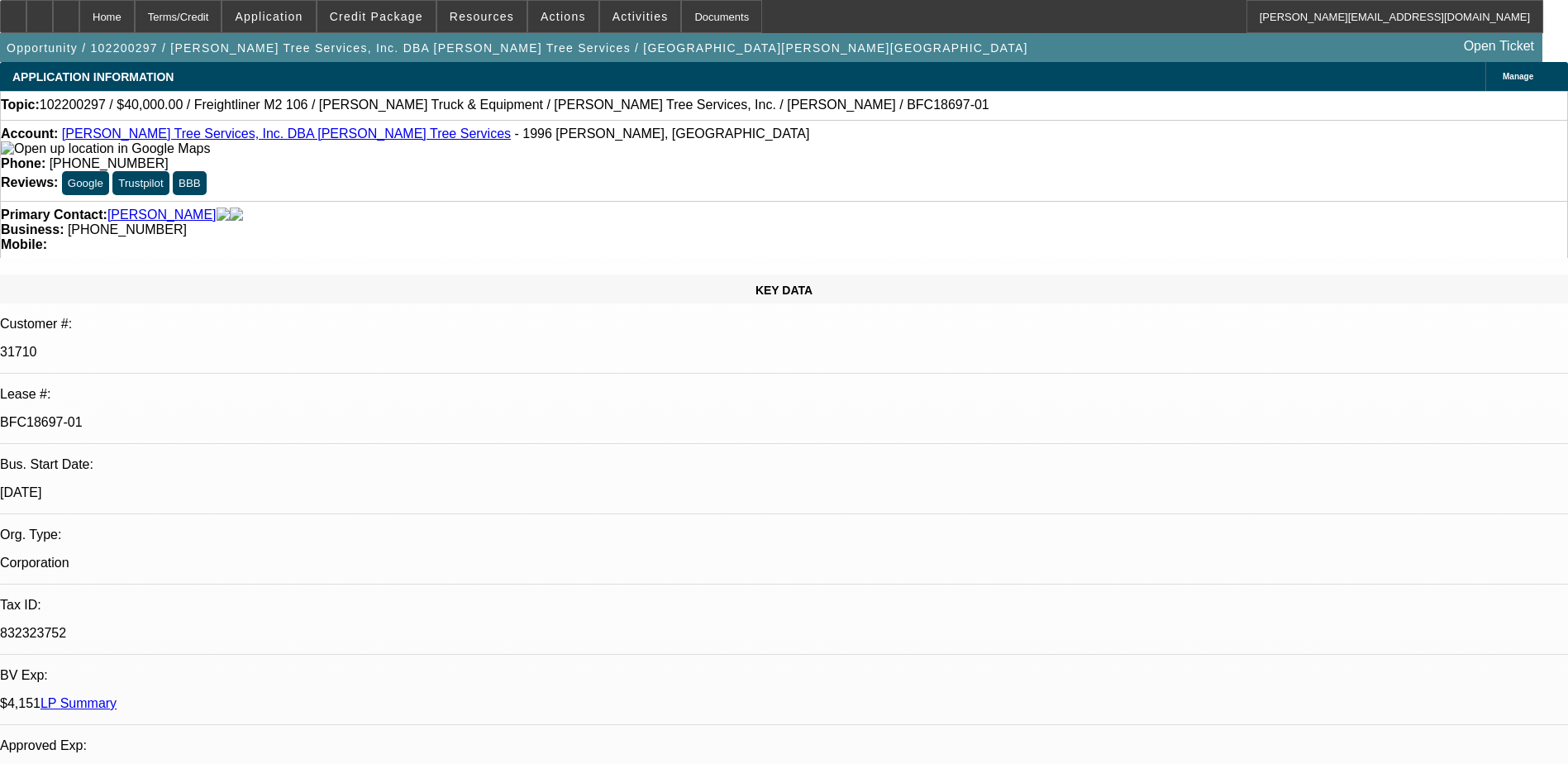
select select "0.1"
select select "0"
select select "0.1"
select select "0"
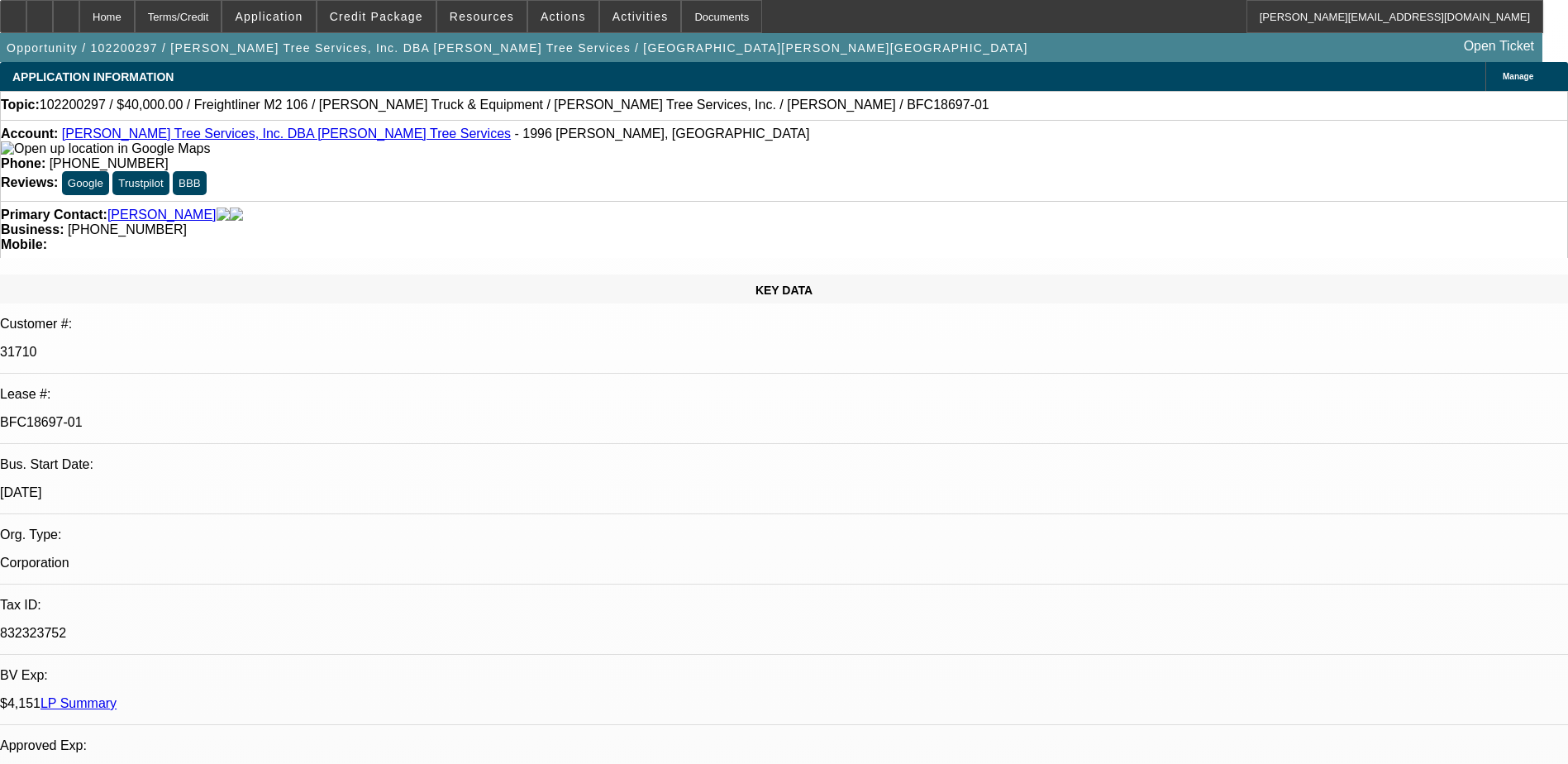
select select "0"
select select "0.1"
select select "1"
select select "4"
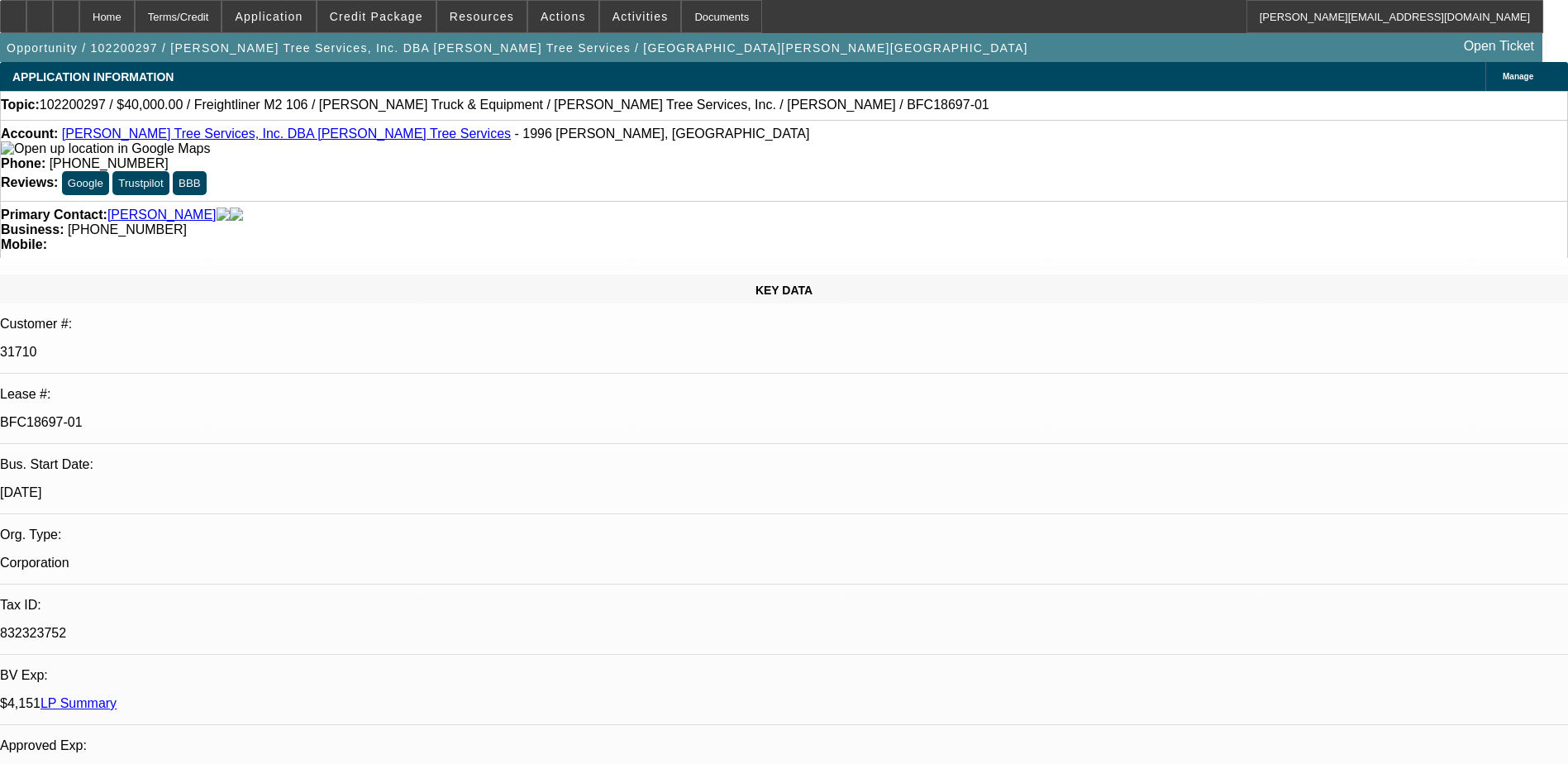
select select "1"
select select "4"
select select "1"
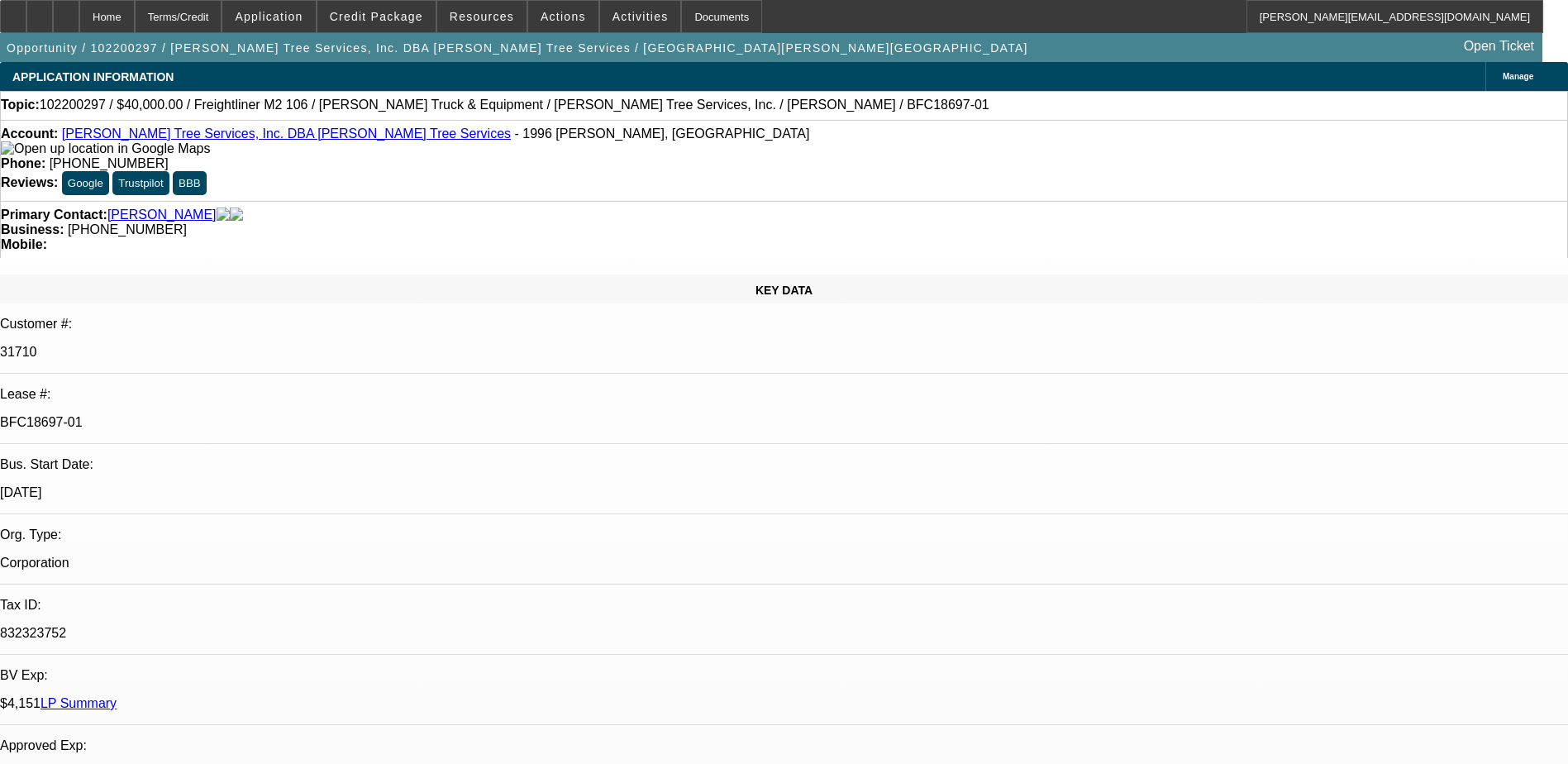
select select "4"
select select "1"
select select "4"
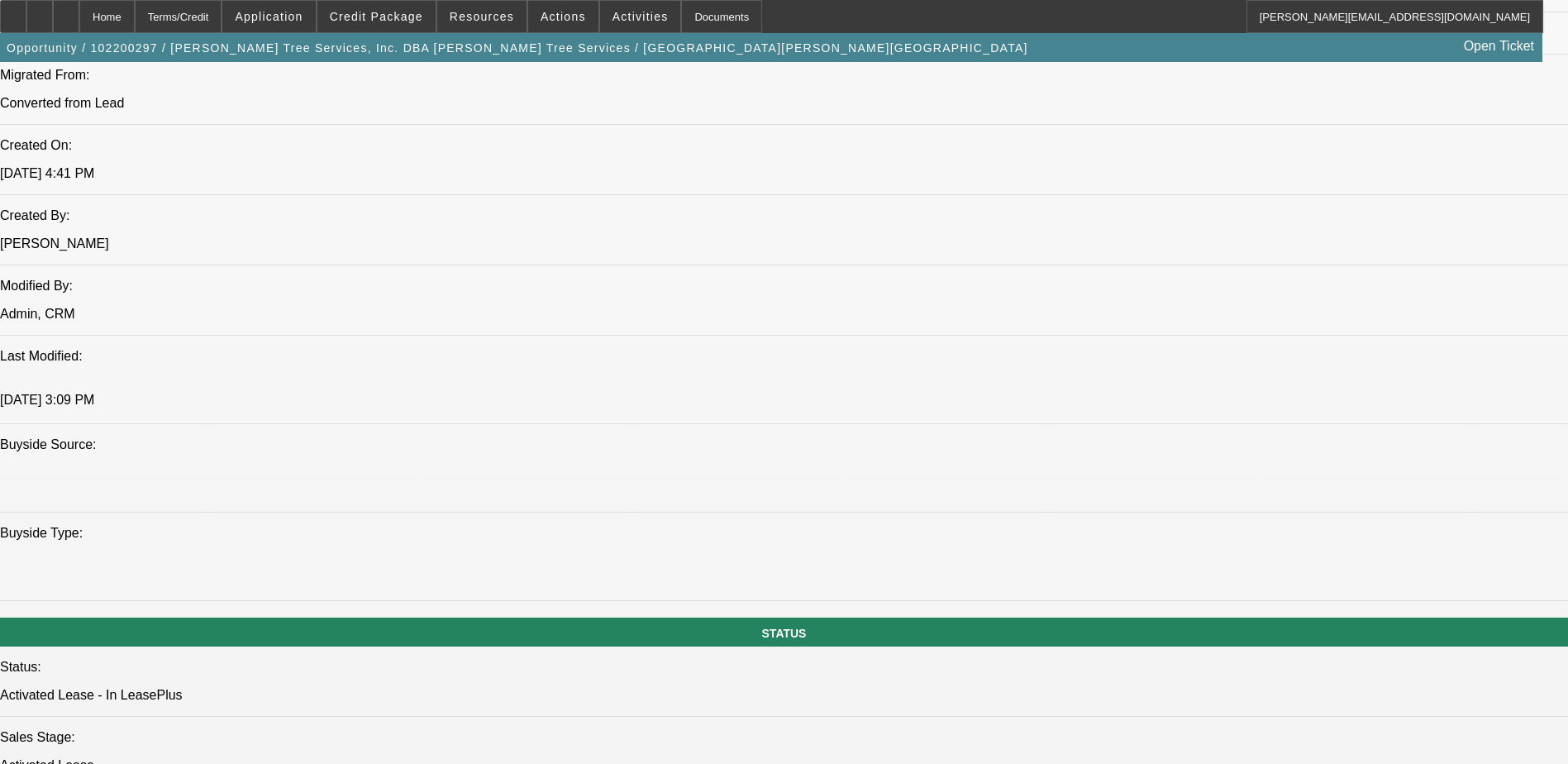
scroll to position [1323, 0]
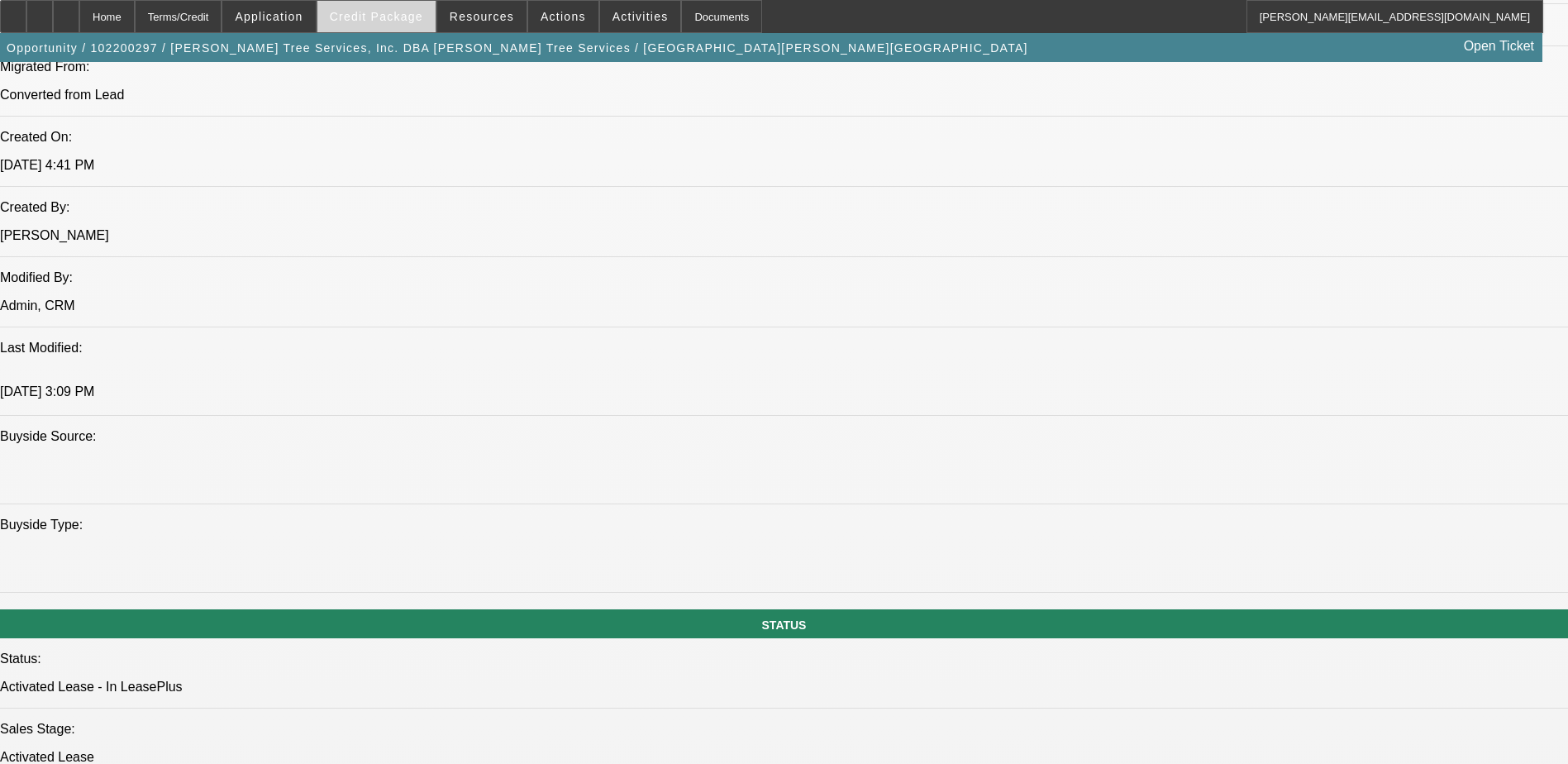
click at [403, 24] on span at bounding box center [376, 17] width 118 height 40
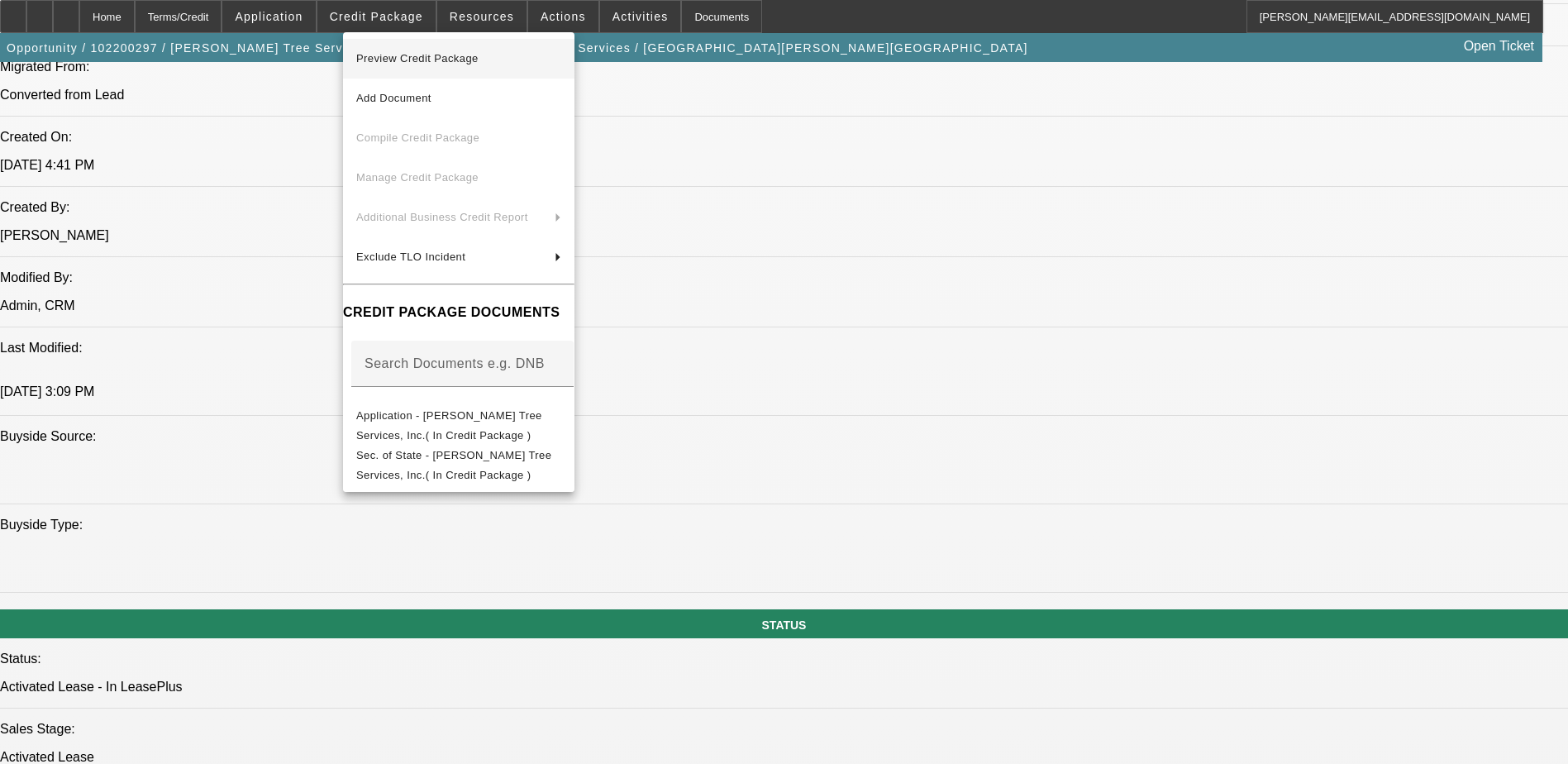
click at [422, 60] on span "Preview Credit Package" at bounding box center [417, 58] width 122 height 12
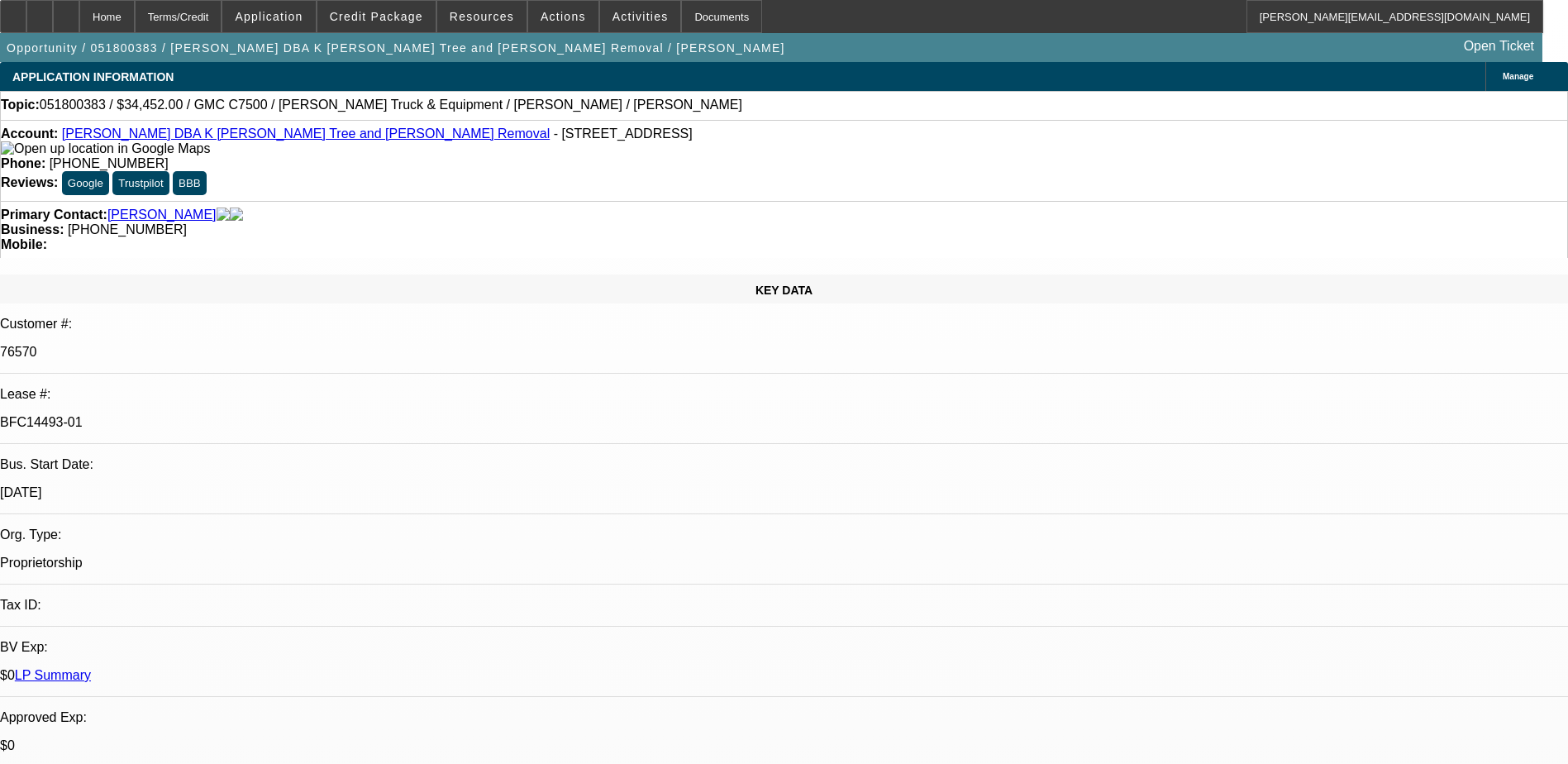
select select "0"
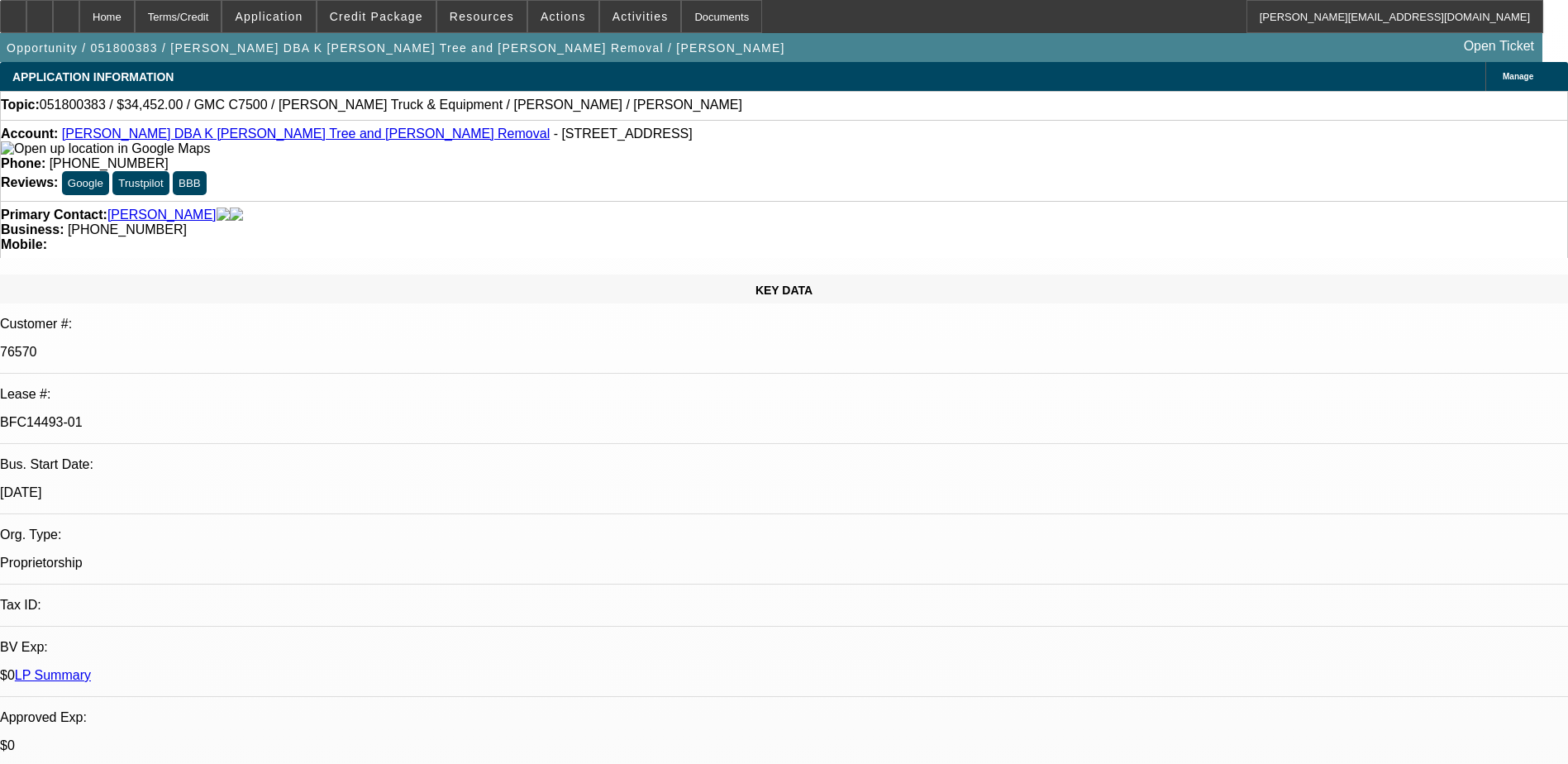
select select "0"
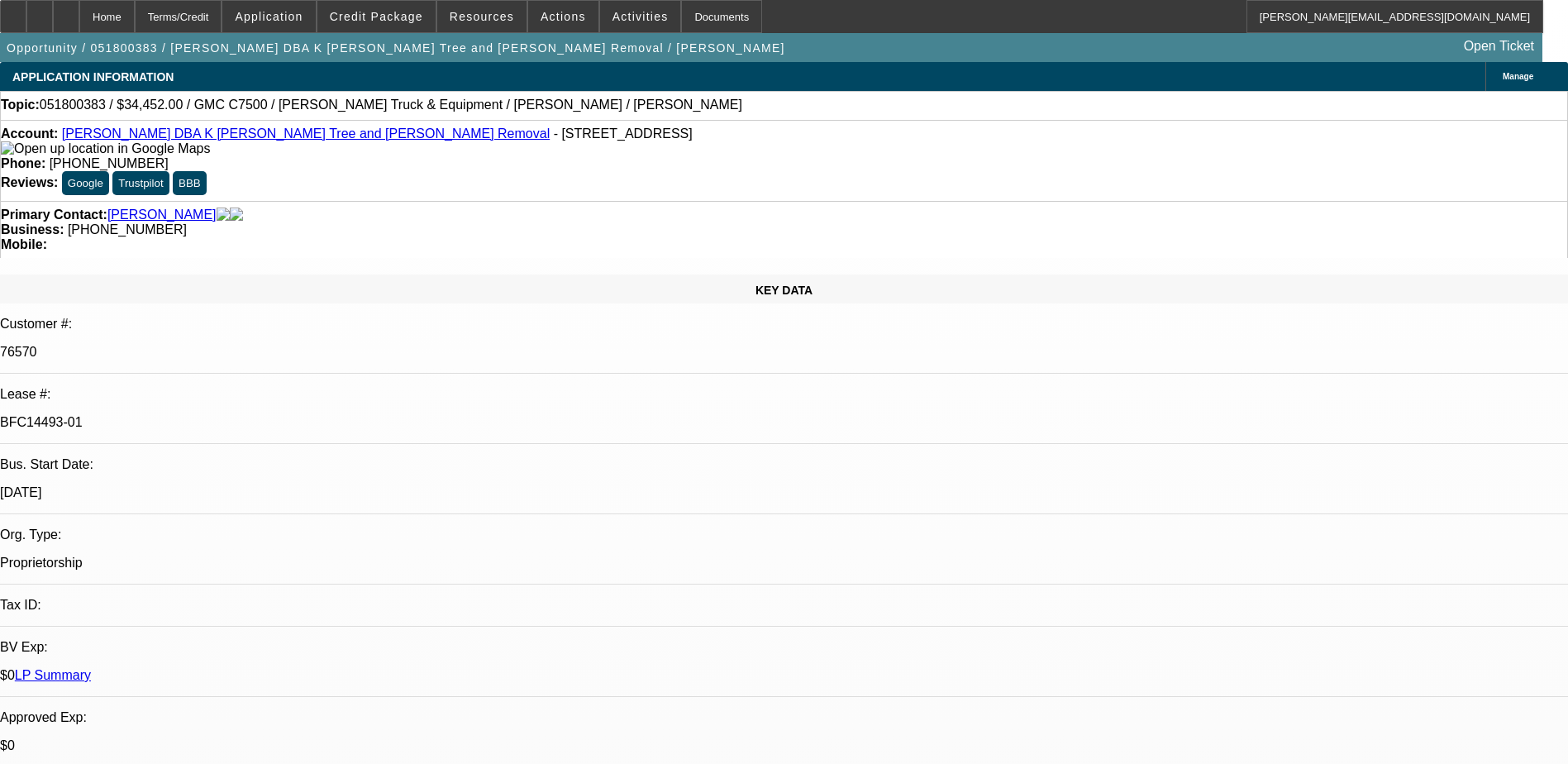
select select "0"
select select "1"
select select "6"
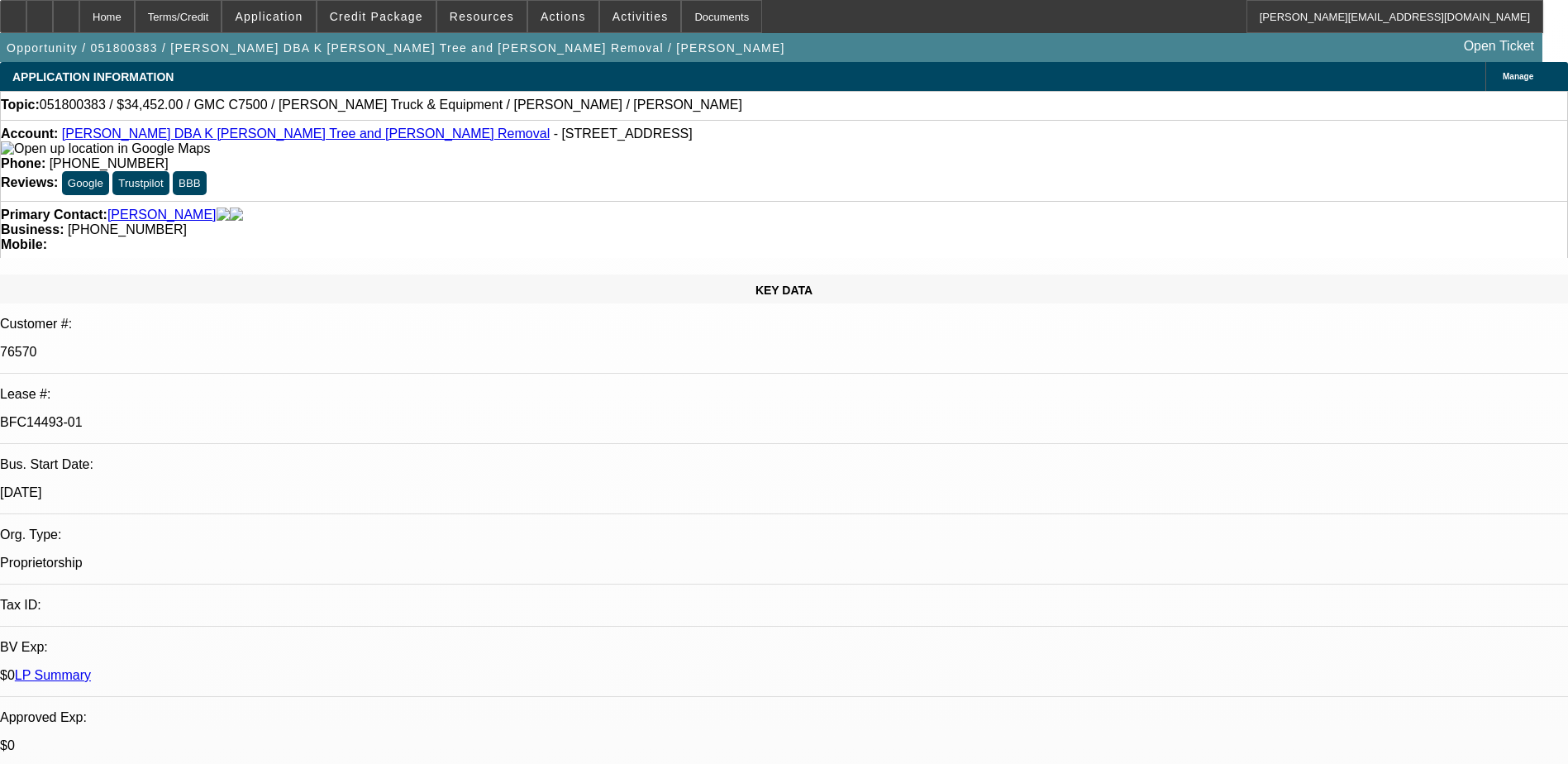
select select "1"
select select "6"
select select "1"
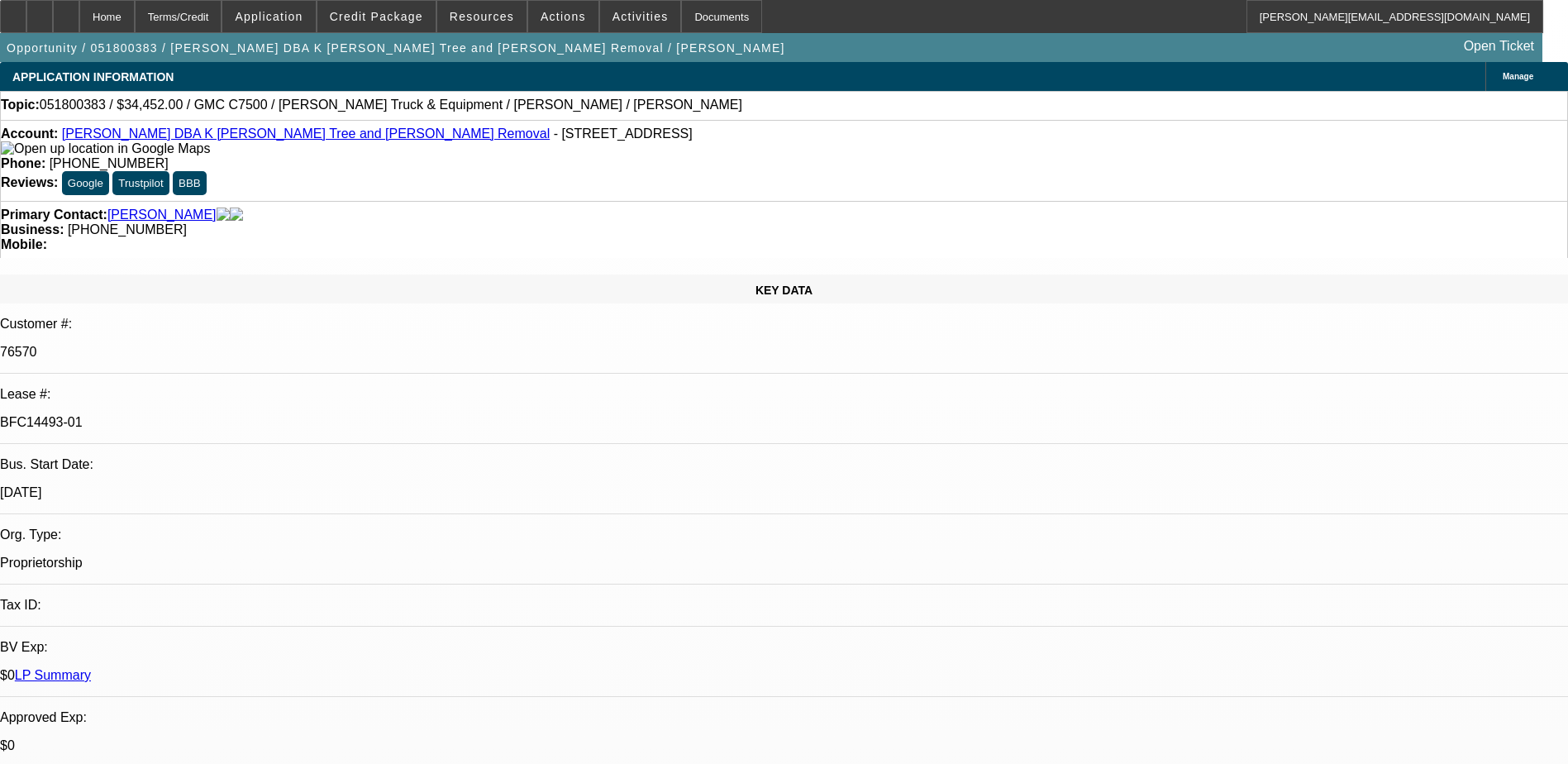
select select "2"
select select "1"
select select "2"
click at [374, 10] on span "Credit Package" at bounding box center [376, 16] width 93 height 13
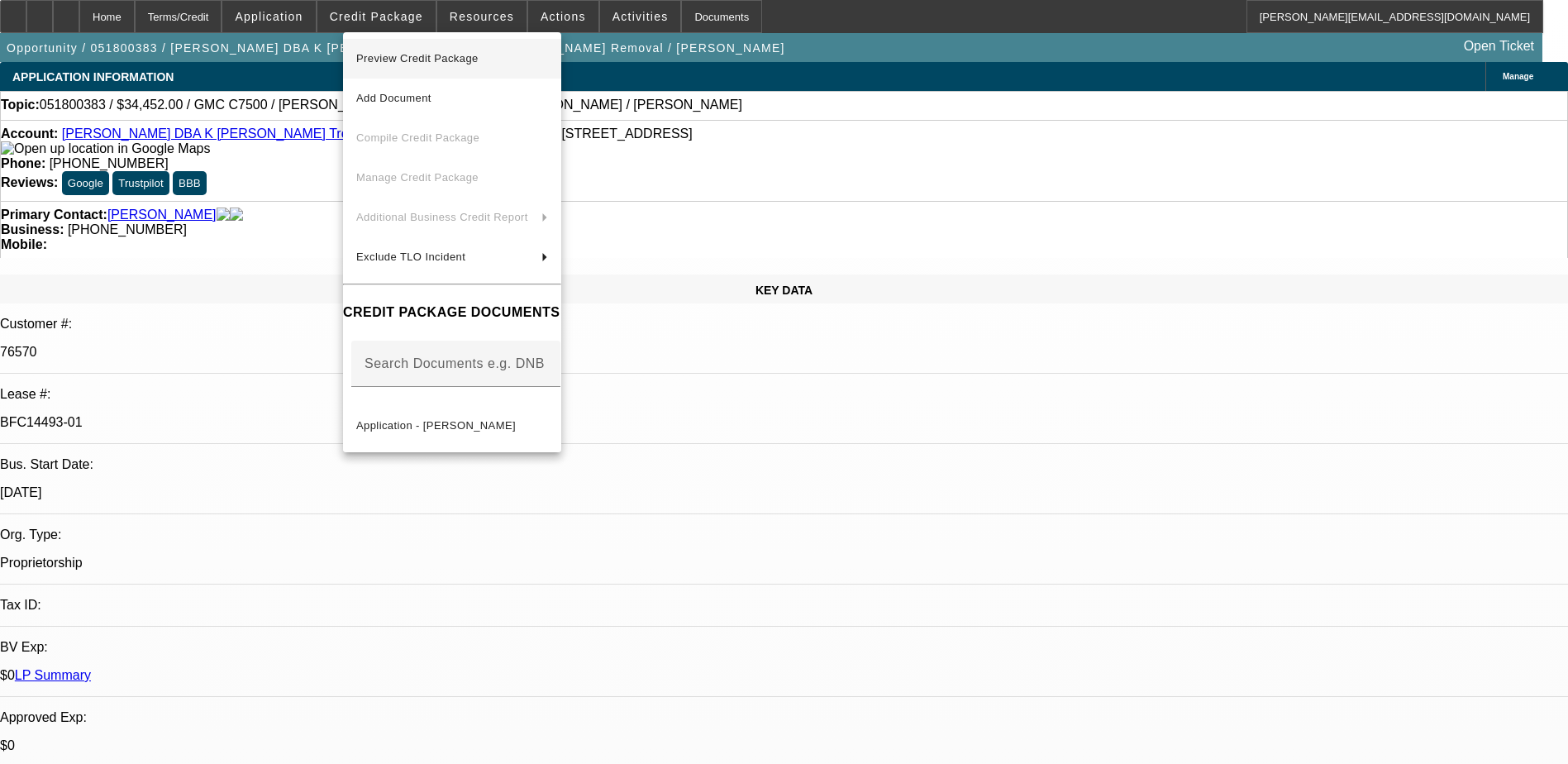
click at [413, 55] on span "Preview Credit Package" at bounding box center [417, 58] width 122 height 12
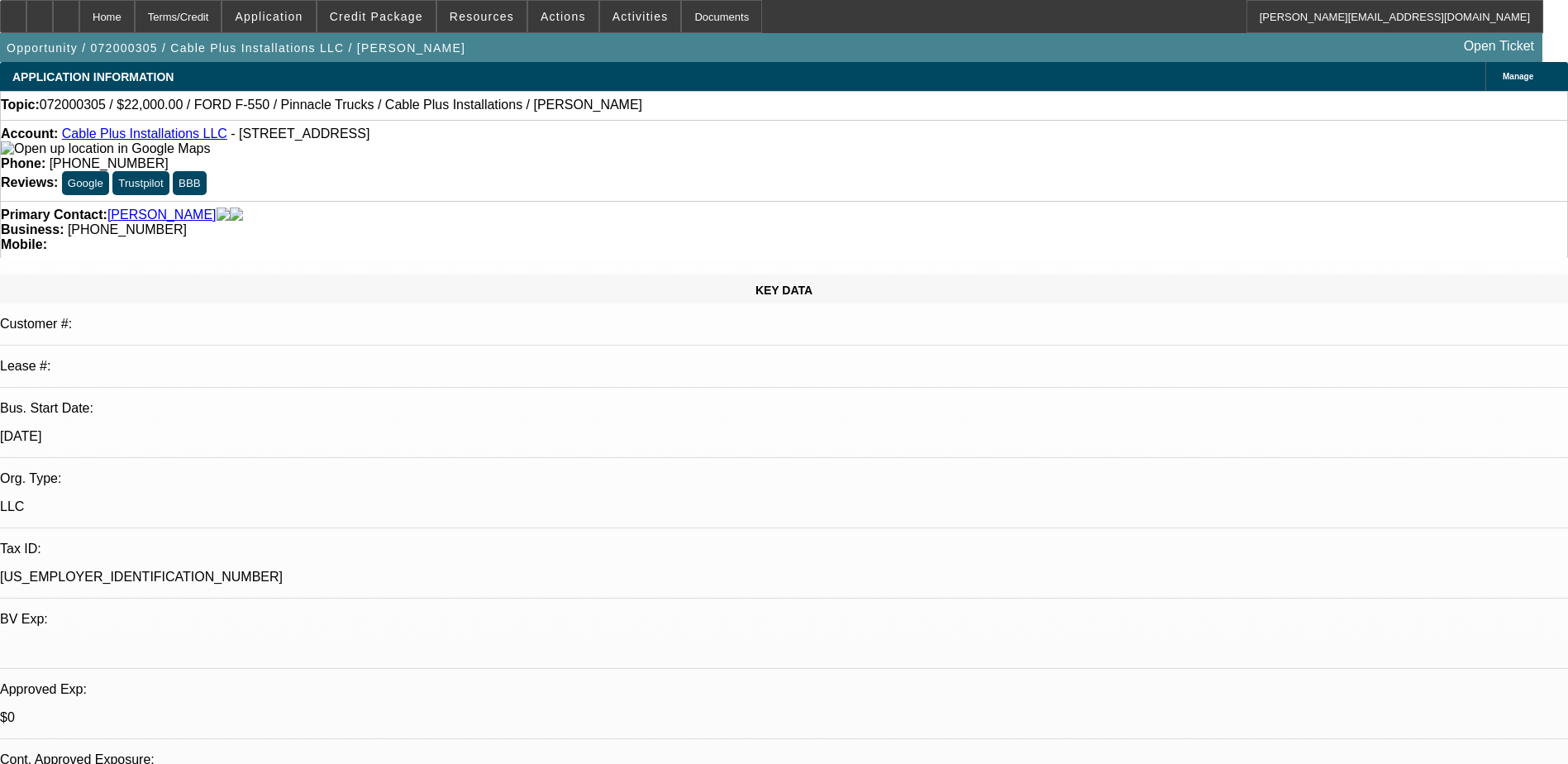
select select "0.2"
select select "2"
select select "0.1"
select select "0.2"
select select "0"
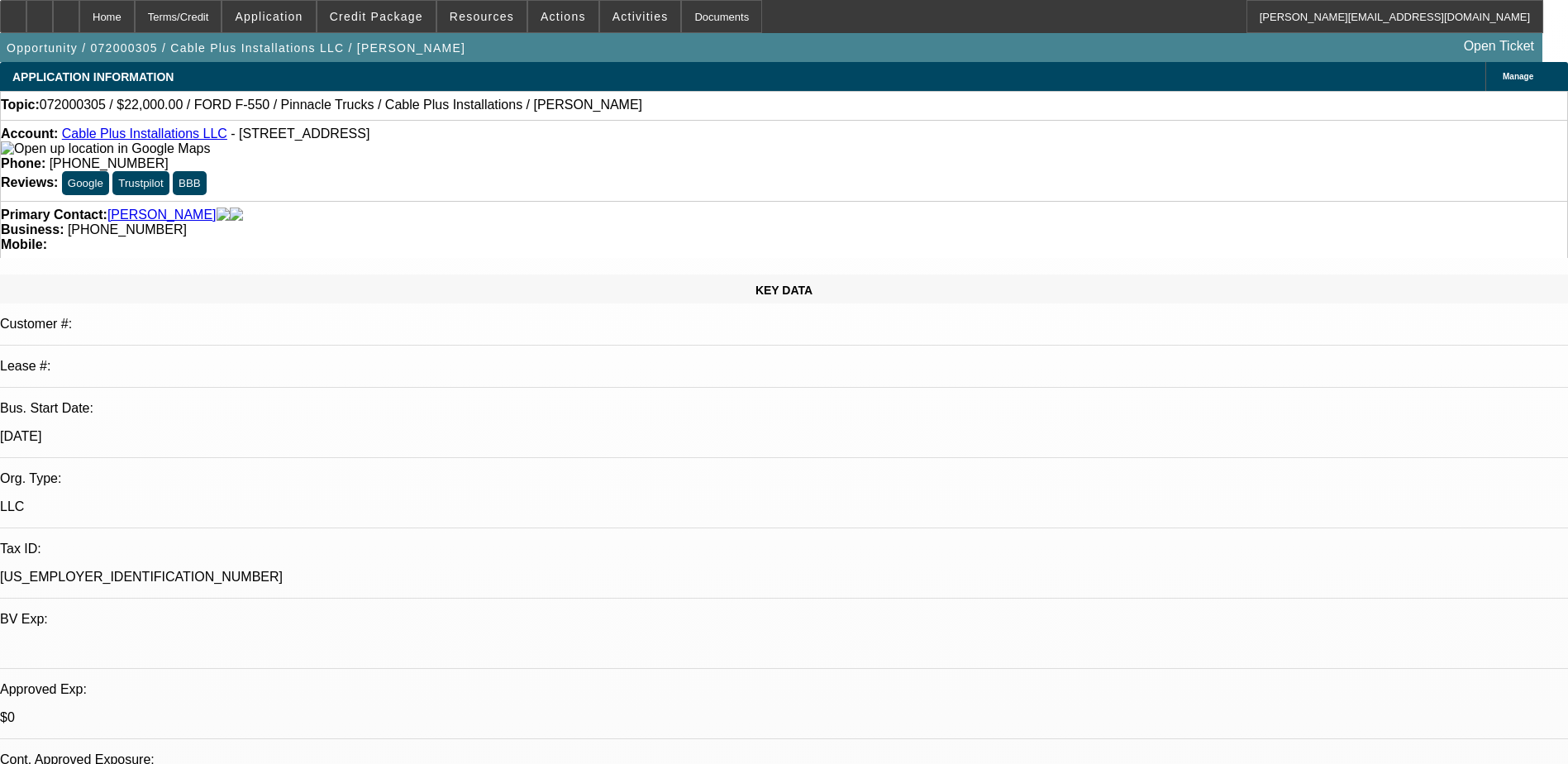
select select "0.1"
select select "0.2"
select select "0"
select select "0.1"
select select "0.2"
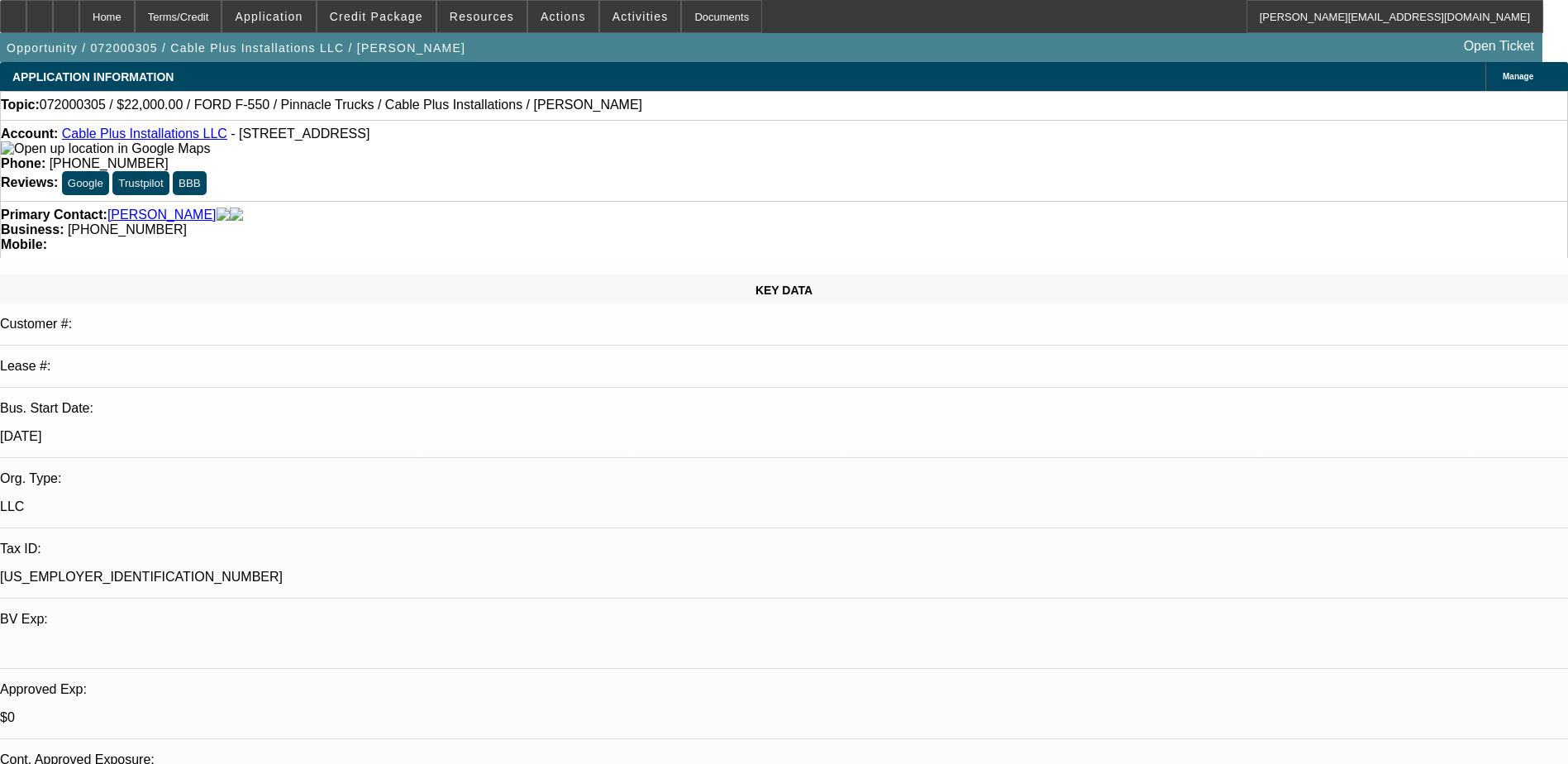
select select "0"
select select "0.1"
select select "1"
select select "2"
select select "4"
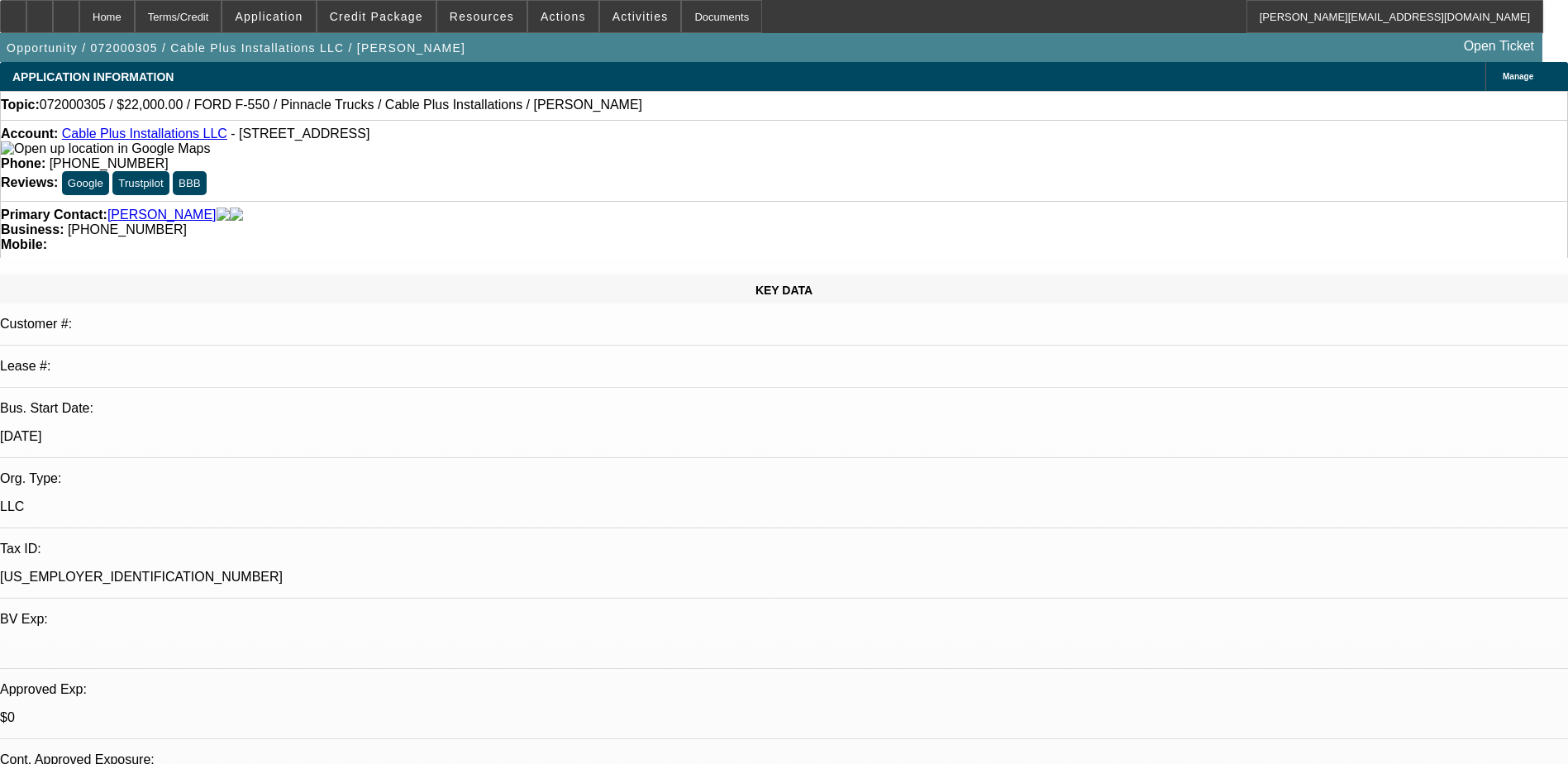
select select "1"
select select "4"
select select "1"
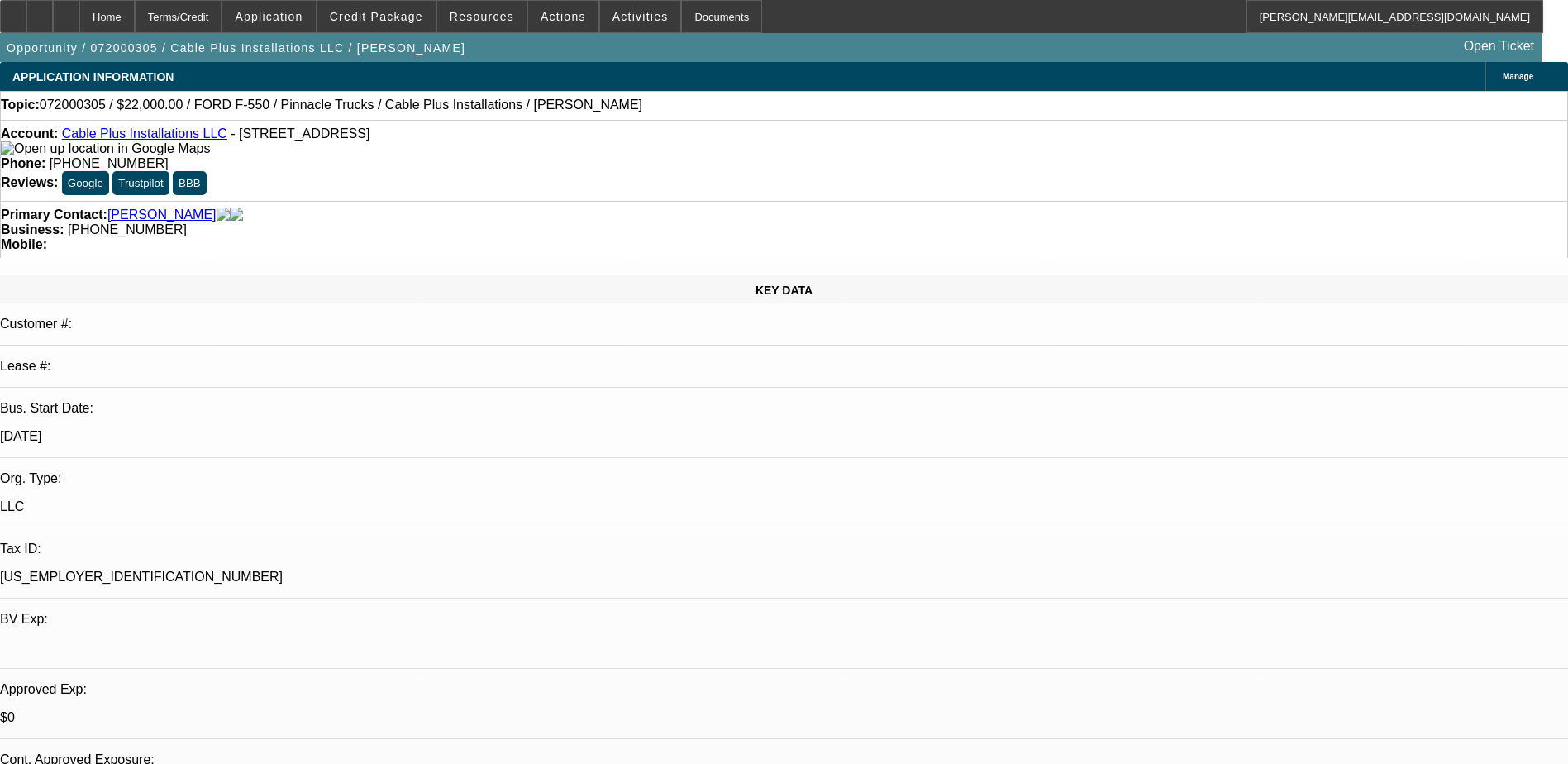
select select "4"
select select "1"
select select "4"
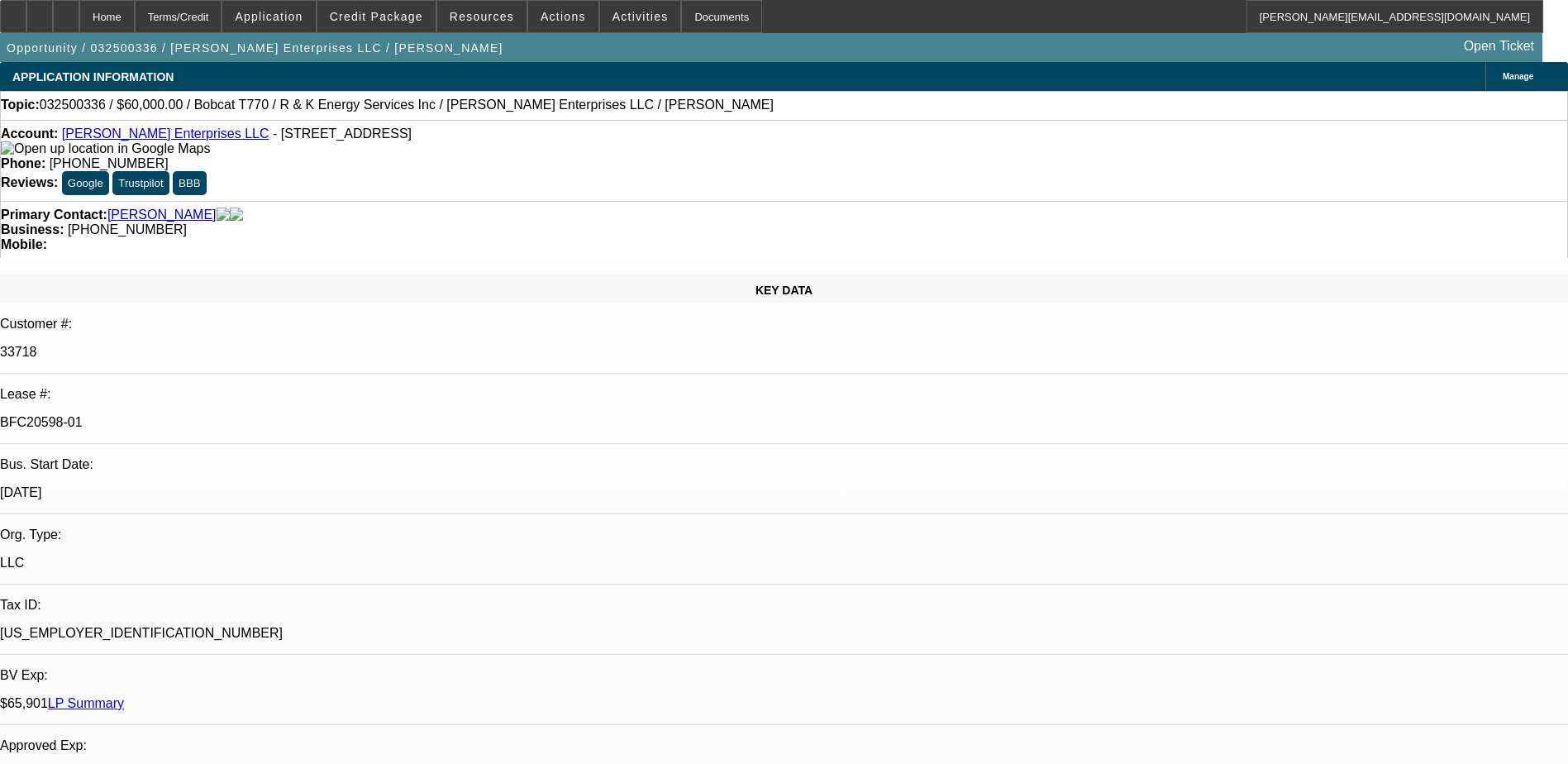
select select "0"
select select "2"
select select "0"
select select "2"
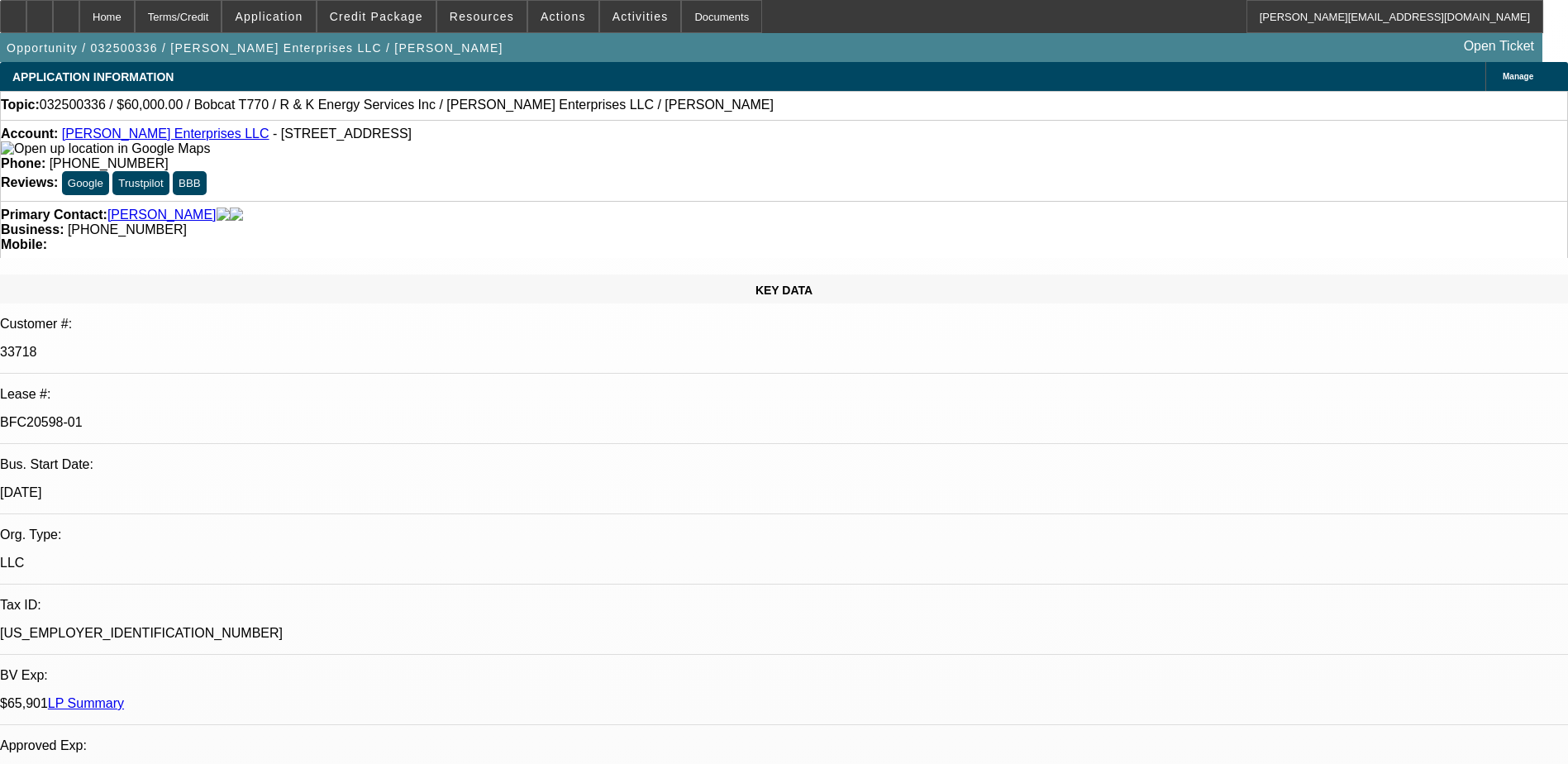
select select "0.15"
select select "0"
select select "2"
select select "0"
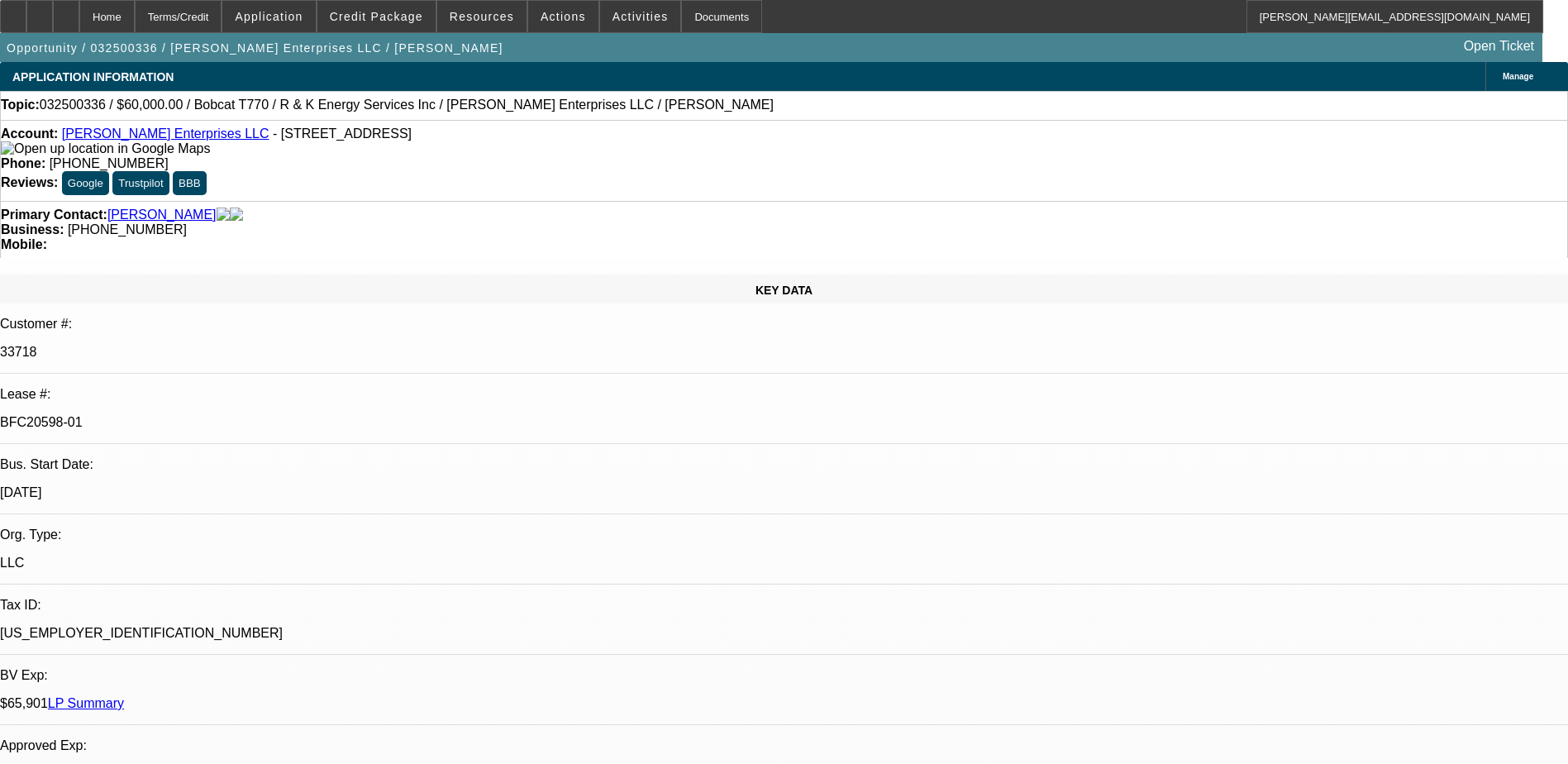
select select "2"
select select "0.15"
select select "1"
select select "2"
select select "6"
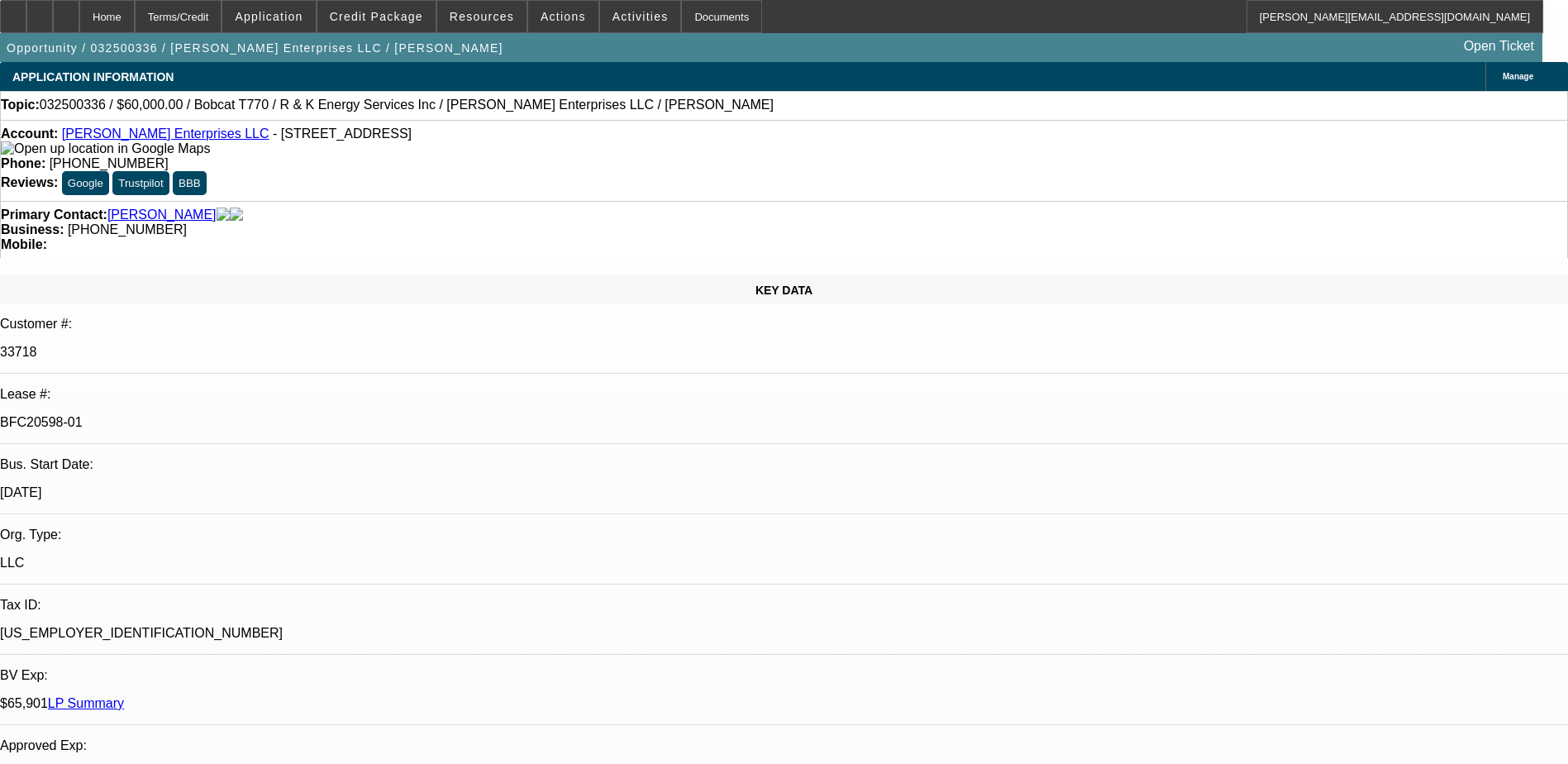
select select "1"
select select "2"
select select "4"
select select "1"
select select "2"
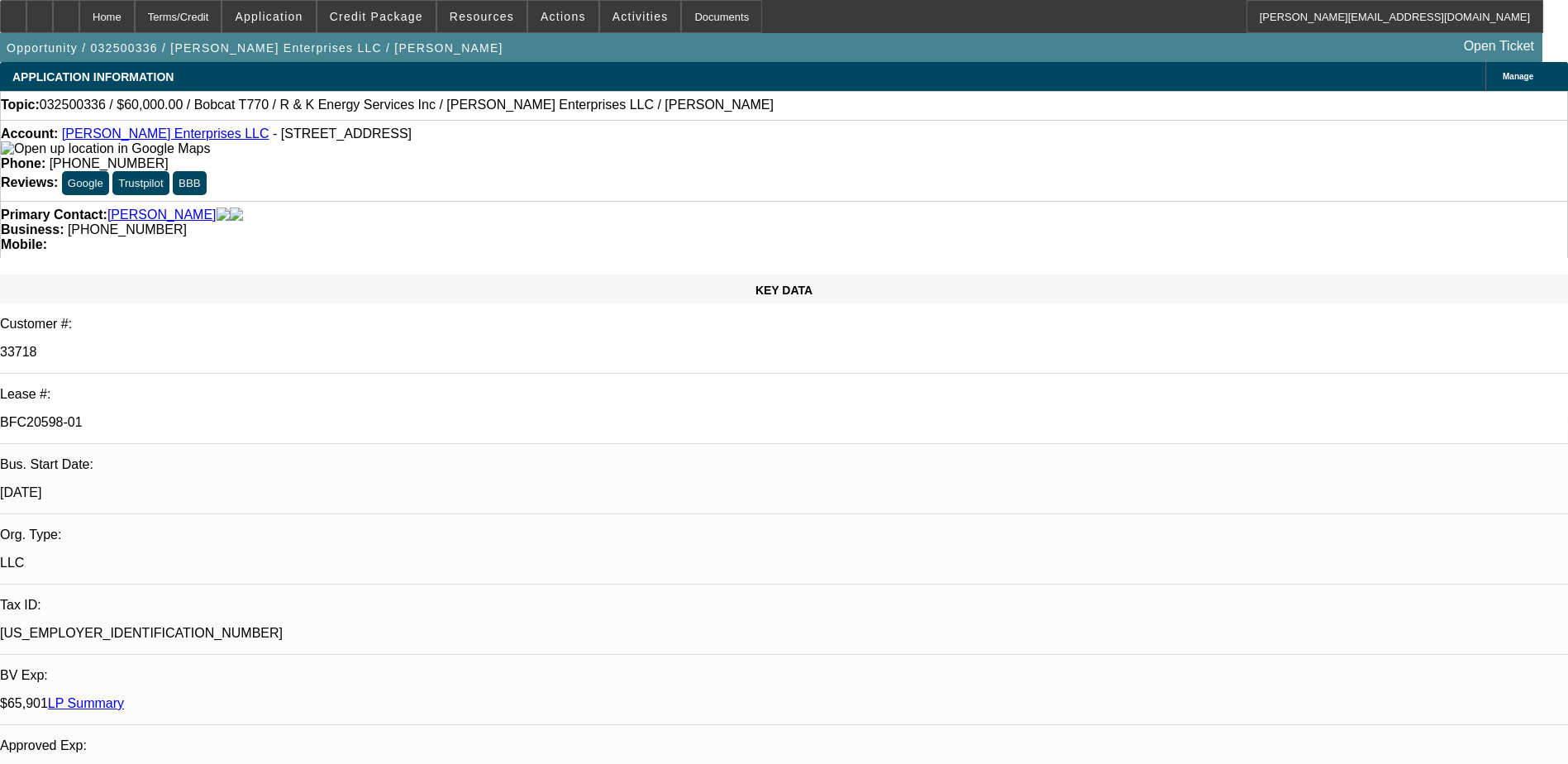
select select "6"
select select "1"
select select "2"
select select "4"
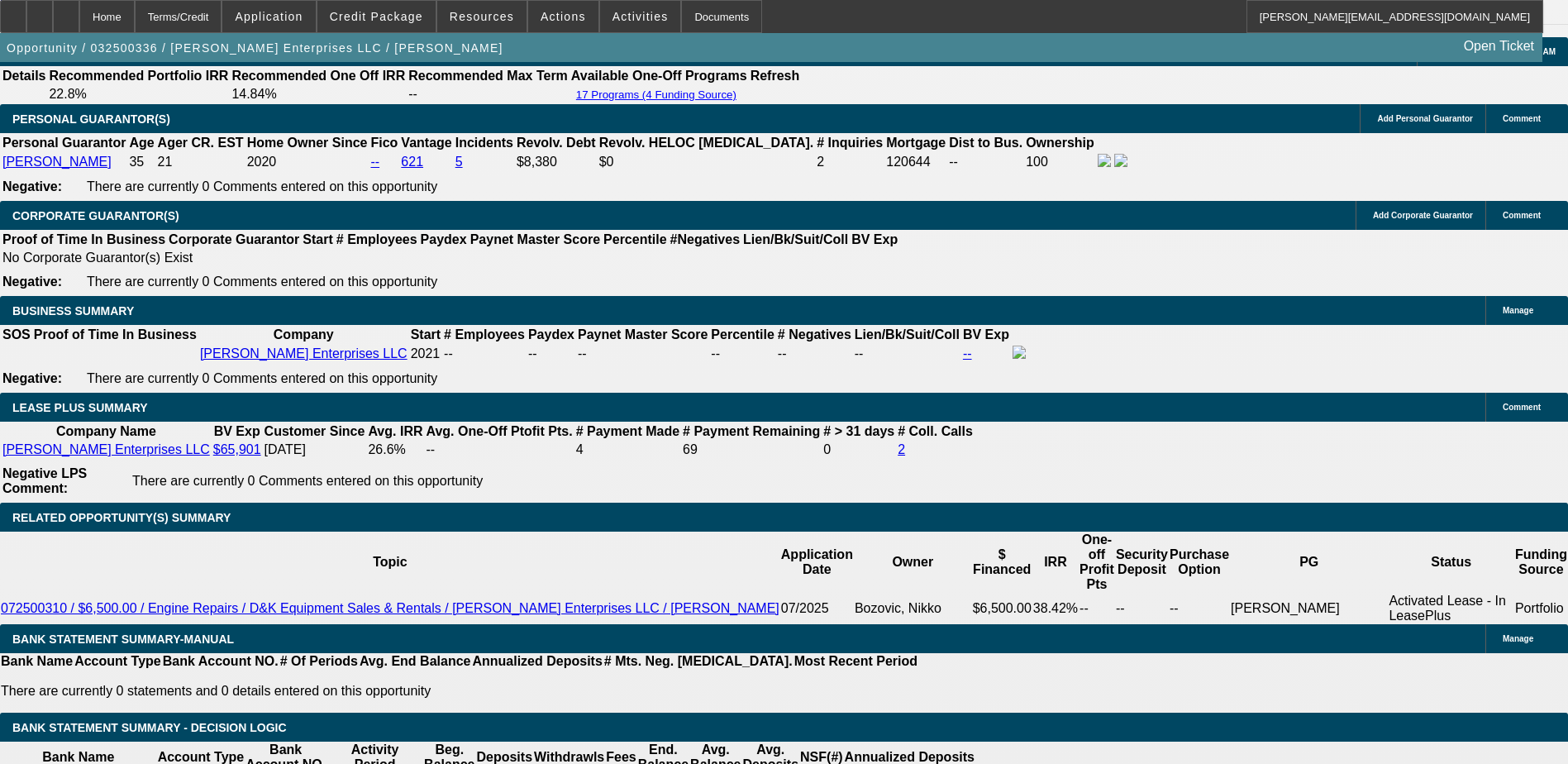
scroll to position [2728, 0]
